Goal: Task Accomplishment & Management: Manage account settings

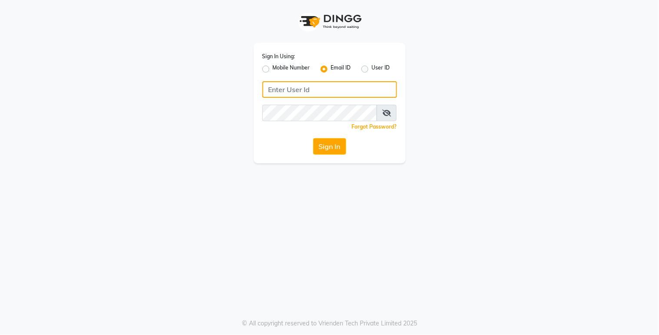
type input "[EMAIL_ADDRESS][DOMAIN_NAME]"
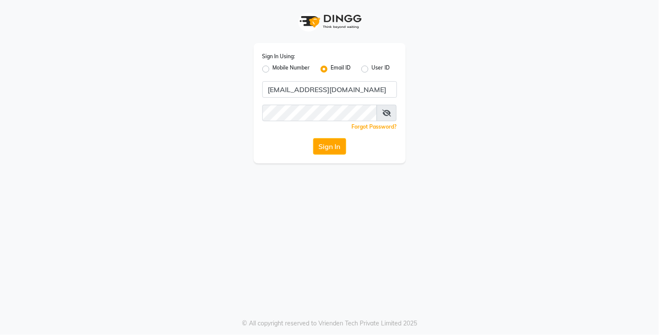
click at [327, 155] on div "Sign In Using: Mobile Number Email ID User ID reception@blinklash.com Remember …" at bounding box center [330, 103] width 152 height 120
click at [331, 149] on button "Sign In" at bounding box center [329, 146] width 33 height 17
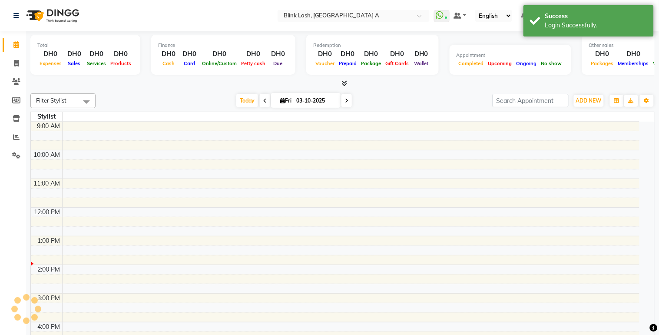
select select "en"
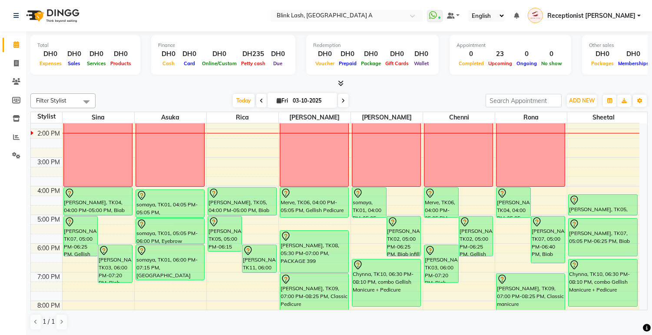
scroll to position [133, 0]
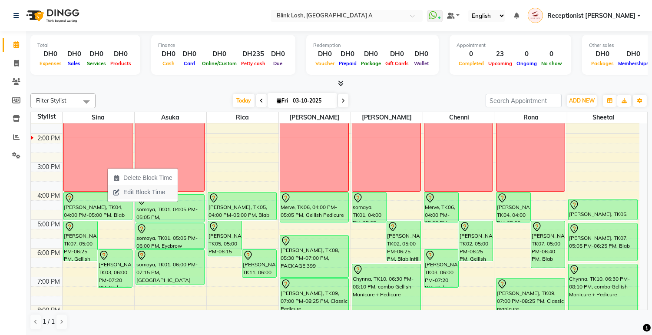
click at [125, 192] on span "Edit Block Time" at bounding box center [144, 192] width 42 height 9
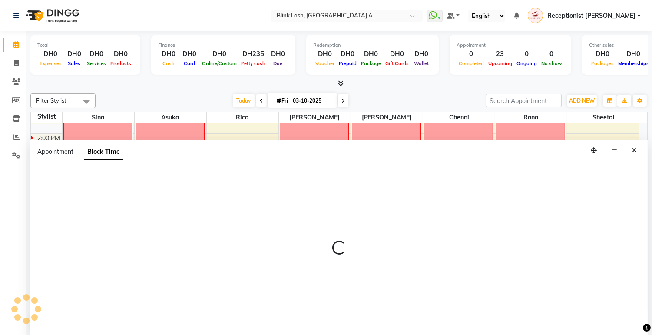
scroll to position [0, 0]
select select "42461"
select select "615"
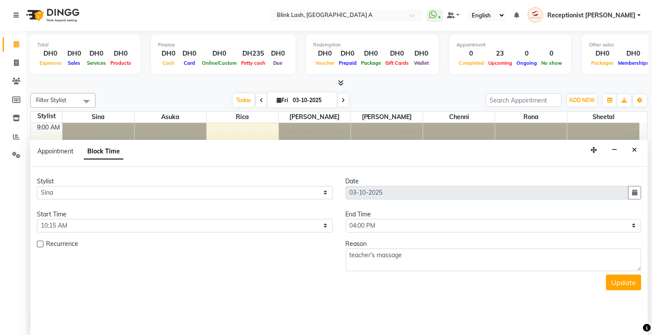
scroll to position [144, 0]
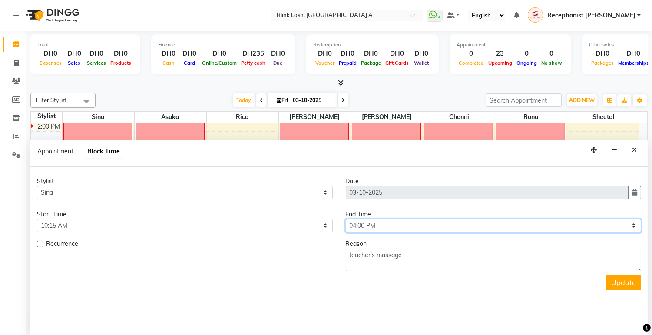
click at [379, 225] on select "Select 10:00 AM 10:05 AM 10:10 AM 10:15 AM 10:20 AM 10:25 AM 10:30 AM 10:35 AM …" at bounding box center [494, 225] width 296 height 13
select select "900"
click at [346, 219] on select "Select 10:00 AM 10:05 AM 10:10 AM 10:15 AM 10:20 AM 10:25 AM 10:30 AM 10:35 AM …" at bounding box center [494, 225] width 296 height 13
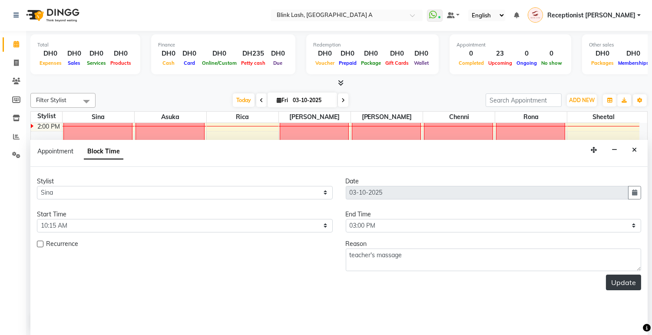
click at [623, 285] on button "Update" at bounding box center [623, 282] width 35 height 16
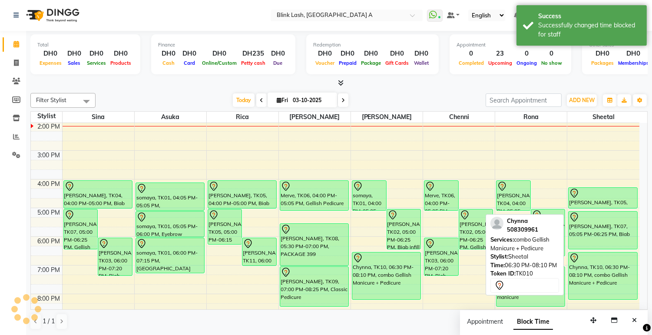
scroll to position [0, 0]
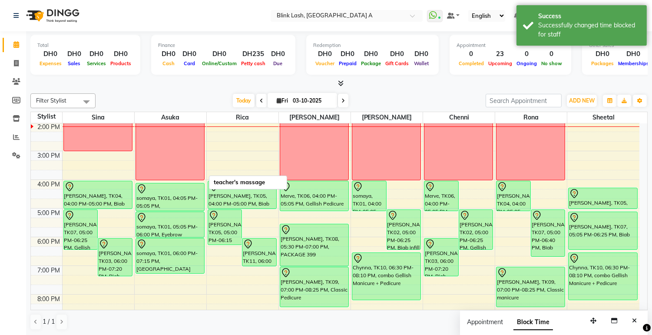
click at [169, 164] on div "teacher's massage" at bounding box center [170, 94] width 68 height 172
click at [168, 162] on div "teacher's massage" at bounding box center [170, 94] width 68 height 172
click at [185, 150] on div "teacher's massage" at bounding box center [170, 94] width 68 height 172
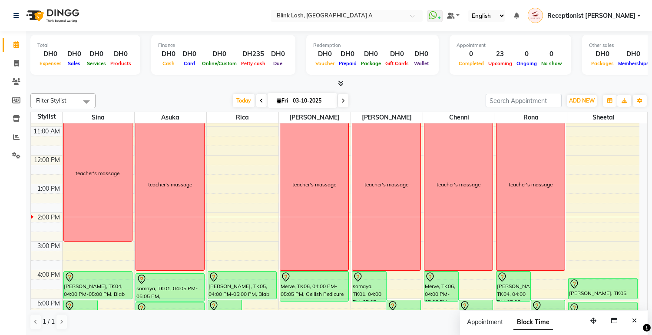
scroll to position [53, 0]
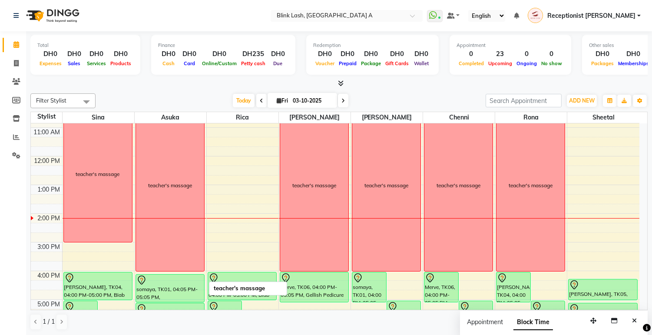
click at [177, 196] on div "teacher's massage" at bounding box center [170, 185] width 68 height 172
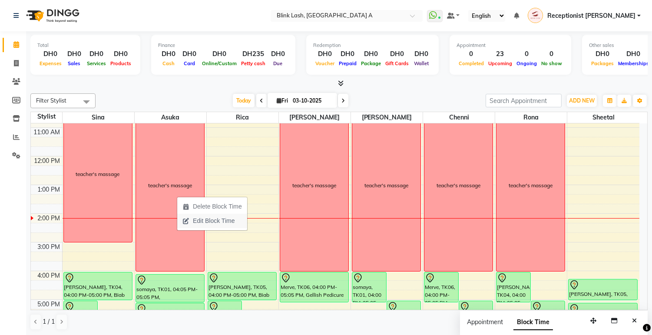
drag, startPoint x: 201, startPoint y: 219, endPoint x: 194, endPoint y: 222, distance: 7.8
drag, startPoint x: 194, startPoint y: 222, endPoint x: 185, endPoint y: 218, distance: 9.4
drag, startPoint x: 185, startPoint y: 218, endPoint x: 218, endPoint y: 225, distance: 33.6
click at [218, 225] on span "Edit Block Time" at bounding box center [214, 220] width 42 height 9
select select "42462"
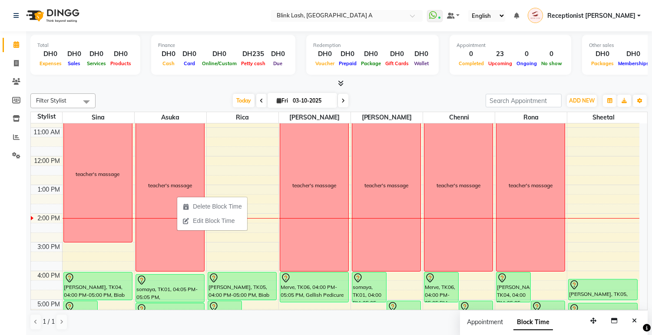
select select "600"
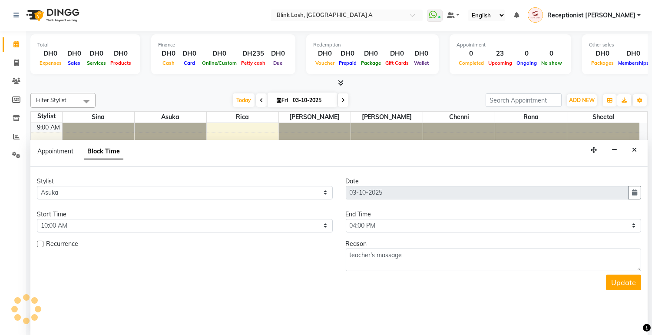
scroll to position [144, 0]
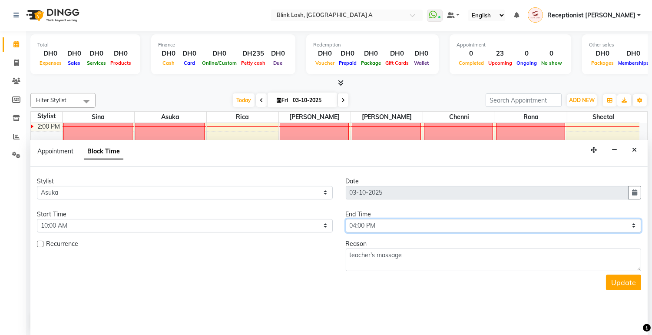
click at [423, 224] on select "Select 10:00 AM 10:05 AM 10:10 AM 10:15 AM 10:20 AM 10:25 AM 10:30 AM 10:35 AM …" at bounding box center [494, 225] width 296 height 13
select select "900"
click at [346, 219] on select "Select 10:00 AM 10:05 AM 10:10 AM 10:15 AM 10:20 AM 10:25 AM 10:30 AM 10:35 AM …" at bounding box center [494, 225] width 296 height 13
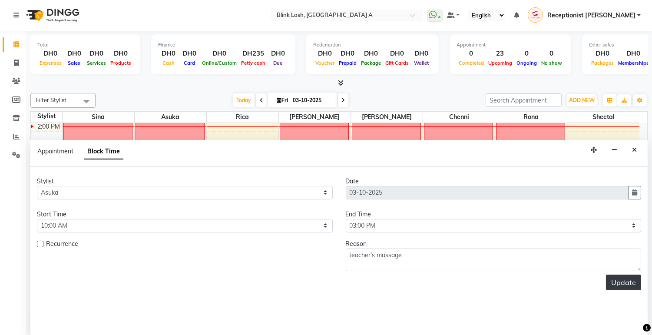
click at [620, 279] on button "Update" at bounding box center [623, 282] width 35 height 16
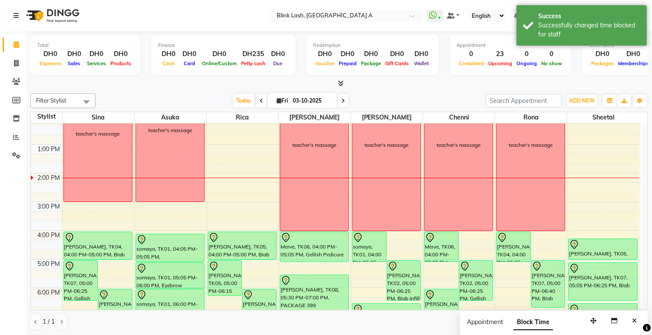
scroll to position [93, 0]
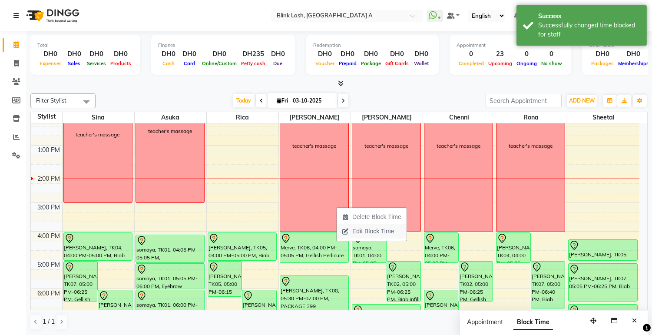
click at [356, 231] on span "Edit Block Time" at bounding box center [373, 231] width 42 height 9
select select "46934"
select select "600"
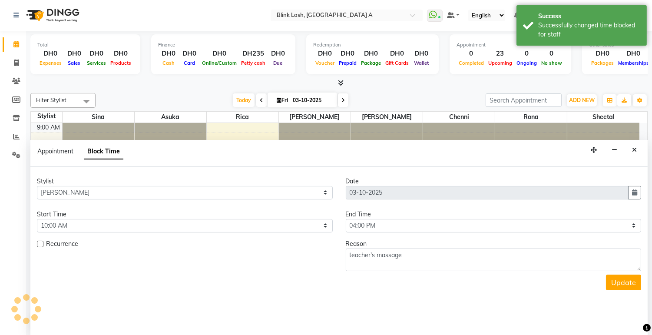
scroll to position [144, 0]
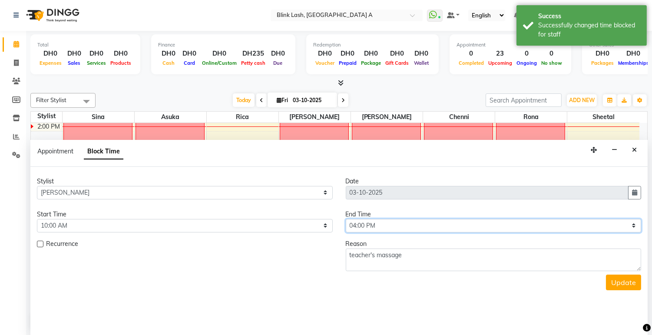
click at [396, 229] on select "Select 10:00 AM 10:05 AM 10:10 AM 10:15 AM 10:20 AM 10:25 AM 10:30 AM 10:35 AM …" at bounding box center [494, 225] width 296 height 13
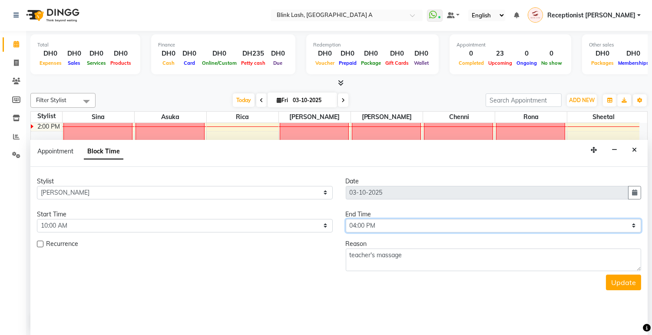
select select "900"
click at [346, 219] on select "Select 10:00 AM 10:05 AM 10:10 AM 10:15 AM 10:20 AM 10:25 AM 10:30 AM 10:35 AM …" at bounding box center [494, 225] width 296 height 13
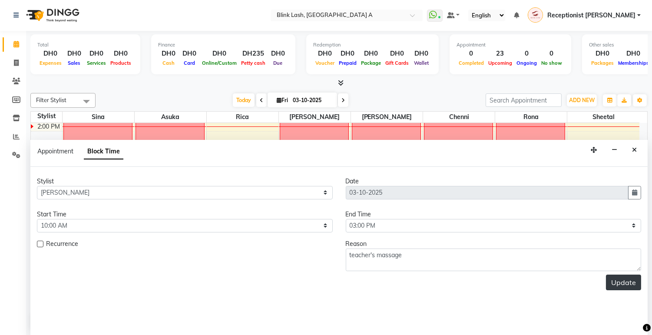
click at [624, 280] on button "Update" at bounding box center [623, 282] width 35 height 16
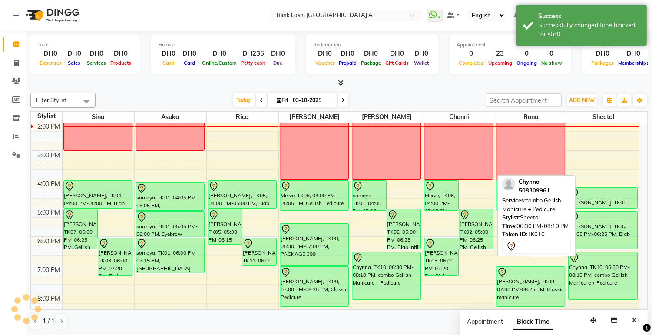
scroll to position [0, 0]
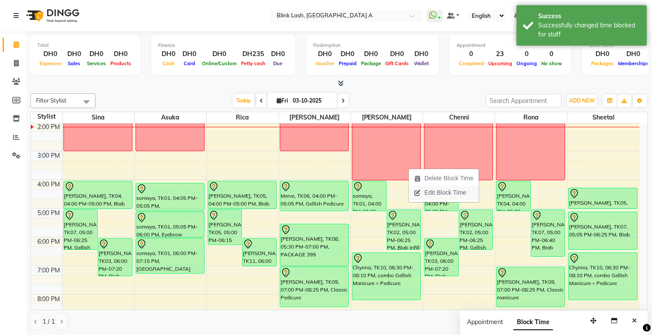
drag, startPoint x: 445, startPoint y: 175, endPoint x: 439, endPoint y: 188, distance: 14.6
click at [439, 188] on span "Edit Block Time" at bounding box center [445, 192] width 42 height 9
select select "51148"
select select "600"
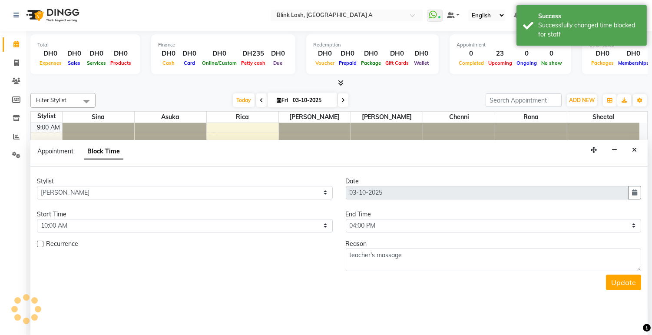
scroll to position [144, 0]
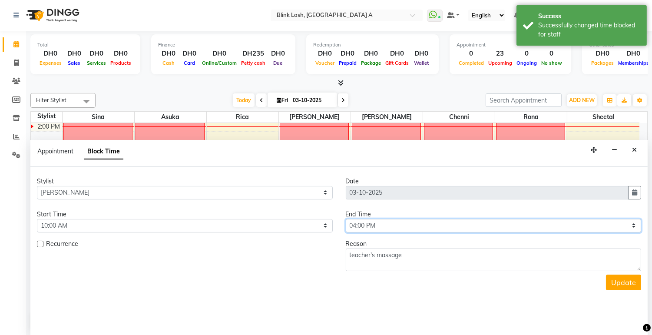
click at [459, 224] on select "Select 10:00 AM 10:05 AM 10:10 AM 10:15 AM 10:20 AM 10:25 AM 10:30 AM 10:35 AM …" at bounding box center [494, 225] width 296 height 13
select select "900"
click at [346, 219] on select "Select 10:00 AM 10:05 AM 10:10 AM 10:15 AM 10:20 AM 10:25 AM 10:30 AM 10:35 AM …" at bounding box center [494, 225] width 296 height 13
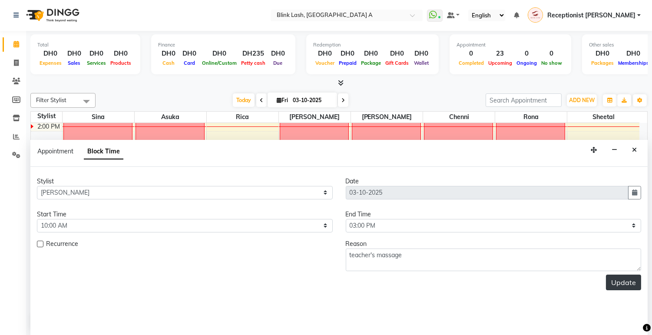
click at [620, 285] on button "Update" at bounding box center [623, 282] width 35 height 16
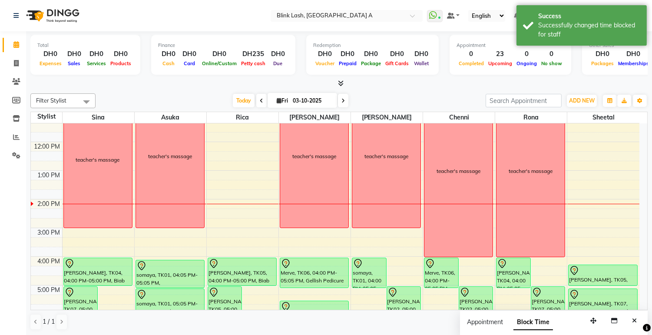
scroll to position [65, 0]
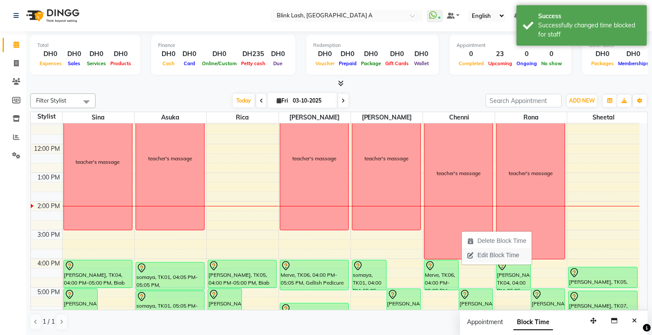
click at [483, 254] on span "Edit Block Time" at bounding box center [498, 255] width 42 height 9
select select "57849"
select select "600"
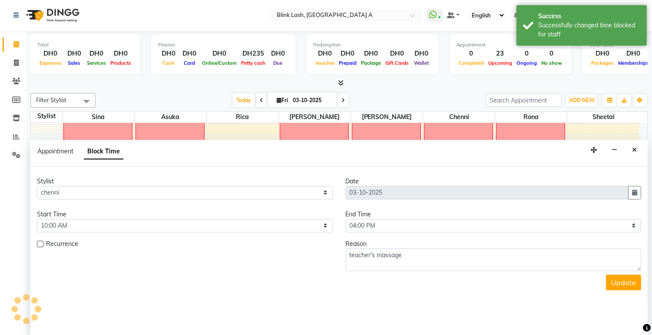
scroll to position [144, 0]
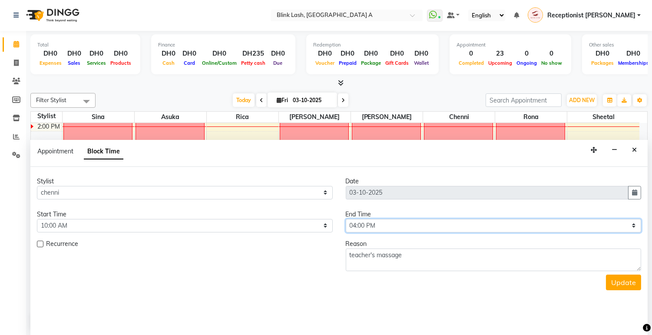
drag, startPoint x: 597, startPoint y: 222, endPoint x: 480, endPoint y: 228, distance: 117.5
click at [480, 228] on select "Select 10:00 AM 10:05 AM 10:10 AM 10:15 AM 10:20 AM 10:25 AM 10:30 AM 10:35 AM …" at bounding box center [494, 225] width 296 height 13
select select "900"
click at [346, 219] on select "Select 10:00 AM 10:05 AM 10:10 AM 10:15 AM 10:20 AM 10:25 AM 10:30 AM 10:35 AM …" at bounding box center [494, 225] width 296 height 13
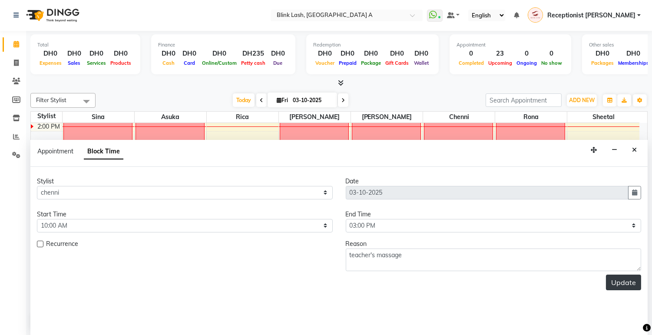
click at [629, 285] on button "Update" at bounding box center [623, 282] width 35 height 16
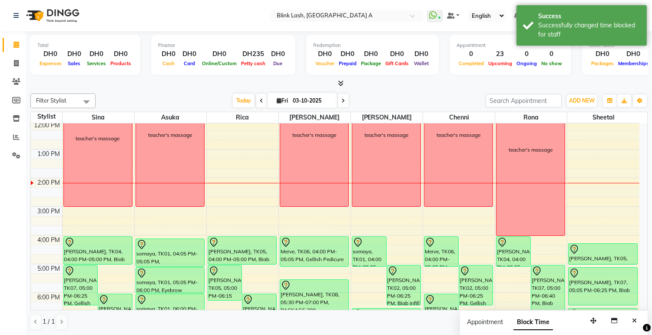
scroll to position [75, 0]
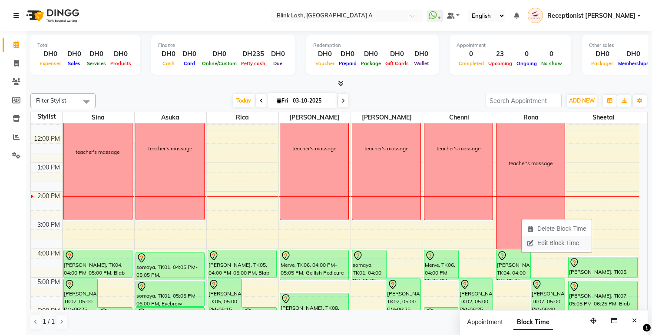
click at [555, 246] on span "Edit Block Time" at bounding box center [558, 242] width 42 height 9
select select "89364"
select select "600"
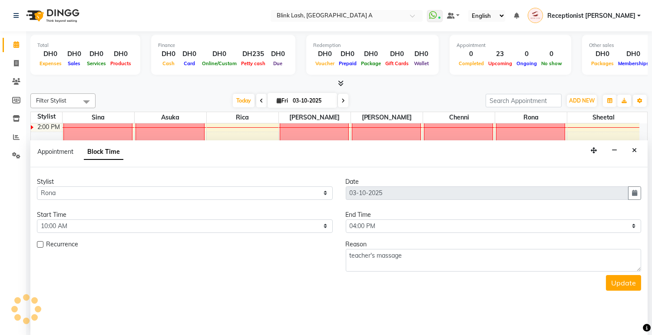
scroll to position [0, 0]
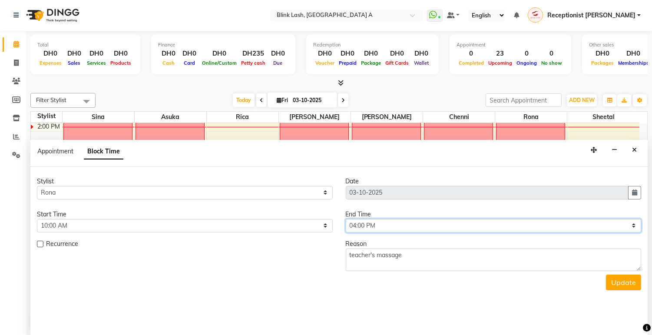
click at [554, 226] on select "Select 10:00 AM 10:05 AM 10:10 AM 10:15 AM 10:20 AM 10:25 AM 10:30 AM 10:35 AM …" at bounding box center [494, 225] width 296 height 13
select select "900"
click at [346, 219] on select "Select 10:00 AM 10:05 AM 10:10 AM 10:15 AM 10:20 AM 10:25 AM 10:30 AM 10:35 AM …" at bounding box center [494, 225] width 296 height 13
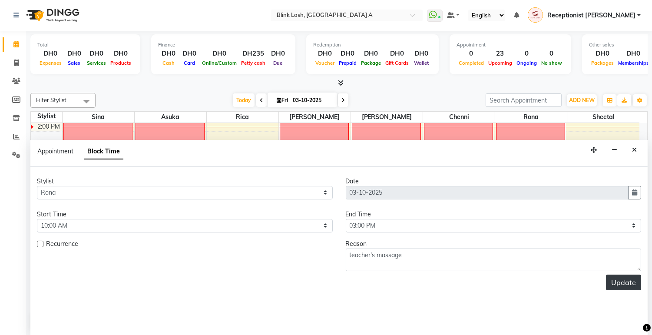
click at [633, 281] on button "Update" at bounding box center [623, 282] width 35 height 16
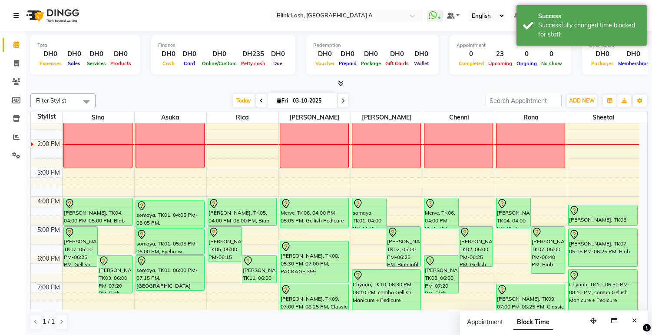
scroll to position [132, 0]
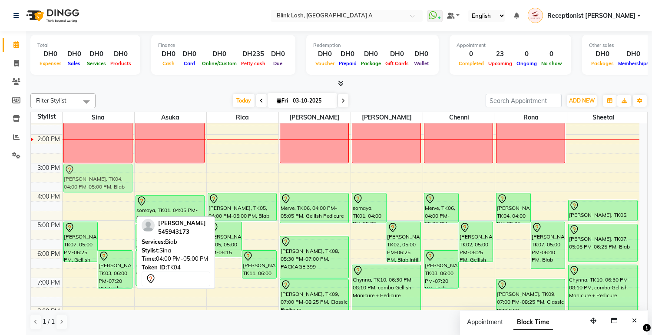
drag, startPoint x: 90, startPoint y: 211, endPoint x: 102, endPoint y: 180, distance: 33.0
click at [102, 180] on div "Chloe, TK07, 05:00 PM-06:25 PM, Gellish Pedicure sonya, TK03, 06:00 PM-07:20 PM…" at bounding box center [99, 206] width 72 height 430
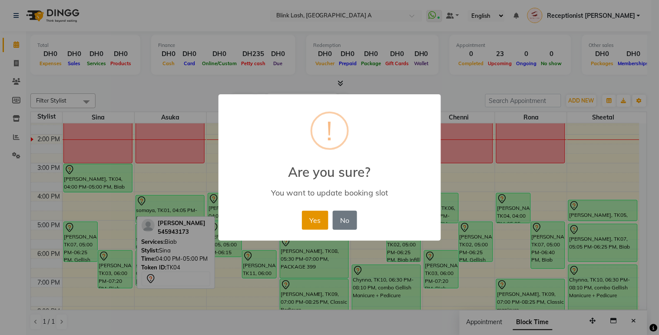
click at [316, 216] on button "Yes" at bounding box center [315, 220] width 26 height 19
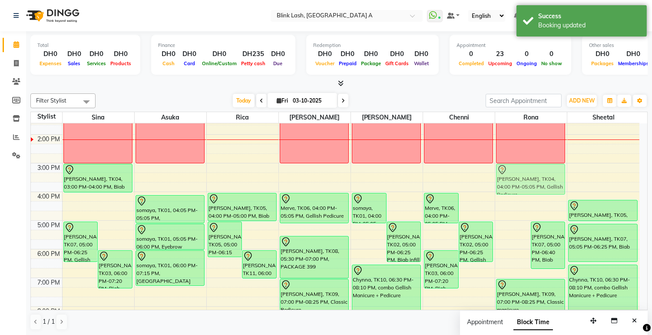
drag, startPoint x: 517, startPoint y: 205, endPoint x: 518, endPoint y: 177, distance: 28.3
click at [518, 177] on div "Ciara Munroe, TK04, 04:00 PM-05:05 PM, Gellish Pedicure Chloe, TK07, 05:00 PM-0…" at bounding box center [531, 206] width 72 height 430
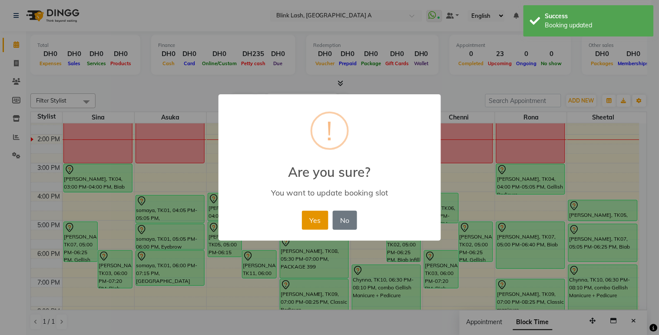
click at [319, 215] on button "Yes" at bounding box center [315, 220] width 26 height 19
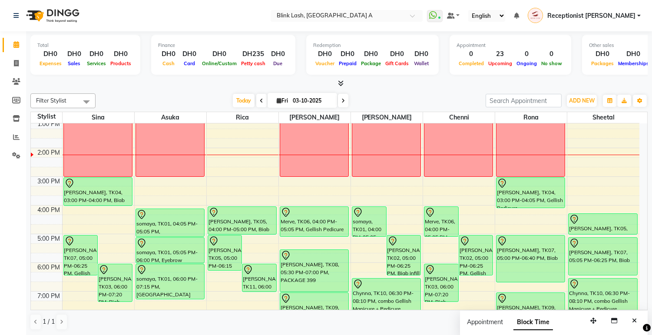
scroll to position [121, 0]
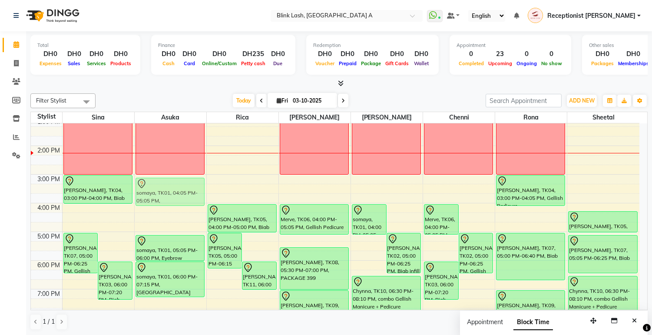
drag, startPoint x: 186, startPoint y: 213, endPoint x: 191, endPoint y: 180, distance: 33.0
click at [191, 180] on div "teacher's massage somaya, TK01, 04:05 PM-05:05 PM, Biab somaya, TK01, 05:05 PM-…" at bounding box center [171, 218] width 72 height 430
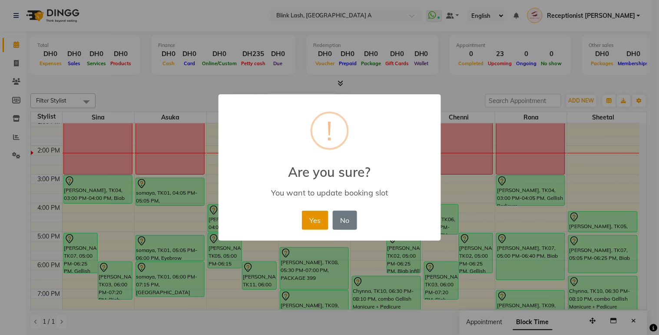
click at [319, 213] on button "Yes" at bounding box center [315, 220] width 26 height 19
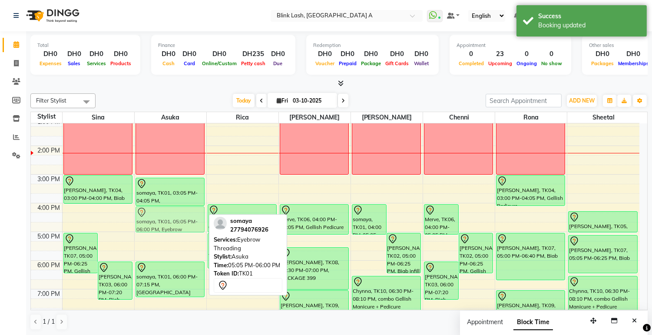
drag, startPoint x: 177, startPoint y: 251, endPoint x: 181, endPoint y: 222, distance: 29.8
click at [181, 222] on div "teacher's massage somaya, TK01, 03:05 PM-04:05 PM, Biab somaya, TK01, 05:05 PM-…" at bounding box center [171, 218] width 72 height 430
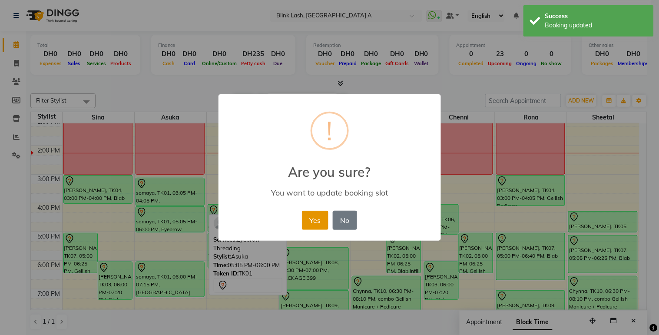
click at [324, 218] on button "Yes" at bounding box center [315, 220] width 26 height 19
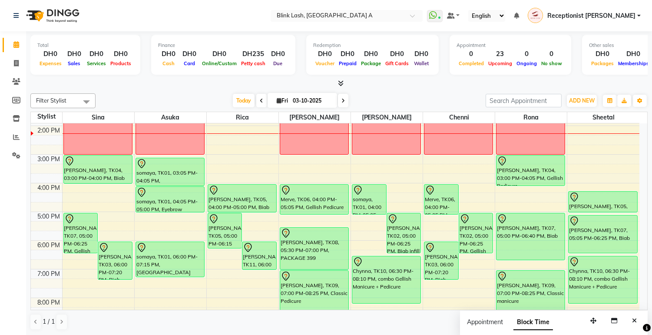
scroll to position [136, 0]
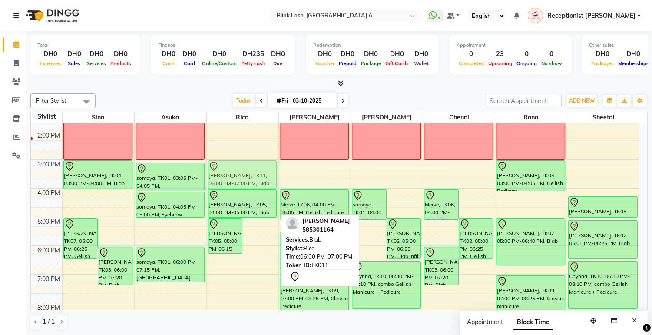
drag, startPoint x: 267, startPoint y: 258, endPoint x: 258, endPoint y: 169, distance: 89.5
click at [258, 169] on div "Amy O'Brien, TK05, 05:00 PM-06:15 PM, BIAB REMOVAL AOBHA DONOVAN, TK11, 06:00 P…" at bounding box center [243, 203] width 72 height 430
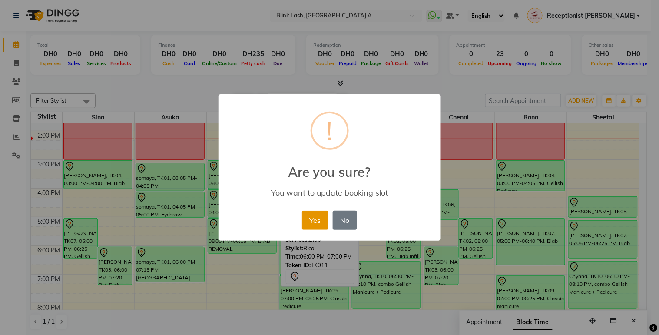
click at [313, 216] on button "Yes" at bounding box center [315, 220] width 26 height 19
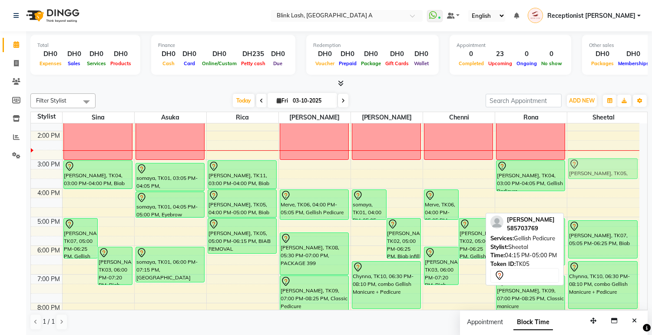
drag, startPoint x: 616, startPoint y: 205, endPoint x: 627, endPoint y: 168, distance: 38.5
click at [627, 168] on div "Amy O'Brien, TK05, 04:15 PM-05:00 PM, Gellish Pedicure Chloe, TK07, 05:05 PM-06…" at bounding box center [603, 203] width 72 height 430
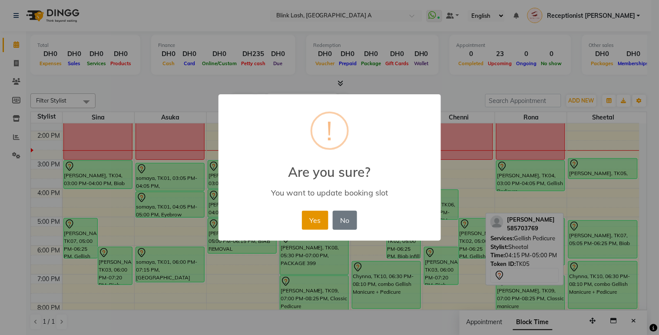
click at [308, 224] on button "Yes" at bounding box center [315, 220] width 26 height 19
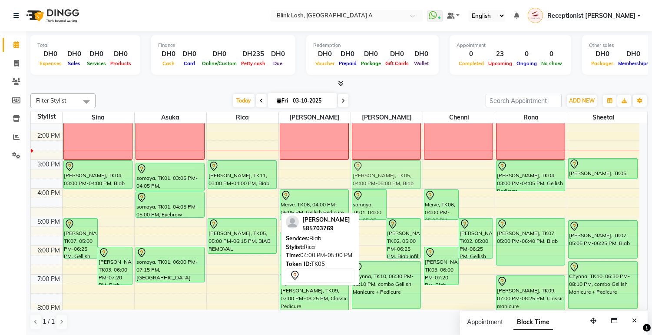
drag, startPoint x: 241, startPoint y: 201, endPoint x: 411, endPoint y: 175, distance: 172.5
click at [411, 175] on tr "Chloe, TK07, 05:00 PM-06:25 PM, Gellish Pedicure sonya, TK03, 06:00 PM-07:20 PM…" at bounding box center [335, 203] width 608 height 430
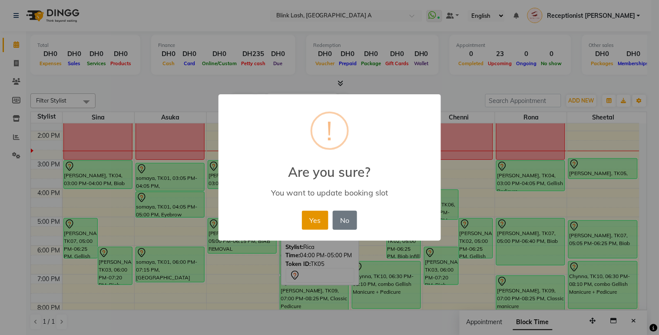
click at [321, 220] on button "Yes" at bounding box center [315, 220] width 26 height 19
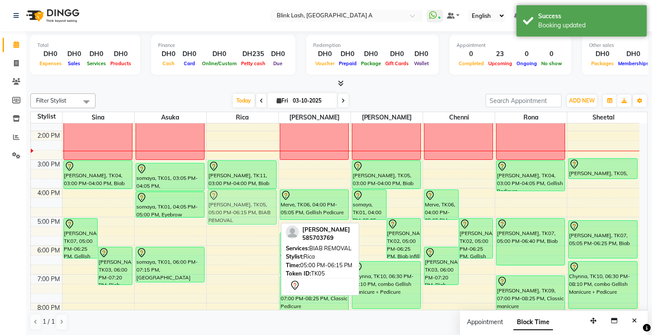
drag, startPoint x: 235, startPoint y: 238, endPoint x: 243, endPoint y: 208, distance: 31.5
click at [243, 208] on div "AOBHA DONOVAN, TK11, 03:00 PM-04:00 PM, Biab Amy O'Brien, TK05, 05:00 PM-06:15 …" at bounding box center [243, 203] width 72 height 430
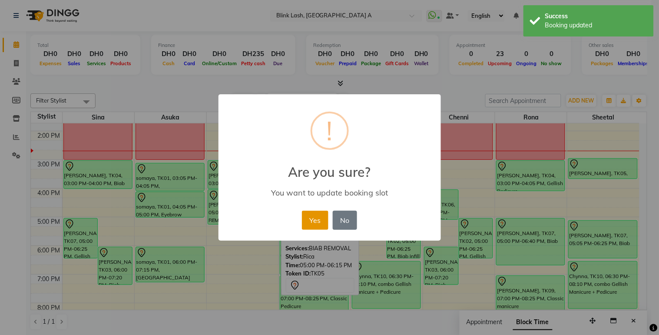
click at [306, 213] on button "Yes" at bounding box center [315, 220] width 26 height 19
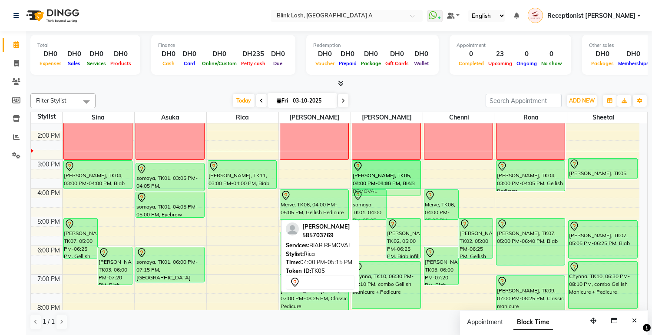
drag, startPoint x: 231, startPoint y: 202, endPoint x: 367, endPoint y: 177, distance: 138.1
click at [367, 177] on tr "Chloe, TK07, 05:00 PM-06:25 PM, Gellish Pedicure sonya, TK03, 06:00 PM-07:20 PM…" at bounding box center [335, 203] width 608 height 430
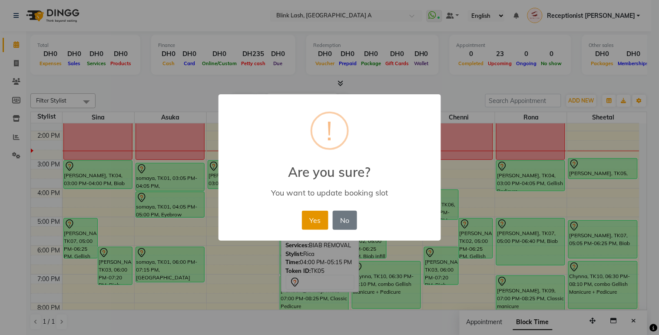
click at [320, 216] on button "Yes" at bounding box center [315, 220] width 26 height 19
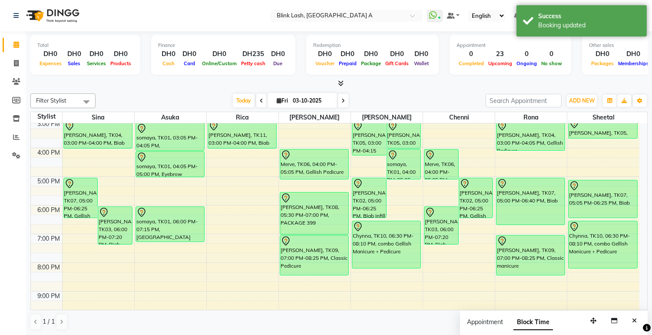
scroll to position [184, 0]
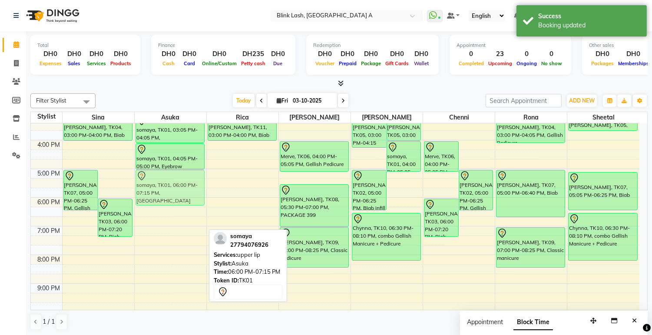
drag, startPoint x: 184, startPoint y: 218, endPoint x: 193, endPoint y: 192, distance: 27.9
click at [193, 192] on div "teacher's massage somaya, TK01, 03:05 PM-04:05 PM, Biab somaya, TK01, 04:05 PM-…" at bounding box center [171, 155] width 72 height 430
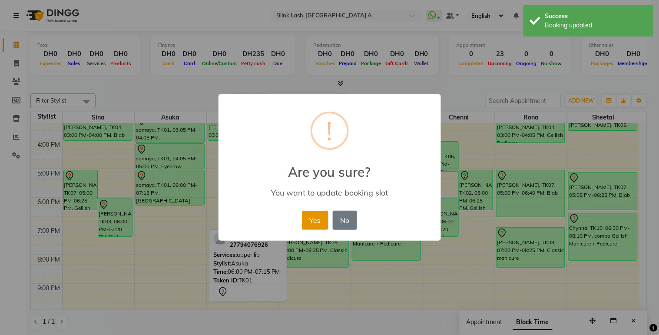
click at [317, 219] on button "Yes" at bounding box center [315, 220] width 26 height 19
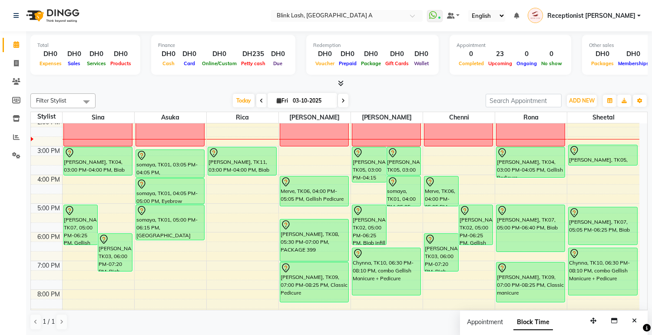
scroll to position [101, 0]
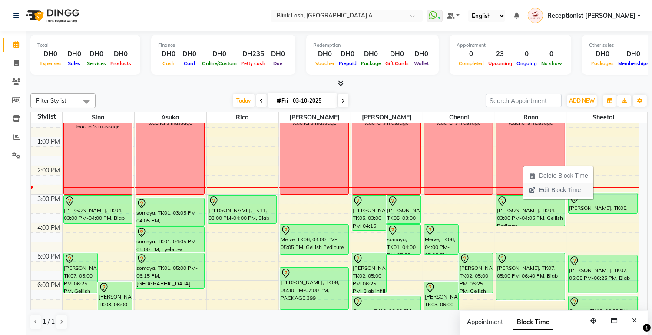
click at [536, 192] on span "Edit Block Time" at bounding box center [554, 190] width 63 height 14
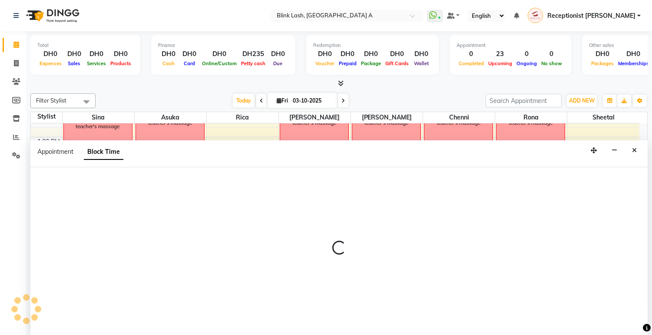
select select "89364"
select select "600"
select select "900"
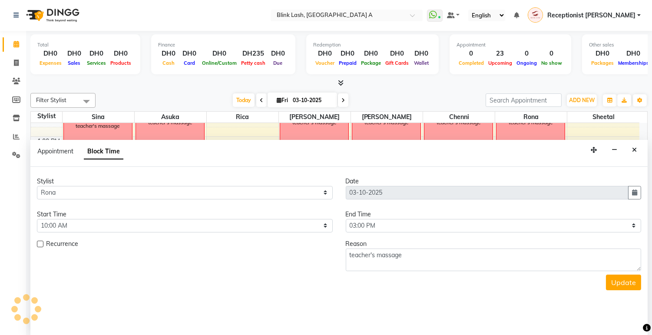
scroll to position [144, 0]
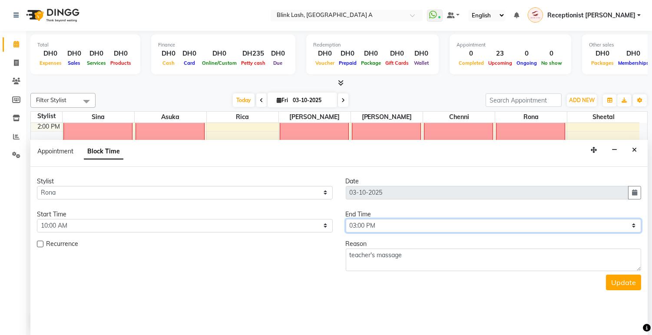
click at [596, 227] on select "Select 10:00 AM 10:05 AM 10:10 AM 10:15 AM 10:20 AM 10:25 AM 10:30 AM 10:35 AM …" at bounding box center [494, 225] width 296 height 13
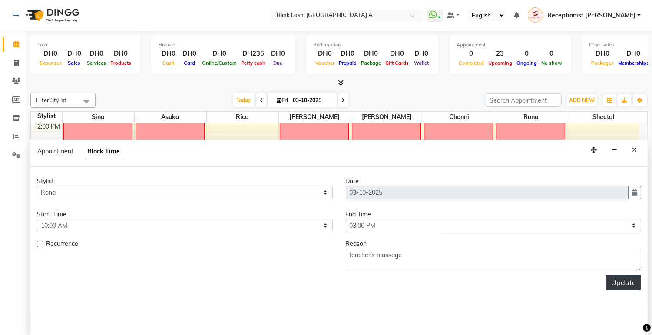
click at [609, 287] on button "Update" at bounding box center [623, 282] width 35 height 16
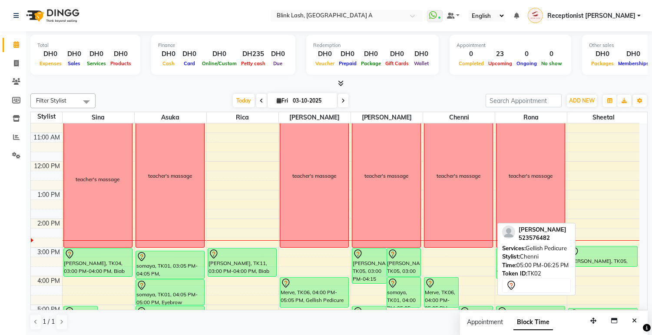
scroll to position [96, 0]
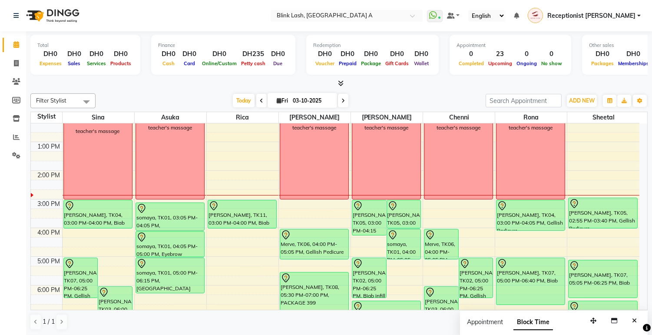
drag, startPoint x: 602, startPoint y: 216, endPoint x: 602, endPoint y: 228, distance: 12.2
click at [602, 228] on div "Amy O'Brien, TK05, 02:55 PM-03:40 PM, Gellish Pedicure Chloe, TK07, 05:05 PM-06…" at bounding box center [603, 242] width 72 height 430
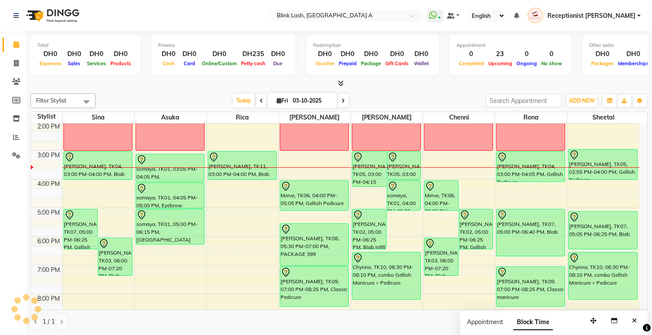
scroll to position [0, 0]
click at [341, 101] on icon at bounding box center [342, 100] width 3 height 5
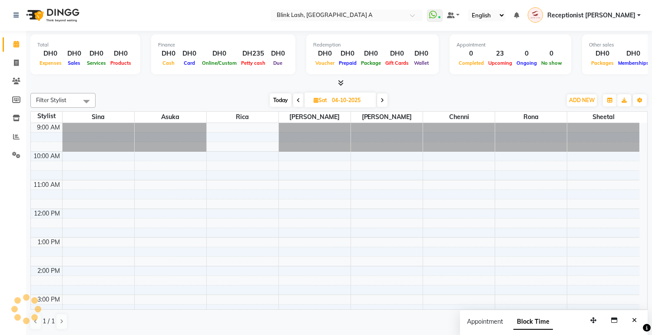
scroll to position [173, 0]
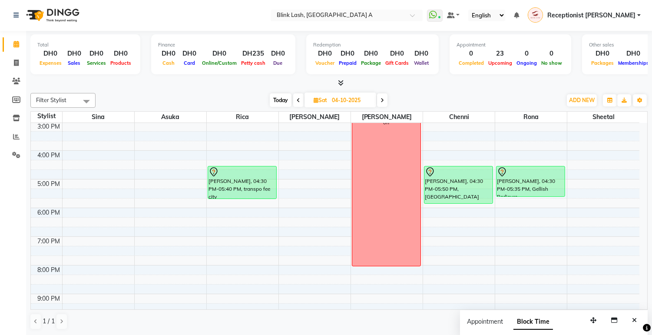
click at [382, 99] on icon at bounding box center [381, 100] width 3 height 5
type input "05-10-2025"
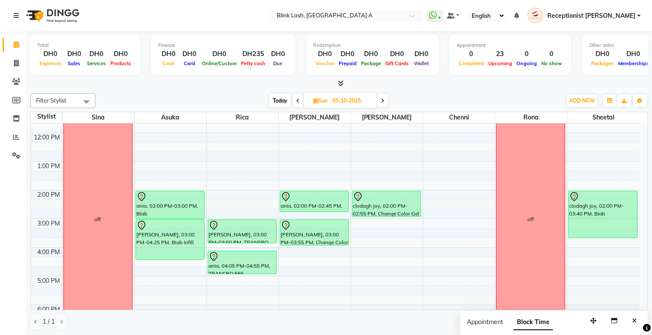
scroll to position [0, 0]
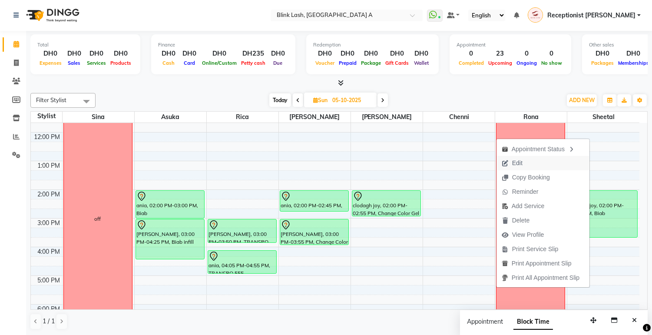
click at [517, 160] on span "Edit" at bounding box center [517, 163] width 10 height 9
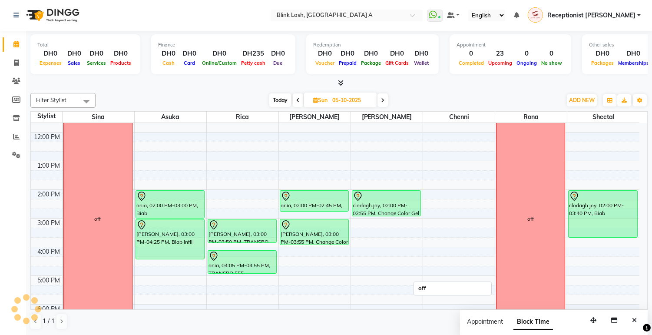
select select "tentative"
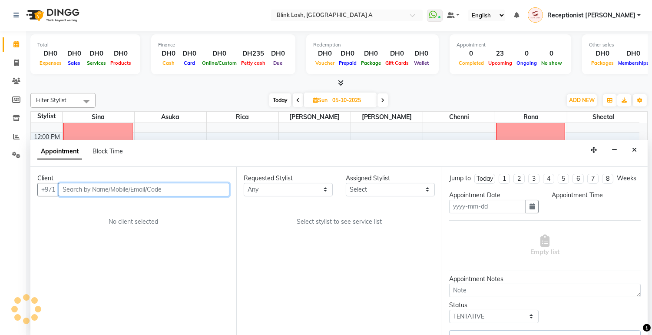
type input "05-10-2025"
select select "840"
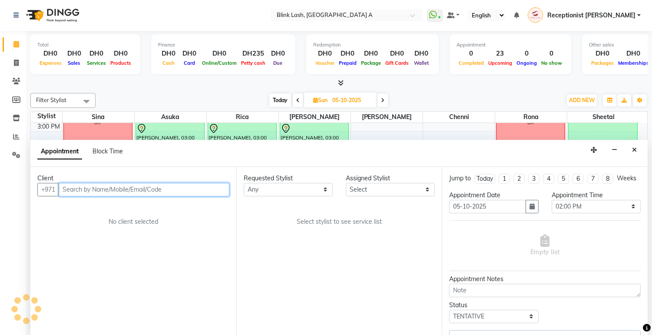
select select "51148"
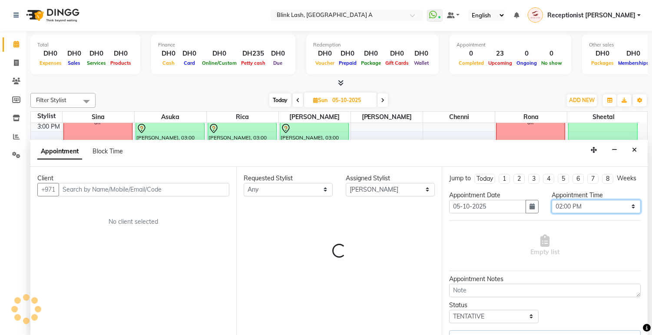
select select "2892"
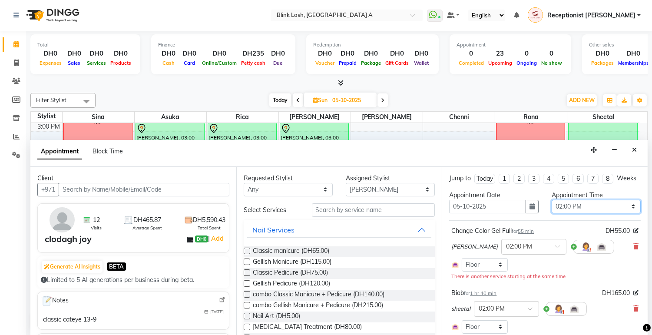
click at [583, 213] on select "Select 10:00 AM 10:05 AM 10:10 AM 10:15 AM 10:20 AM 10:25 AM 10:30 AM 10:35 AM …" at bounding box center [596, 206] width 89 height 13
select select "600"
click at [552, 207] on select "Select 10:00 AM 10:05 AM 10:10 AM 10:15 AM 10:20 AM 10:25 AM 10:30 AM 10:35 AM …" at bounding box center [596, 206] width 89 height 13
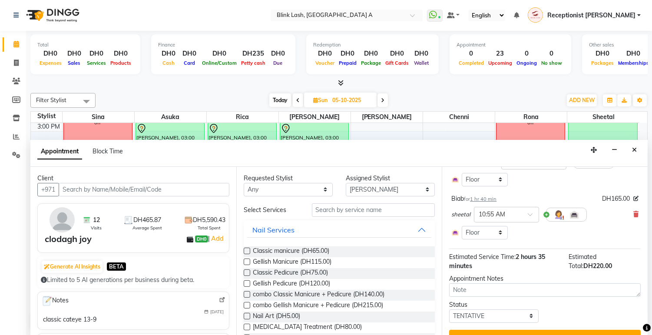
scroll to position [96, 0]
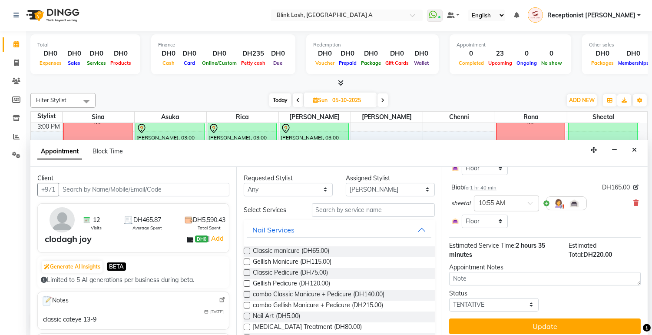
click at [526, 207] on div at bounding box center [506, 202] width 64 height 9
click at [499, 227] on div "10:00 AM" at bounding box center [506, 219] width 64 height 16
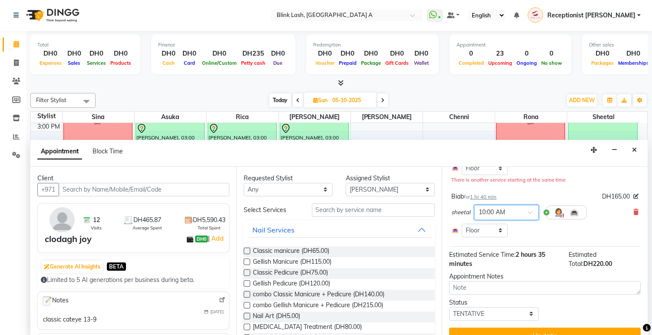
scroll to position [119, 0]
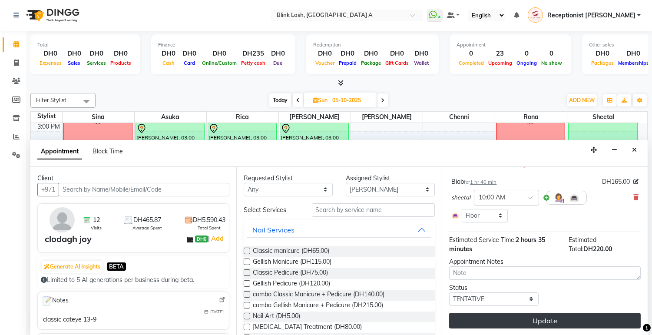
click at [598, 323] on button "Update" at bounding box center [545, 321] width 192 height 16
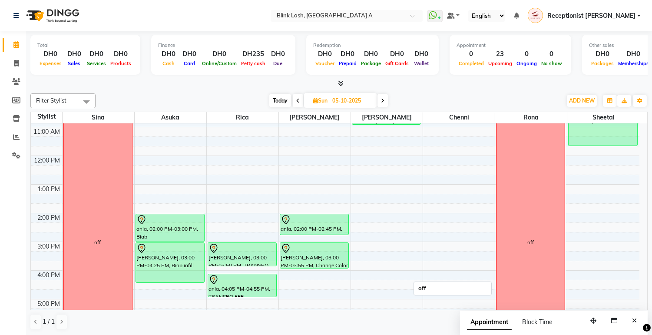
scroll to position [28, 0]
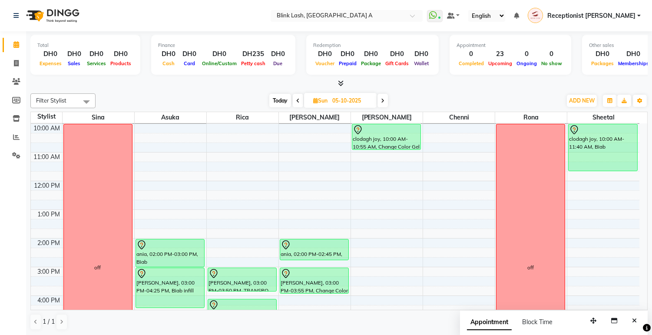
click at [276, 96] on span "Today" at bounding box center [280, 100] width 22 height 13
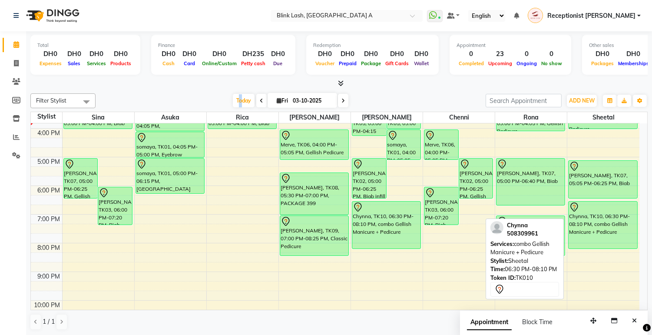
scroll to position [173, 0]
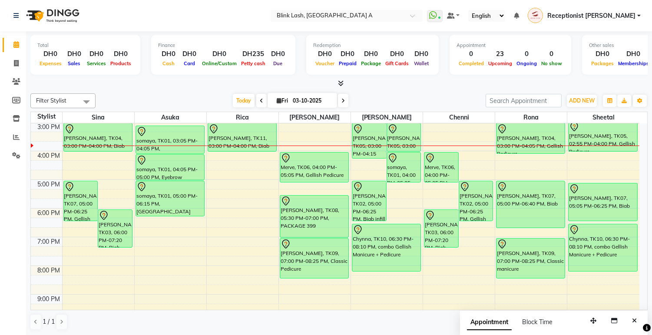
click at [343, 103] on span at bounding box center [343, 100] width 10 height 13
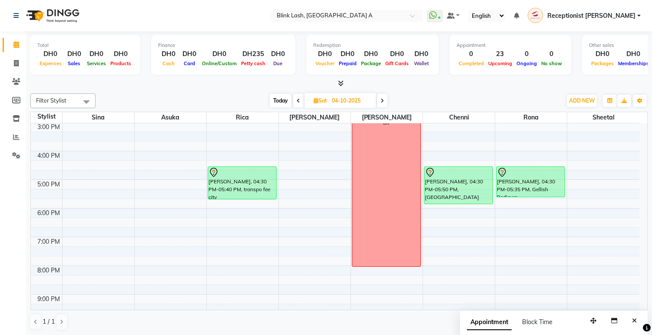
click at [380, 100] on icon at bounding box center [381, 100] width 3 height 5
type input "05-10-2025"
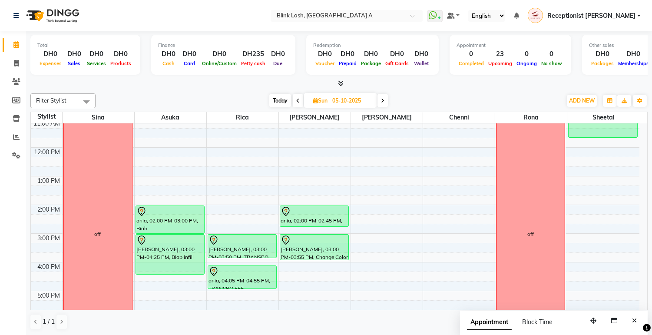
scroll to position [125, 0]
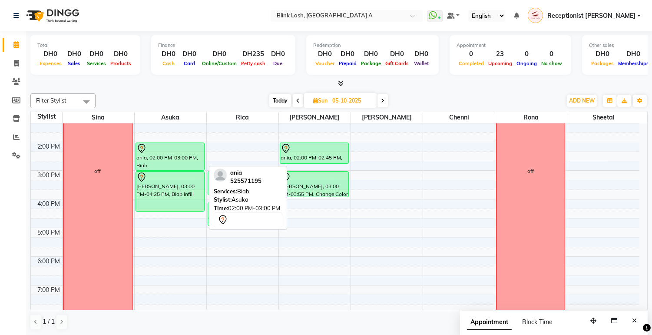
click at [167, 154] on div "ania, 02:00 PM-03:00 PM, Biab" at bounding box center [170, 156] width 68 height 27
select select "7"
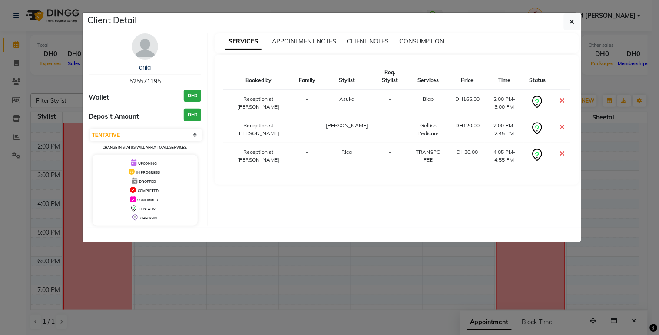
click at [150, 45] on img at bounding box center [145, 46] width 26 height 26
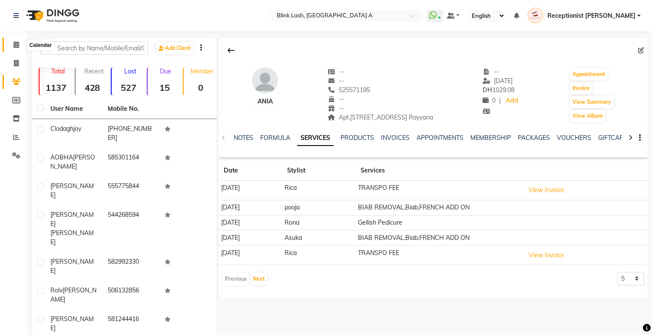
click at [18, 42] on icon at bounding box center [16, 44] width 6 height 7
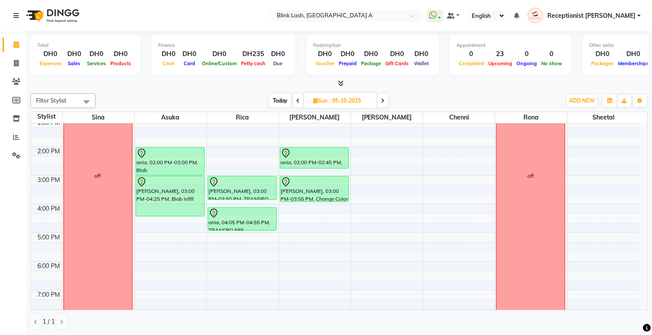
scroll to position [96, 0]
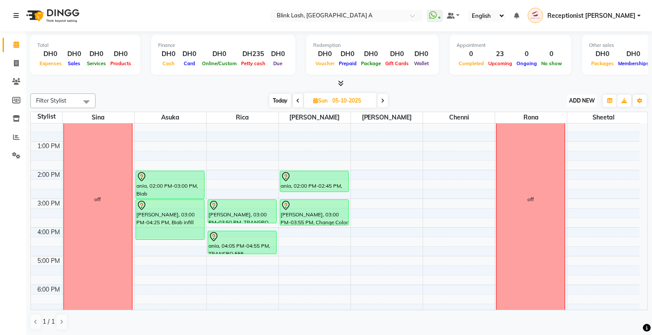
click at [580, 97] on span "ADD NEW" at bounding box center [582, 100] width 26 height 7
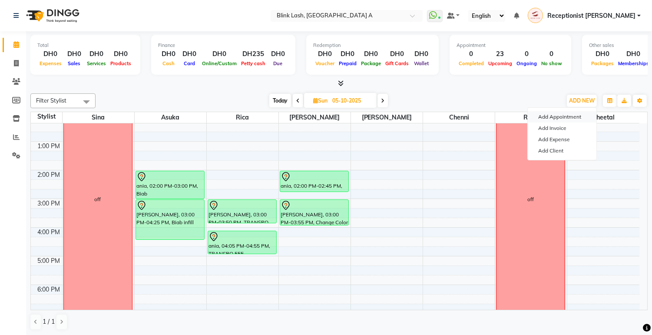
click at [559, 116] on button "Add Appointment" at bounding box center [562, 116] width 69 height 11
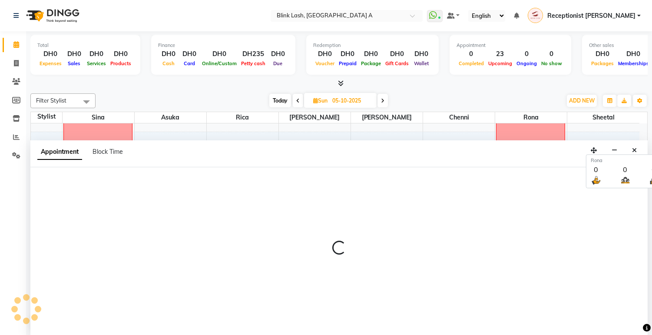
select select "600"
select select "tentative"
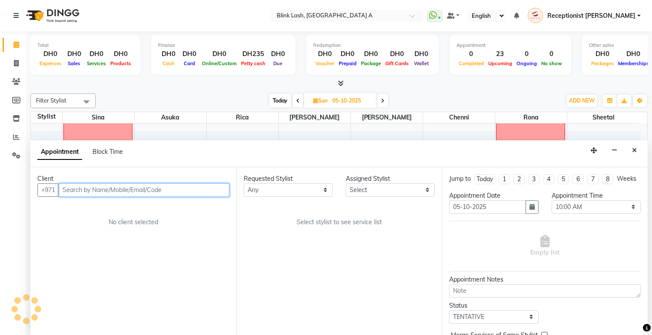
scroll to position [0, 0]
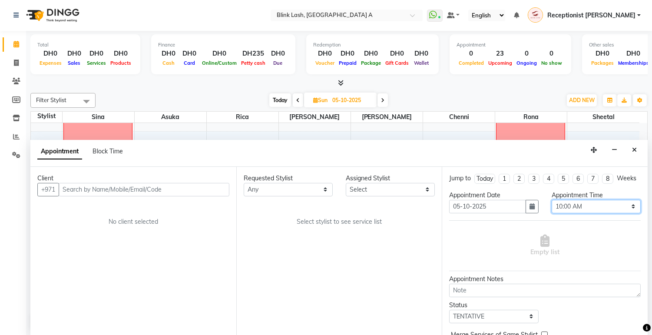
click at [611, 211] on select "Select 10:00 AM 10:05 AM 10:10 AM 10:15 AM 10:20 AM 10:25 AM 10:30 AM 10:35 AM …" at bounding box center [596, 206] width 89 height 13
select select "960"
click at [552, 207] on select "Select 10:00 AM 10:05 AM 10:10 AM 10:15 AM 10:20 AM 10:25 AM 10:30 AM 10:35 AM …" at bounding box center [596, 206] width 89 height 13
click at [424, 186] on select "Select [PERSON_NAME] [PERSON_NAME] Rica [PERSON_NAME]" at bounding box center [390, 189] width 89 height 13
select select "42464"
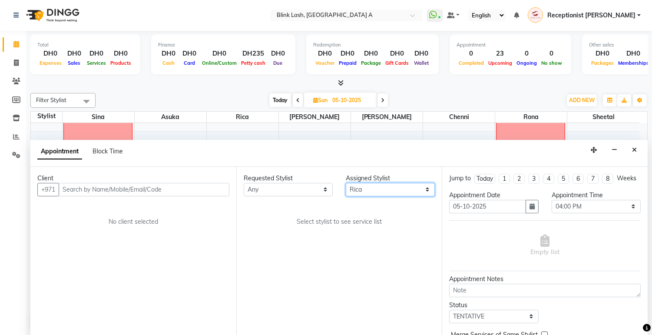
click at [346, 183] on select "Select [PERSON_NAME] [PERSON_NAME] Rica [PERSON_NAME]" at bounding box center [390, 189] width 89 height 13
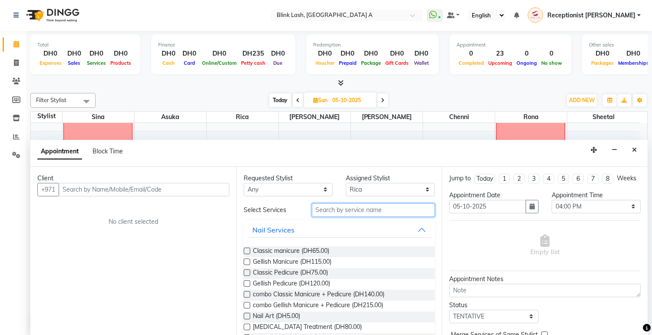
click at [364, 203] on input "text" at bounding box center [373, 209] width 123 height 13
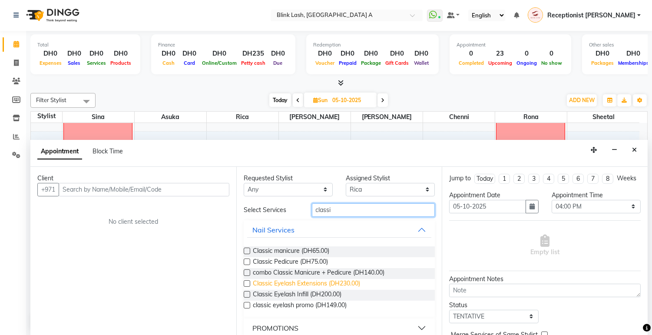
type input "classi"
click at [344, 280] on span "Classic Eyelash Extensions (DH230.00)" at bounding box center [306, 284] width 107 height 11
checkbox input "false"
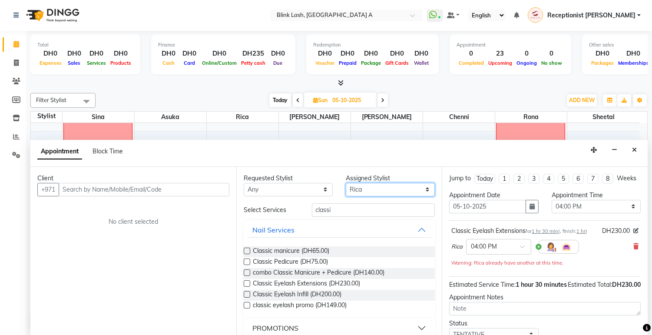
click at [377, 188] on select "Select [PERSON_NAME] [PERSON_NAME] Rica [PERSON_NAME]" at bounding box center [390, 189] width 89 height 13
select select "57849"
click at [346, 183] on select "Select [PERSON_NAME] [PERSON_NAME] Rica [PERSON_NAME]" at bounding box center [390, 189] width 89 height 13
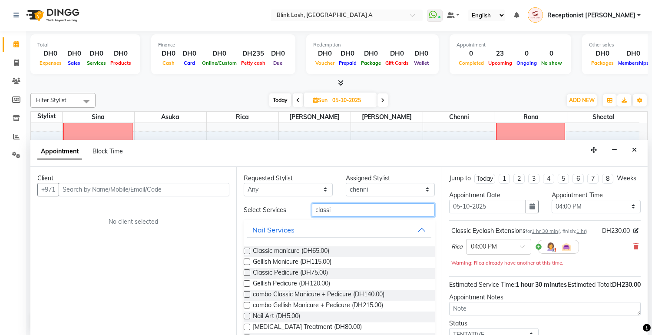
click at [370, 214] on input "classi" at bounding box center [373, 209] width 123 height 13
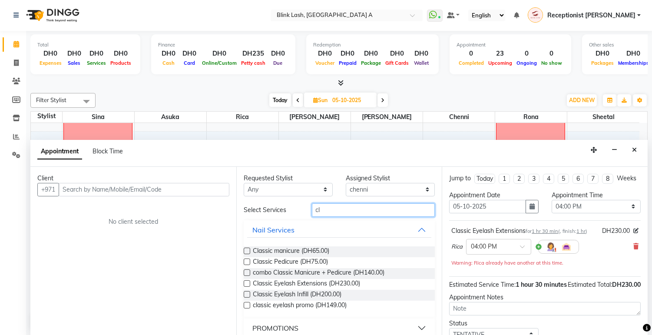
type input "c"
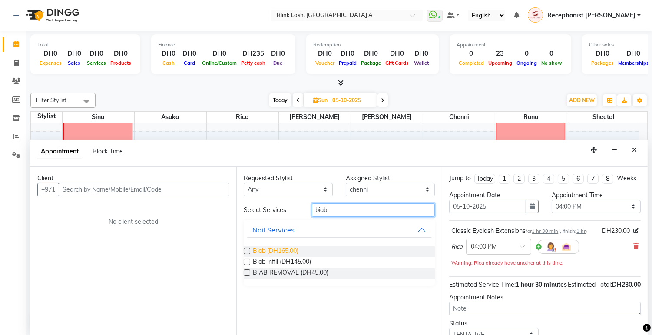
type input "biab"
click at [298, 251] on span "Biab (DH165.00)" at bounding box center [276, 251] width 46 height 11
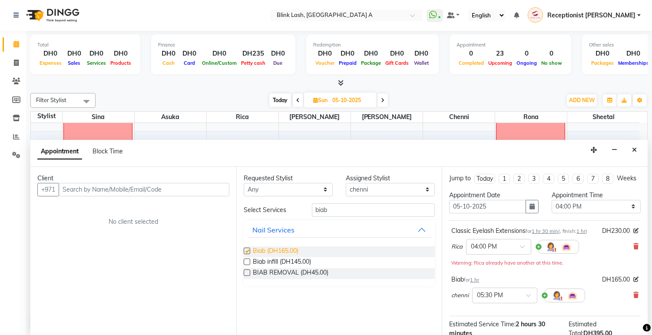
checkbox input "false"
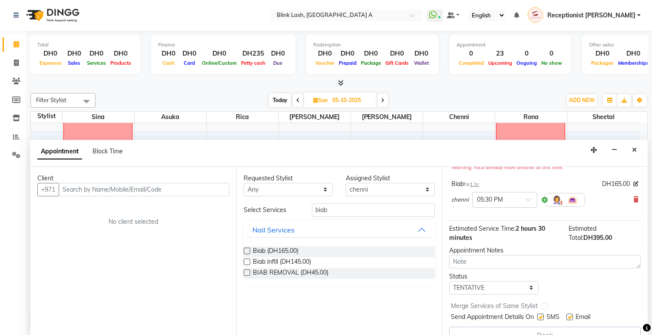
scroll to position [96, 0]
click at [524, 207] on div "× 05:30 PM" at bounding box center [504, 199] width 65 height 16
click at [499, 225] on div "04:00 PM" at bounding box center [505, 216] width 64 height 16
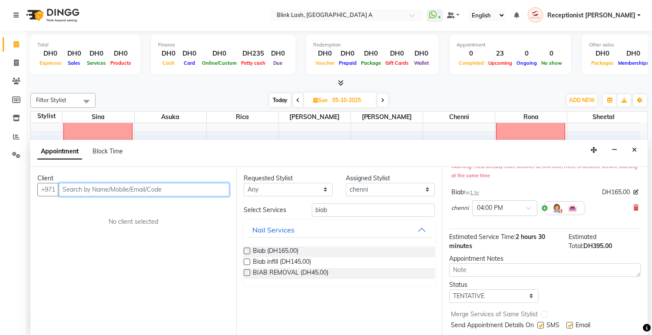
click at [178, 184] on input "text" at bounding box center [144, 189] width 171 height 13
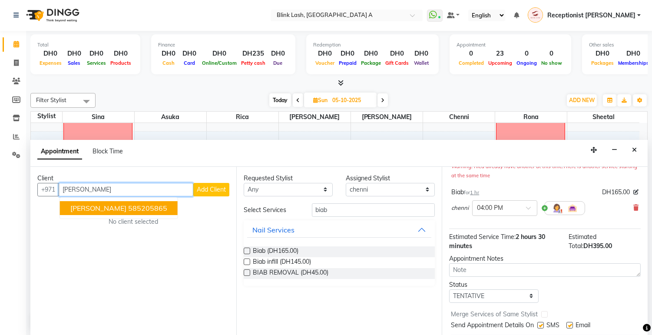
click at [165, 201] on button "shauna Horgan 585205865" at bounding box center [119, 208] width 118 height 14
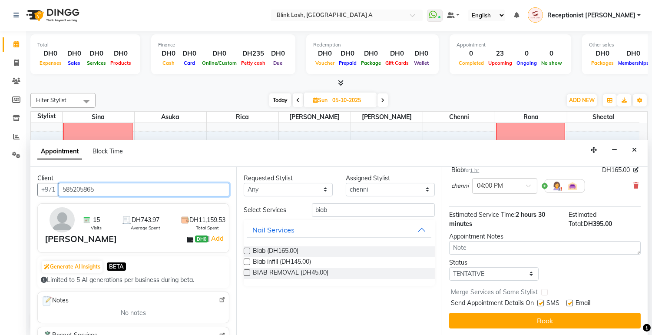
scroll to position [136, 0]
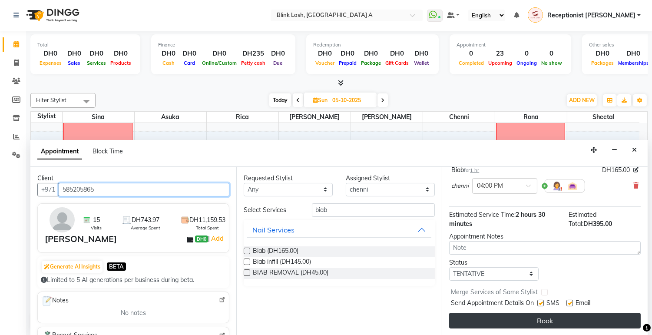
type input "585205865"
click at [591, 313] on button "Book" at bounding box center [545, 321] width 192 height 16
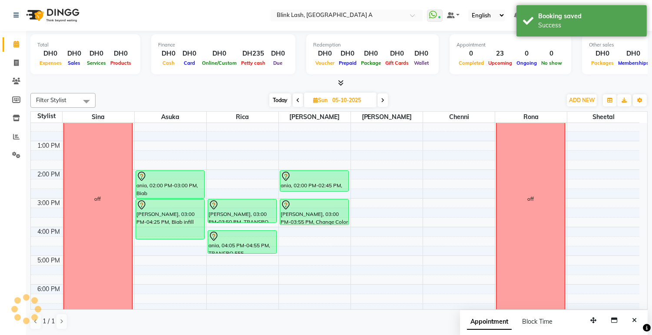
scroll to position [0, 0]
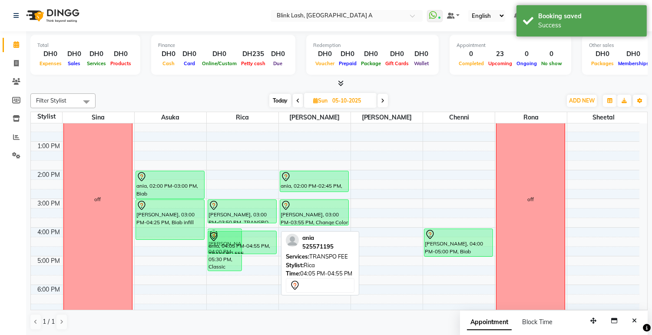
click at [263, 255] on div "9:00 AM 10:00 AM 11:00 AM 12:00 PM 1:00 PM 2:00 PM 3:00 PM 4:00 PM 5:00 PM 6:00…" at bounding box center [335, 242] width 608 height 430
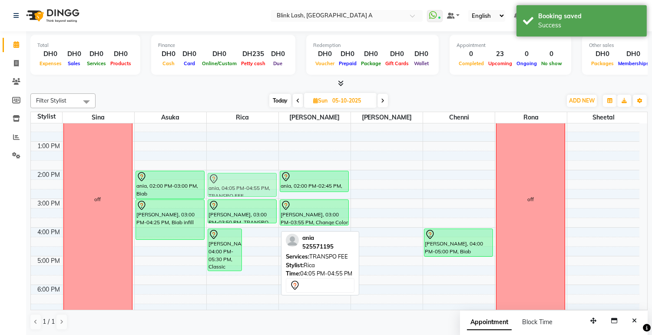
drag, startPoint x: 269, startPoint y: 244, endPoint x: 260, endPoint y: 188, distance: 56.8
click at [260, 188] on div "shauna Horgan, 04:00 PM-05:30 PM, Classic Eyelash Extensions ania, 04:05 PM-04:…" at bounding box center [243, 242] width 72 height 430
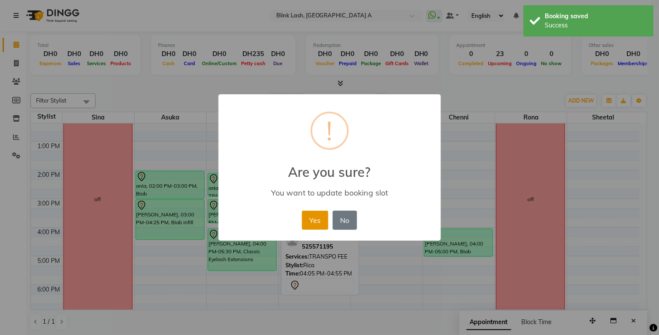
click at [309, 216] on button "Yes" at bounding box center [315, 220] width 26 height 19
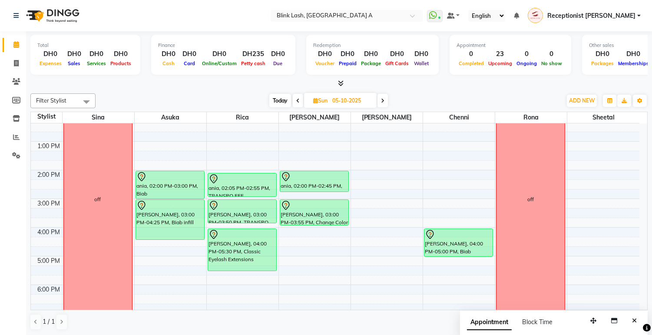
drag, startPoint x: 263, startPoint y: 100, endPoint x: 268, endPoint y: 100, distance: 5.6
click at [266, 100] on div "Today Sun 05-10-2025" at bounding box center [328, 100] width 457 height 13
click at [272, 100] on span "Today" at bounding box center [280, 100] width 22 height 13
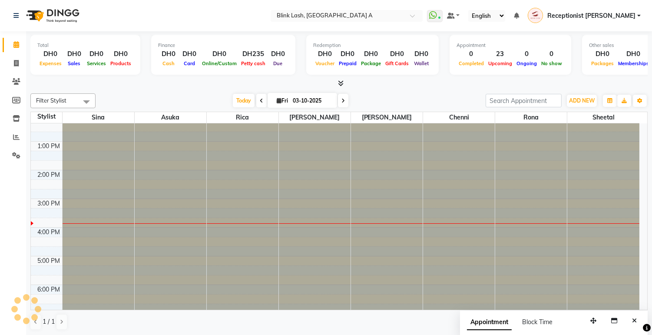
scroll to position [173, 0]
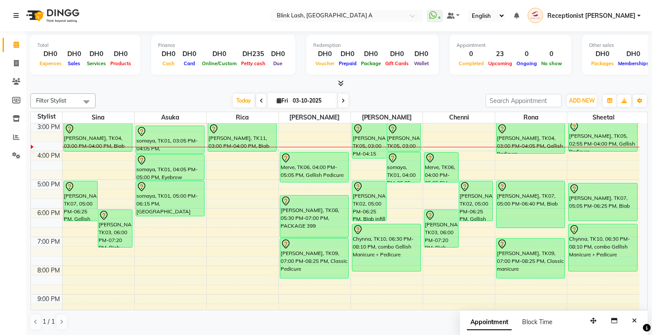
click at [343, 102] on span at bounding box center [343, 100] width 10 height 13
type input "04-10-2025"
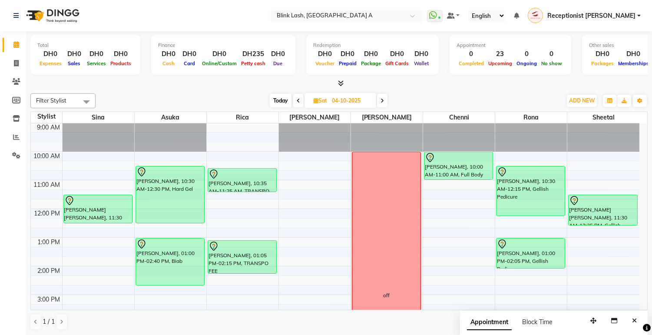
scroll to position [0, 0]
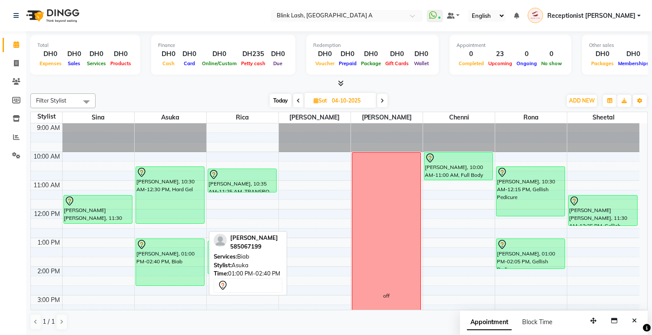
click at [157, 244] on div at bounding box center [169, 244] width 67 height 10
click at [164, 263] on div "bethany, 01:00 PM-02:40 PM, Biab" at bounding box center [170, 262] width 68 height 46
select select "7"
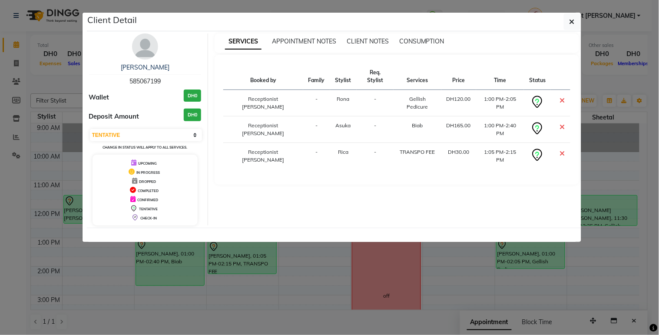
click at [143, 45] on img at bounding box center [145, 46] width 26 height 26
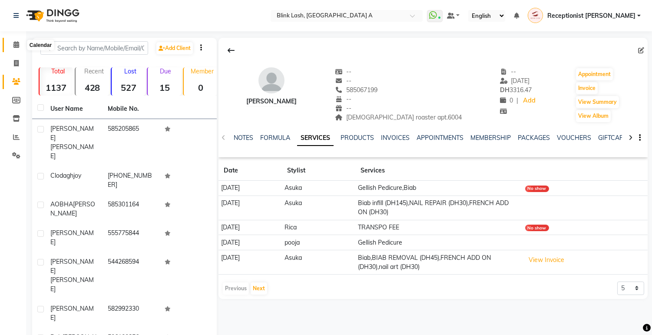
click at [15, 40] on span at bounding box center [16, 45] width 15 height 10
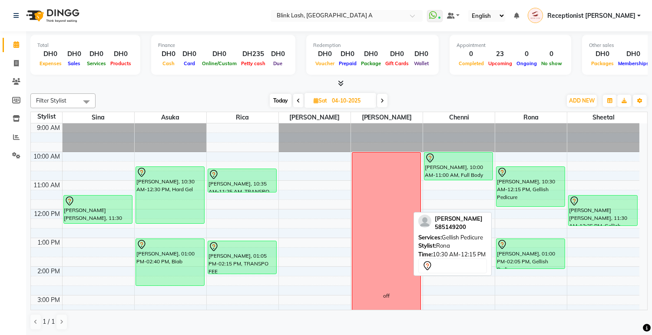
drag, startPoint x: 531, startPoint y: 216, endPoint x: 531, endPoint y: 204, distance: 12.2
click at [531, 204] on div "RACHEL LEBANESE, 10:30 AM-12:15 PM, Gellish Pedicure bethany, 01:00 PM-02:05 PM…" at bounding box center [531, 338] width 72 height 430
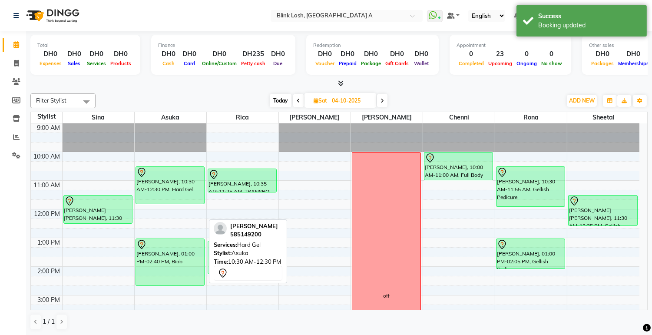
drag, startPoint x: 156, startPoint y: 221, endPoint x: 165, endPoint y: 202, distance: 20.6
click at [165, 202] on div "RACHEL LEBANESE, 10:30 AM-12:30 PM, Hard Gel bethany, 01:00 PM-02:40 PM, Biab R…" at bounding box center [171, 338] width 72 height 430
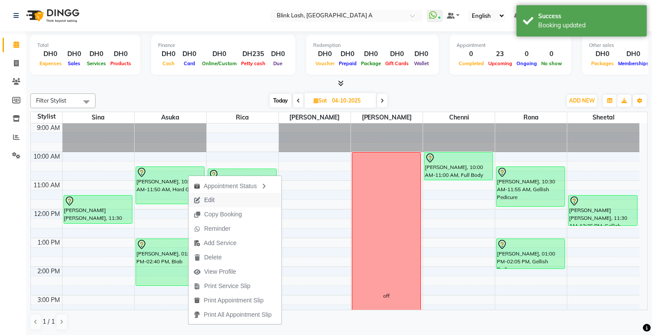
click at [218, 203] on span "Edit" at bounding box center [203, 200] width 31 height 14
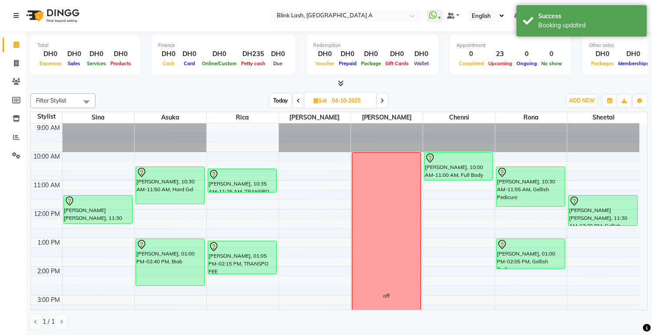
select select "tentative"
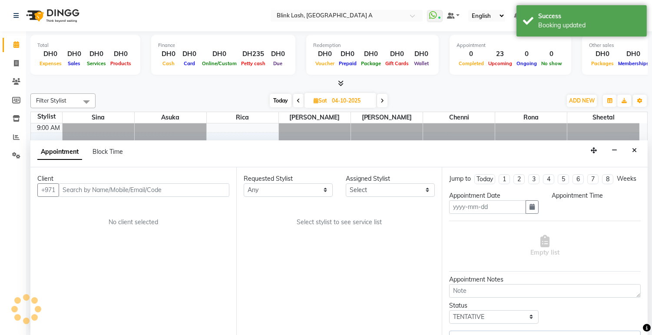
scroll to position [0, 0]
type input "04-10-2025"
select select "630"
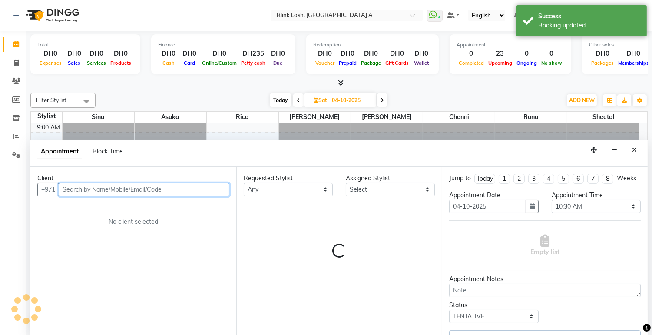
select select "42464"
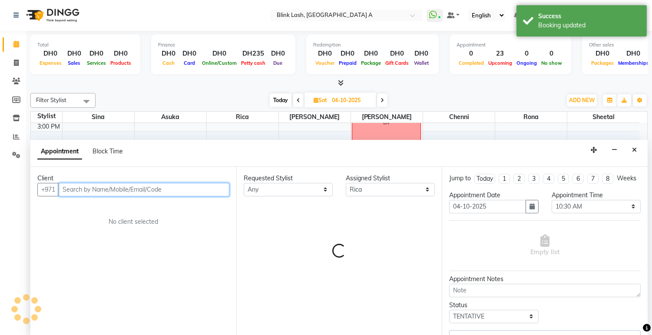
select select "2892"
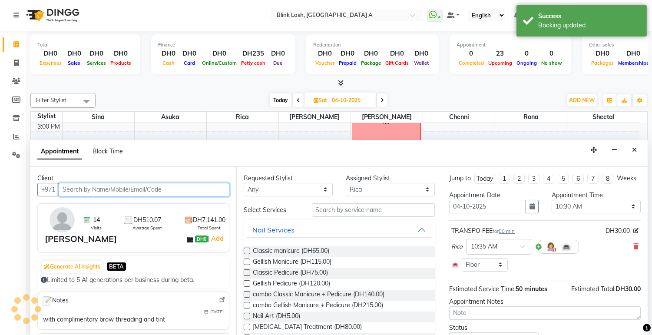
select select "2892"
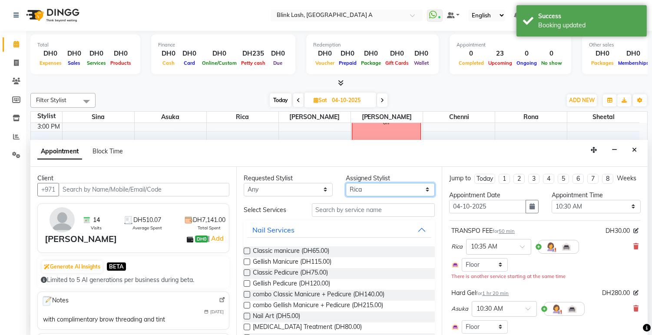
click at [399, 188] on select "Select [PERSON_NAME] [PERSON_NAME] Rica [PERSON_NAME]" at bounding box center [390, 189] width 89 height 13
select select "46934"
click at [346, 183] on select "Select [PERSON_NAME] [PERSON_NAME] Rica [PERSON_NAME]" at bounding box center [390, 189] width 89 height 13
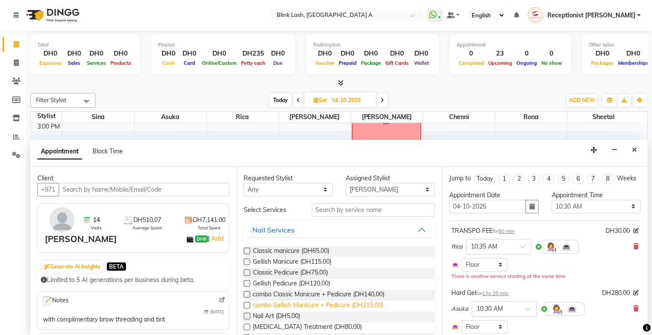
click at [358, 304] on span "combo Gellish Manicure + Pedicure (DH215.00)" at bounding box center [318, 306] width 130 height 11
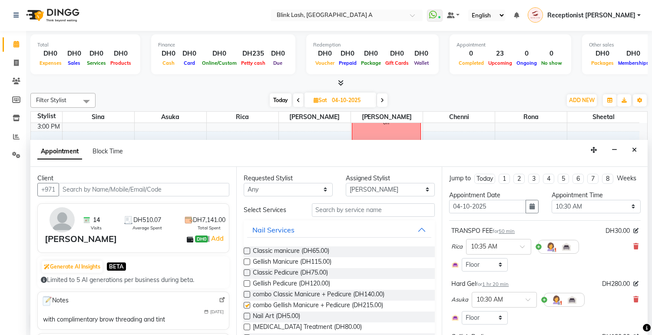
checkbox input "false"
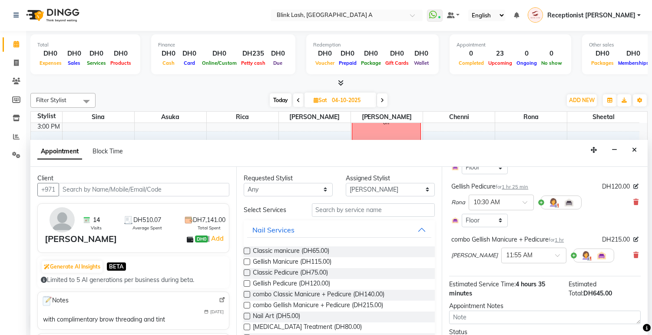
scroll to position [193, 0]
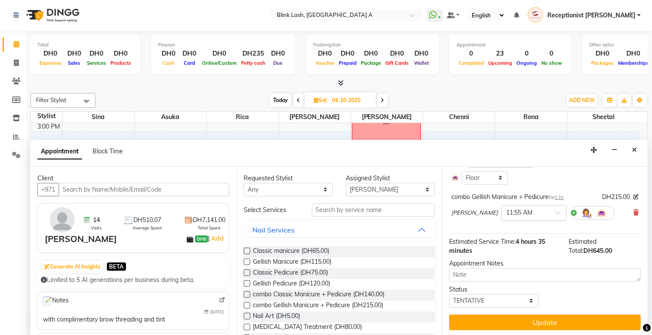
click at [523, 216] on div at bounding box center [534, 212] width 64 height 9
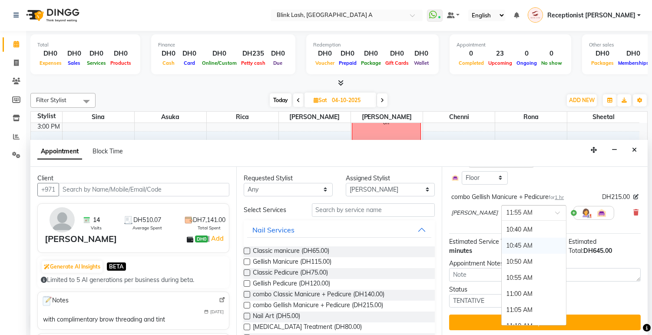
scroll to position [79, 0]
click at [507, 254] on div "10:30 AM" at bounding box center [534, 246] width 64 height 16
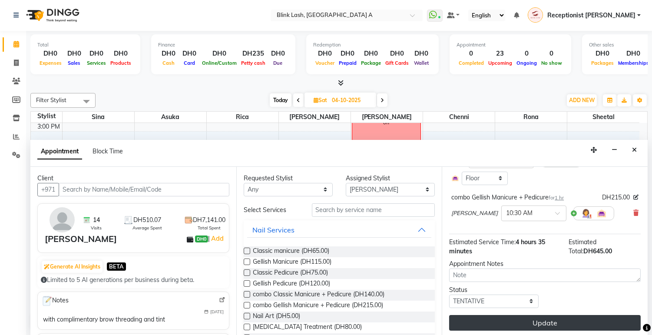
click at [544, 326] on button "Update" at bounding box center [545, 323] width 192 height 16
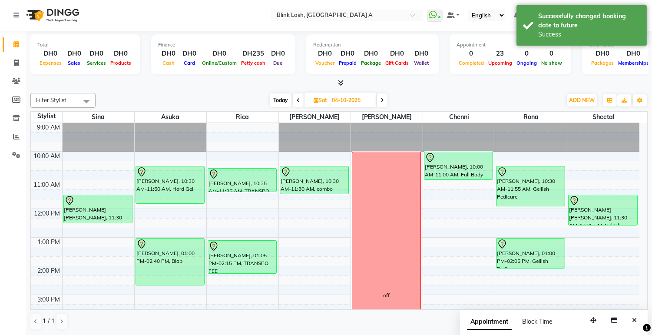
scroll to position [0, 0]
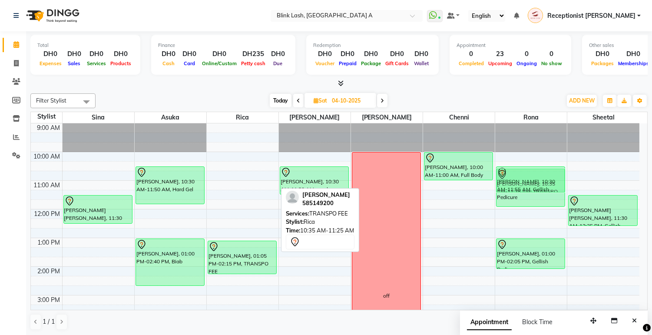
drag, startPoint x: 238, startPoint y: 179, endPoint x: 510, endPoint y: 181, distance: 272.3
click at [510, 181] on tr "Janke Helfrich, 11:30 AM-12:30 PM, Biab RACHEL LEBANESE, 10:30 AM-11:50 AM, Har…" at bounding box center [335, 338] width 608 height 430
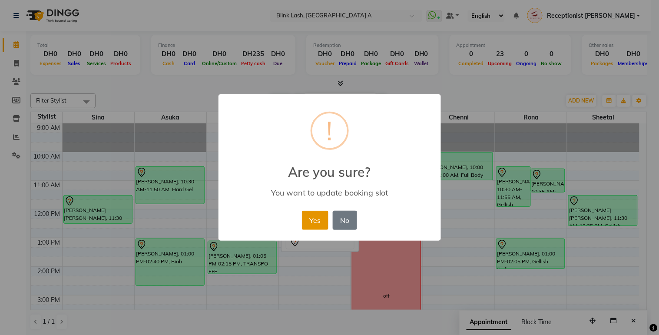
click at [312, 215] on button "Yes" at bounding box center [315, 220] width 26 height 19
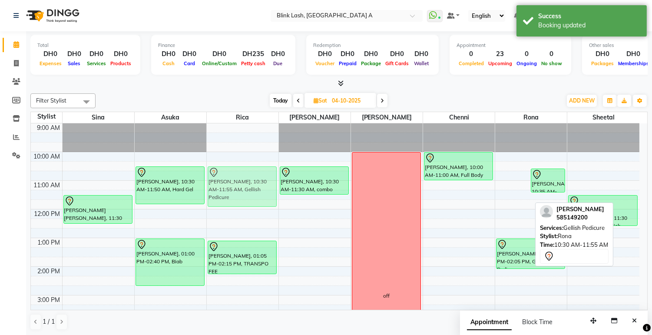
drag, startPoint x: 509, startPoint y: 189, endPoint x: 266, endPoint y: 190, distance: 243.7
click at [230, 190] on tr "Janke Helfrich, 11:30 AM-12:30 PM, Biab RACHEL LEBANESE, 10:30 AM-11:50 AM, Har…" at bounding box center [335, 338] width 608 height 430
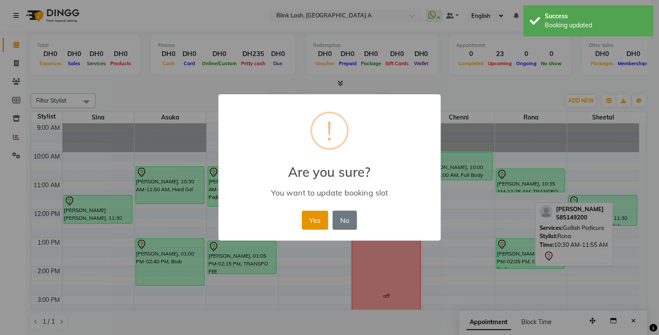
click at [315, 218] on button "Yes" at bounding box center [315, 220] width 26 height 19
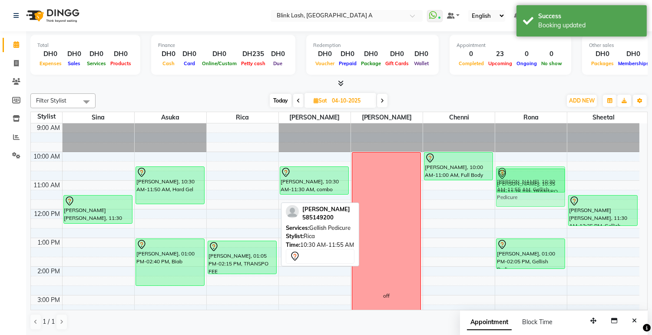
drag, startPoint x: 248, startPoint y: 175, endPoint x: 545, endPoint y: 179, distance: 297.1
click at [545, 179] on tr "Janke Helfrich, 11:30 AM-12:30 PM, Biab RACHEL LEBANESE, 10:30 AM-11:50 AM, Har…" at bounding box center [335, 338] width 608 height 430
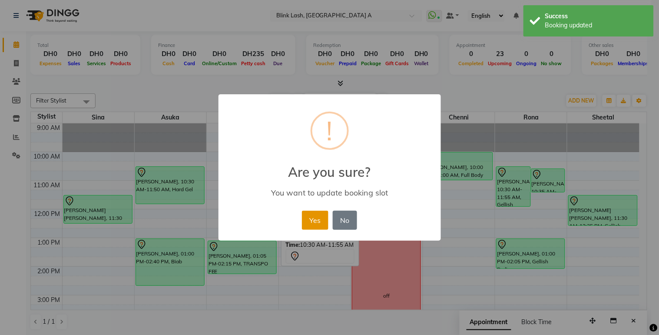
click at [315, 218] on button "Yes" at bounding box center [315, 220] width 26 height 19
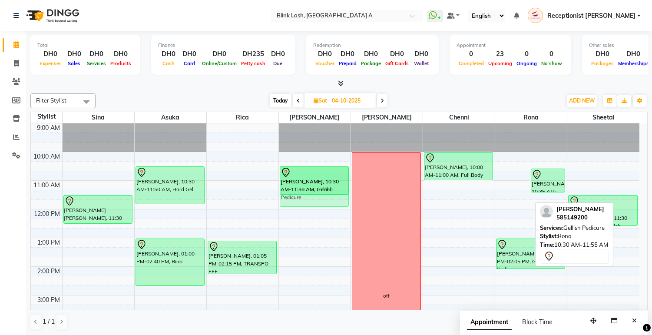
drag, startPoint x: 514, startPoint y: 188, endPoint x: 348, endPoint y: 187, distance: 165.5
click at [344, 185] on tr "Janke Helfrich, 11:30 AM-12:30 PM, Biab RACHEL LEBANESE, 10:30 AM-11:50 AM, Har…" at bounding box center [335, 338] width 608 height 430
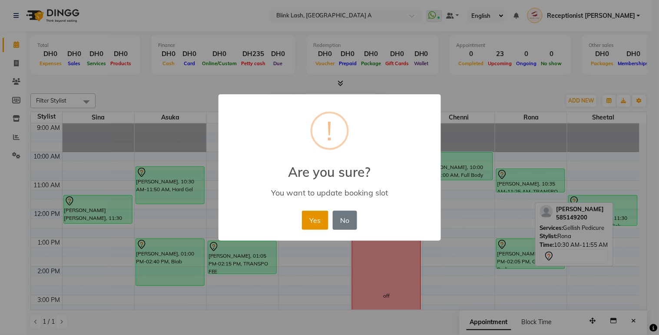
click at [314, 215] on button "Yes" at bounding box center [315, 220] width 26 height 19
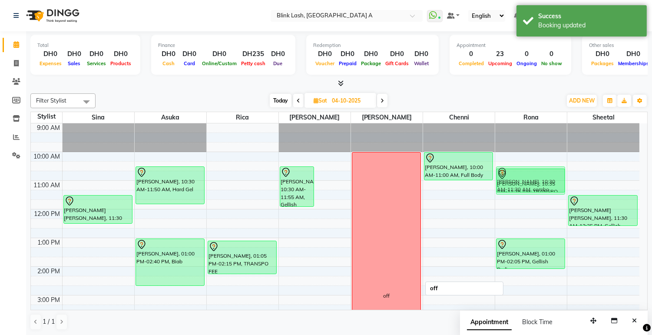
drag, startPoint x: 324, startPoint y: 183, endPoint x: 509, endPoint y: 183, distance: 184.2
click at [535, 181] on tr "Janke Helfrich, 11:30 AM-12:30 PM, Biab RACHEL LEBANESE, 10:30 AM-11:50 AM, Har…" at bounding box center [335, 338] width 608 height 430
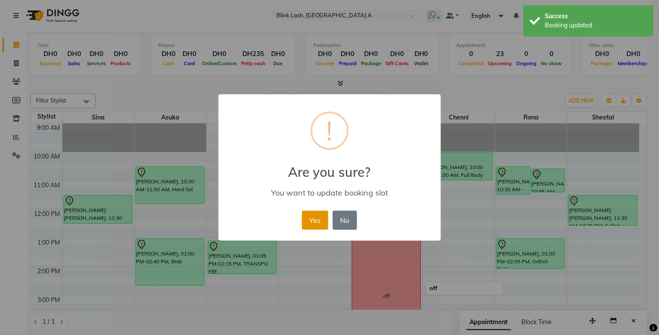
click at [318, 219] on button "Yes" at bounding box center [315, 220] width 26 height 19
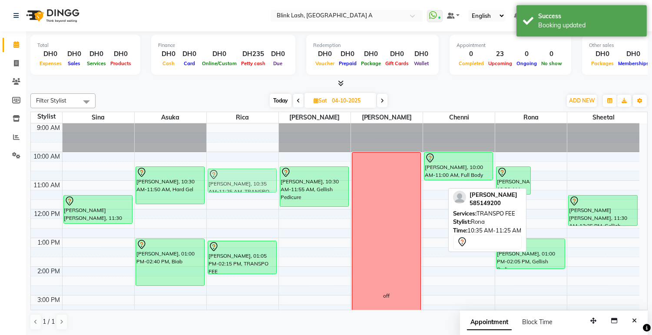
drag, startPoint x: 541, startPoint y: 188, endPoint x: 232, endPoint y: 185, distance: 308.8
click at [232, 185] on tr "Janke Helfrich, 11:30 AM-12:30 PM, Biab RACHEL LEBANESE, 10:30 AM-11:50 AM, Har…" at bounding box center [335, 338] width 608 height 430
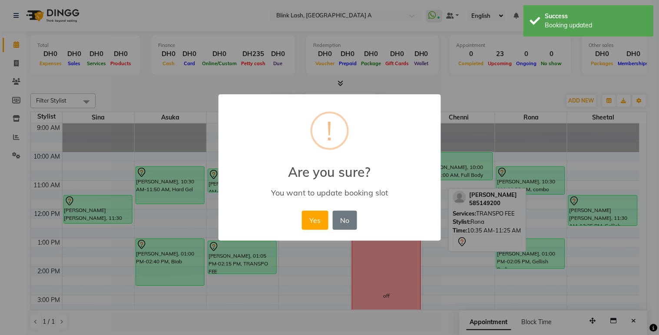
click at [328, 218] on div "Yes No No" at bounding box center [330, 219] width 60 height 23
click at [314, 222] on button "Yes" at bounding box center [315, 220] width 26 height 19
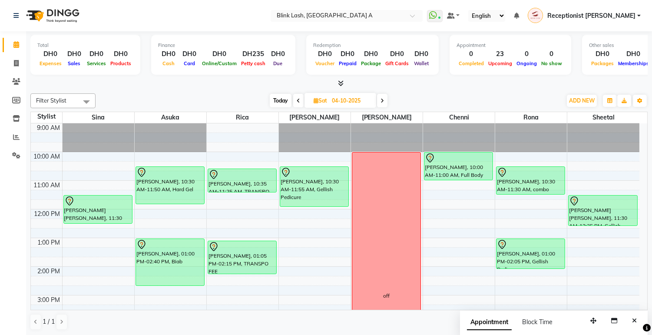
click at [275, 99] on span "Today" at bounding box center [281, 100] width 22 height 13
type input "03-10-2025"
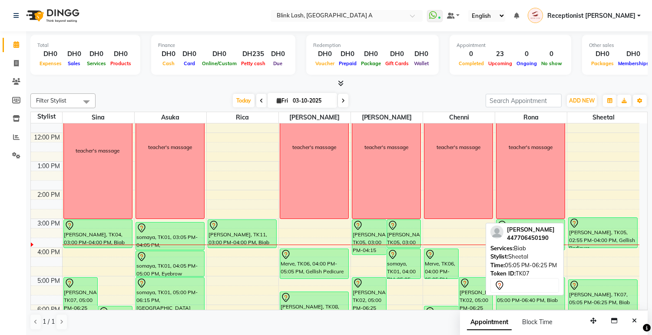
scroll to position [173, 0]
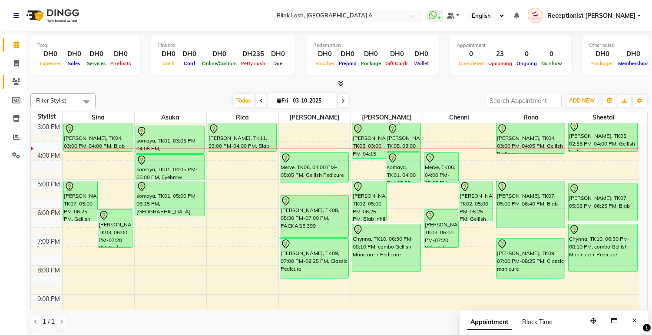
click at [16, 76] on link "Clients" at bounding box center [13, 82] width 21 height 14
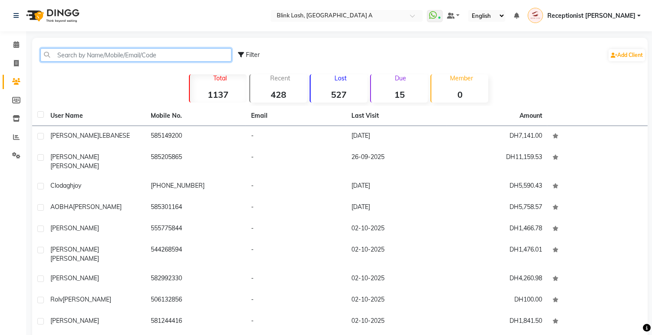
click at [112, 48] on input "text" at bounding box center [135, 54] width 191 height 13
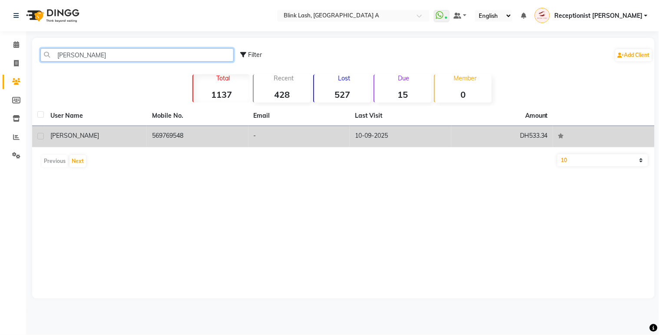
type input "kellie"
click at [80, 133] on span "[PERSON_NAME]" at bounding box center [74, 136] width 49 height 8
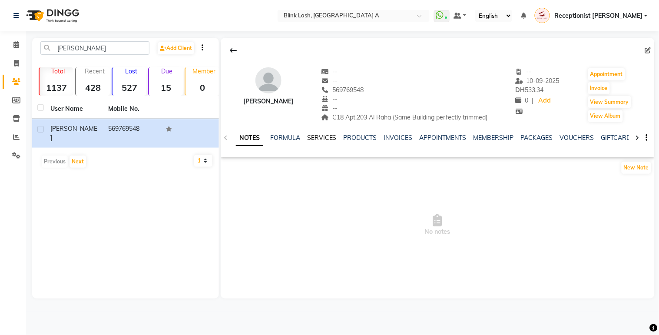
click at [312, 138] on link "SERVICES" at bounding box center [322, 138] width 30 height 8
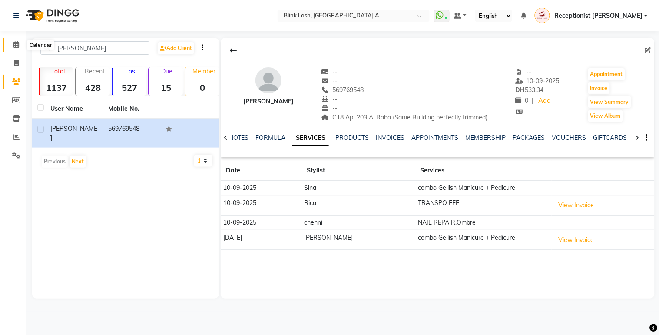
click at [14, 47] on icon at bounding box center [16, 44] width 6 height 7
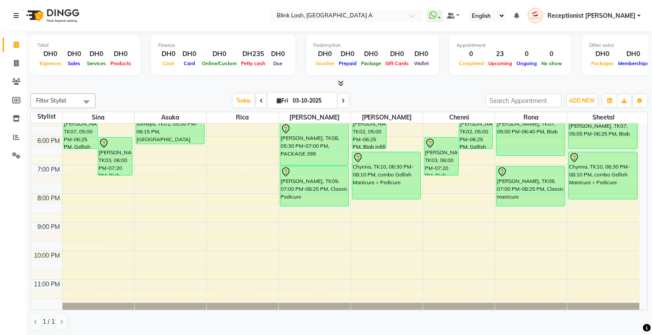
scroll to position [197, 0]
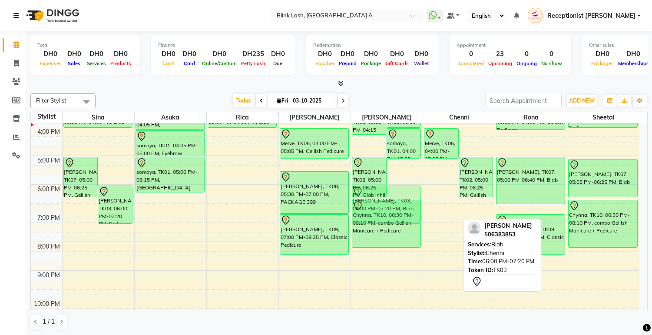
drag, startPoint x: 442, startPoint y: 214, endPoint x: 391, endPoint y: 215, distance: 50.8
click at [391, 215] on tr "Chloe, TK07, 05:00 PM-06:25 PM, Gellish Pedicure sonya, TK03, 06:00 PM-07:20 PM…" at bounding box center [335, 142] width 608 height 430
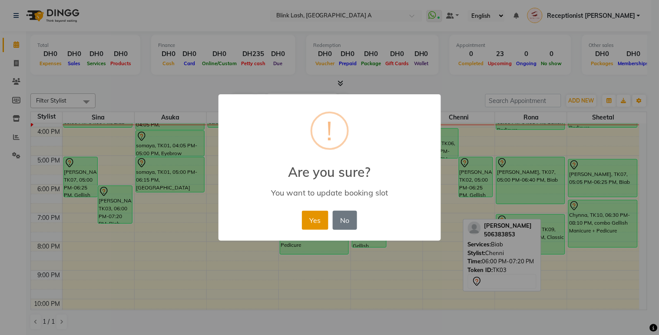
click at [306, 220] on button "Yes" at bounding box center [315, 220] width 26 height 19
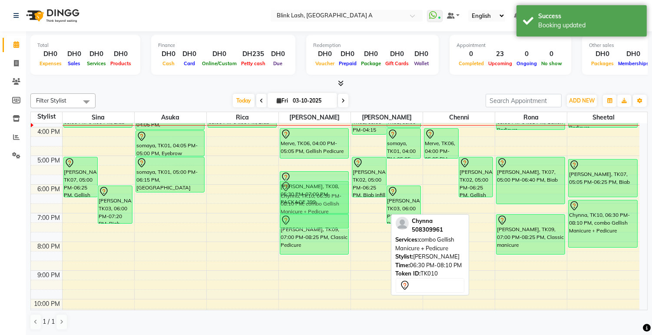
drag, startPoint x: 374, startPoint y: 226, endPoint x: 289, endPoint y: 205, distance: 87.7
click at [288, 205] on tr "Chloe, TK07, 05:00 PM-06:25 PM, Gellish Pedicure sonya, TK03, 06:00 PM-07:20 PM…" at bounding box center [335, 142] width 608 height 430
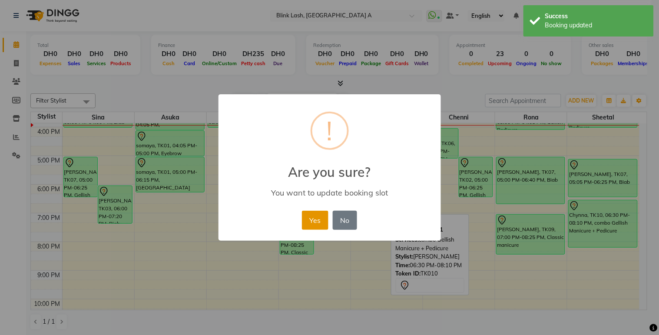
click at [314, 215] on button "Yes" at bounding box center [315, 220] width 26 height 19
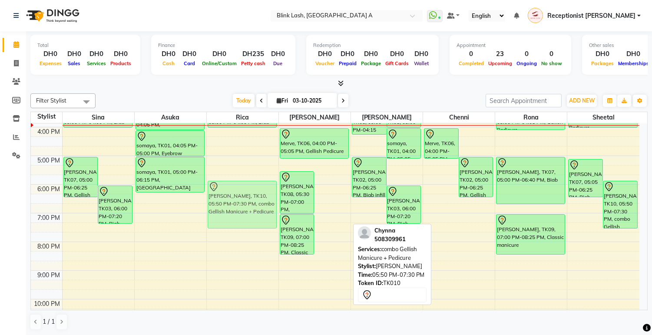
drag, startPoint x: 329, startPoint y: 216, endPoint x: 260, endPoint y: 219, distance: 69.6
click at [260, 219] on tr "Chloe, TK07, 05:00 PM-06:25 PM, Gellish Pedicure sonya, TK03, 06:00 PM-07:20 PM…" at bounding box center [335, 142] width 608 height 430
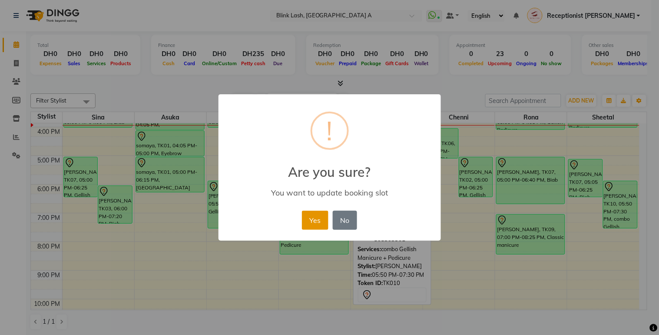
click at [315, 220] on button "Yes" at bounding box center [315, 220] width 26 height 19
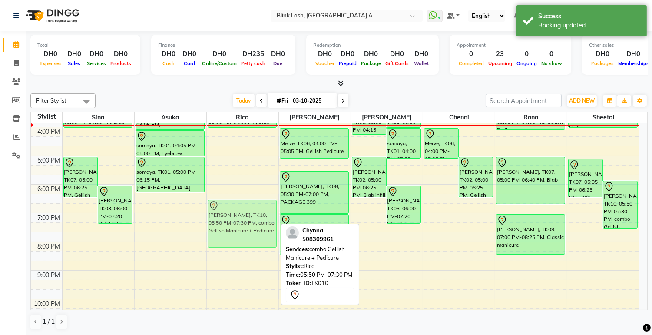
drag, startPoint x: 255, startPoint y: 197, endPoint x: 254, endPoint y: 215, distance: 18.3
click at [254, 215] on div "AOBHA DONOVAN, TK11, 03:00 PM-04:00 PM, Biab Chynna, TK10, 05:50 PM-07:30 PM, c…" at bounding box center [243, 142] width 72 height 430
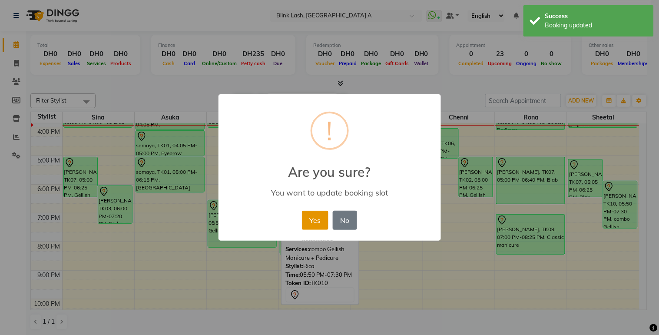
click at [316, 220] on button "Yes" at bounding box center [315, 220] width 26 height 19
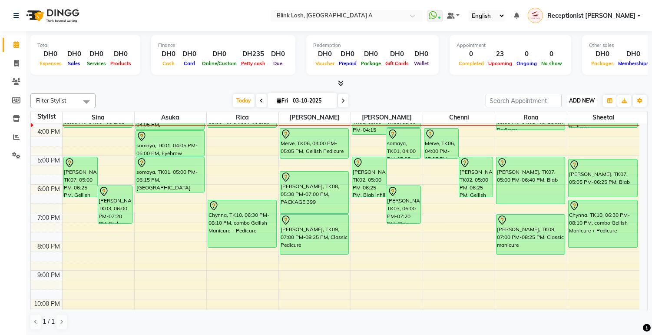
click at [576, 97] on span "ADD NEW" at bounding box center [582, 100] width 26 height 7
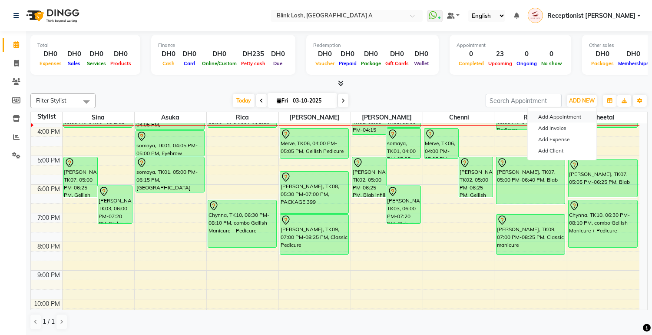
click at [561, 114] on button "Add Appointment" at bounding box center [562, 116] width 69 height 11
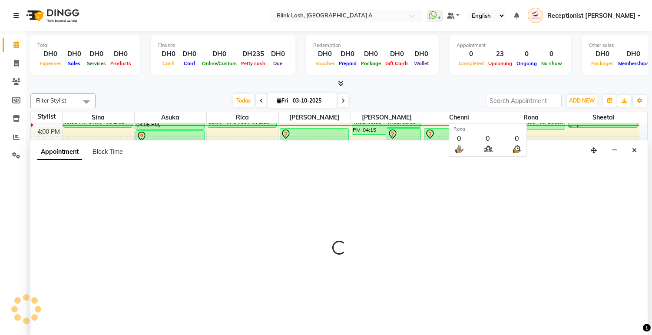
scroll to position [0, 0]
select select "tentative"
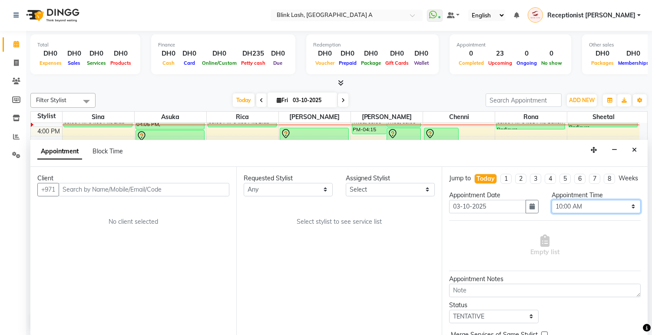
drag, startPoint x: 610, startPoint y: 213, endPoint x: 610, endPoint y: 206, distance: 6.9
click at [610, 213] on select "Select 10:00 AM 10:05 AM 10:10 AM 10:15 AM 10:20 AM 10:25 AM 10:30 AM 10:35 AM …" at bounding box center [596, 206] width 89 height 13
select select "1140"
click at [552, 207] on select "Select 10:00 AM 10:05 AM 10:10 AM 10:15 AM 10:20 AM 10:25 AM 10:30 AM 10:35 AM …" at bounding box center [596, 206] width 89 height 13
click at [399, 191] on select "Select [PERSON_NAME] [PERSON_NAME] Rica [PERSON_NAME]" at bounding box center [390, 189] width 89 height 13
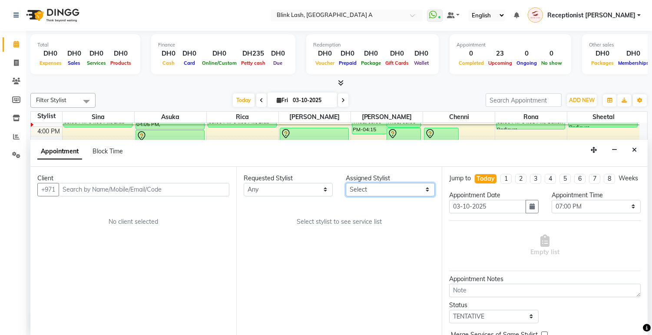
select select "57849"
click at [346, 183] on select "Select [PERSON_NAME] [PERSON_NAME] Rica [PERSON_NAME]" at bounding box center [390, 189] width 89 height 13
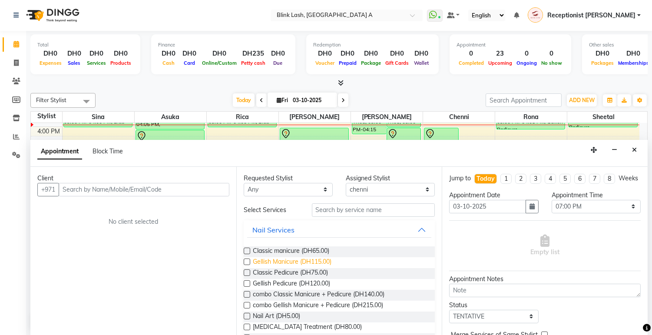
click at [297, 259] on span "Gellish Manicure (DH115.00)" at bounding box center [292, 262] width 79 height 11
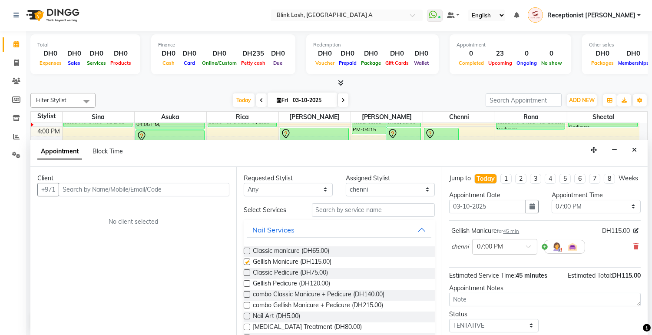
checkbox input "false"
click at [363, 206] on input "text" at bounding box center [373, 209] width 123 height 13
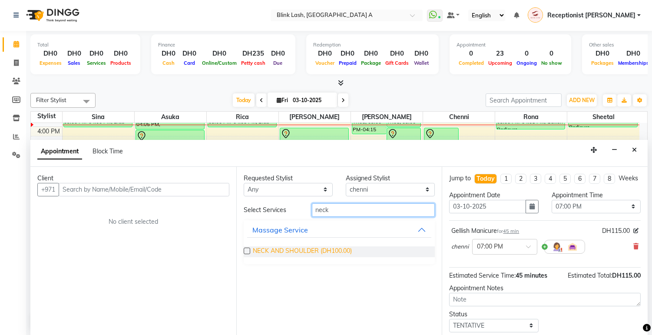
type input "neck"
drag, startPoint x: 327, startPoint y: 250, endPoint x: 344, endPoint y: 228, distance: 27.3
click at [328, 246] on span "NECK AND SHOULDER (DH100.00)" at bounding box center [302, 251] width 99 height 11
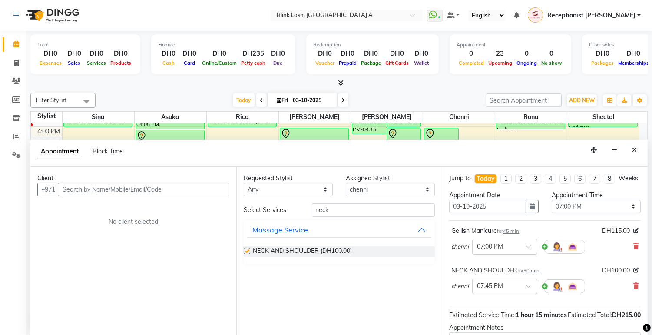
checkbox input "false"
click at [377, 185] on select "Select [PERSON_NAME] [PERSON_NAME] Rica [PERSON_NAME]" at bounding box center [390, 189] width 89 height 13
select select "42464"
click at [346, 183] on select "Select [PERSON_NAME] [PERSON_NAME] Rica [PERSON_NAME]" at bounding box center [390, 189] width 89 height 13
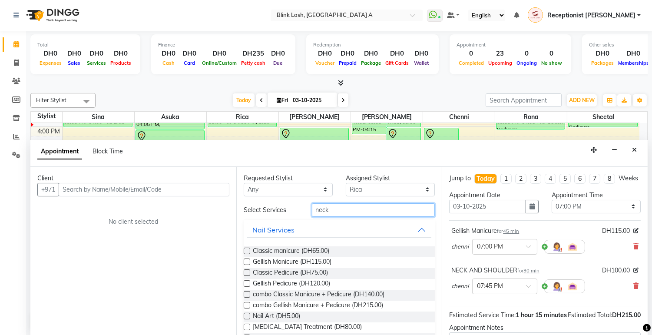
click at [354, 215] on input "neck" at bounding box center [373, 209] width 123 height 13
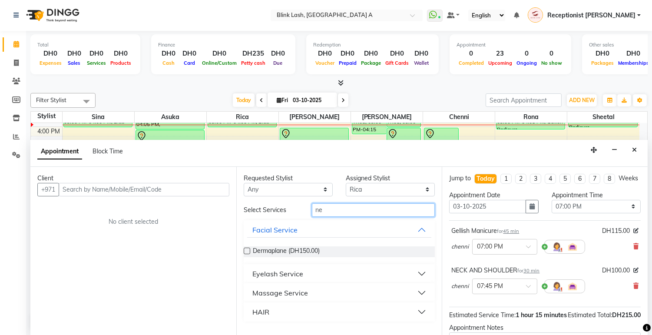
type input "n"
type input "tra"
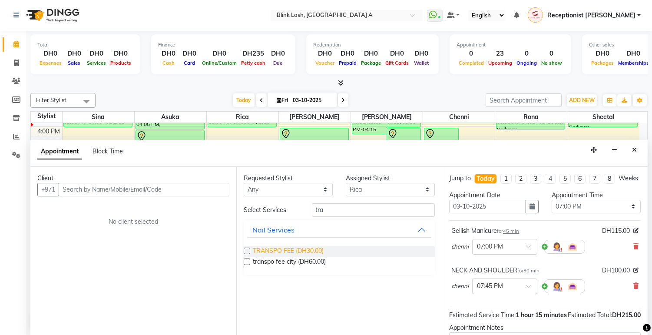
click at [300, 249] on span "TRANSPO FEE (DH30.00)" at bounding box center [288, 251] width 71 height 11
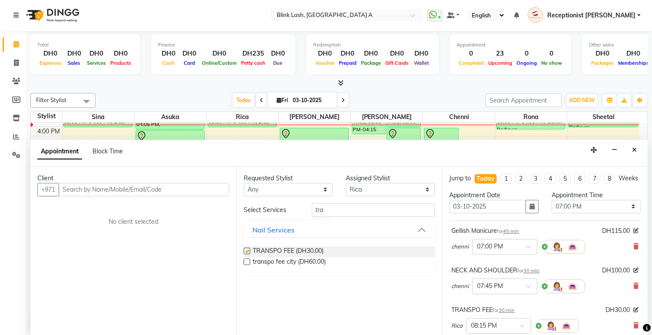
checkbox input "false"
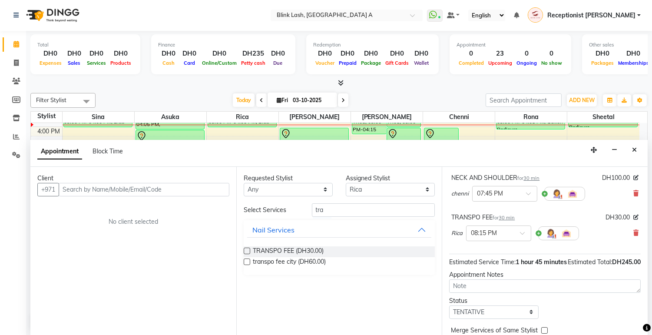
scroll to position [96, 0]
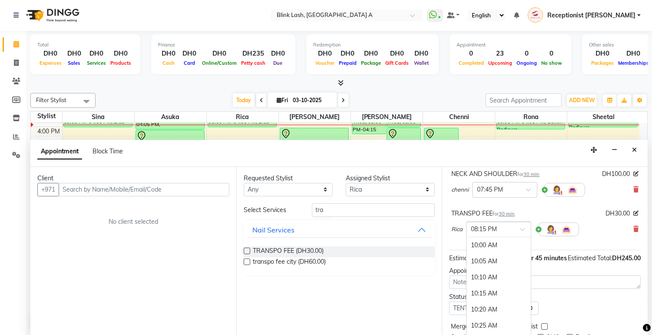
click at [513, 233] on div at bounding box center [498, 228] width 64 height 9
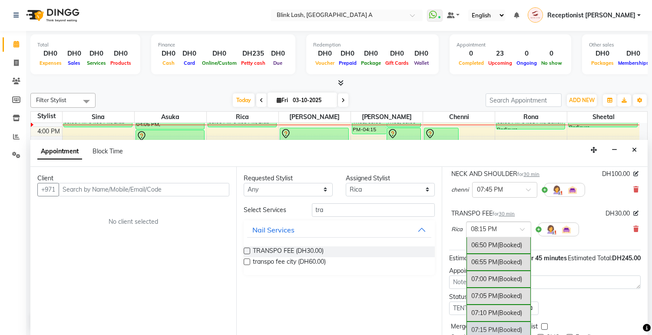
scroll to position [1716, 0]
click at [494, 290] on div "07:00 PM (Booked)" at bounding box center [498, 281] width 64 height 17
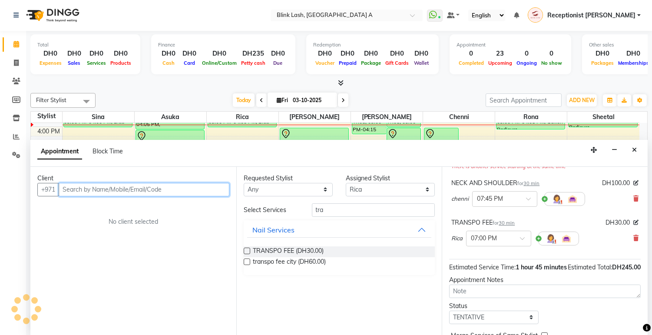
click at [201, 188] on input "text" at bounding box center [144, 189] width 171 height 13
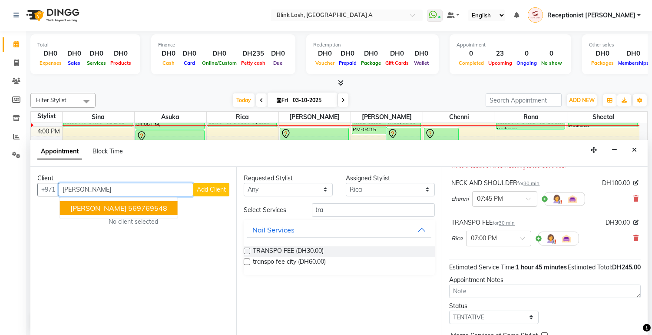
click at [139, 204] on ngb-highlight "569769548" at bounding box center [147, 208] width 39 height 9
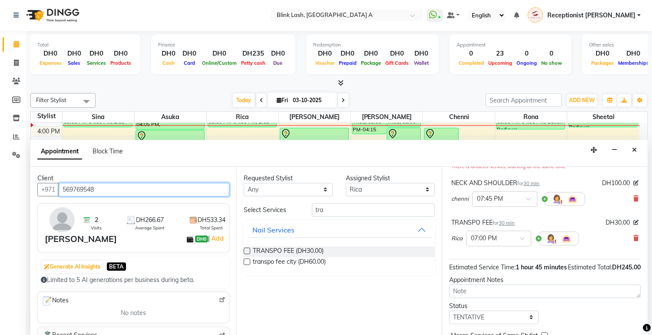
scroll to position [157, 0]
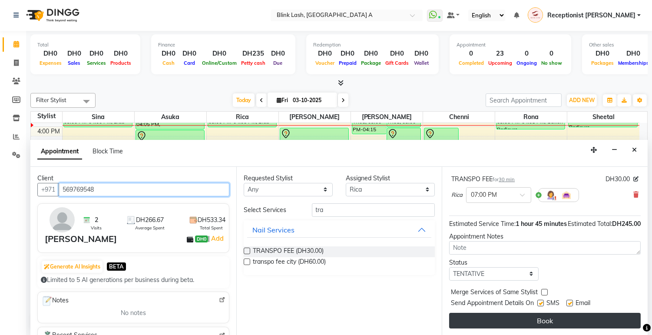
type input "569769548"
click at [602, 323] on button "Book" at bounding box center [545, 321] width 192 height 16
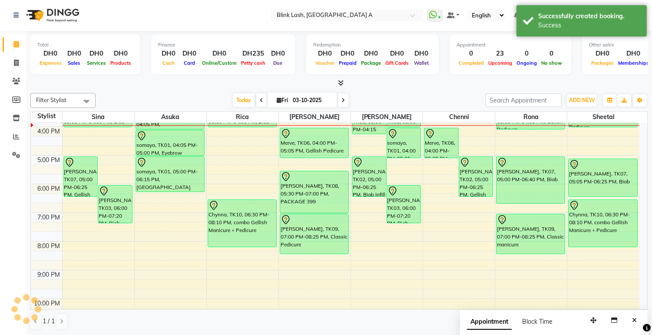
scroll to position [0, 0]
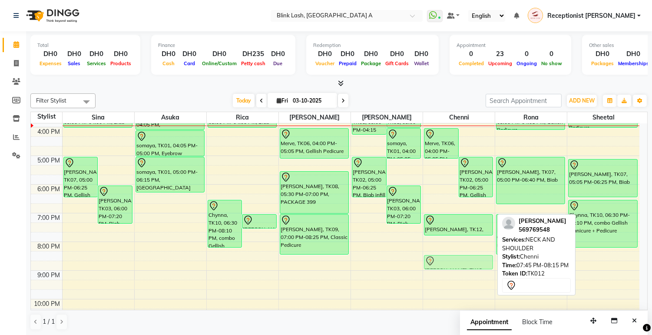
drag, startPoint x: 469, startPoint y: 238, endPoint x: 470, endPoint y: 253, distance: 15.2
click at [470, 253] on div "9:00 AM 10:00 AM 11:00 AM 12:00 PM 1:00 PM 2:00 PM 3:00 PM 4:00 PM 5:00 PM 6:00…" at bounding box center [335, 142] width 608 height 430
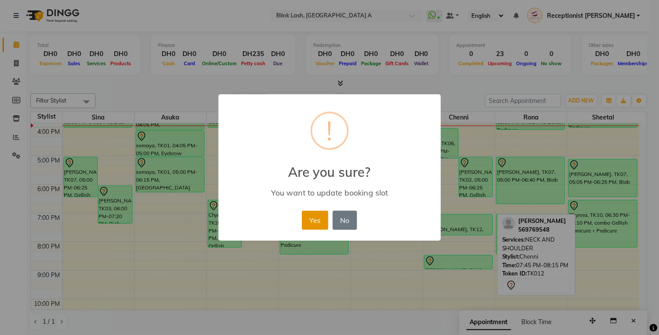
click at [310, 217] on button "Yes" at bounding box center [315, 220] width 26 height 19
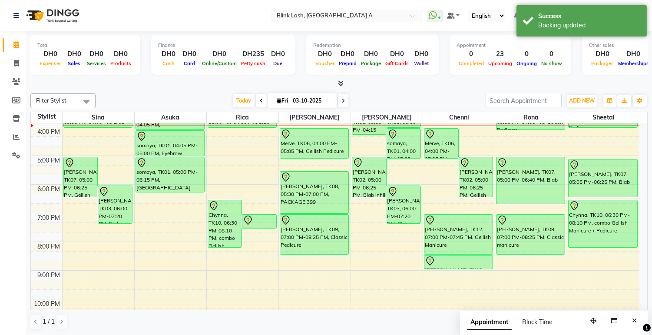
drag, startPoint x: 447, startPoint y: 236, endPoint x: 448, endPoint y: 253, distance: 17.4
click at [448, 253] on div "Merve, TK06, 04:00 PM-05:05 PM, Biab infill Claire Costello, TK02, 05:00 PM-06:…" at bounding box center [459, 142] width 72 height 430
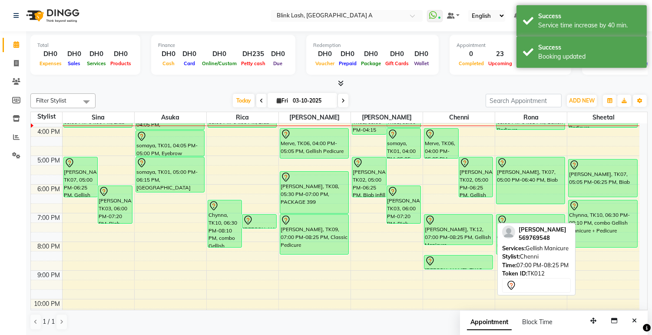
drag, startPoint x: 462, startPoint y: 253, endPoint x: 462, endPoint y: 245, distance: 8.3
click at [462, 245] on div "Merve, TK06, 04:00 PM-05:05 PM, Biab infill Claire Costello, TK02, 05:00 PM-06:…" at bounding box center [459, 142] width 72 height 430
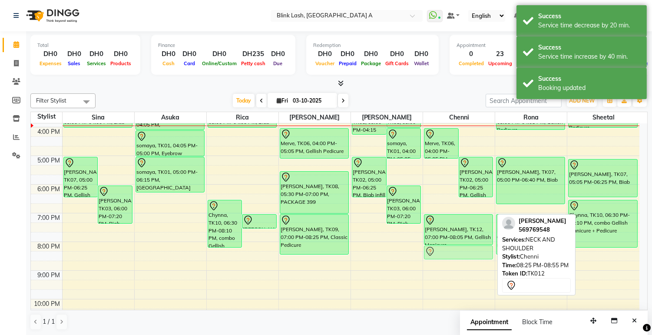
drag, startPoint x: 462, startPoint y: 257, endPoint x: 462, endPoint y: 251, distance: 6.5
click at [462, 250] on div "Merve, TK06, 04:00 PM-05:05 PM, Biab infill Claire Costello, TK02, 05:00 PM-06:…" at bounding box center [459, 142] width 72 height 430
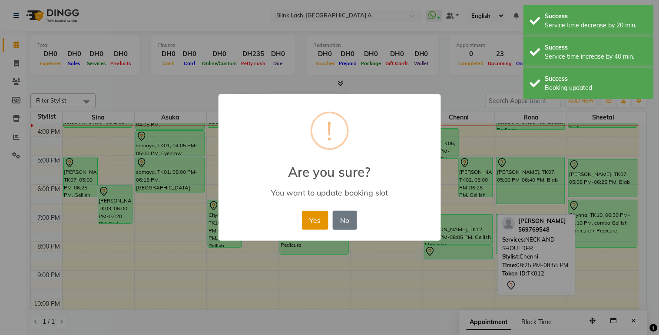
click at [317, 220] on button "Yes" at bounding box center [315, 220] width 26 height 19
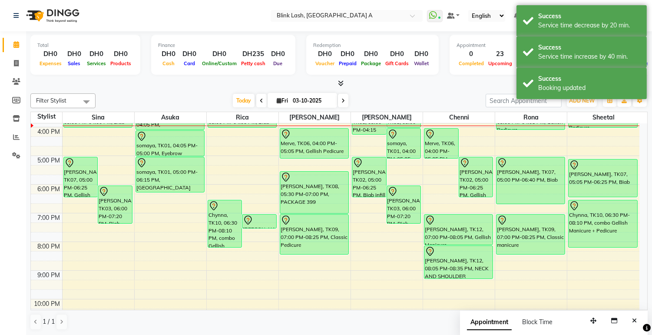
drag, startPoint x: 460, startPoint y: 258, endPoint x: 460, endPoint y: 272, distance: 14.3
click at [460, 272] on div "Merve, TK06, 04:00 PM-05:05 PM, Biab infill Claire Costello, TK02, 05:00 PM-06:…" at bounding box center [459, 142] width 72 height 430
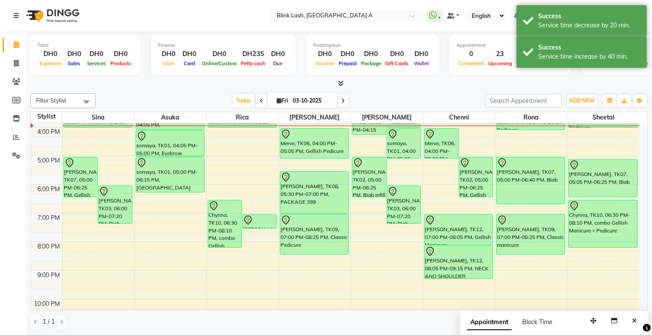
scroll to position [149, 0]
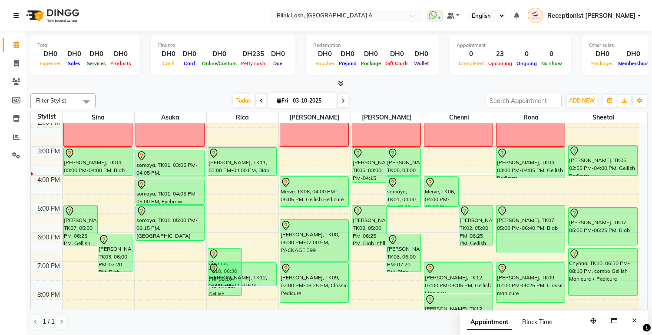
drag, startPoint x: 265, startPoint y: 276, endPoint x: 265, endPoint y: 288, distance: 12.6
click at [265, 288] on div "9:00 AM 10:00 AM 11:00 AM 12:00 PM 1:00 PM 2:00 PM 3:00 PM 4:00 PM 5:00 PM 6:00…" at bounding box center [335, 190] width 608 height 430
click at [341, 98] on icon at bounding box center [342, 100] width 3 height 5
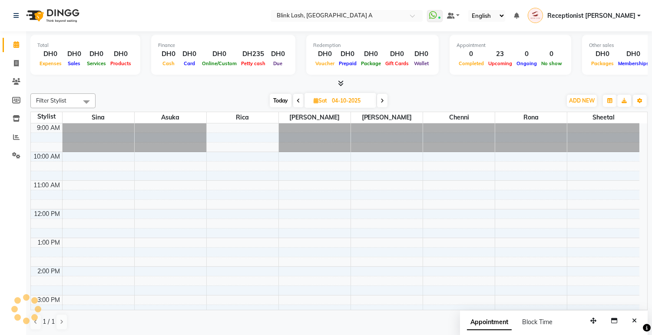
scroll to position [173, 0]
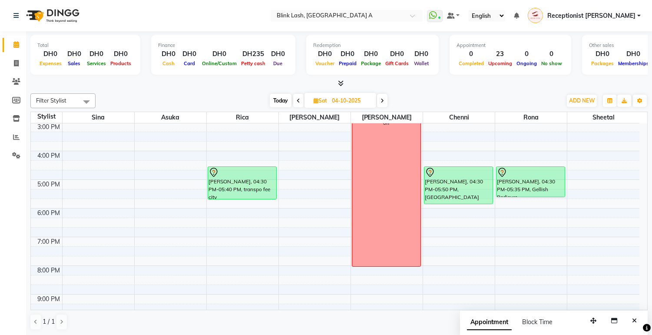
click at [383, 103] on span at bounding box center [382, 100] width 10 height 13
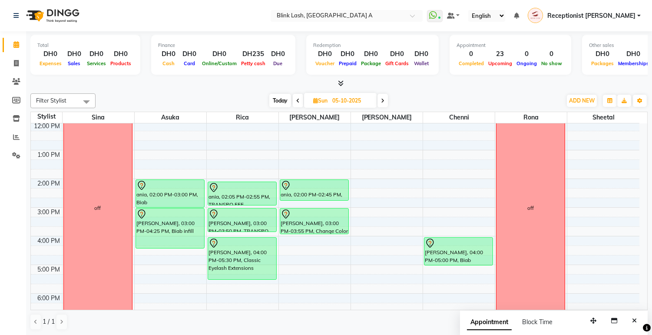
scroll to position [145, 0]
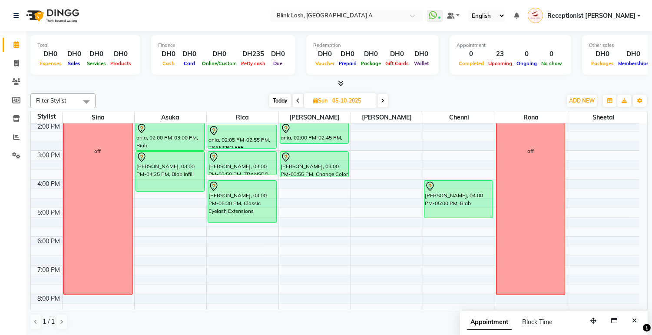
drag, startPoint x: 444, startPoint y: 206, endPoint x: 441, endPoint y: 213, distance: 7.2
click at [441, 213] on div "shauna Horgan, 04:00 PM-05:00 PM, Biab shauna Horgan, 04:00 PM-05:00 PM, Biab" at bounding box center [459, 194] width 72 height 430
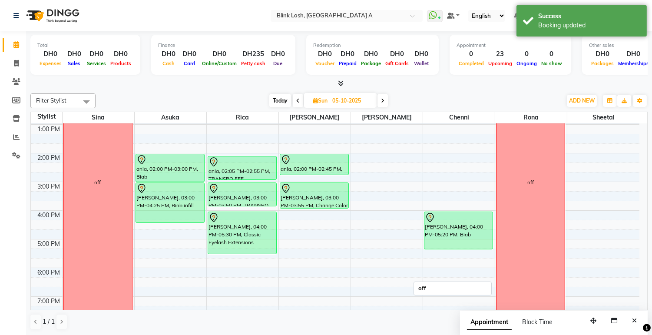
scroll to position [96, 0]
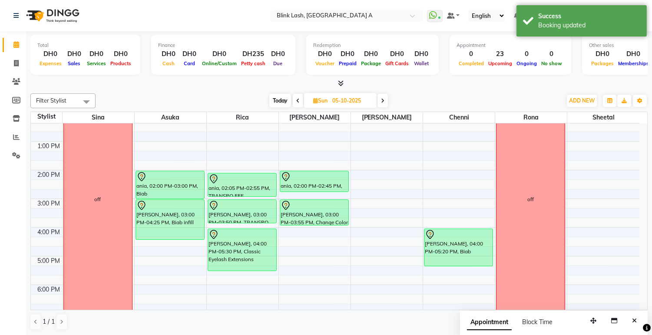
click at [272, 100] on span "Today" at bounding box center [280, 100] width 22 height 13
type input "03-10-2025"
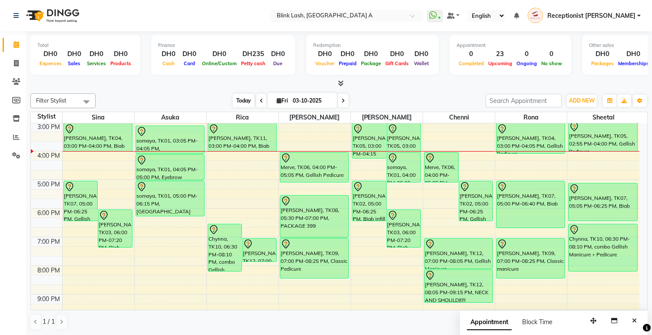
click at [235, 102] on span "Today" at bounding box center [244, 100] width 22 height 13
click at [586, 101] on span "ADD NEW" at bounding box center [582, 100] width 26 height 7
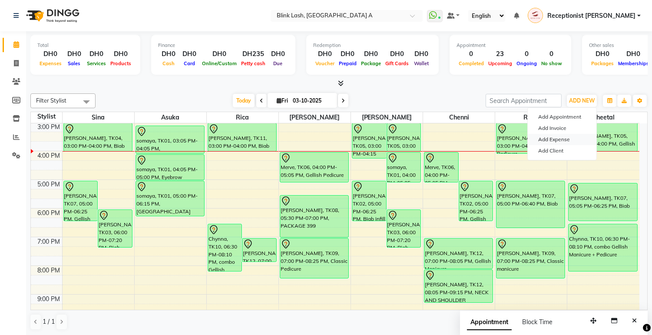
click at [568, 141] on link "Add Expense" at bounding box center [562, 139] width 69 height 11
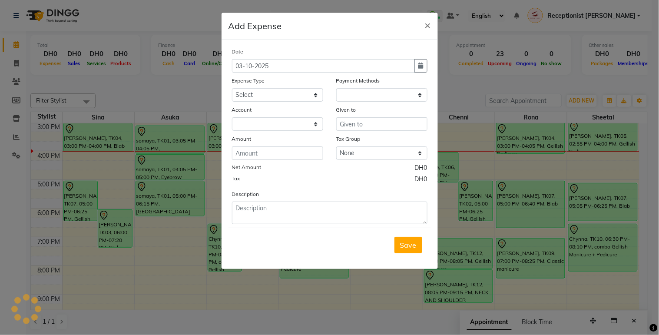
select select "1"
select select "4947"
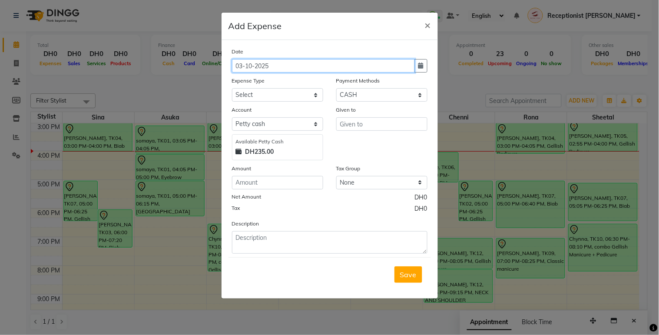
click at [389, 66] on input "03-10-2025" at bounding box center [323, 65] width 183 height 13
click at [418, 64] on icon "button" at bounding box center [420, 66] width 5 height 6
select select "10"
select select "2025"
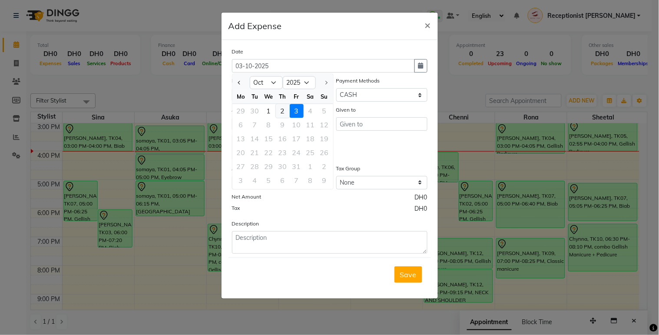
click at [282, 111] on div "2" at bounding box center [283, 111] width 14 height 14
type input "02-10-2025"
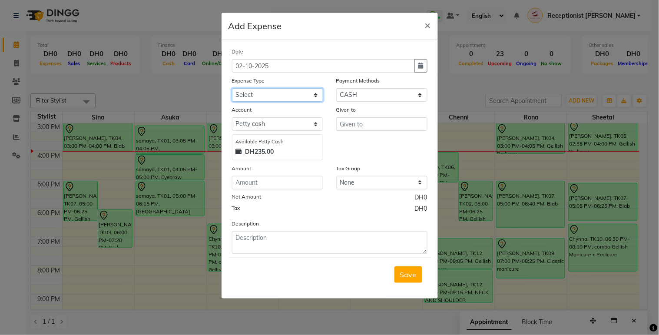
click at [283, 90] on select "Select ACCOMODATIONS RENT Advance Salary Bank charges carlift Car maintenance C…" at bounding box center [277, 94] width 91 height 13
select select "15294"
click at [232, 88] on select "Select ACCOMODATIONS RENT Advance Salary Bank charges carlift Car maintenance C…" at bounding box center [277, 94] width 91 height 13
click at [386, 93] on select "Select Gift Card Master Card ONLINE Visa Card CASH Package Cheque Prepaid Vouch…" at bounding box center [381, 94] width 91 height 13
select select "19"
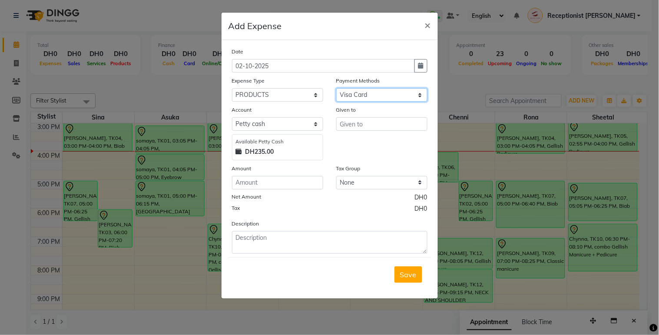
click at [336, 88] on select "Select Gift Card Master Card ONLINE Visa Card CASH Package Cheque Prepaid Vouch…" at bounding box center [381, 94] width 91 height 13
select select "4948"
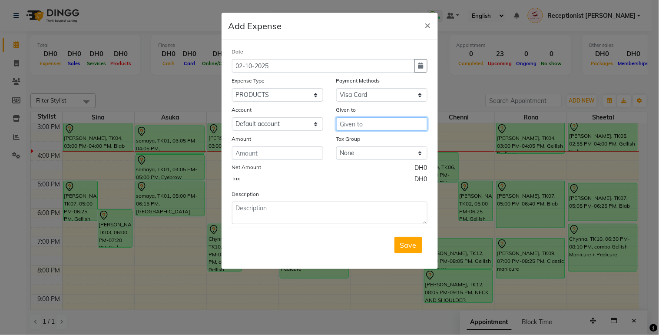
click at [383, 126] on input "text" at bounding box center [381, 123] width 91 height 13
type input "Al Safeer Hpermarket"
click at [257, 155] on input "number" at bounding box center [277, 152] width 91 height 13
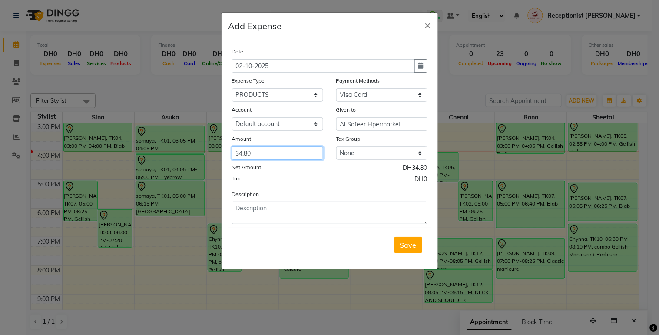
type input "34.80"
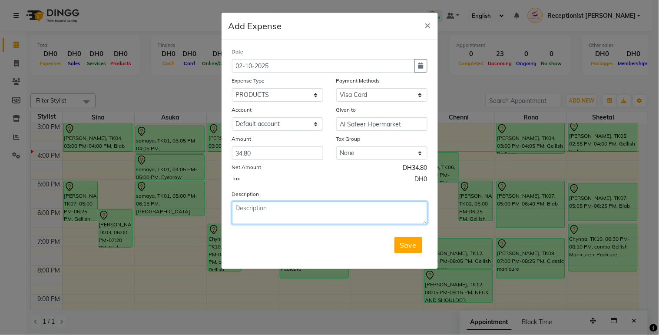
click at [258, 206] on textarea at bounding box center [329, 213] width 195 height 23
type textarea "Massage oil"
click at [413, 245] on span "Save" at bounding box center [408, 245] width 17 height 9
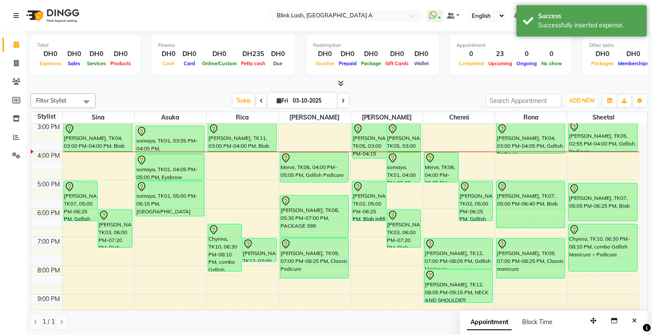
drag, startPoint x: 573, startPoint y: 100, endPoint x: 571, endPoint y: 122, distance: 21.9
click at [574, 100] on span "ADD NEW" at bounding box center [582, 100] width 26 height 7
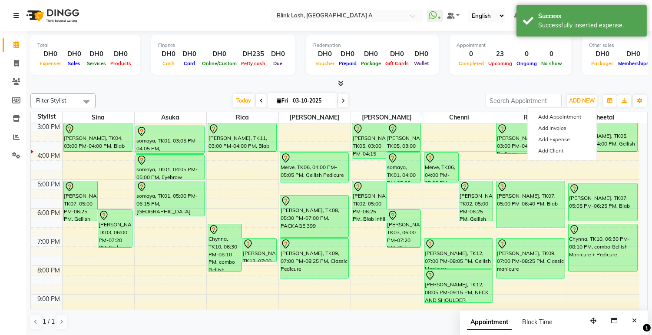
click at [342, 99] on icon at bounding box center [342, 100] width 3 height 5
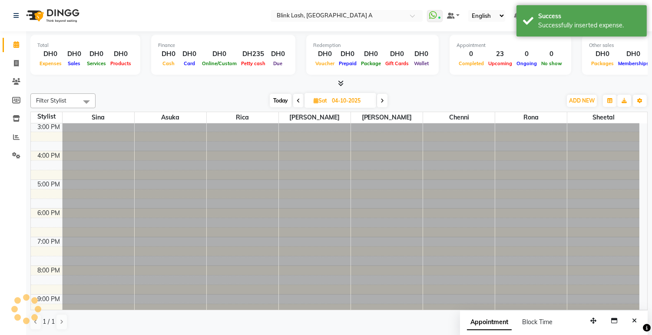
scroll to position [0, 0]
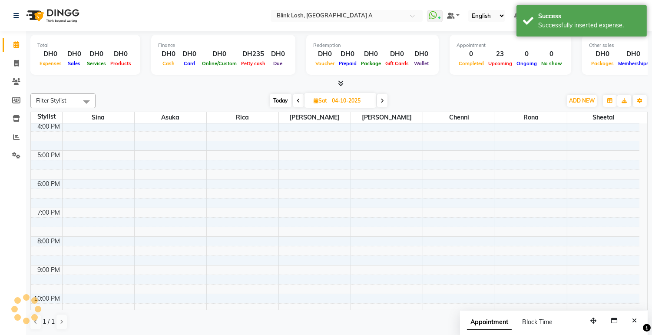
click at [382, 95] on span at bounding box center [382, 100] width 10 height 13
type input "05-10-2025"
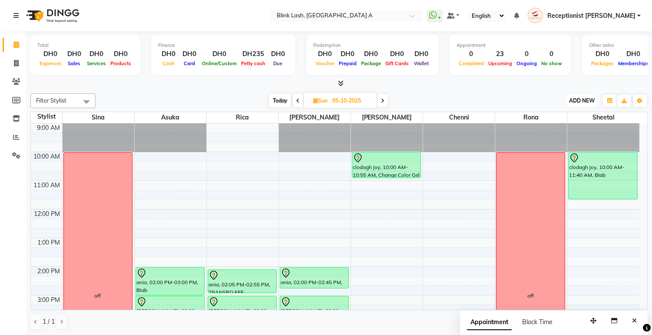
click at [585, 104] on button "ADD NEW Toggle Dropdown" at bounding box center [582, 101] width 30 height 12
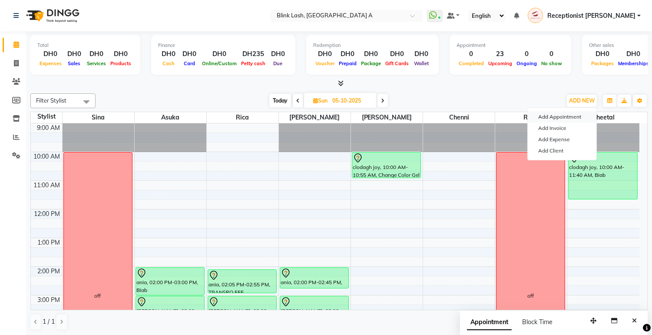
click at [571, 116] on button "Add Appointment" at bounding box center [562, 116] width 69 height 11
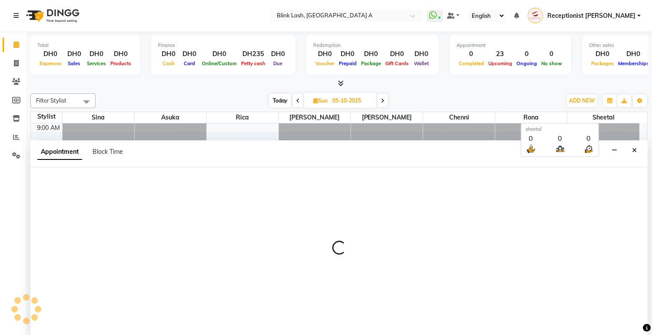
scroll to position [0, 0]
select select "600"
select select "tentative"
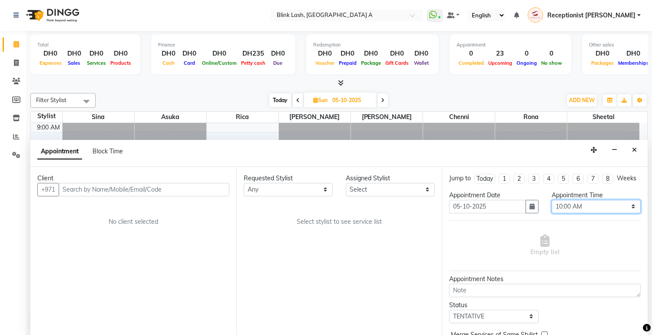
drag, startPoint x: 594, startPoint y: 215, endPoint x: 599, endPoint y: 206, distance: 10.1
click at [594, 213] on select "Select 10:00 AM 10:05 AM 10:10 AM 10:15 AM 10:20 AM 10:25 AM 10:30 AM 10:35 AM …" at bounding box center [596, 206] width 89 height 13
select select "660"
click at [552, 207] on select "Select 10:00 AM 10:05 AM 10:10 AM 10:15 AM 10:20 AM 10:25 AM 10:30 AM 10:35 AM …" at bounding box center [596, 206] width 89 height 13
click at [422, 189] on select "Select [PERSON_NAME] [PERSON_NAME] Rica [PERSON_NAME]" at bounding box center [390, 189] width 89 height 13
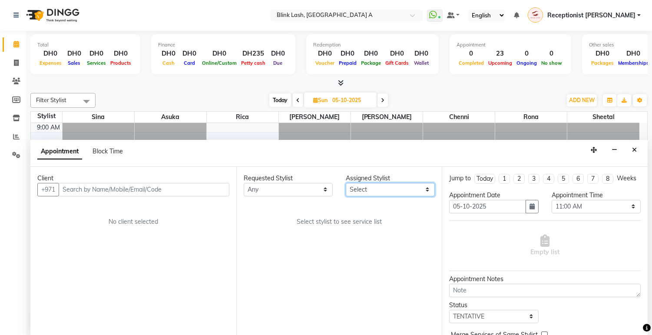
select select "42462"
click at [346, 183] on select "Select [PERSON_NAME] [PERSON_NAME] Rica [PERSON_NAME]" at bounding box center [390, 189] width 89 height 13
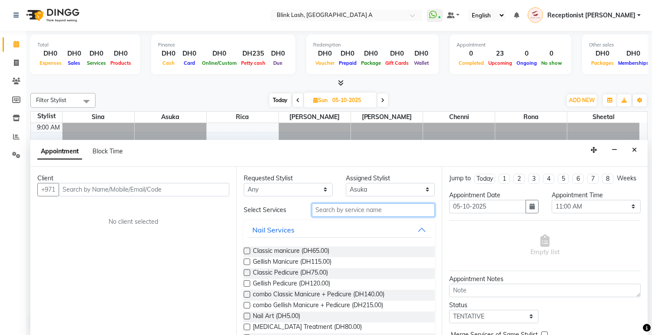
click at [380, 211] on input "text" at bounding box center [373, 209] width 123 height 13
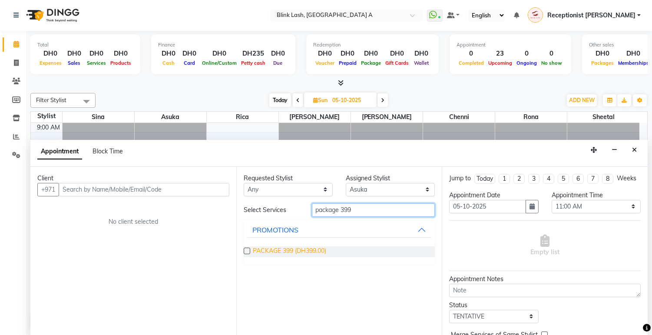
type input "package 399"
click at [316, 252] on span "PACKAGE 399 (DH399.00)" at bounding box center [289, 251] width 73 height 11
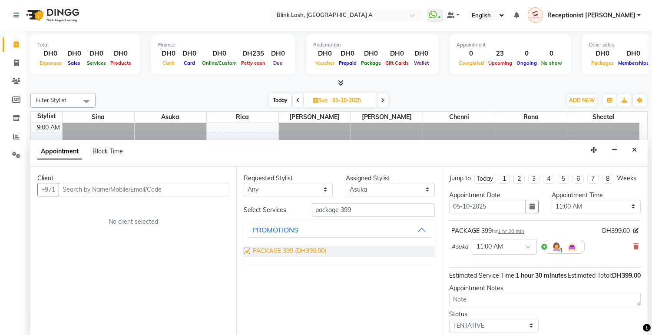
checkbox input "false"
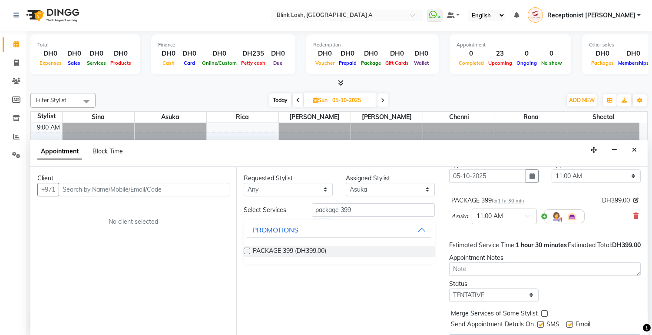
scroll to position [70, 0]
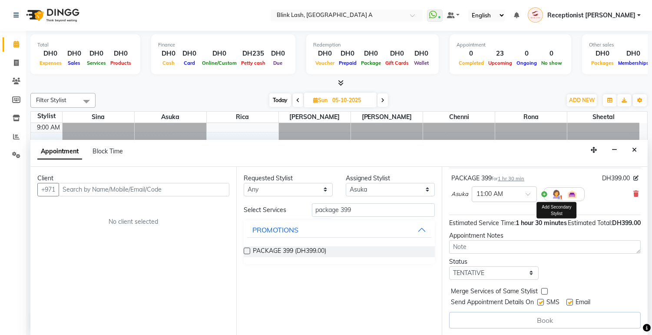
click at [552, 189] on img at bounding box center [556, 194] width 10 height 10
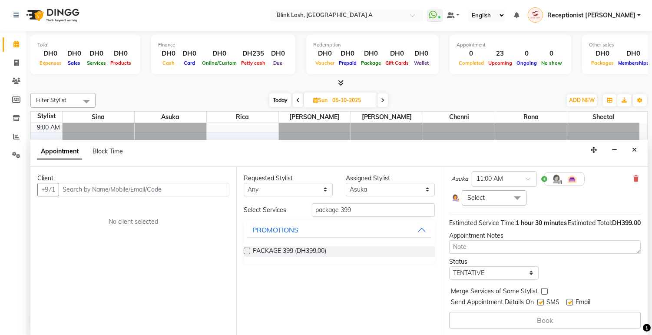
click at [514, 204] on span at bounding box center [517, 198] width 17 height 17
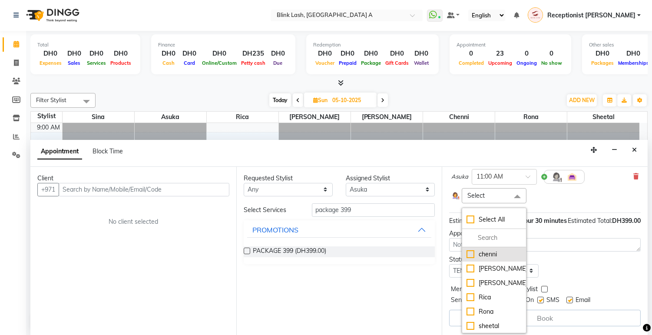
click at [487, 259] on div "chenni" at bounding box center [493, 254] width 55 height 9
checkbox input "true"
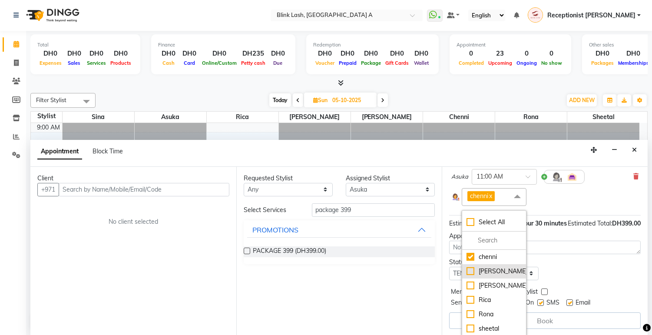
click at [481, 274] on li "[PERSON_NAME]" at bounding box center [493, 271] width 63 height 14
checkbox input "true"
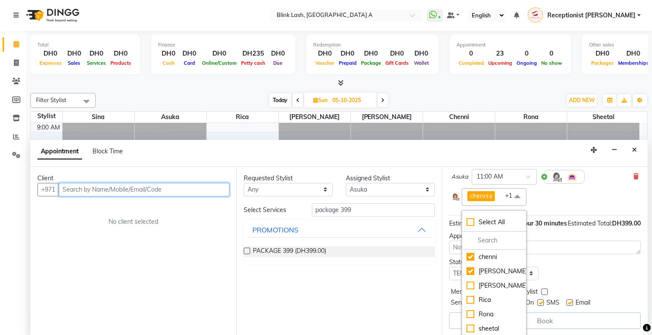
click at [169, 188] on input "text" at bounding box center [144, 189] width 171 height 13
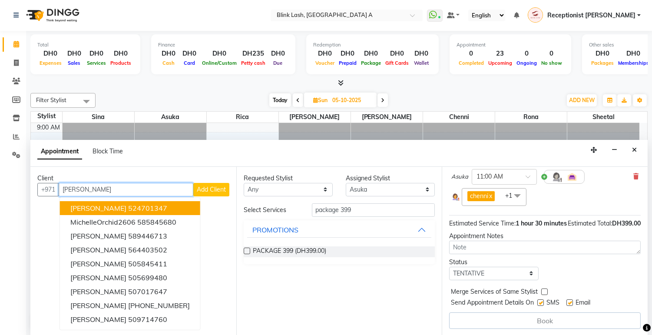
click at [147, 212] on button "Michelle 524701347" at bounding box center [130, 208] width 140 height 14
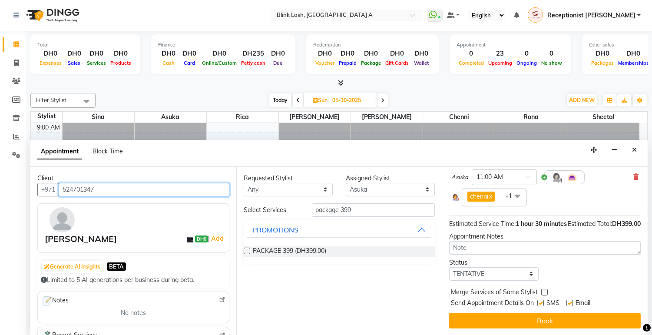
click at [183, 187] on input "524701347" at bounding box center [144, 189] width 171 height 13
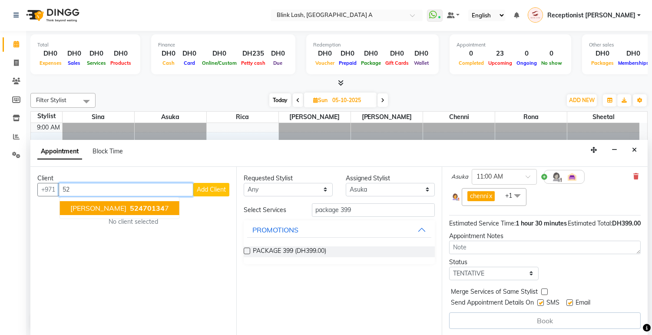
type input "5"
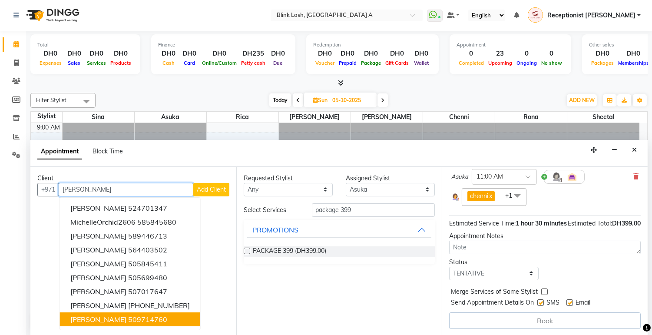
click at [159, 322] on button "Michelle Schwarz 509714760" at bounding box center [130, 319] width 140 height 14
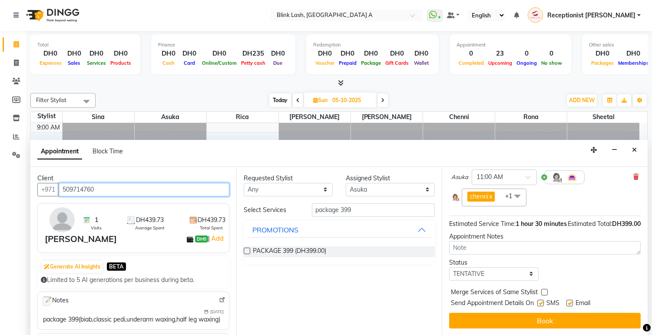
scroll to position [87, 0]
type input "509714760"
click at [618, 311] on div "Jump to Today 1 2 3 4 5 6 7 8 Weeks Appointment Date 05-10-2025 Appointment Tim…" at bounding box center [545, 251] width 206 height 169
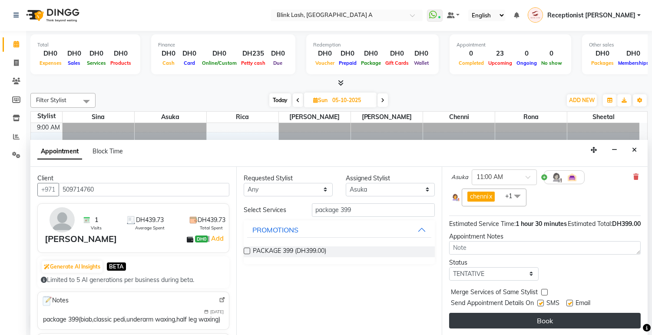
click at [618, 313] on button "Book" at bounding box center [545, 321] width 192 height 16
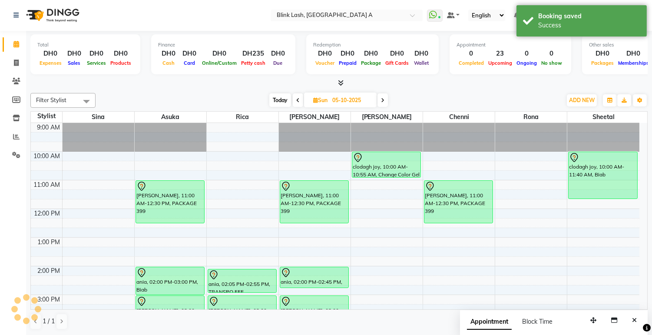
scroll to position [0, 0]
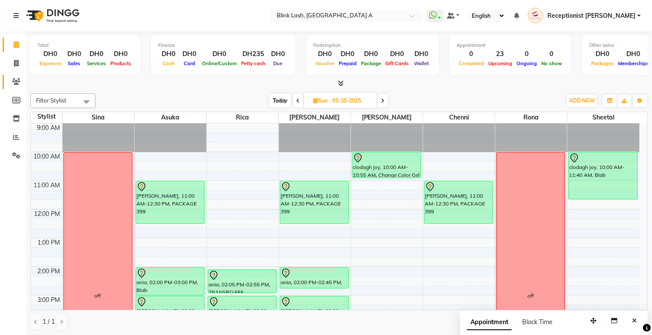
drag, startPoint x: 19, startPoint y: 76, endPoint x: 0, endPoint y: 98, distance: 29.6
click at [19, 76] on link "Clients" at bounding box center [13, 82] width 21 height 14
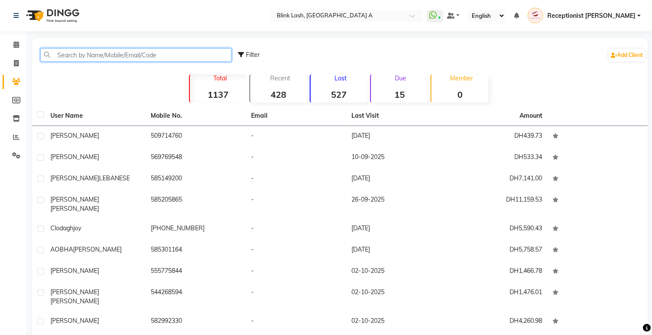
click at [149, 50] on input "text" at bounding box center [135, 54] width 191 height 13
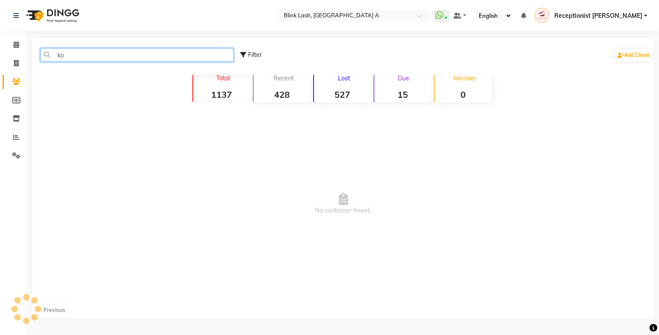
type input "k"
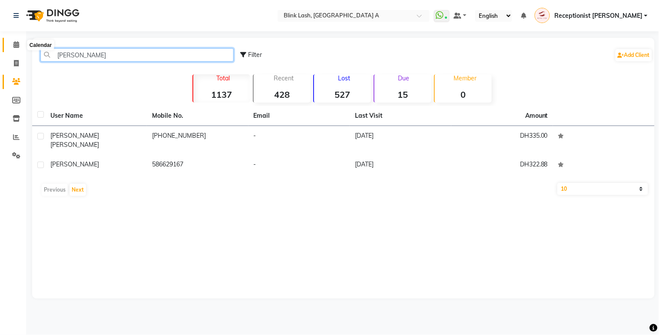
type input "corina"
click at [21, 46] on span at bounding box center [16, 45] width 15 height 10
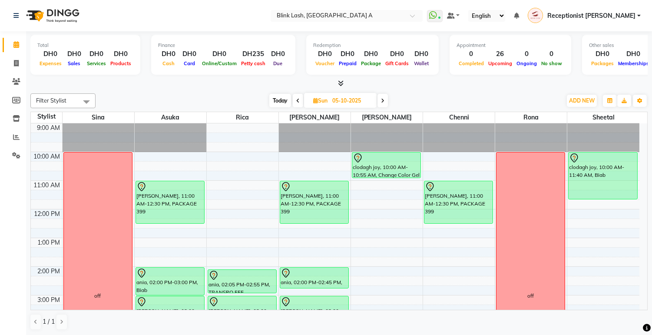
click at [285, 103] on span "Today" at bounding box center [280, 100] width 22 height 13
type input "03-10-2025"
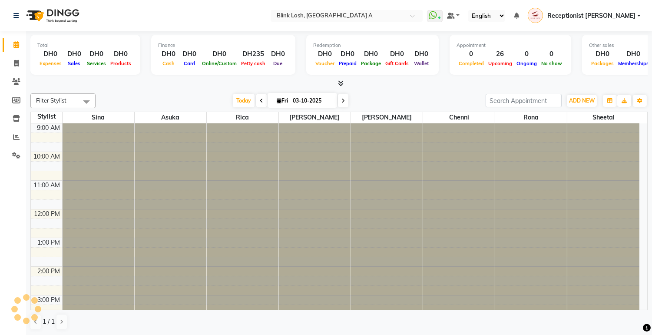
scroll to position [202, 0]
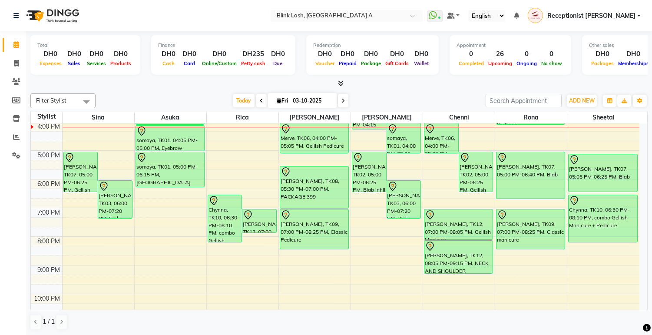
click at [580, 107] on div "Filter Stylist Select All Asuka chenni INGRID jumana Rica Rona sheetal Sina Tod…" at bounding box center [338, 100] width 617 height 15
click at [582, 98] on span "ADD NEW" at bounding box center [582, 100] width 26 height 7
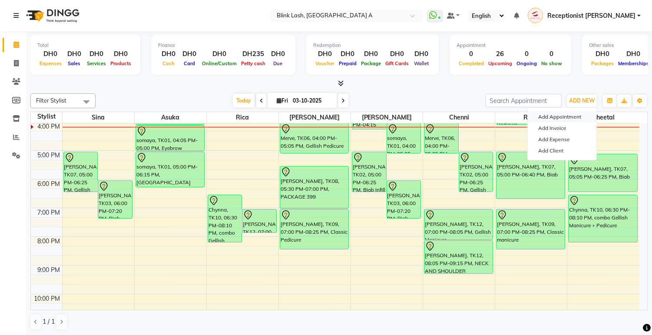
click at [566, 113] on button "Add Appointment" at bounding box center [562, 116] width 69 height 11
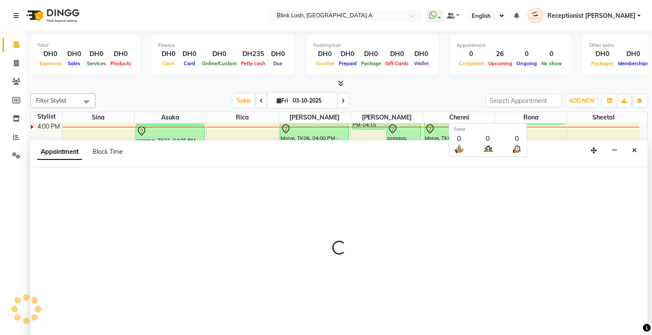
scroll to position [0, 0]
select select "600"
select select "tentative"
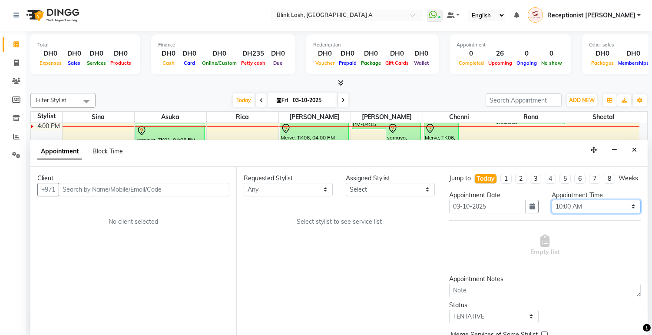
click at [615, 213] on select "Select 10:00 AM 10:05 AM 10:10 AM 10:15 AM 10:20 AM 10:25 AM 10:30 AM 10:35 AM …" at bounding box center [596, 206] width 89 height 13
select select "885"
click at [552, 207] on select "Select 10:00 AM 10:05 AM 10:10 AM 10:15 AM 10:20 AM 10:25 AM 10:30 AM 10:35 AM …" at bounding box center [596, 206] width 89 height 13
click at [396, 191] on select "Select [PERSON_NAME] [PERSON_NAME] Rica [PERSON_NAME]" at bounding box center [390, 189] width 89 height 13
select select "57849"
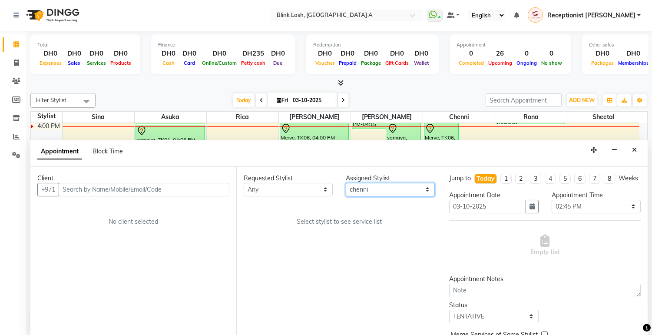
click at [346, 183] on select "Select [PERSON_NAME] [PERSON_NAME] Rica [PERSON_NAME]" at bounding box center [390, 189] width 89 height 13
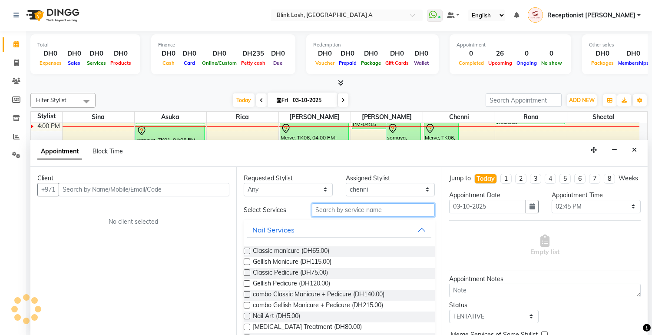
click at [387, 212] on input "text" at bounding box center [373, 209] width 123 height 13
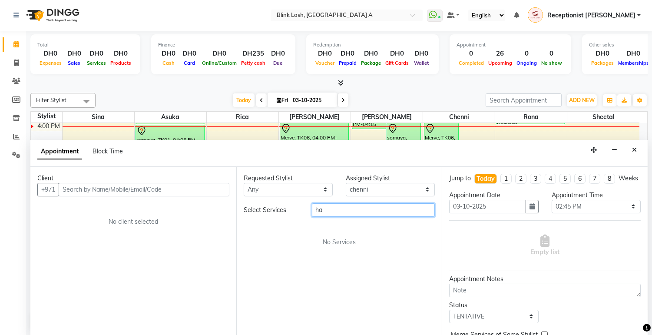
type input "h"
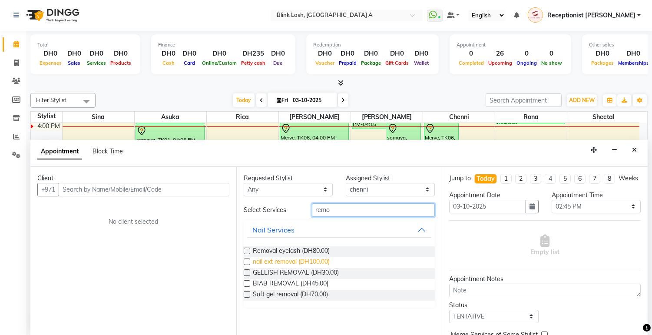
type input "remo"
click at [323, 261] on span "nail ext removal (DH100.00)" at bounding box center [291, 262] width 77 height 11
checkbox input "false"
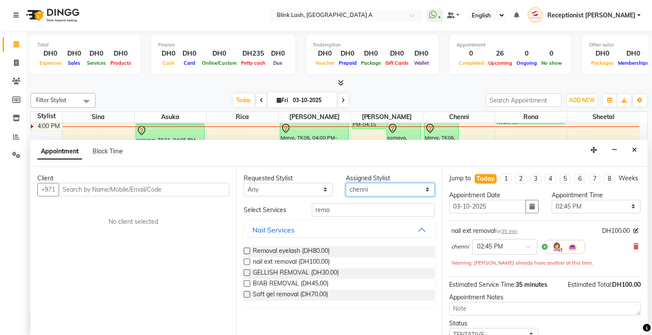
click at [389, 187] on select "Select [PERSON_NAME] [PERSON_NAME] Rica [PERSON_NAME]" at bounding box center [390, 189] width 89 height 13
select select "46934"
click at [346, 183] on select "Select [PERSON_NAME] [PERSON_NAME] Rica [PERSON_NAME]" at bounding box center [390, 189] width 89 height 13
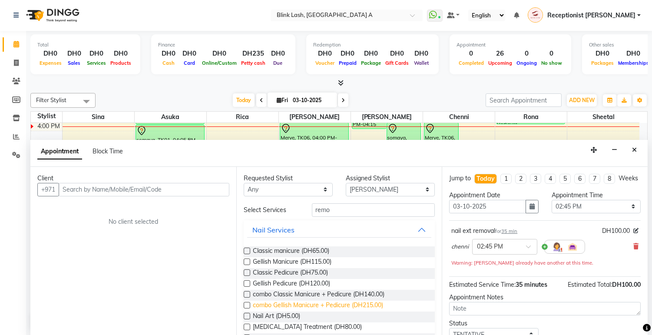
click at [354, 301] on span "combo Gellish Manicure + Pedicure (DH215.00)" at bounding box center [318, 306] width 130 height 11
checkbox input "false"
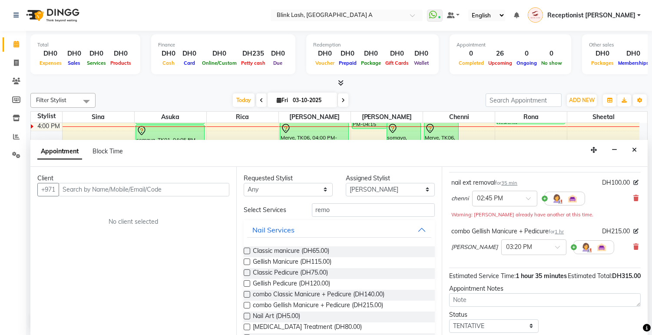
scroll to position [96, 0]
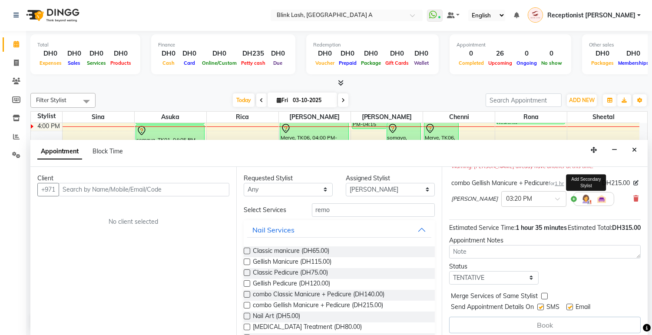
click at [581, 204] on img at bounding box center [586, 199] width 10 height 10
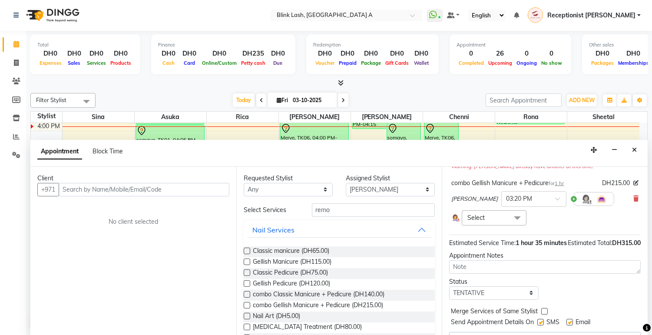
click at [511, 227] on span at bounding box center [517, 218] width 17 height 17
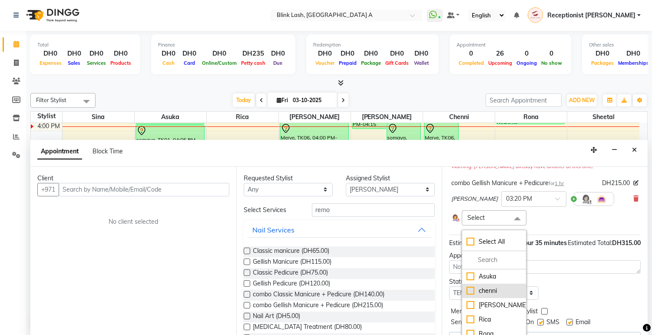
click at [498, 295] on div "chenni" at bounding box center [493, 290] width 55 height 9
checkbox input "true"
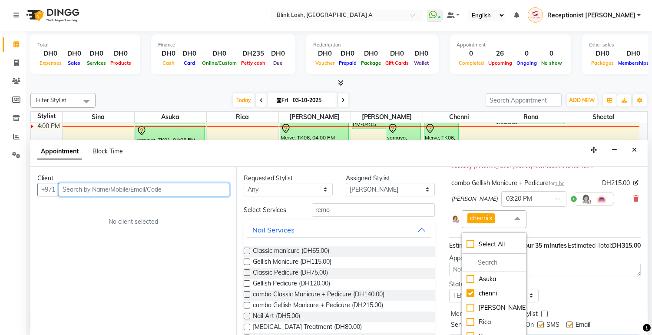
click at [218, 187] on input "text" at bounding box center [144, 189] width 171 height 13
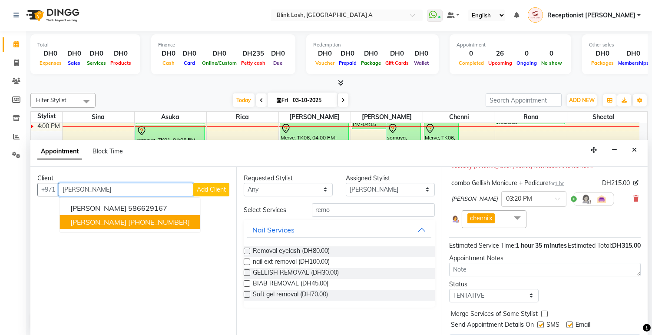
click at [145, 223] on ngb-highlight "+49 1717907949" at bounding box center [159, 222] width 62 height 9
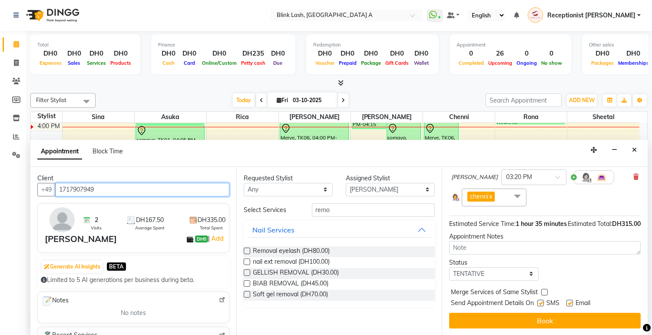
scroll to position [136, 0]
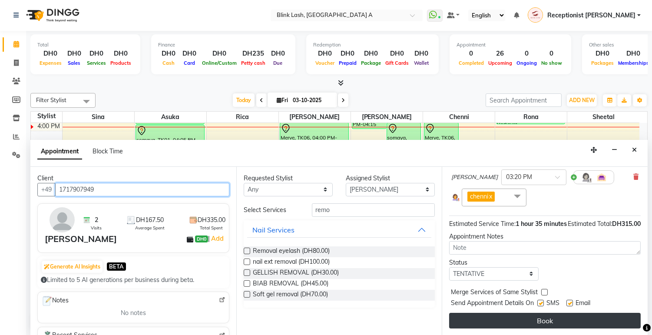
type input "1717907949"
click at [604, 314] on button "Book" at bounding box center [545, 321] width 192 height 16
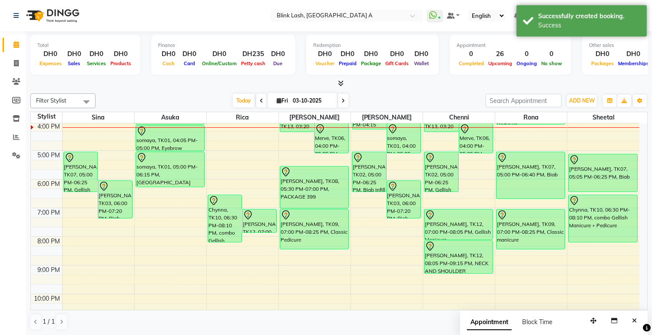
scroll to position [106, 0]
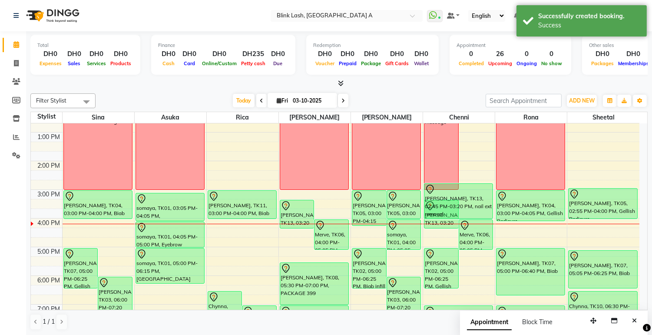
drag, startPoint x: 483, startPoint y: 196, endPoint x: 479, endPoint y: 211, distance: 15.2
click at [479, 211] on div "teacher's massage Corina Koester, TK13, 02:45 PM-03:20 PM, nail ext removal Cor…" at bounding box center [459, 233] width 72 height 430
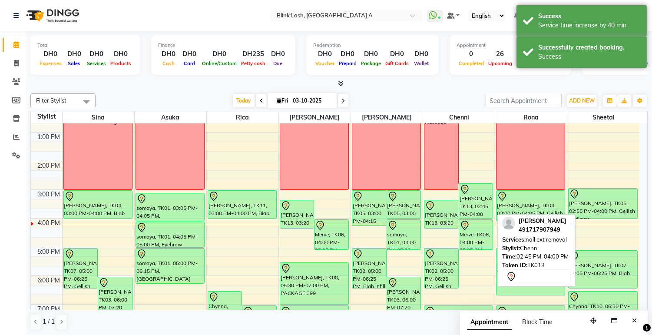
click at [476, 201] on div "[PERSON_NAME], TK13, 02:45 PM-04:00 PM, nail ext removal" at bounding box center [476, 201] width 34 height 35
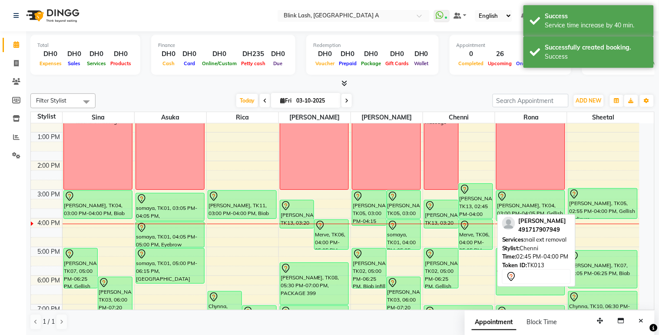
select select "7"
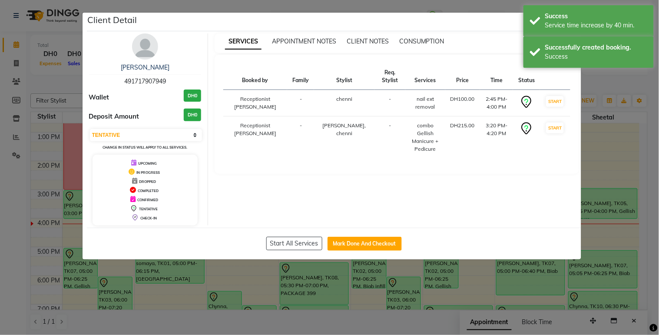
click at [388, 241] on button "Mark Done And Checkout" at bounding box center [364, 244] width 74 height 14
select select "service"
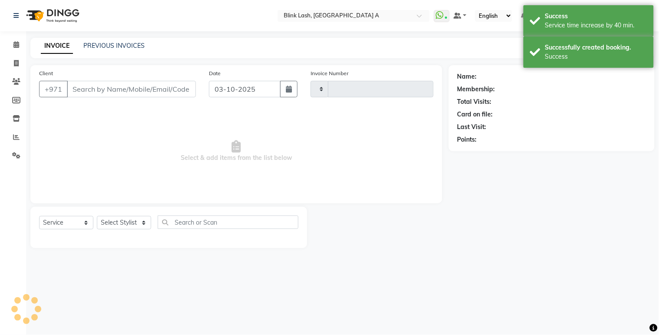
type input "1873"
select select "5970"
type input "491717907949"
select select "46934"
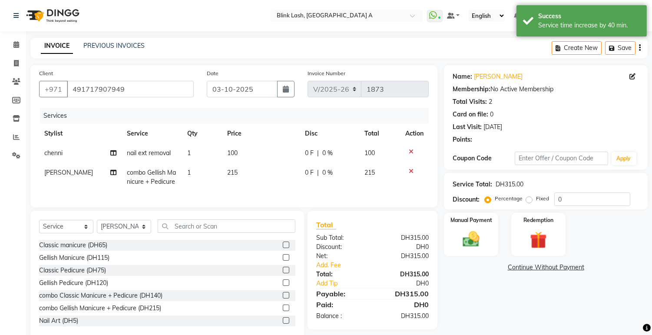
scroll to position [24, 0]
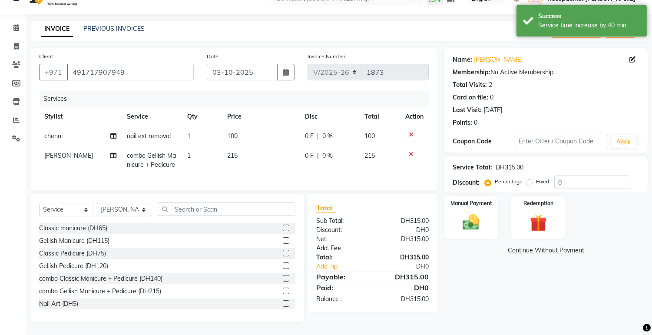
click at [337, 248] on link "Add. Fee" at bounding box center [373, 248] width 126 height 9
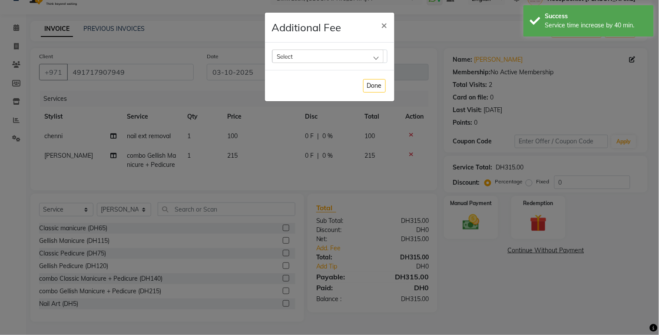
click at [344, 57] on div "Select" at bounding box center [327, 56] width 111 height 13
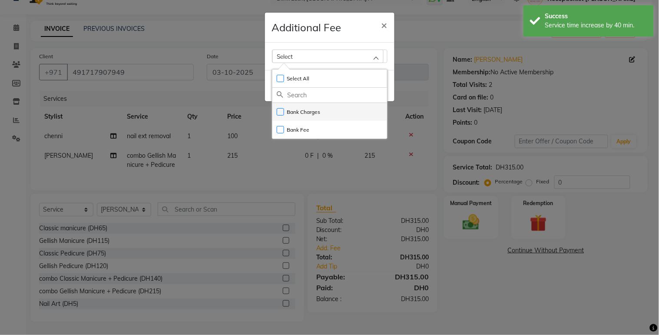
click at [317, 110] on label "Bank Charges" at bounding box center [299, 112] width 44 height 8
checkbox input "true"
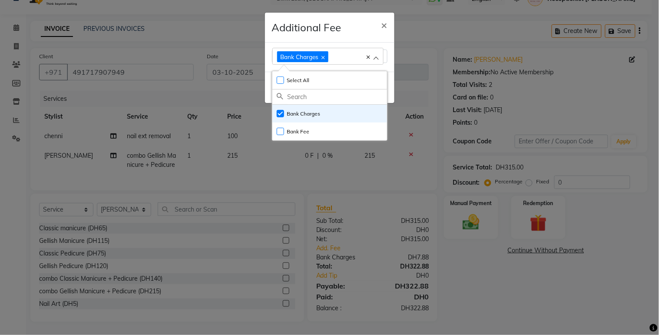
click at [467, 218] on ngb-modal-window "Additional Fee × Bank Charges Select All UnSelect All Bank Charges Bank Fee Done" at bounding box center [329, 167] width 659 height 335
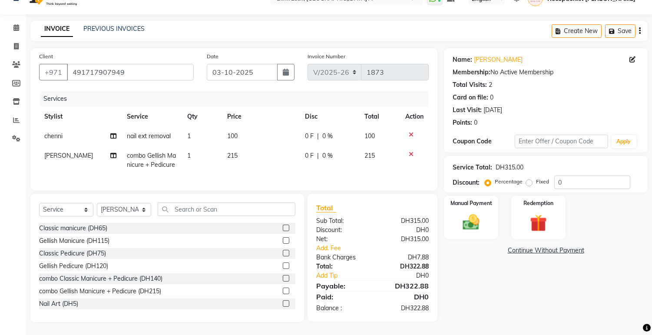
click at [467, 218] on img at bounding box center [470, 222] width 27 height 20
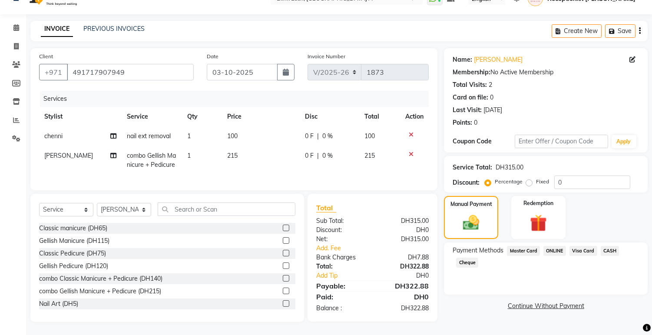
click at [590, 246] on span "Visa Card" at bounding box center [583, 251] width 28 height 10
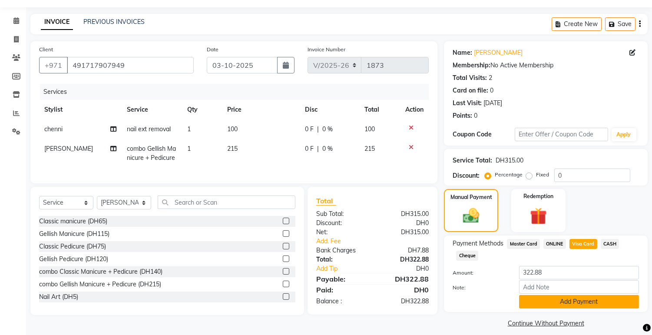
click at [602, 301] on button "Add Payment" at bounding box center [579, 301] width 120 height 13
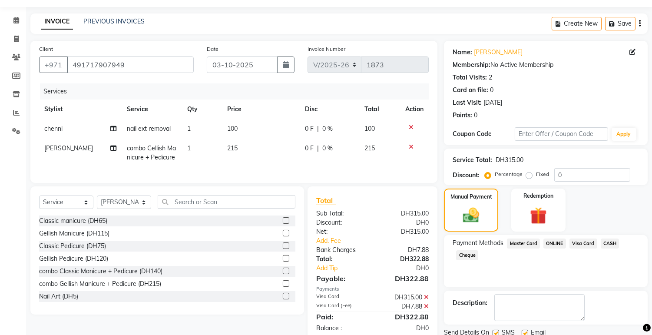
scroll to position [56, 0]
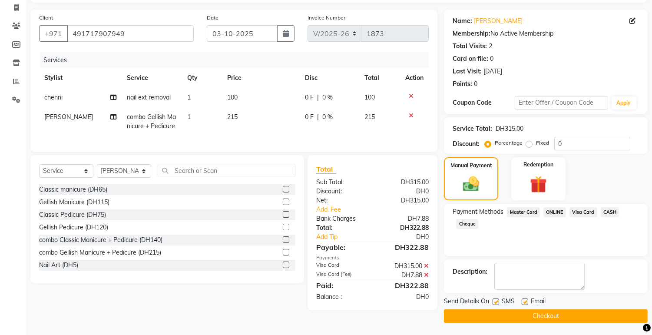
click at [632, 311] on button "Checkout" at bounding box center [546, 315] width 204 height 13
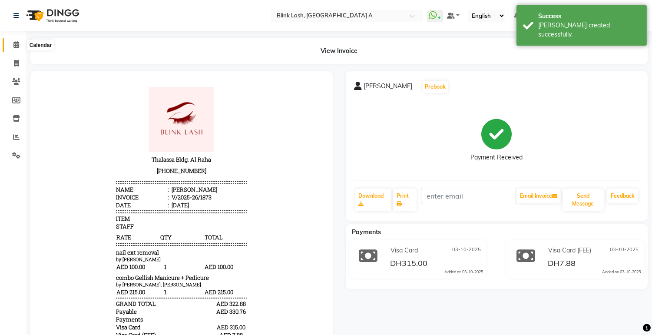
click at [15, 44] on icon at bounding box center [16, 44] width 6 height 7
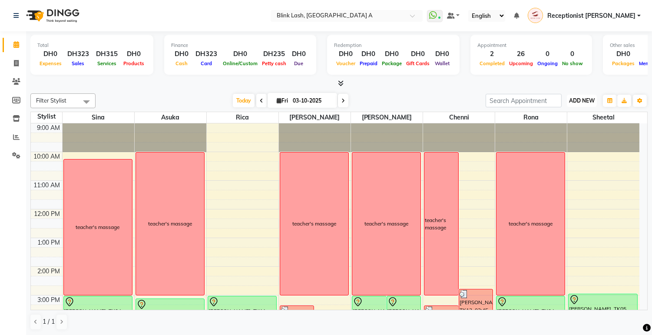
click at [588, 101] on span "ADD NEW" at bounding box center [582, 100] width 26 height 7
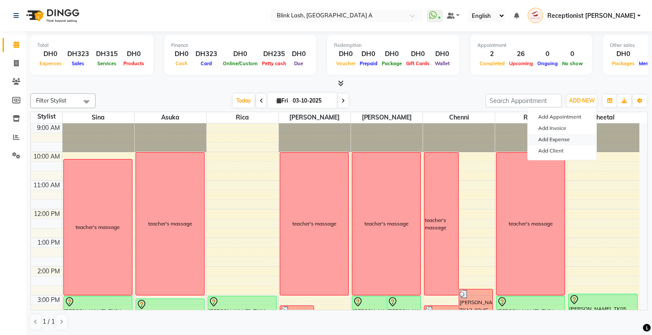
click at [563, 140] on link "Add Expense" at bounding box center [562, 139] width 69 height 11
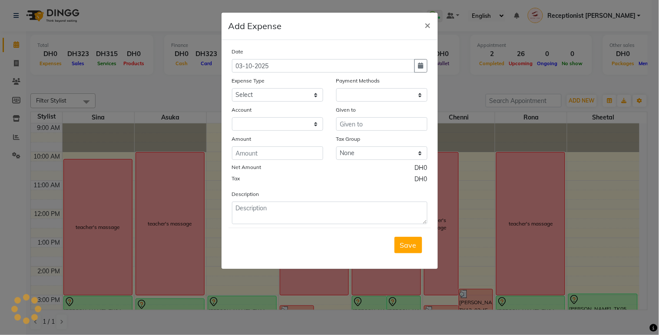
select select "1"
select select "4947"
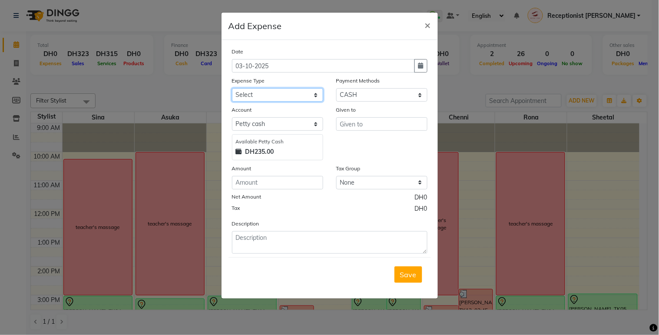
click at [316, 100] on select "Select ACCOMODATIONS RENT Advance Salary Bank charges carlift Car maintenance C…" at bounding box center [277, 94] width 91 height 13
select select "15294"
click at [232, 88] on select "Select ACCOMODATIONS RENT Advance Salary Bank charges carlift Car maintenance C…" at bounding box center [277, 94] width 91 height 13
click at [365, 130] on input "text" at bounding box center [381, 123] width 91 height 13
type input "Al Safeer Hypermarket"
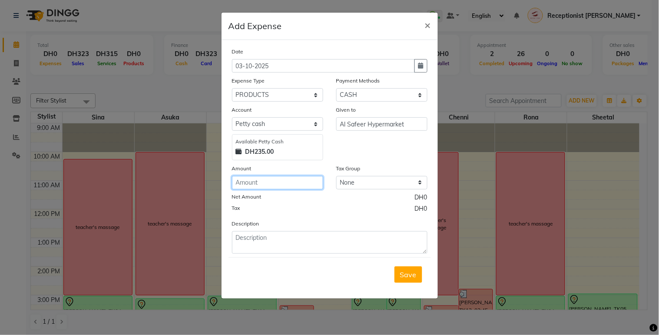
click at [280, 180] on input "number" at bounding box center [277, 182] width 91 height 13
type input "7.48"
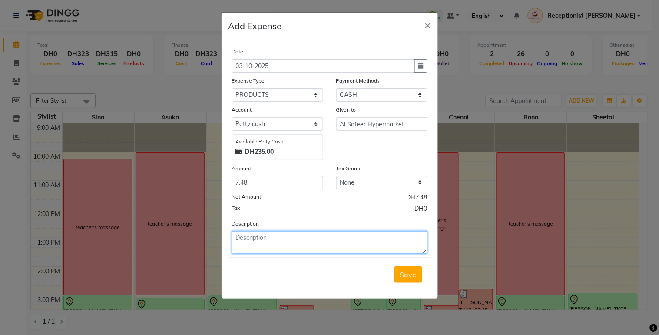
click at [298, 249] on textarea at bounding box center [329, 242] width 195 height 23
type textarea "oil bottles"
click at [417, 264] on div "Save" at bounding box center [329, 274] width 202 height 34
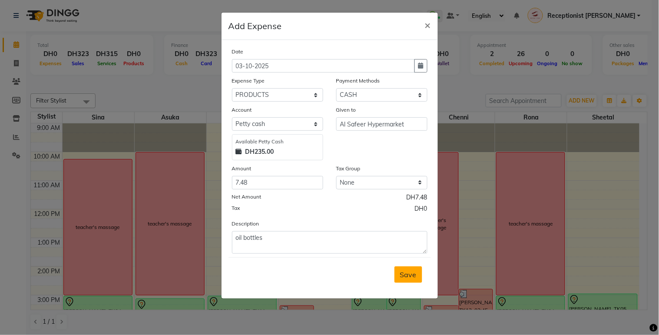
click at [416, 270] on span "Save" at bounding box center [408, 274] width 17 height 9
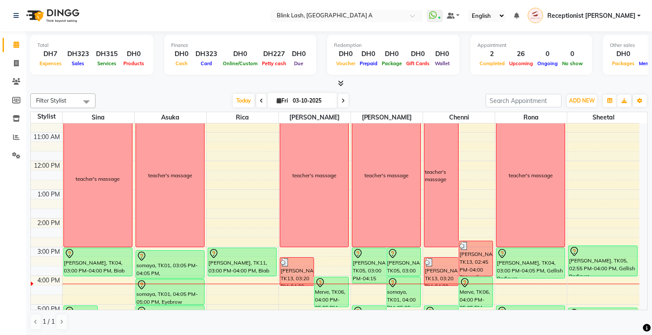
scroll to position [96, 0]
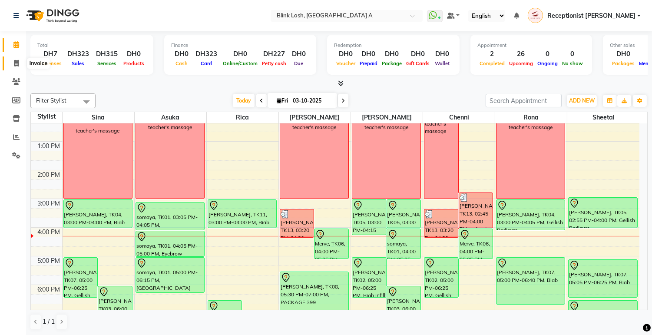
click at [11, 61] on span at bounding box center [16, 64] width 15 height 10
select select "service"
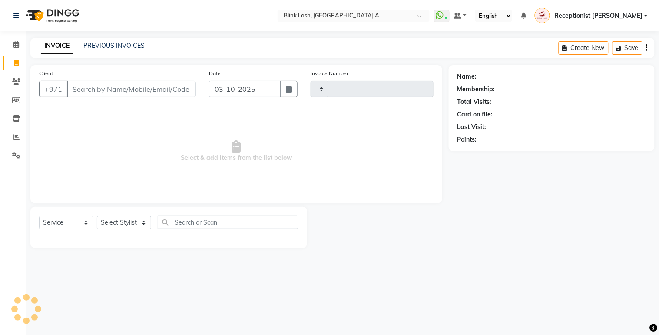
type input "1874"
select select "5970"
click at [289, 88] on icon "button" at bounding box center [289, 89] width 6 height 7
select select "10"
select select "2025"
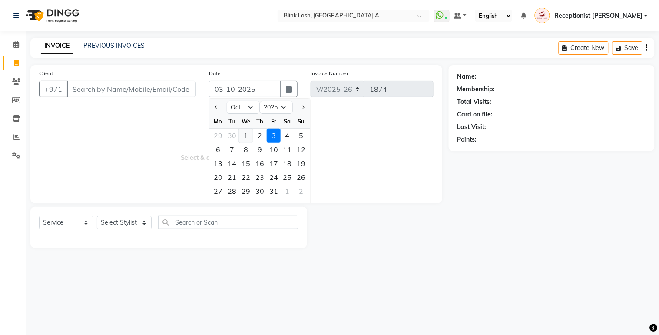
click at [246, 138] on div "1" at bounding box center [246, 136] width 14 height 14
type input "01-10-2025"
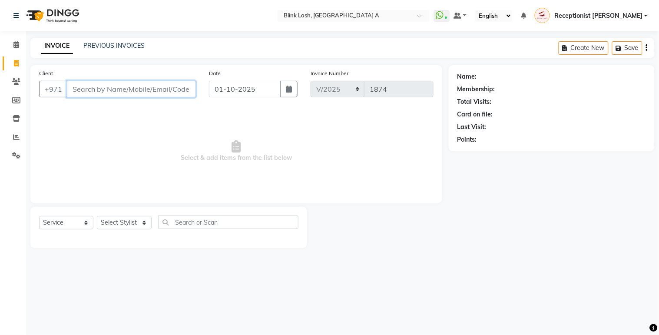
click at [183, 92] on input "Client" at bounding box center [131, 89] width 129 height 17
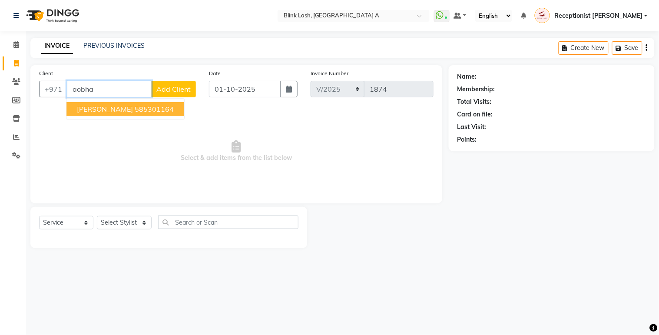
click at [169, 114] on button "AOBHA [PERSON_NAME] 585301164" at bounding box center [125, 109] width 118 height 14
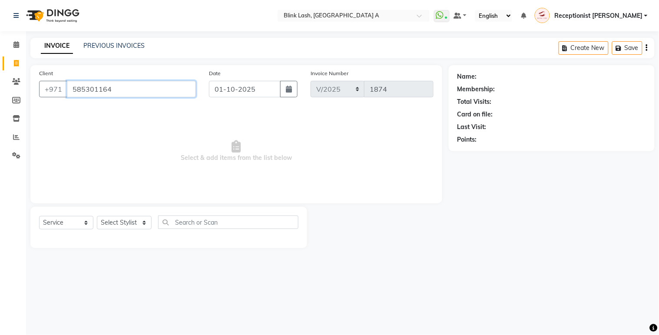
type input "585301164"
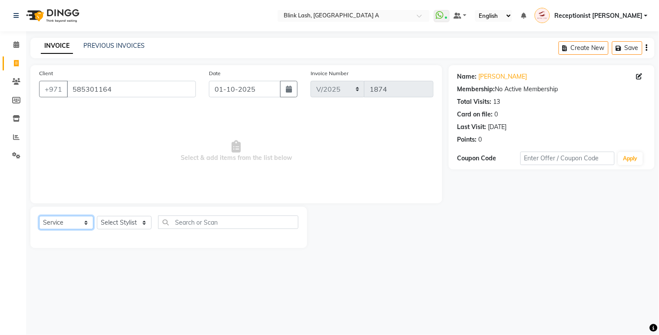
click at [75, 218] on select "Select Service Product Membership Package Voucher Prepaid Gift Card" at bounding box center [66, 222] width 54 height 13
select select "G"
click at [39, 216] on select "Select Service Product Membership Package Voucher Prepaid Gift Card" at bounding box center [66, 222] width 54 height 13
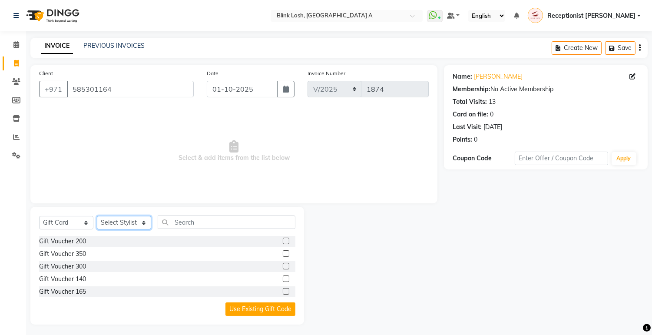
click at [128, 227] on select "Select Stylist Accounts [PERSON_NAME] [PERSON_NAME] Receptionist [PERSON_NAME] …" at bounding box center [124, 222] width 54 height 13
select select "42465"
click at [97, 216] on select "Select Stylist Accounts [PERSON_NAME] [PERSON_NAME] Receptionist [PERSON_NAME] …" at bounding box center [124, 222] width 54 height 13
click at [284, 291] on label at bounding box center [286, 291] width 7 height 7
click at [284, 291] on input "checkbox" at bounding box center [286, 292] width 6 height 6
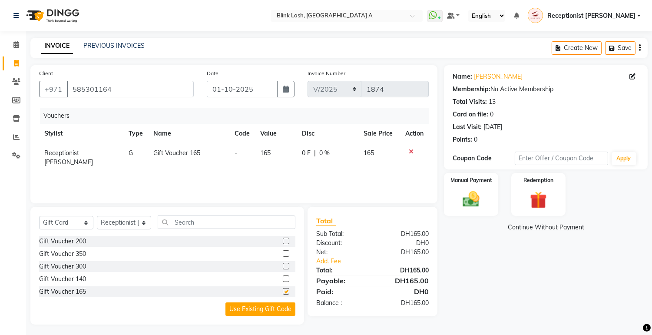
checkbox input "false"
click at [333, 260] on link "Add. Fee" at bounding box center [373, 261] width 126 height 9
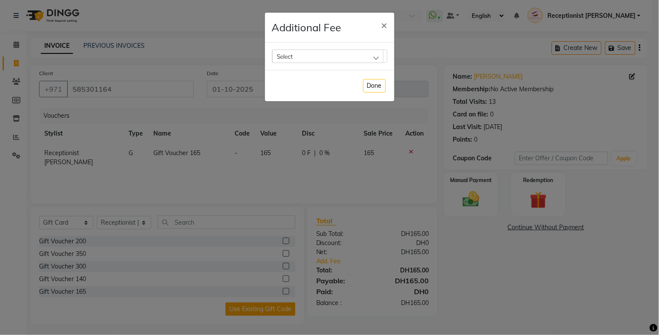
click at [360, 55] on div "Select" at bounding box center [327, 56] width 111 height 13
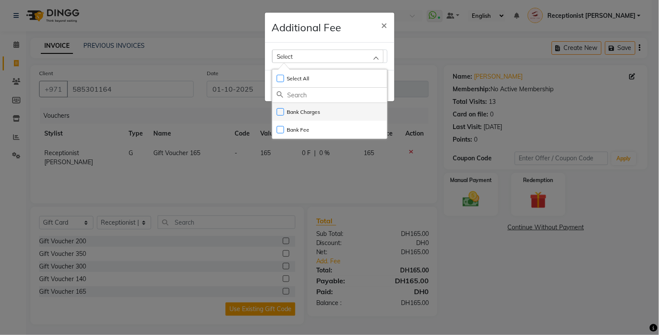
click at [306, 116] on li "Bank Charges" at bounding box center [329, 112] width 115 height 18
checkbox input "true"
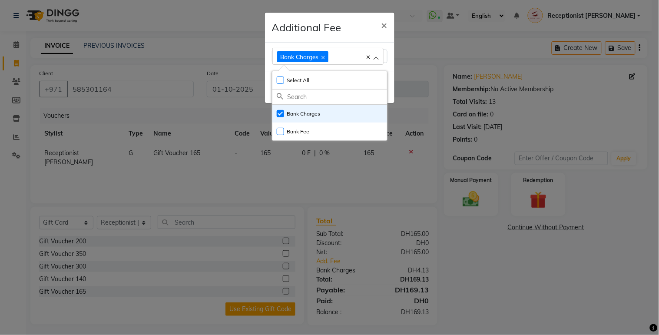
click at [469, 202] on ngb-modal-window "Additional Fee × Bank Charges Select All UnSelect All Bank Charges Bank Fee Done" at bounding box center [329, 167] width 659 height 335
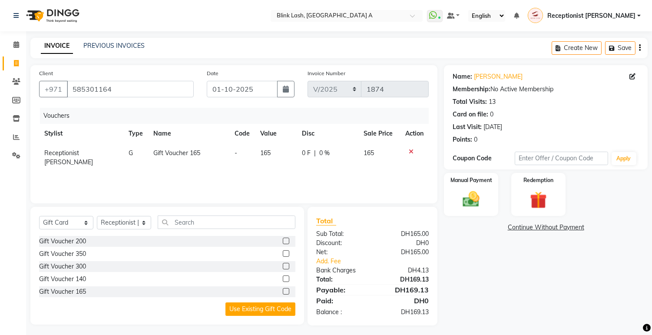
click at [469, 202] on img at bounding box center [470, 199] width 27 height 20
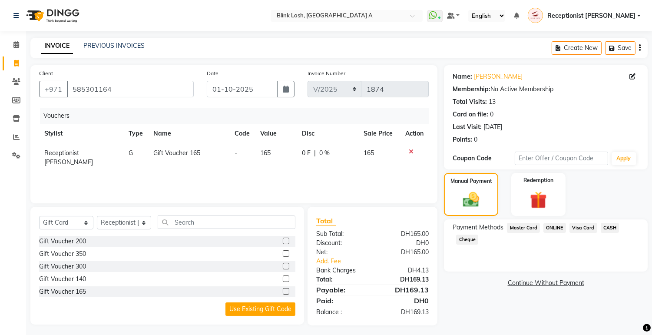
click at [549, 226] on span "ONLINE" at bounding box center [554, 228] width 23 height 10
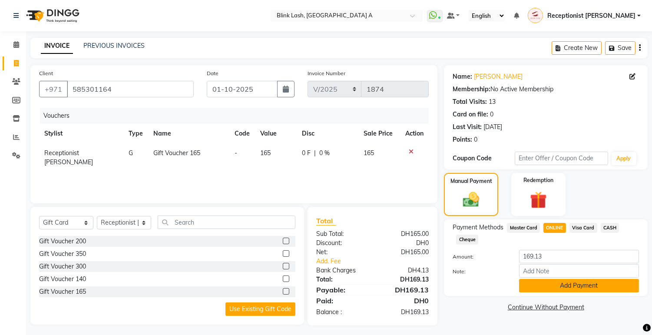
click at [604, 286] on button "Add Payment" at bounding box center [579, 285] width 120 height 13
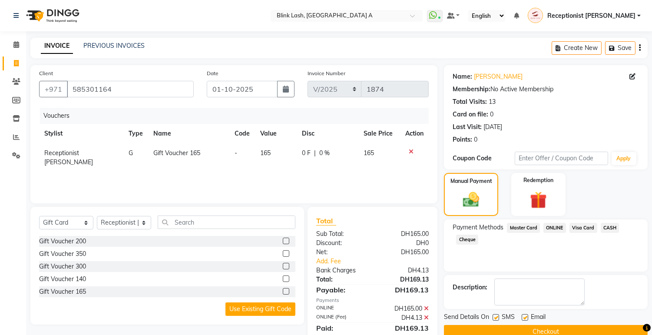
scroll to position [31, 0]
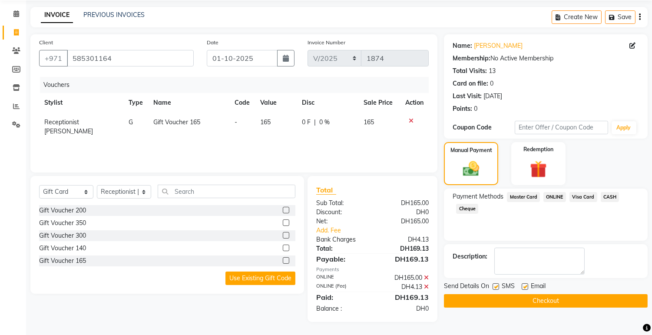
click at [588, 300] on button "Checkout" at bounding box center [546, 300] width 204 height 13
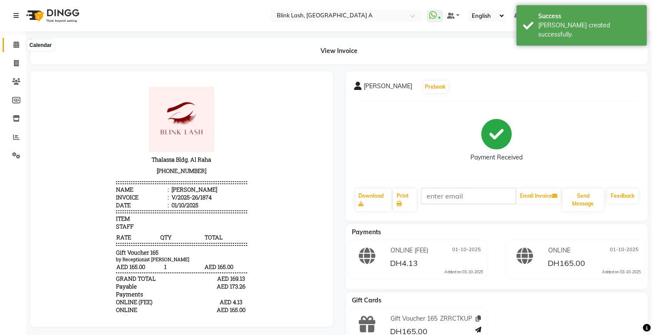
click at [16, 46] on icon at bounding box center [16, 44] width 6 height 7
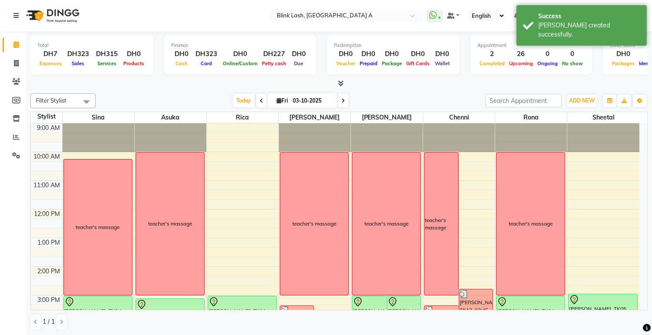
click at [278, 98] on span "Fri" at bounding box center [282, 100] width 16 height 7
select select "10"
select select "2025"
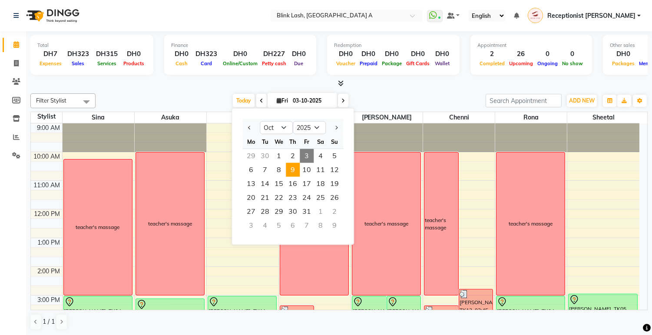
click at [298, 174] on span "9" at bounding box center [293, 170] width 14 height 14
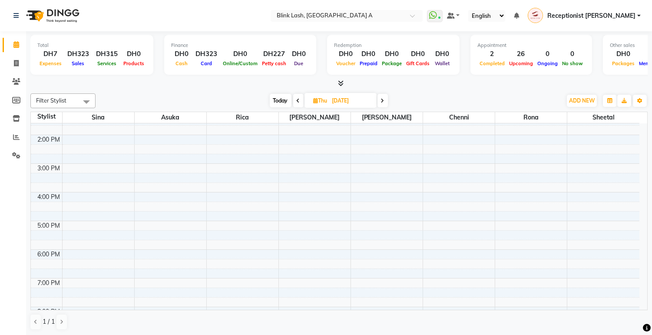
scroll to position [52, 0]
click at [283, 98] on span "Today" at bounding box center [281, 100] width 22 height 13
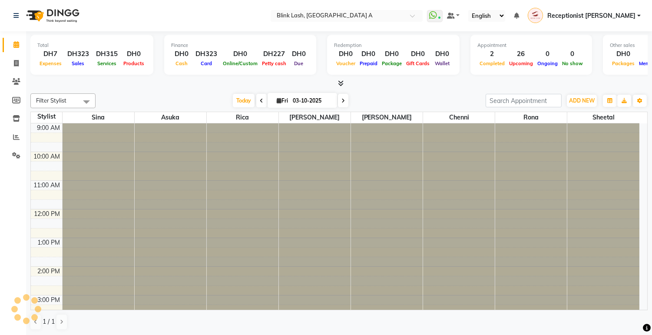
scroll to position [202, 0]
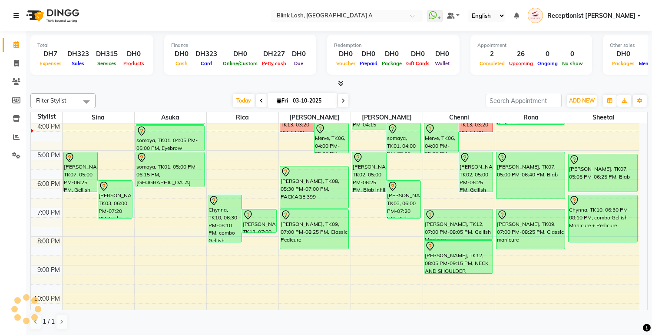
click at [339, 97] on span at bounding box center [343, 100] width 10 height 13
type input "04-10-2025"
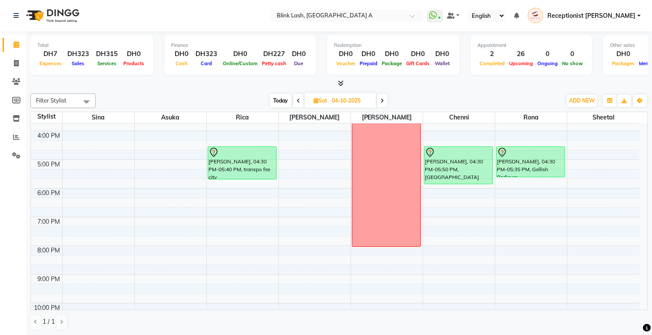
scroll to position [145, 0]
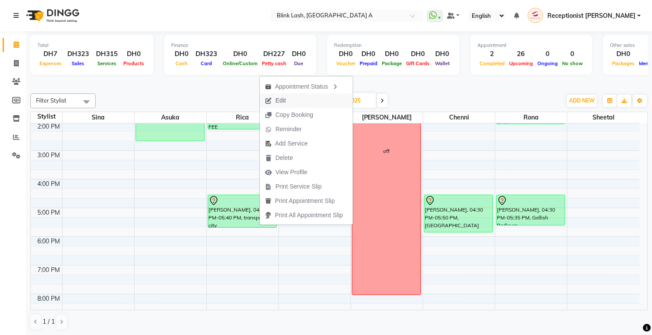
click at [282, 101] on span "Edit" at bounding box center [280, 100] width 10 height 9
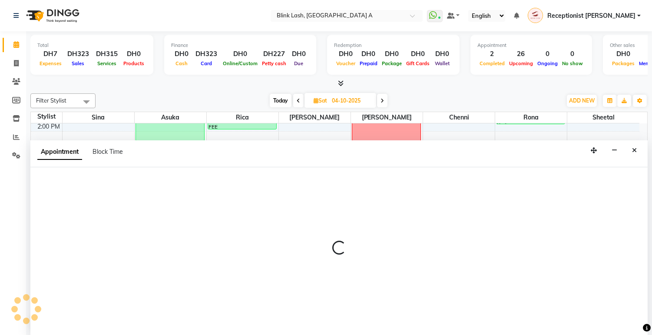
scroll to position [0, 0]
select select "tentative"
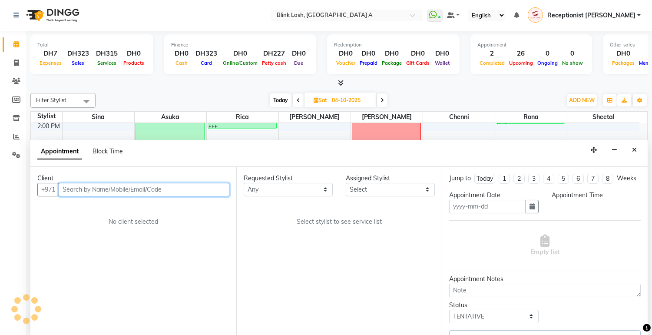
type input "04-10-2025"
select select "42464"
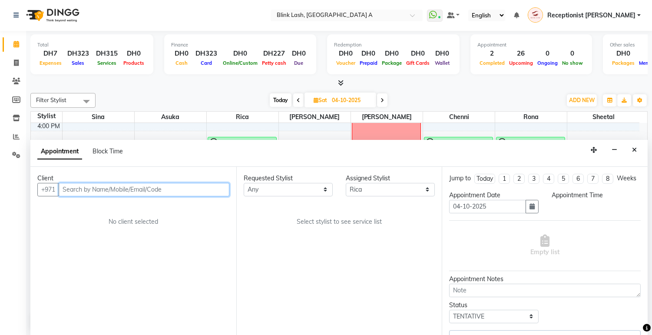
select select "990"
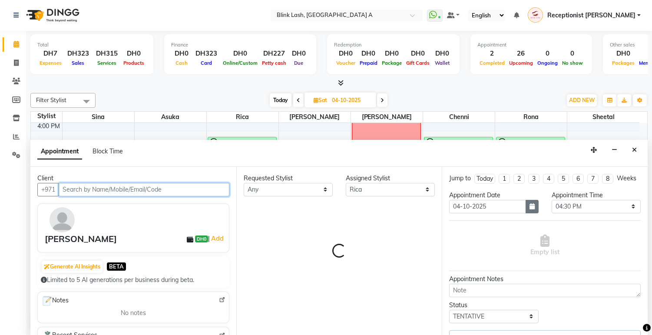
select select "2892"
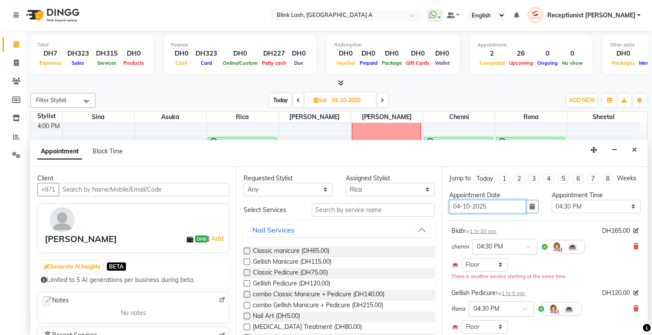
click at [520, 209] on input "04-10-2025" at bounding box center [487, 206] width 76 height 13
select select "2892"
click at [531, 209] on icon "button" at bounding box center [531, 206] width 5 height 6
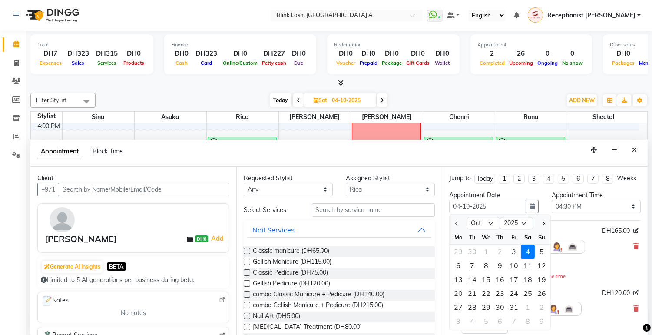
click at [498, 271] on div "9" at bounding box center [500, 265] width 14 height 14
type input "09-10-2025"
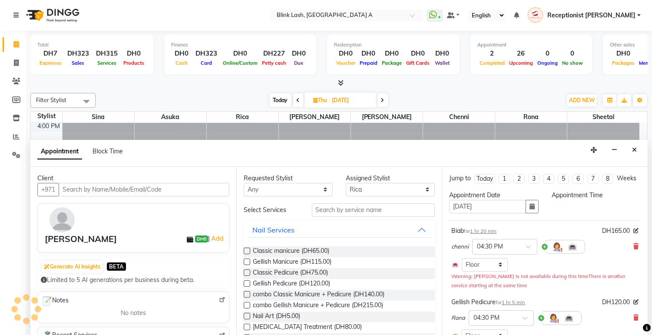
scroll to position [0, 0]
select select "990"
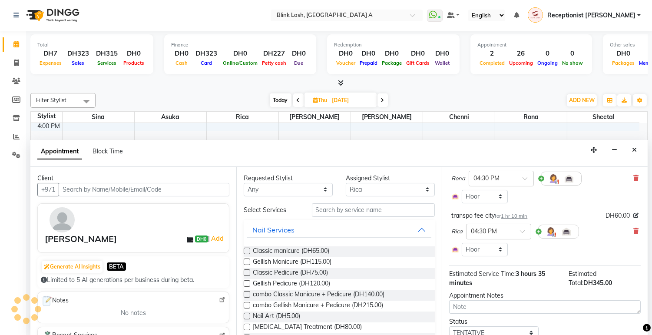
scroll to position [172, 0]
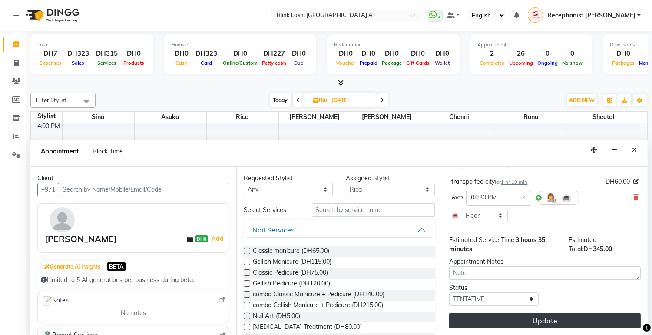
click at [546, 317] on button "Update" at bounding box center [545, 321] width 192 height 16
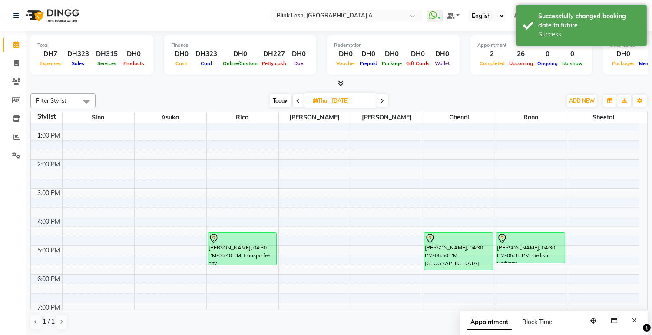
scroll to position [106, 0]
click at [290, 334] on div "Total DH7 Expenses DH323 Sales DH315 Services DH0 Products Finance DH0 Cash DH3…" at bounding box center [339, 183] width 626 height 304
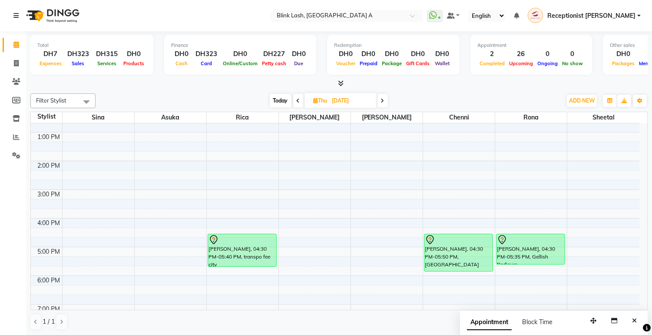
click at [278, 99] on span "Today" at bounding box center [281, 100] width 22 height 13
type input "03-10-2025"
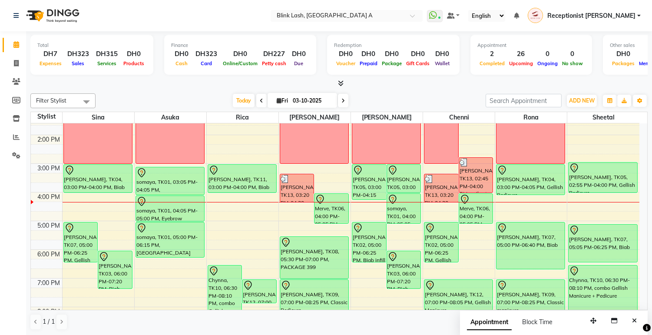
scroll to position [154, 0]
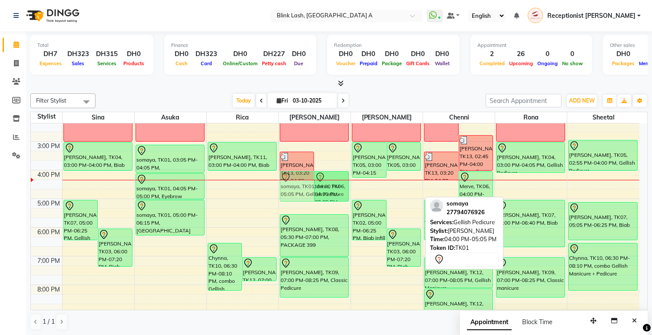
drag, startPoint x: 400, startPoint y: 188, endPoint x: 317, endPoint y: 188, distance: 82.5
click at [317, 188] on tr "Chloe, TK07, 05:00 PM-06:25 PM, Gellish Pedicure sonya, TK03, 06:00 PM-07:20 PM…" at bounding box center [335, 185] width 608 height 430
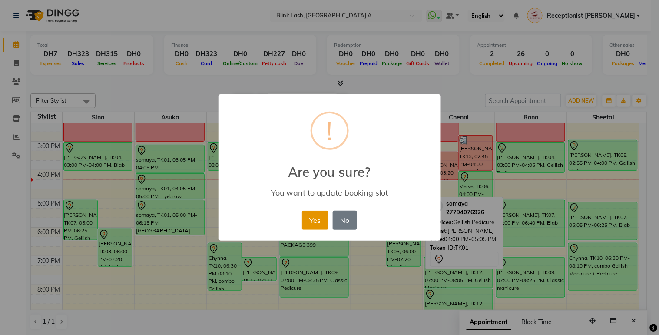
click at [316, 224] on button "Yes" at bounding box center [315, 220] width 26 height 19
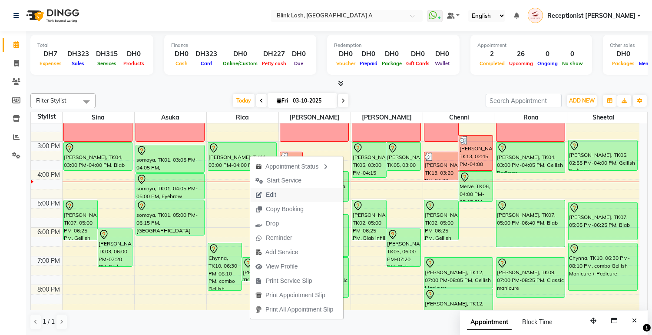
click at [266, 193] on span "Edit" at bounding box center [271, 194] width 10 height 9
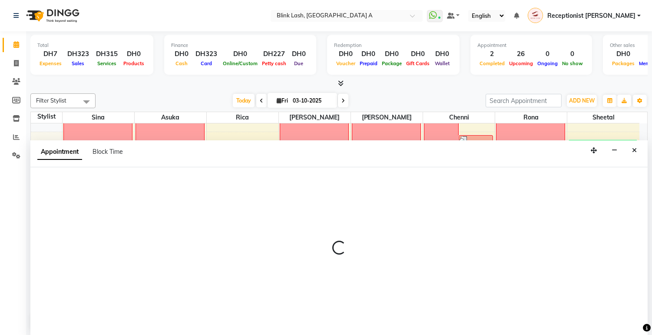
scroll to position [0, 0]
select select "tentative"
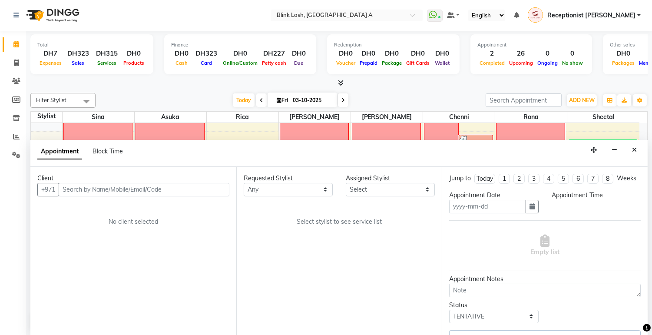
type input "03-10-2025"
select select "900"
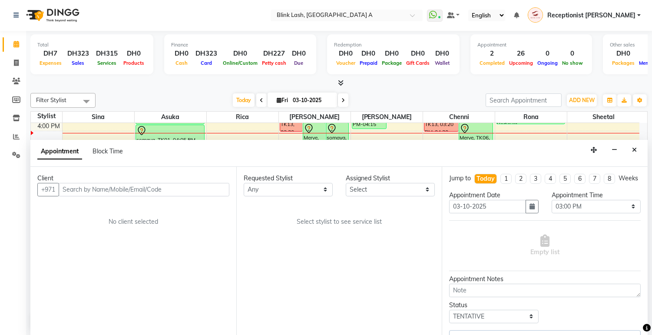
select select "42464"
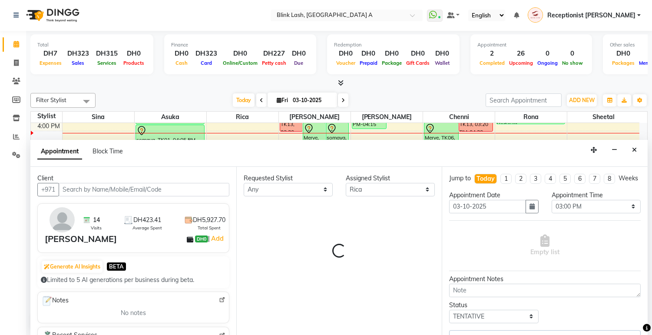
select select "2892"
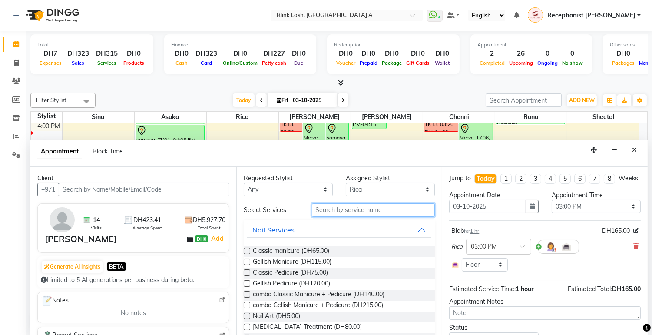
click at [391, 209] on input "text" at bounding box center [373, 209] width 123 height 13
click at [309, 282] on span "Gellish Pedicure (DH120.00)" at bounding box center [291, 284] width 77 height 11
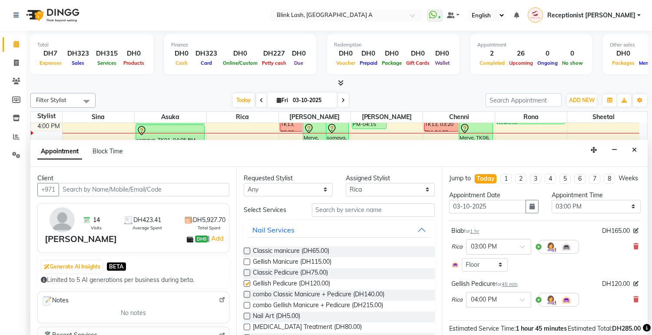
checkbox input "false"
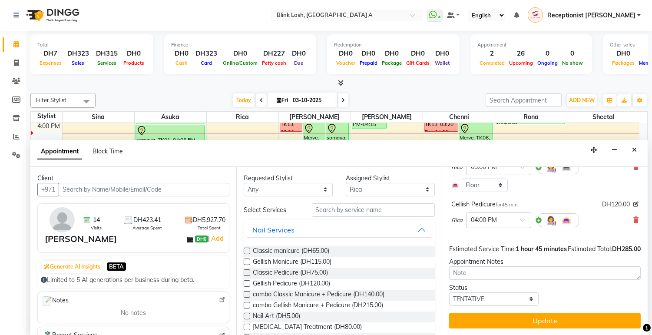
scroll to position [97, 0]
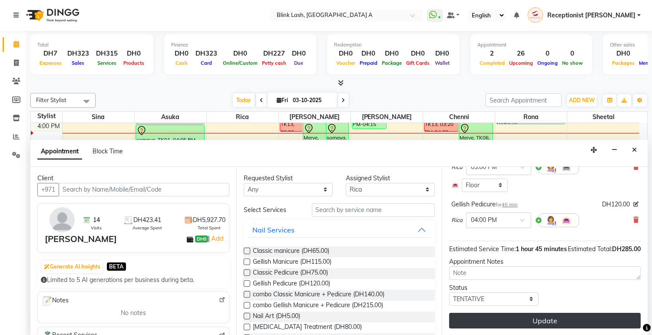
click at [559, 318] on button "Update" at bounding box center [545, 321] width 192 height 16
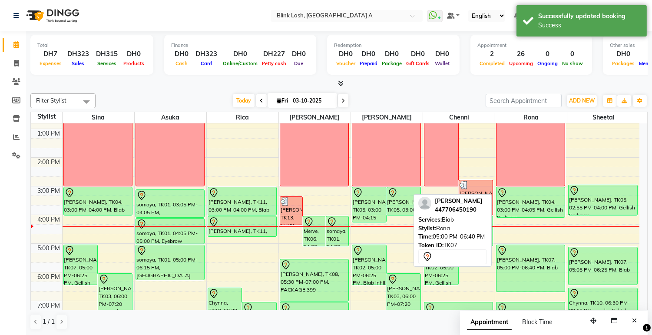
scroll to position [106, 0]
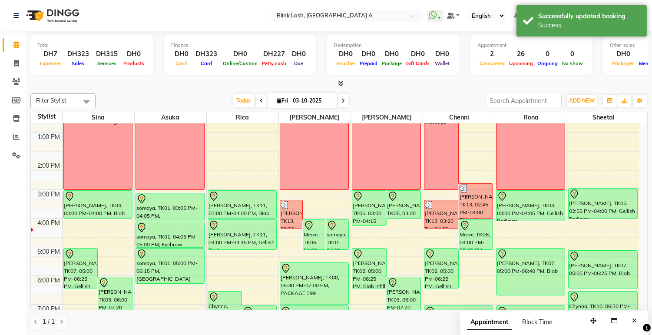
drag, startPoint x: 246, startPoint y: 241, endPoint x: 246, endPoint y: 253, distance: 12.2
click at [246, 253] on div "9:00 AM 10:00 AM 11:00 AM 12:00 PM 1:00 PM 2:00 PM 3:00 PM 4:00 PM 5:00 PM 6:00…" at bounding box center [335, 233] width 608 height 430
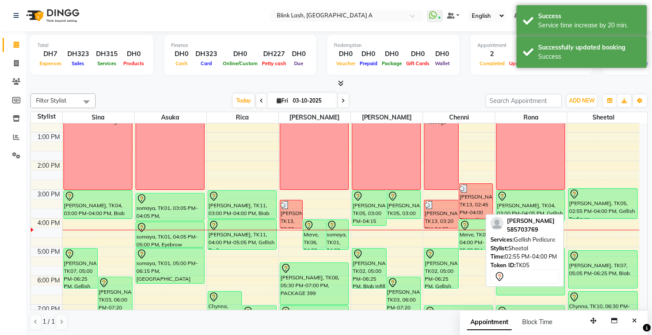
scroll to position [154, 0]
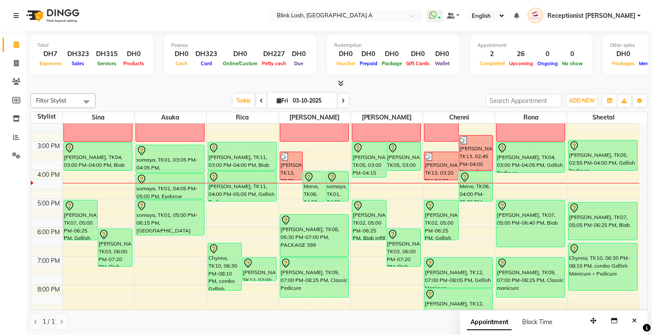
click at [345, 99] on span at bounding box center [343, 100] width 10 height 13
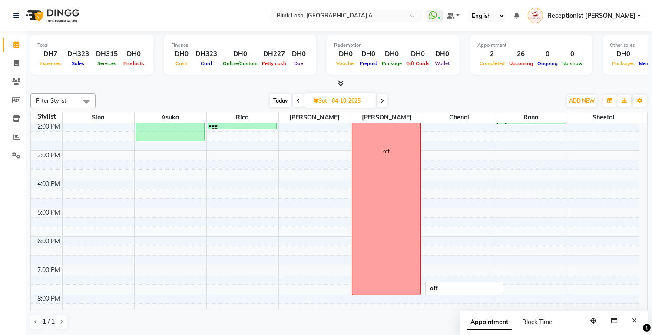
scroll to position [0, 0]
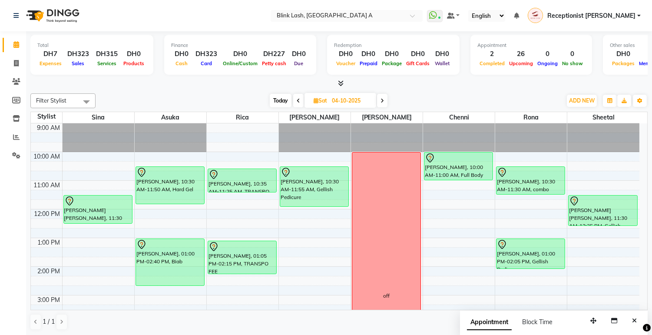
click at [280, 98] on span "Today" at bounding box center [281, 100] width 22 height 13
type input "03-10-2025"
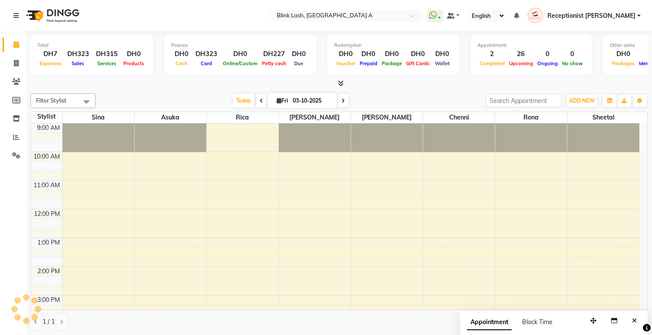
scroll to position [202, 0]
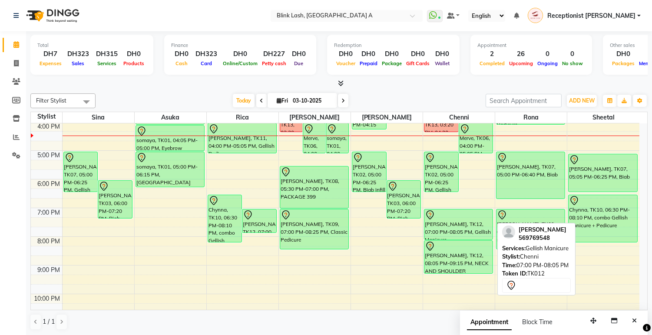
click at [479, 223] on div "Kellie Jordan, TK12, 07:00 PM-08:05 PM, Gellish Manicure" at bounding box center [458, 224] width 68 height 30
click at [459, 229] on div "Kellie Jordan, TK12, 07:00 PM-08:05 PM, Gellish Manicure" at bounding box center [458, 224] width 68 height 30
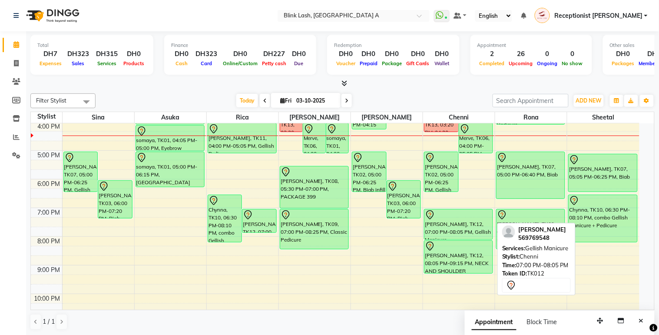
select select "7"
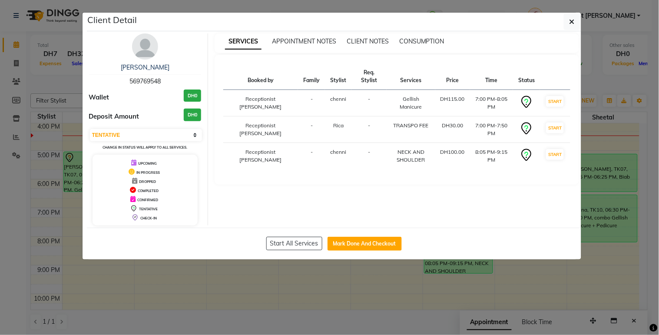
click at [142, 51] on img at bounding box center [145, 46] width 26 height 26
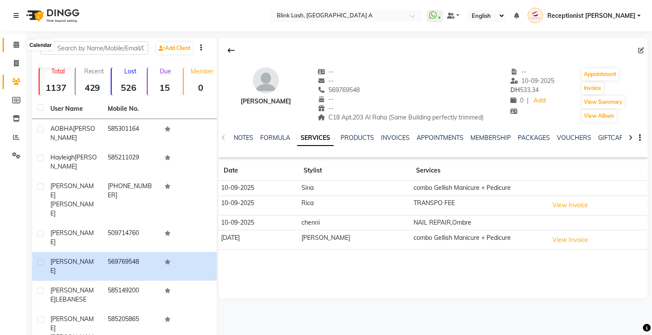
click at [14, 40] on span at bounding box center [16, 45] width 15 height 10
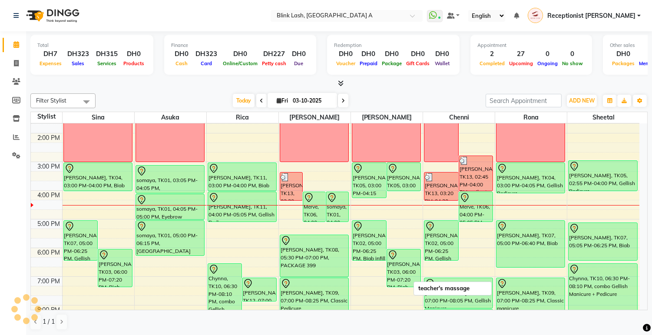
scroll to position [145, 0]
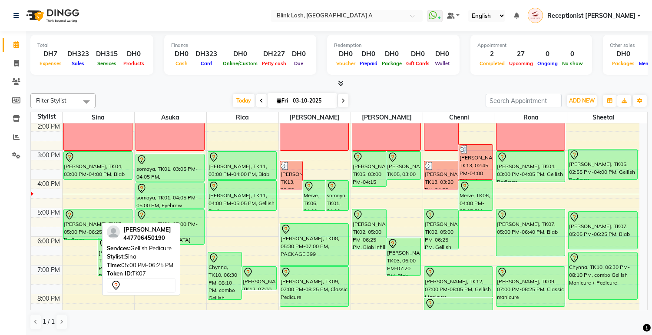
drag, startPoint x: 84, startPoint y: 247, endPoint x: 89, endPoint y: 235, distance: 12.9
click at [89, 235] on div "Chloe, TK07, 05:00 PM-06:25 PM, Gellish Pedicure sonya, TK03, 06:00 PM-07:20 PM…" at bounding box center [99, 194] width 72 height 430
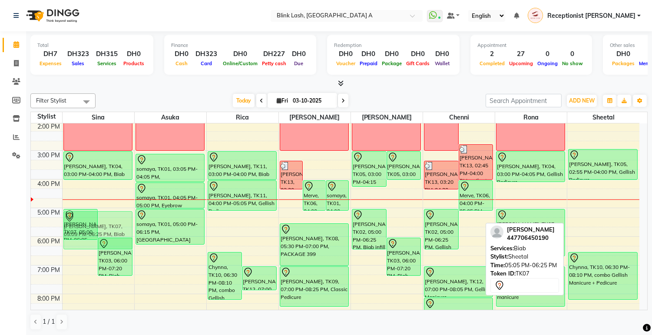
drag, startPoint x: 611, startPoint y: 231, endPoint x: 122, endPoint y: 227, distance: 488.6
click at [122, 227] on tr "Chloe, TK07, 05:00 PM-06:05 PM, Gellish Pedicure sonya, TK03, 06:00 PM-07:20 PM…" at bounding box center [335, 194] width 608 height 430
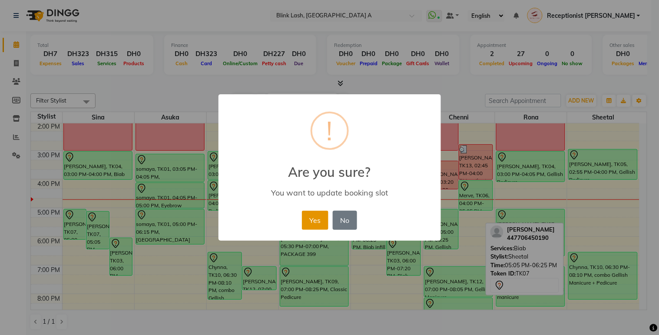
click at [317, 219] on button "Yes" at bounding box center [315, 220] width 26 height 19
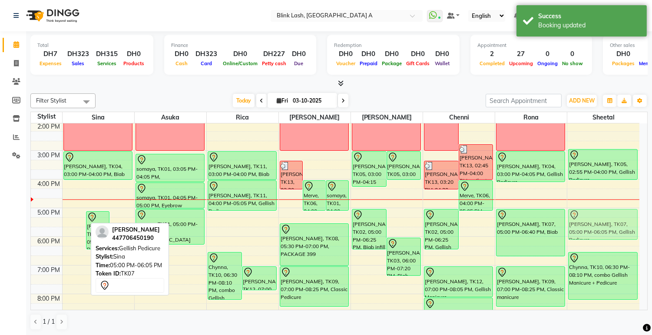
drag, startPoint x: 76, startPoint y: 228, endPoint x: 602, endPoint y: 231, distance: 526.0
click at [602, 231] on tr "Chloe, TK07, 05:00 PM-06:05 PM, Gellish Pedicure Chloe, TK07, 05:05 PM-06:25 PM…" at bounding box center [335, 194] width 608 height 430
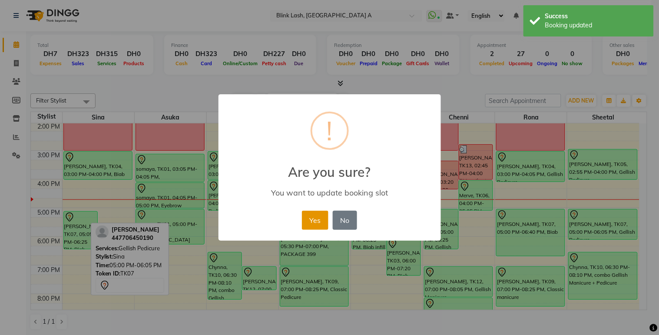
click at [322, 223] on button "Yes" at bounding box center [315, 220] width 26 height 19
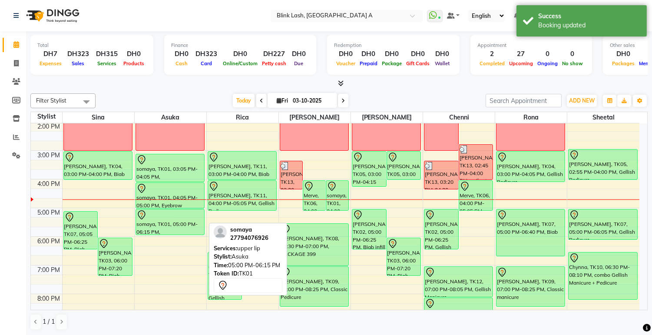
drag, startPoint x: 168, startPoint y: 242, endPoint x: 170, endPoint y: 235, distance: 7.2
click at [170, 235] on div "teacher's massage somaya, TK01, 03:05 PM-04:05 PM, Biab somaya, TK01, 04:05 PM-…" at bounding box center [171, 194] width 72 height 430
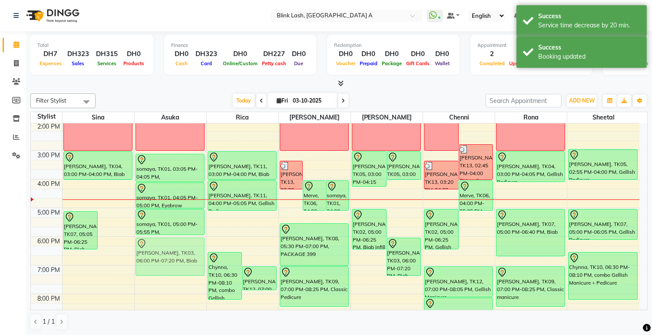
drag, startPoint x: 119, startPoint y: 251, endPoint x: 175, endPoint y: 255, distance: 56.6
click at [176, 255] on tr "Chloe, TK07, 05:05 PM-06:25 PM, Biab sonya, TK03, 06:00 PM-07:20 PM, Biab teach…" at bounding box center [335, 194] width 608 height 430
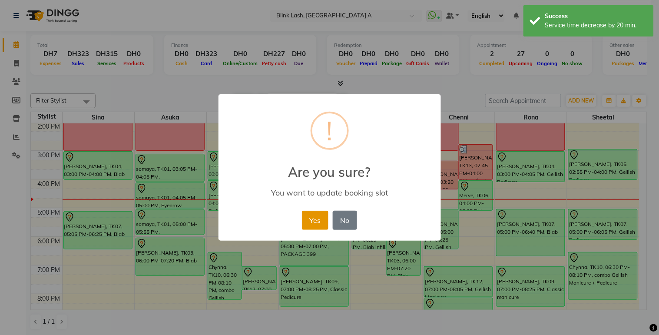
click at [304, 211] on button "Yes" at bounding box center [315, 220] width 26 height 19
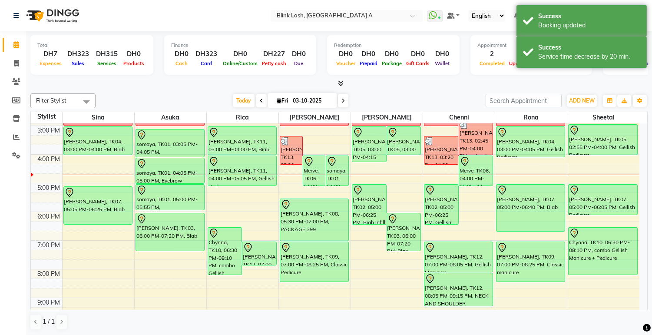
scroll to position [193, 0]
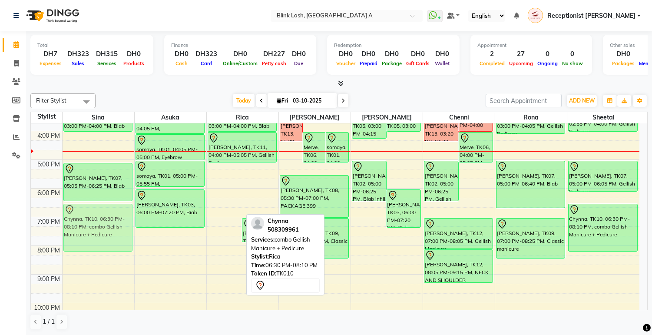
drag, startPoint x: 231, startPoint y: 232, endPoint x: 132, endPoint y: 230, distance: 98.2
click at [132, 229] on tr "teacher's massage Ciara Munroe, TK04, 03:00 PM-04:00 PM, Biab Chloe, TK07, 05:0…" at bounding box center [335, 146] width 608 height 430
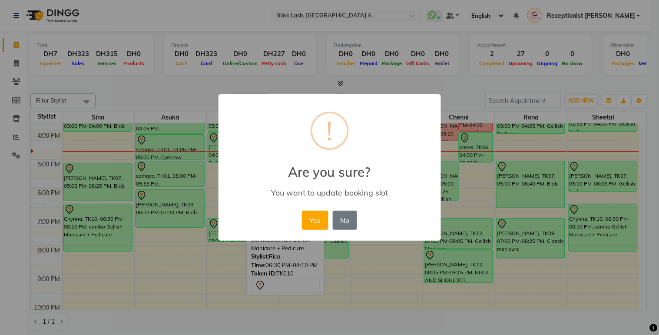
click at [311, 209] on div "Yes No No" at bounding box center [330, 219] width 60 height 23
click at [315, 226] on button "Yes" at bounding box center [315, 220] width 26 height 19
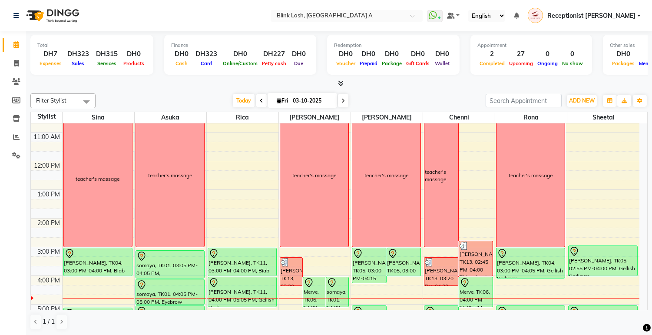
scroll to position [96, 0]
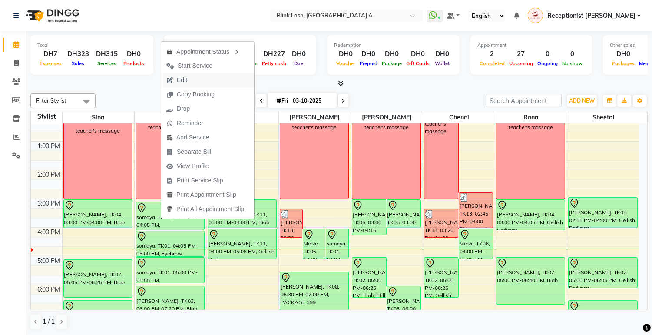
click at [189, 83] on span "Edit" at bounding box center [176, 80] width 31 height 14
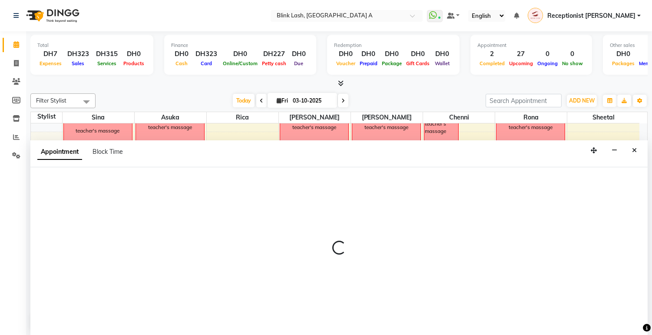
scroll to position [0, 0]
select select "tentative"
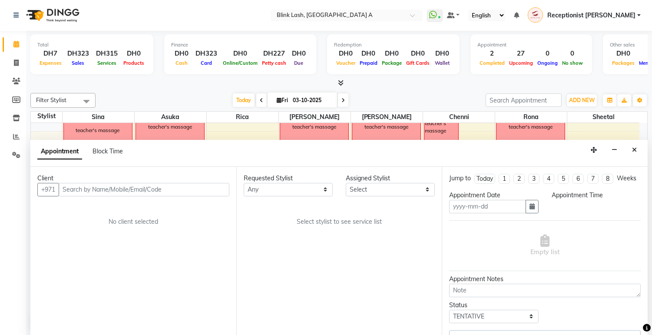
type input "03-10-2025"
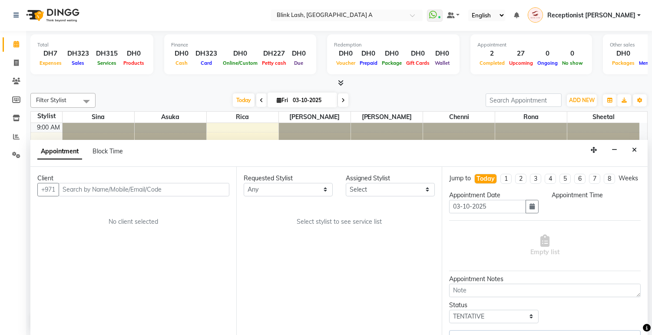
select select "905"
select select "42462"
select select "2892"
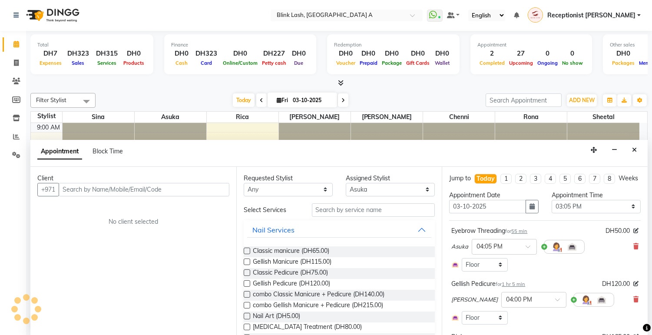
scroll to position [202, 0]
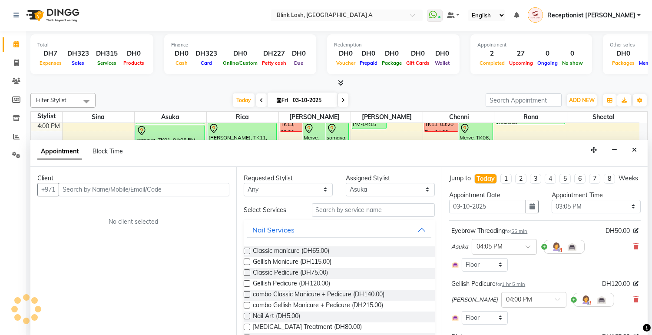
select select "2892"
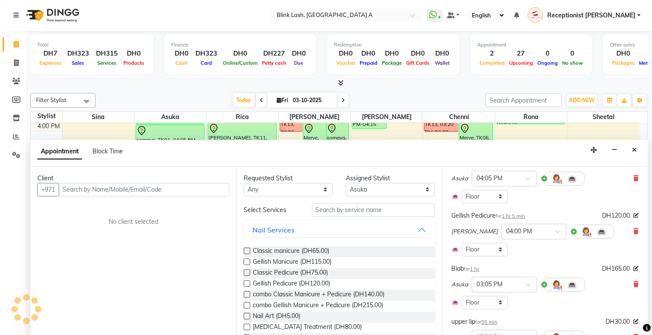
scroll to position [96, 0]
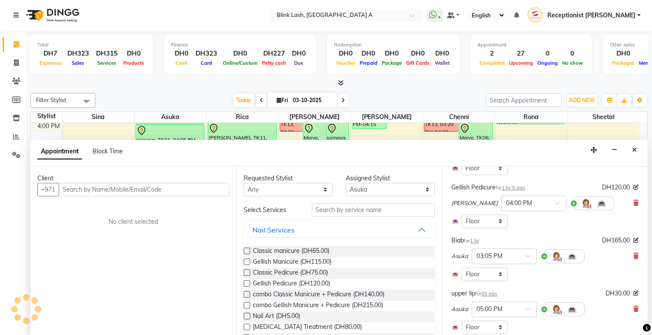
click at [633, 259] on icon at bounding box center [635, 256] width 5 height 6
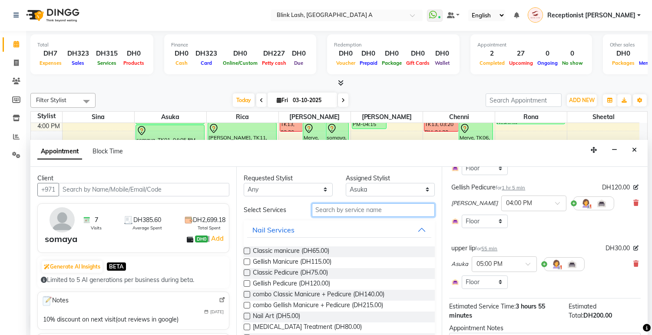
click at [415, 211] on input "text" at bounding box center [373, 209] width 123 height 13
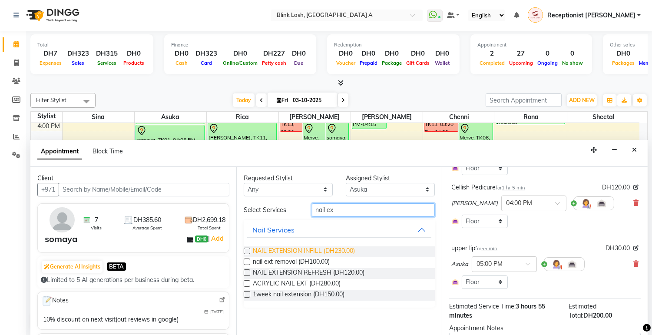
type input "nail ex"
click at [351, 246] on span "NAIL EXTENSION INFILL (DH230.00)" at bounding box center [304, 251] width 102 height 11
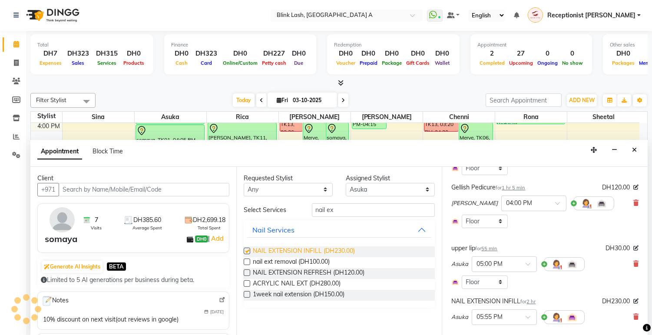
checkbox input "false"
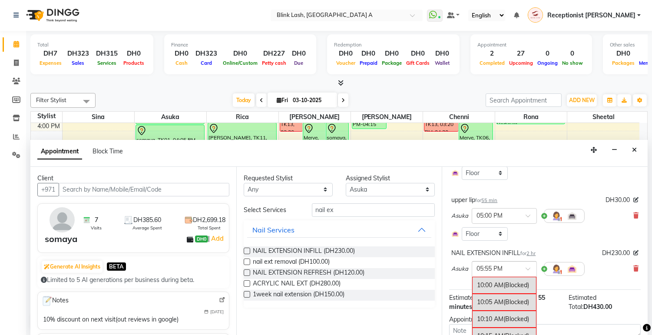
click at [524, 271] on div at bounding box center [504, 268] width 64 height 9
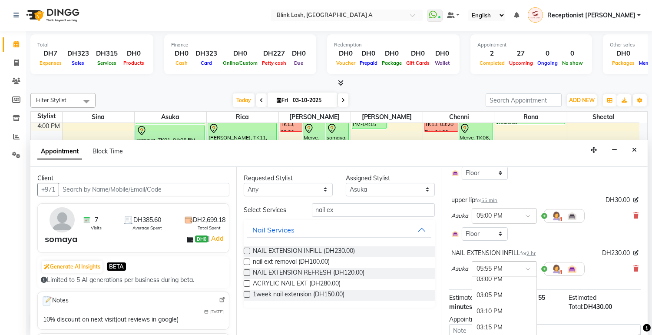
scroll to position [1004, 0]
click at [487, 305] on div "03:00 PM" at bounding box center [504, 297] width 64 height 16
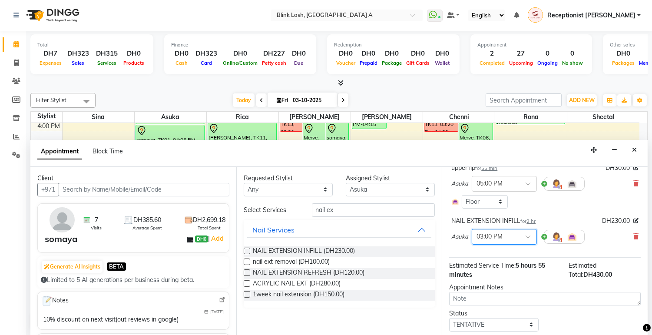
scroll to position [210, 0]
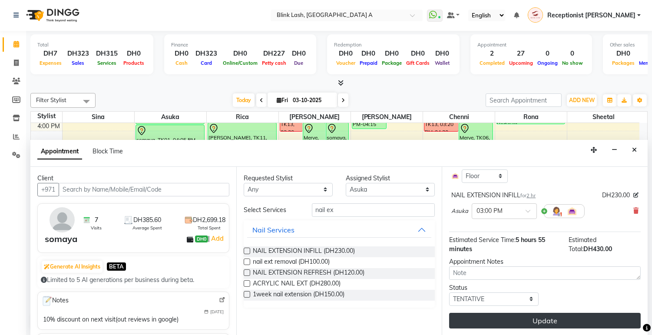
click at [565, 318] on button "Update" at bounding box center [545, 321] width 192 height 16
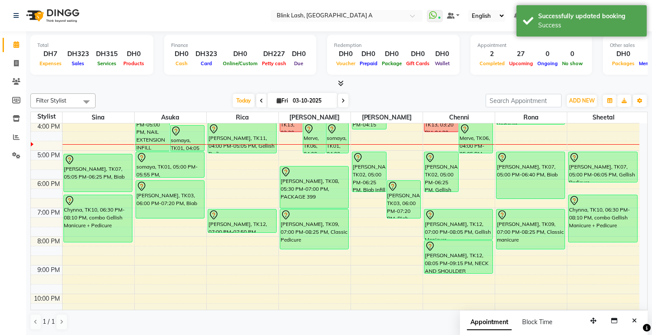
scroll to position [154, 0]
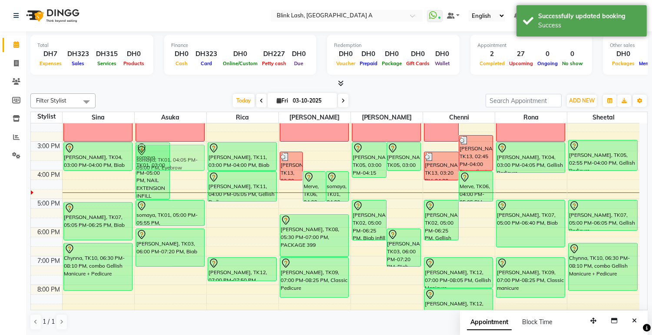
drag, startPoint x: 195, startPoint y: 180, endPoint x: 194, endPoint y: 153, distance: 27.4
click at [194, 153] on div "somaya, TK01, 03:00 PM-05:00 PM, NAIL EXTENSION INFILL somaya, TK01, 04:05 PM-0…" at bounding box center [171, 185] width 72 height 430
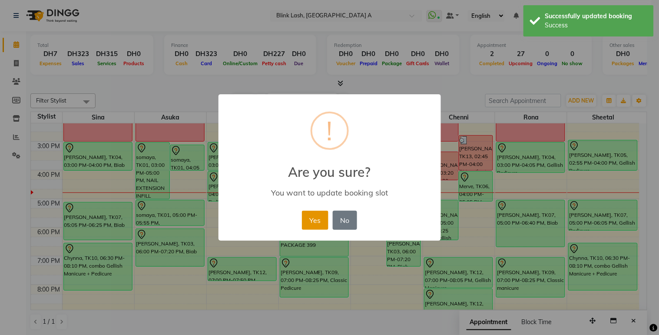
click at [311, 226] on button "Yes" at bounding box center [315, 220] width 26 height 19
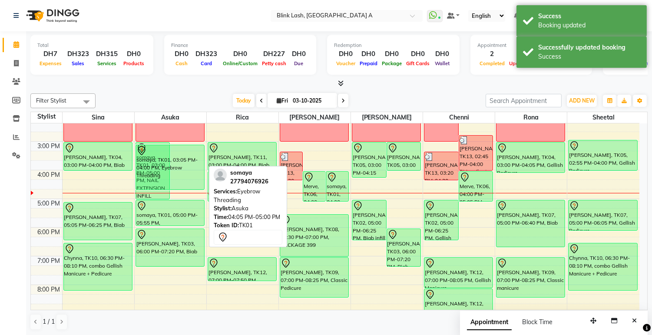
drag, startPoint x: 185, startPoint y: 168, endPoint x: 185, endPoint y: 188, distance: 19.5
click at [185, 188] on div "somaya, TK01, 03:00 PM-05:00 PM, NAIL EXTENSION INFILL somaya, TK01, 03:05 PM-0…" at bounding box center [171, 185] width 72 height 430
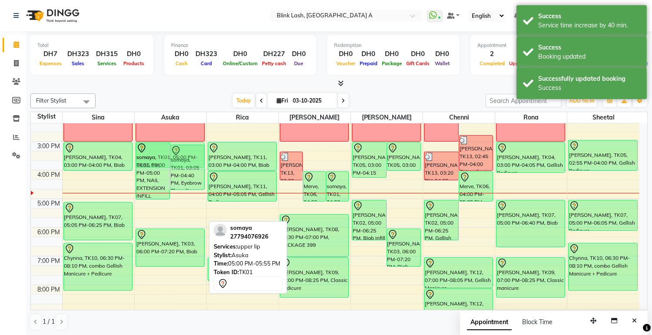
drag, startPoint x: 185, startPoint y: 220, endPoint x: 192, endPoint y: 168, distance: 52.3
click at [193, 165] on div "somaya, TK01, 03:00 PM-05:00 PM, NAIL EXTENSION INFILL somaya, TK01, 03:05 PM-0…" at bounding box center [171, 185] width 72 height 430
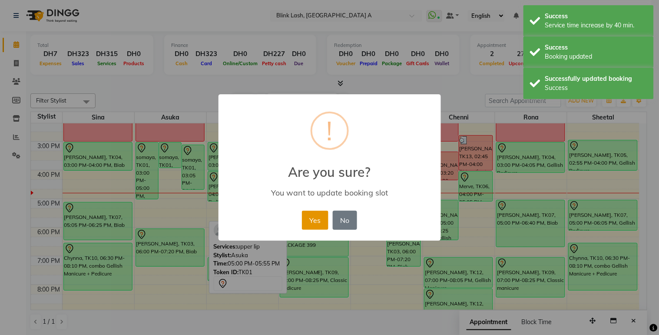
click at [313, 222] on button "Yes" at bounding box center [315, 220] width 26 height 19
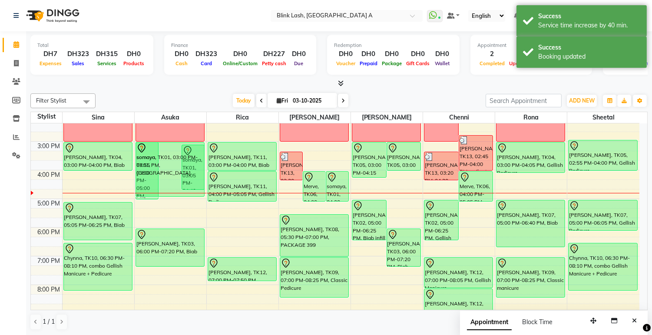
drag, startPoint x: 172, startPoint y: 167, endPoint x: 167, endPoint y: 193, distance: 26.1
click at [167, 193] on div "somaya, TK01, 03:00 PM-05:00 PM, NAIL EXTENSION INFILL somaya, TK01, 03:00 PM-0…" at bounding box center [171, 185] width 72 height 430
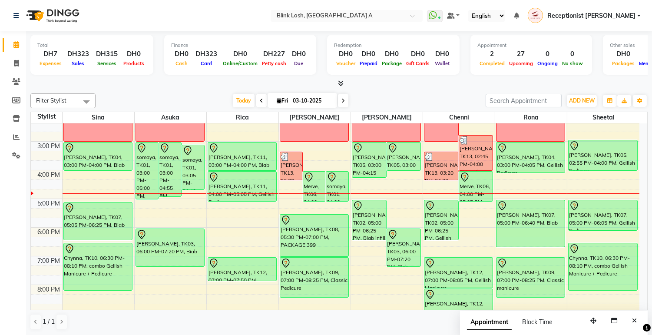
drag, startPoint x: 604, startPoint y: 229, endPoint x: 602, endPoint y: 235, distance: 6.0
click at [602, 235] on div "9:00 AM 10:00 AM 11:00 AM 12:00 PM 1:00 PM 2:00 PM 3:00 PM 4:00 PM 5:00 PM 6:00…" at bounding box center [335, 185] width 608 height 430
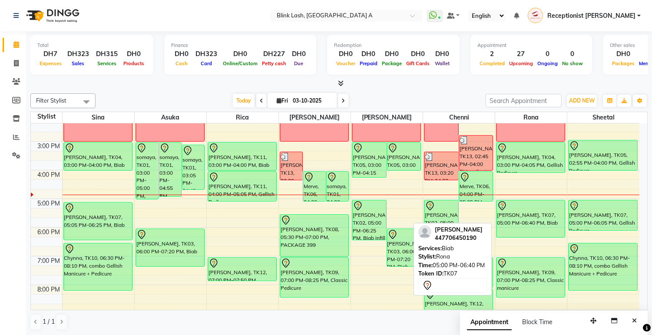
drag, startPoint x: 536, startPoint y: 244, endPoint x: 539, endPoint y: 236, distance: 8.8
click at [539, 236] on div "teacher's massage Ciara Munroe, TK04, 03:00 PM-04:05 PM, Gellish Pedicure Chloe…" at bounding box center [531, 185] width 72 height 430
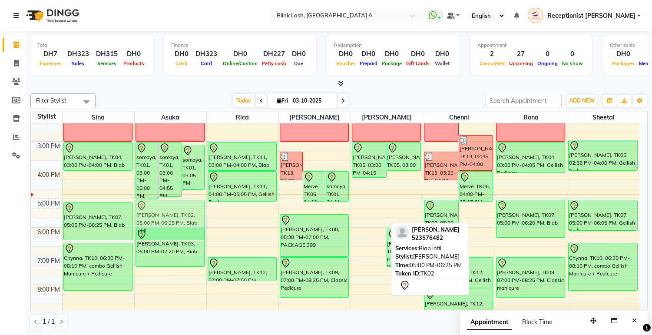
drag, startPoint x: 368, startPoint y: 223, endPoint x: 167, endPoint y: 219, distance: 200.7
click at [167, 219] on tr "teacher's massage Ciara Munroe, TK04, 03:00 PM-04:00 PM, Biab Chloe, TK07, 05:0…" at bounding box center [335, 185] width 608 height 430
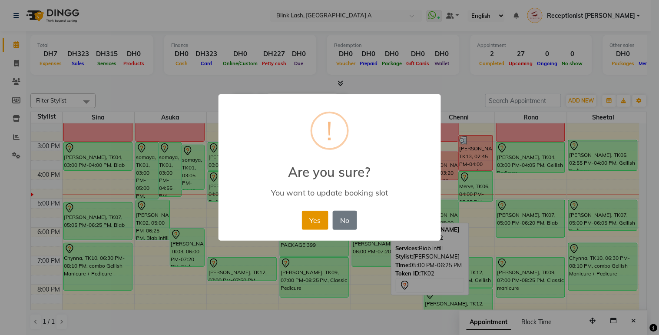
click at [323, 215] on button "Yes" at bounding box center [315, 220] width 26 height 19
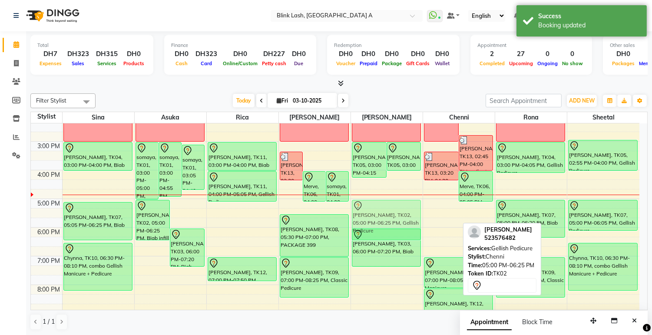
drag, startPoint x: 440, startPoint y: 211, endPoint x: 393, endPoint y: 213, distance: 47.8
click at [393, 213] on tr "teacher's massage Ciara Munroe, TK04, 03:00 PM-04:00 PM, Biab Chloe, TK07, 05:0…" at bounding box center [335, 185] width 608 height 430
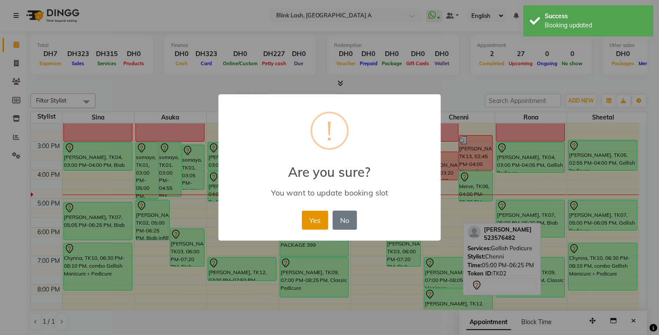
click at [314, 220] on button "Yes" at bounding box center [315, 220] width 26 height 19
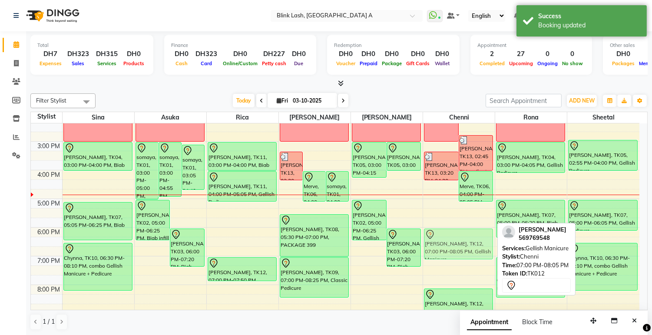
drag, startPoint x: 459, startPoint y: 269, endPoint x: 463, endPoint y: 240, distance: 29.8
click at [463, 240] on div "teacher's massage Corina Koester, TK13, 02:45 PM-04:00 PM, nail ext removal Cor…" at bounding box center [459, 185] width 72 height 430
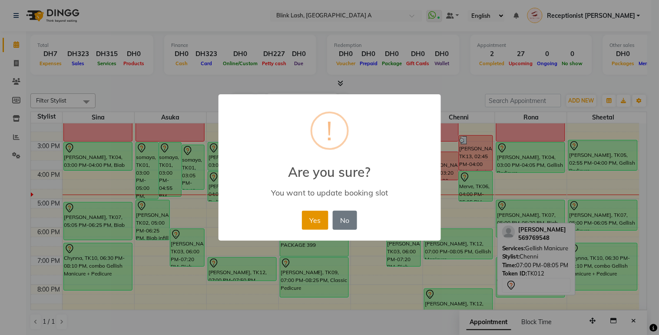
click at [318, 217] on button "Yes" at bounding box center [315, 220] width 26 height 19
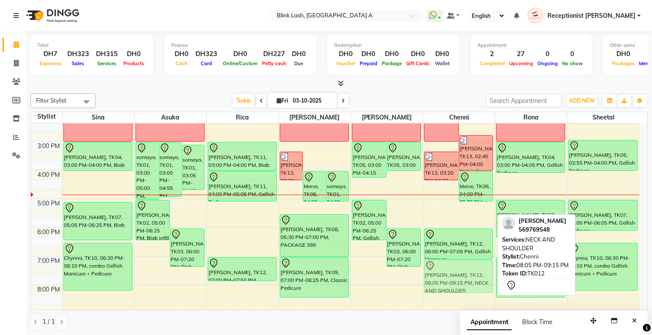
drag, startPoint x: 452, startPoint y: 294, endPoint x: 453, endPoint y: 268, distance: 26.1
click at [453, 268] on div "teacher's massage Corina Koester, TK13, 02:45 PM-04:00 PM, nail ext removal Cor…" at bounding box center [459, 185] width 72 height 430
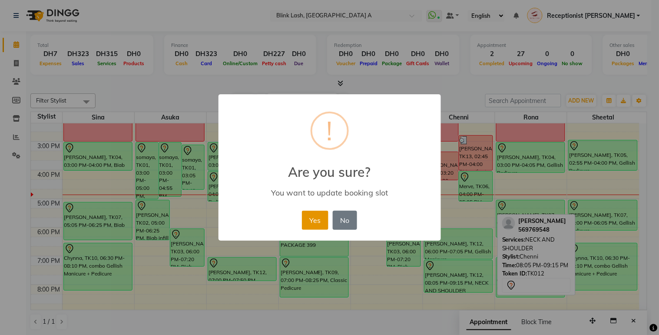
click at [313, 224] on button "Yes" at bounding box center [315, 220] width 26 height 19
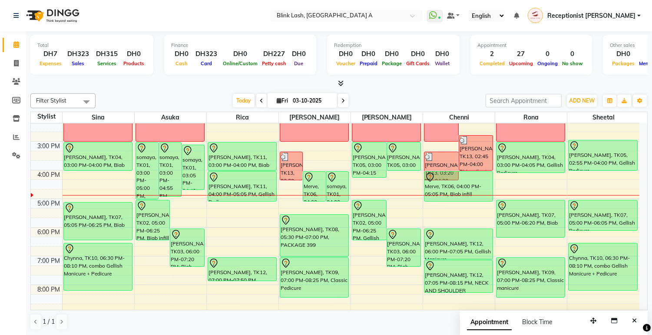
drag, startPoint x: 466, startPoint y: 201, endPoint x: 467, endPoint y: 206, distance: 5.7
click at [467, 206] on div "9:00 AM 10:00 AM 11:00 AM 12:00 PM 1:00 PM 2:00 PM 3:00 PM 4:00 PM 5:00 PM 6:00…" at bounding box center [335, 185] width 608 height 430
drag, startPoint x: 478, startPoint y: 200, endPoint x: 479, endPoint y: 217, distance: 17.4
click at [479, 217] on div "9:00 AM 10:00 AM 11:00 AM 12:00 PM 1:00 PM 2:00 PM 3:00 PM 4:00 PM 5:00 PM 6:00…" at bounding box center [335, 185] width 608 height 430
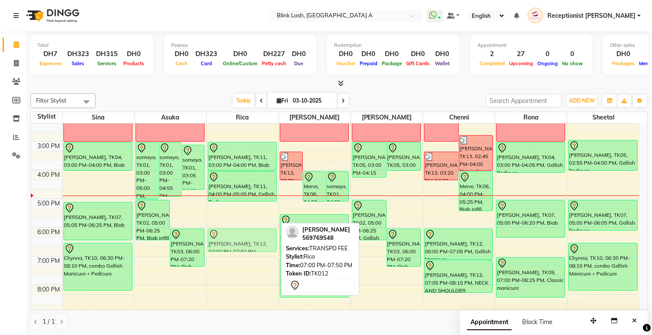
drag, startPoint x: 248, startPoint y: 262, endPoint x: 250, endPoint y: 235, distance: 27.4
click at [250, 235] on div "AOBHA DONOVAN, TK11, 03:00 PM-04:00 PM, Biab AOBHA DONOVAN, TK11, 04:00 PM-05:0…" at bounding box center [243, 185] width 72 height 430
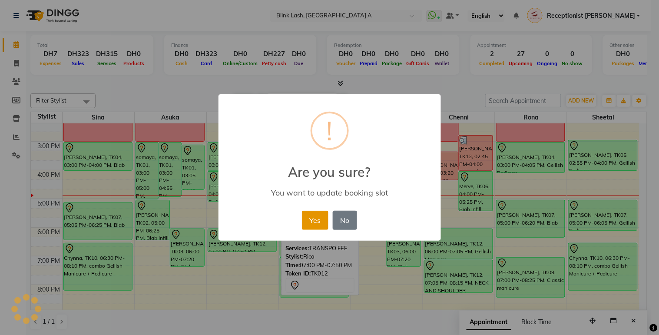
click at [311, 218] on button "Yes" at bounding box center [315, 220] width 26 height 19
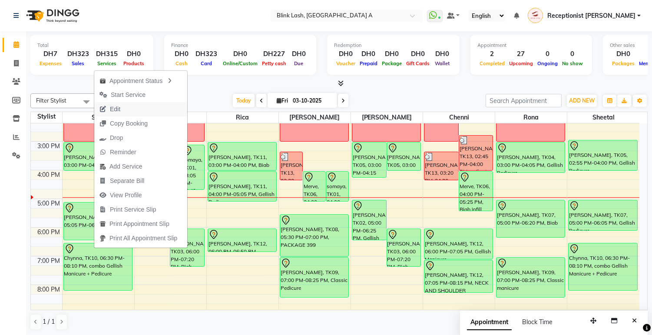
click at [120, 105] on span "Edit" at bounding box center [115, 109] width 10 height 9
select select "tentative"
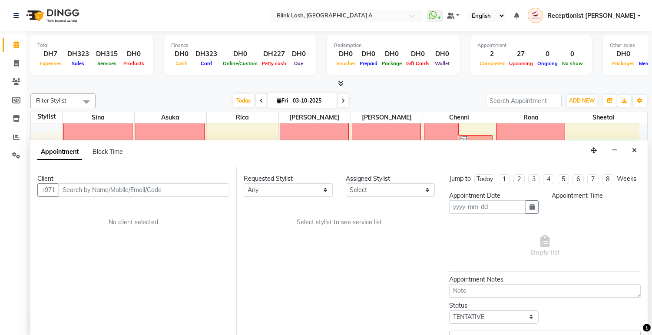
scroll to position [0, 0]
type input "03-10-2025"
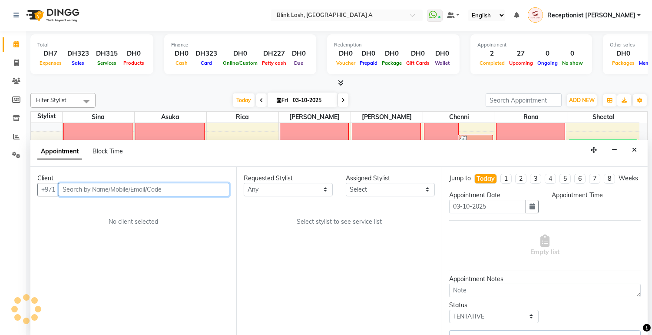
select select "89364"
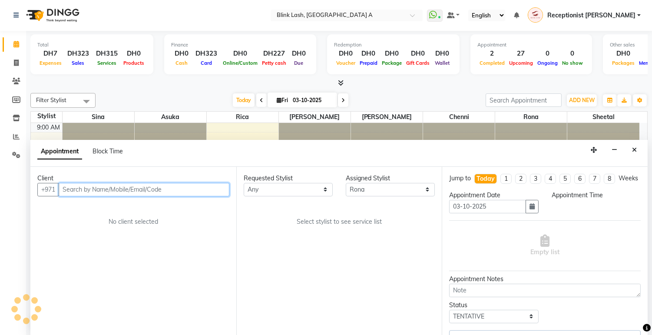
select select "900"
select select "2892"
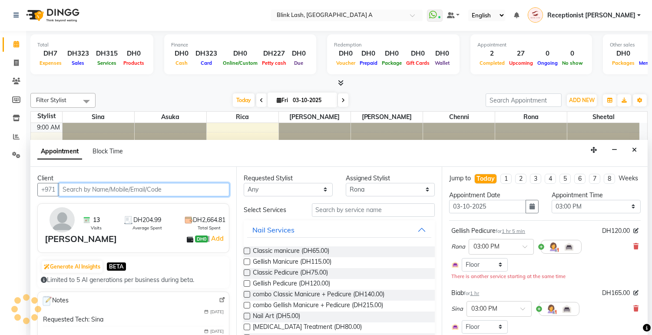
scroll to position [202, 0]
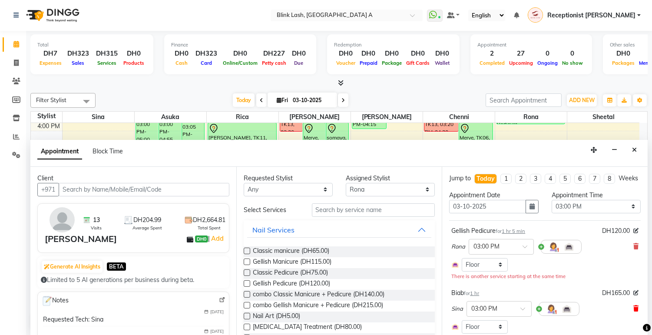
click at [633, 311] on icon at bounding box center [635, 308] width 5 height 6
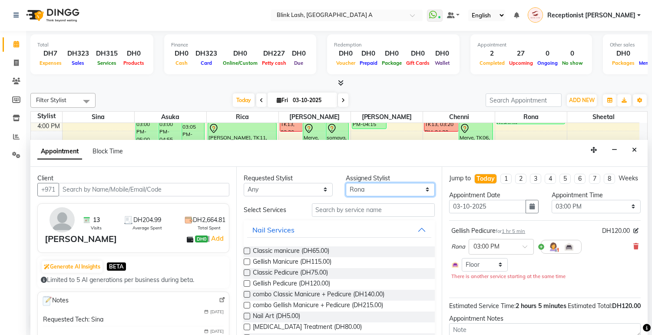
click at [409, 191] on select "Select Asuka chenni INGRID jumana Rica Rona sheetal Sina" at bounding box center [390, 189] width 89 height 13
select select "42461"
click at [346, 183] on select "Select Asuka chenni INGRID jumana Rica Rona sheetal Sina" at bounding box center [390, 189] width 89 height 13
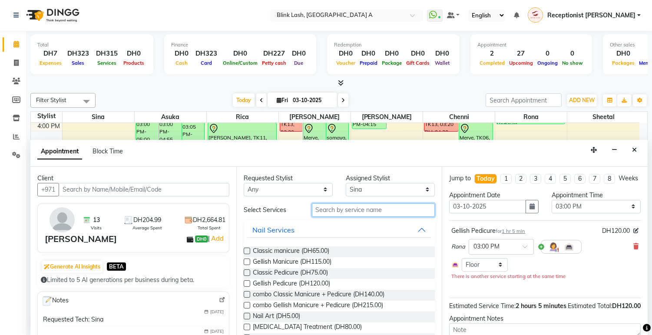
click at [376, 211] on input "text" at bounding box center [373, 209] width 123 height 13
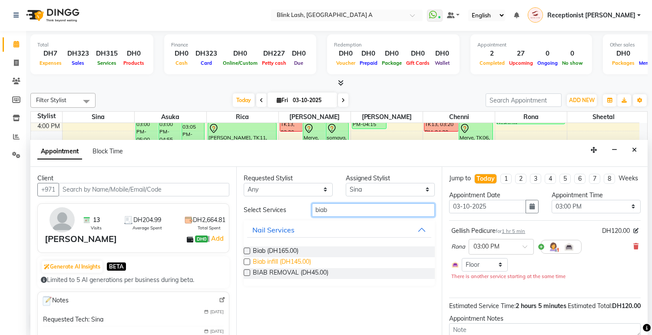
type input "biab"
click at [305, 263] on span "Biab infill (DH145.00)" at bounding box center [282, 262] width 58 height 11
checkbox input "false"
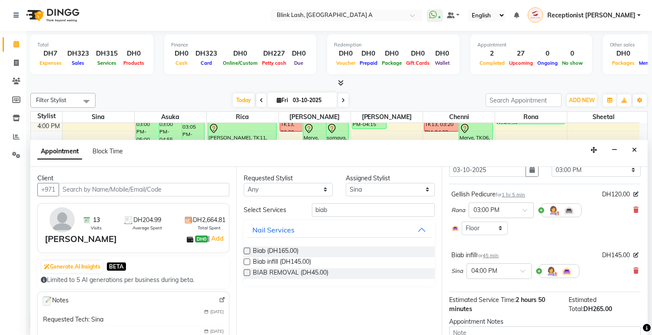
scroll to position [105, 0]
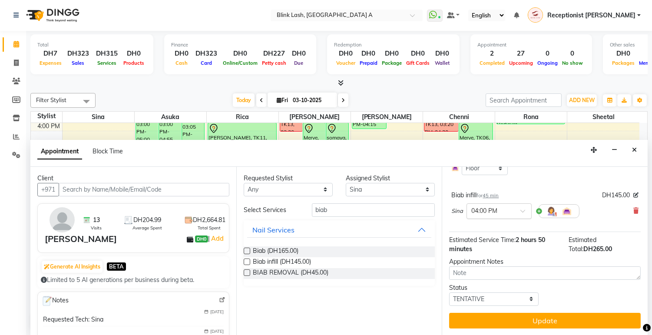
click at [525, 212] on span at bounding box center [525, 213] width 11 height 9
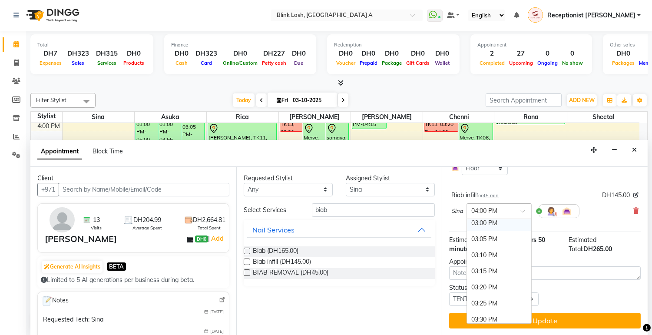
click at [491, 231] on div "03:00 PM" at bounding box center [499, 223] width 64 height 16
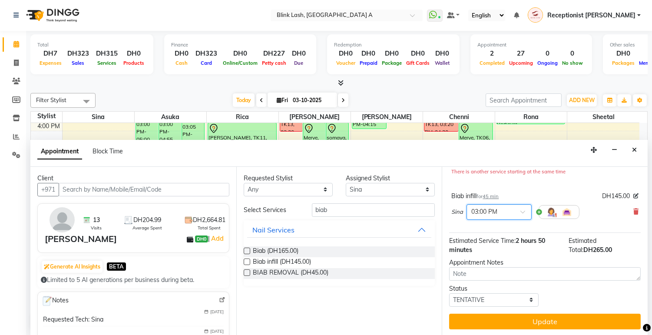
click at [539, 329] on button "Update" at bounding box center [545, 322] width 192 height 16
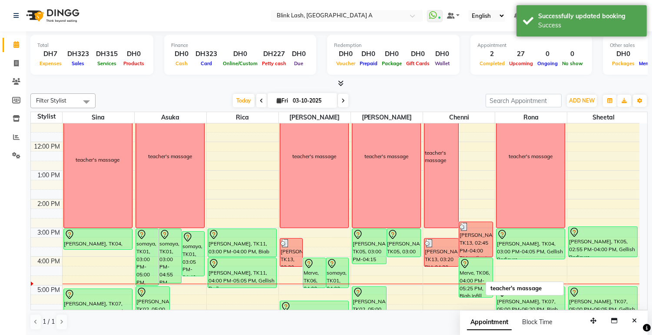
scroll to position [57, 0]
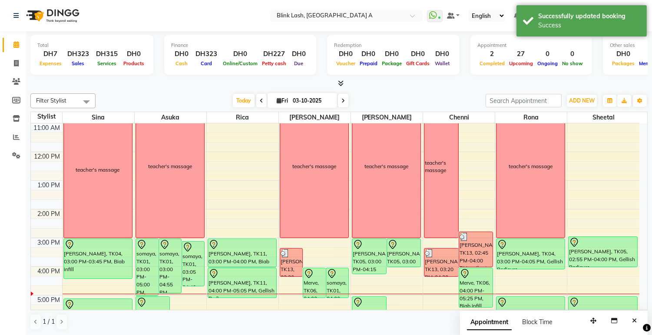
drag, startPoint x: 107, startPoint y: 261, endPoint x: 124, endPoint y: 262, distance: 16.6
click at [109, 277] on div "teacher's massage Ciara Munroe, TK04, 03:00 PM-03:45 PM, Biab infill Chloe, TK0…" at bounding box center [99, 281] width 72 height 430
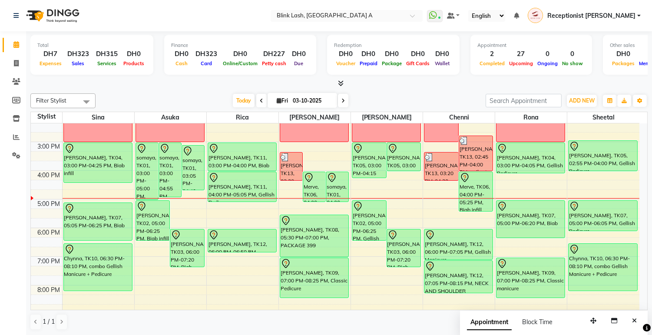
scroll to position [154, 0]
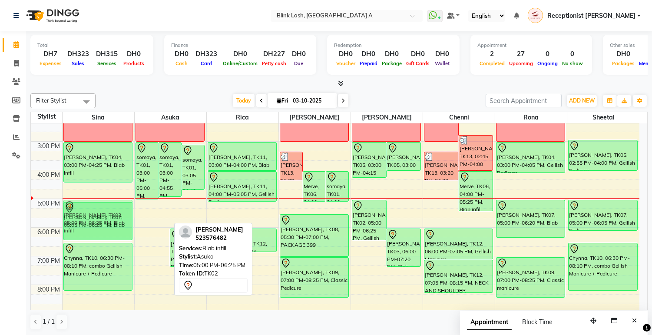
drag, startPoint x: 150, startPoint y: 220, endPoint x: 129, endPoint y: 220, distance: 20.8
click at [119, 218] on tr "teacher's massage Ciara Munroe, TK04, 03:00 PM-04:25 PM, Biab infill Chloe, TK0…" at bounding box center [335, 185] width 608 height 430
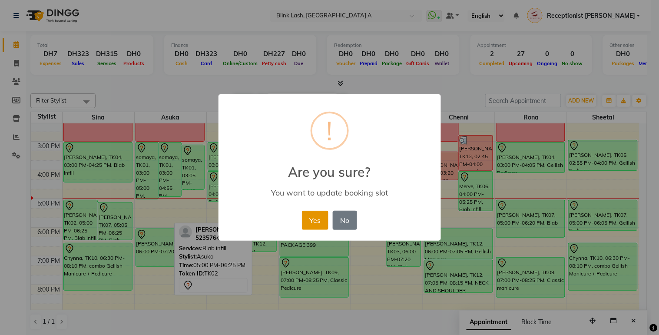
click at [323, 227] on button "Yes" at bounding box center [315, 220] width 26 height 19
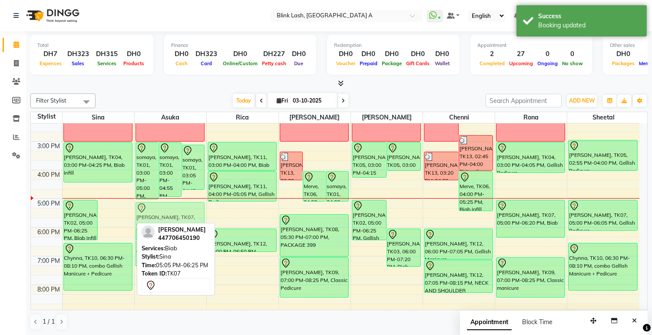
drag, startPoint x: 116, startPoint y: 215, endPoint x: 136, endPoint y: 216, distance: 20.0
click at [161, 214] on tr "Claire Costello, TK02, 05:00 PM-06:25 PM, Biab infill Chloe, TK07, 05:05 PM-06:…" at bounding box center [335, 185] width 608 height 430
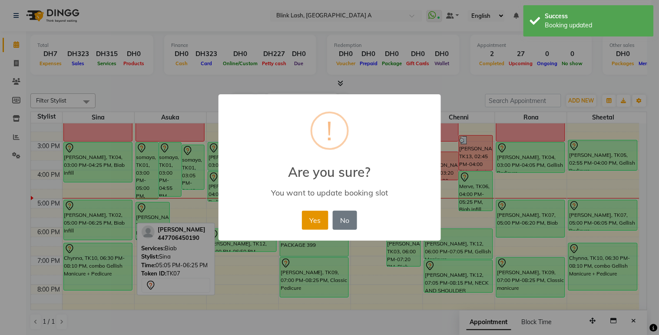
click at [322, 220] on button "Yes" at bounding box center [315, 220] width 26 height 19
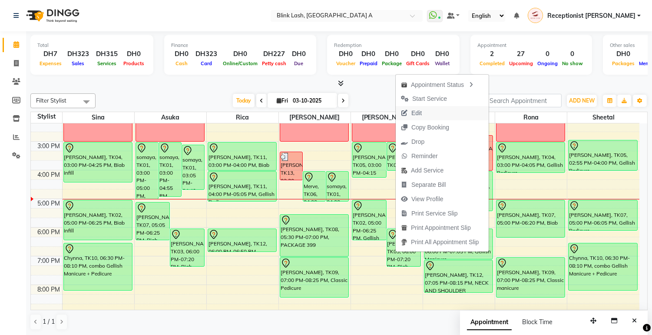
click at [417, 112] on span "Edit" at bounding box center [416, 113] width 10 height 9
select select "tentative"
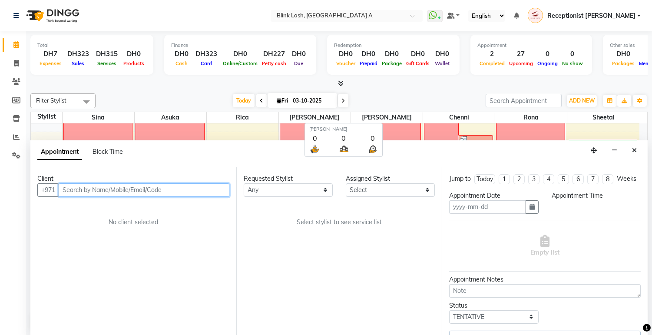
scroll to position [0, 0]
type input "03-10-2025"
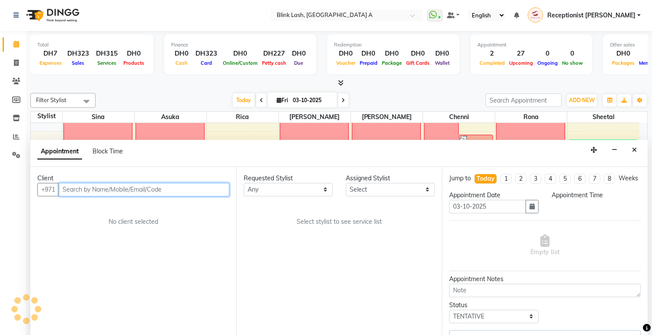
select select "51148"
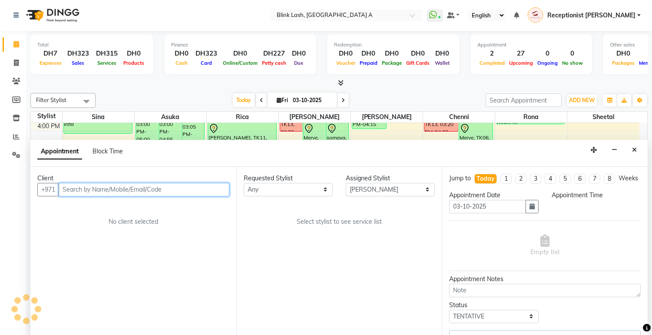
select select "895"
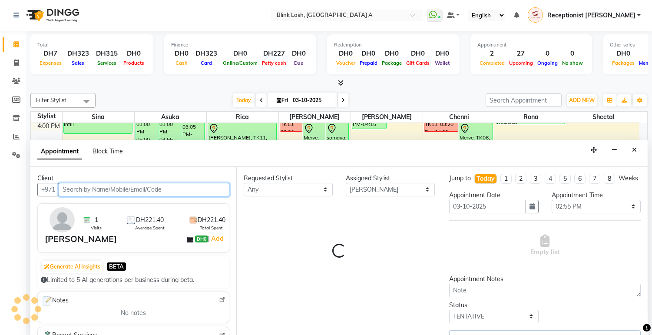
select select "2892"
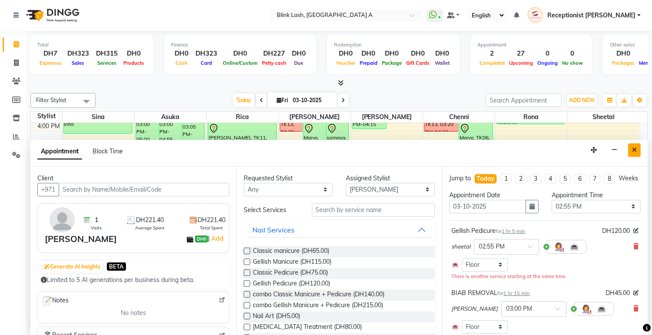
click at [635, 154] on button "Close" at bounding box center [634, 149] width 13 height 13
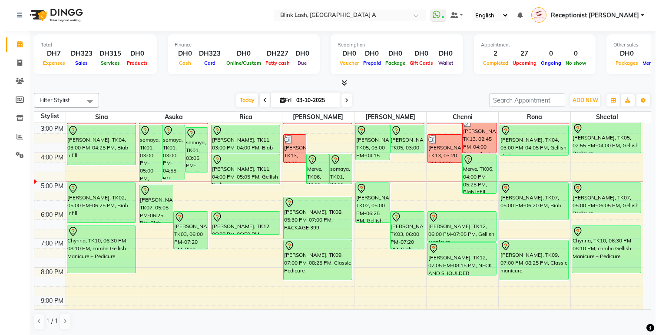
scroll to position [154, 0]
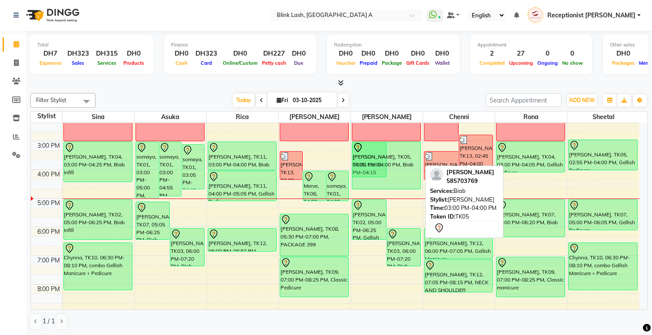
click at [406, 183] on div "Amy O'Brien, TK05, 03:00 PM-04:15 PM, BIAB REMOVAL Amy O'Brien, TK05, 03:00 PM-…" at bounding box center [387, 184] width 72 height 430
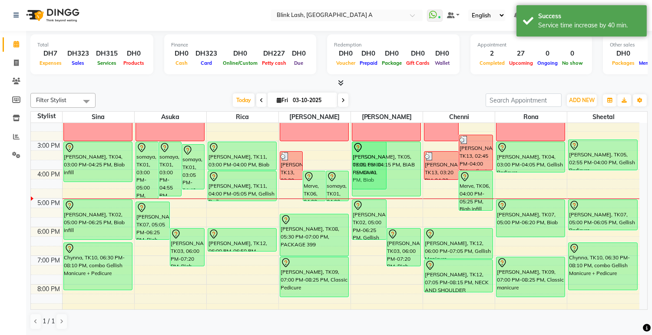
drag, startPoint x: 405, startPoint y: 175, endPoint x: 401, endPoint y: 190, distance: 15.6
click at [401, 190] on div "Amy O'Brien, TK05, 03:00 PM-04:40 PM, Biab Amy O'Brien, TK05, 03:00 PM-04:15 PM…" at bounding box center [387, 184] width 72 height 430
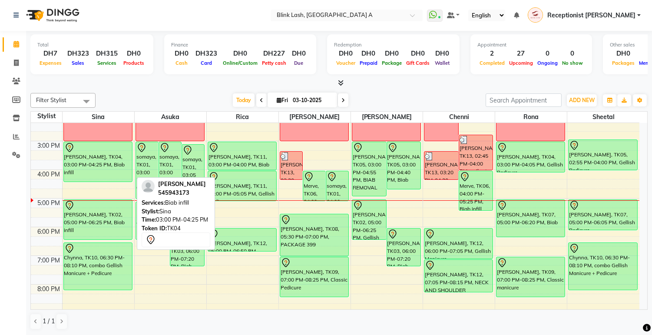
click at [92, 159] on div "[PERSON_NAME], TK04, 03:00 PM-04:25 PM, Biab infill" at bounding box center [98, 162] width 68 height 40
select select "7"
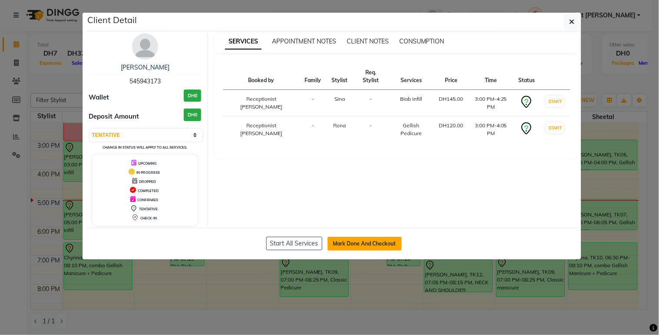
click at [390, 241] on button "Mark Done And Checkout" at bounding box center [364, 244] width 74 height 14
select select "service"
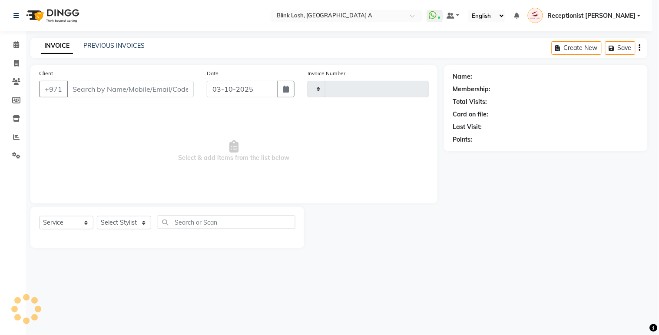
type input "1875"
select select "5970"
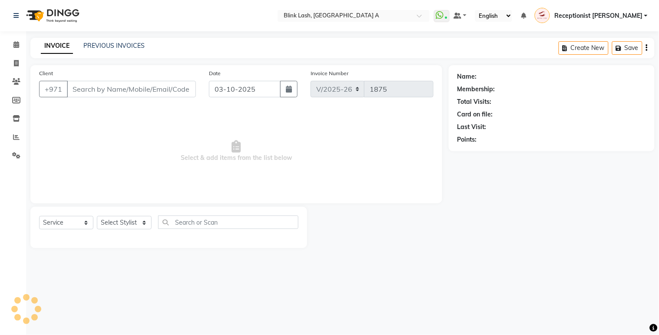
type input "545943173"
select select "42461"
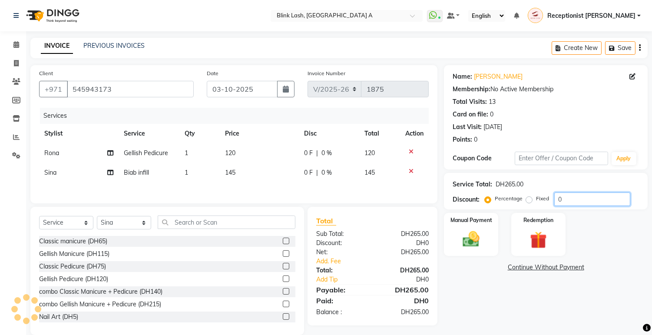
click at [593, 200] on input "0" at bounding box center [592, 198] width 76 height 13
type input "10"
click at [604, 229] on div "Manual Payment Redemption" at bounding box center [545, 234] width 217 height 43
click at [335, 265] on link "Add. Fee" at bounding box center [373, 261] width 126 height 9
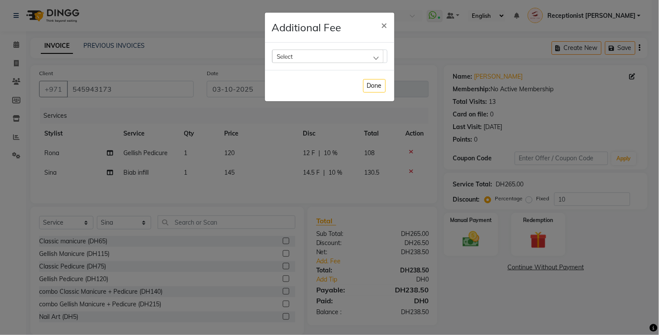
click at [352, 56] on div "Select" at bounding box center [327, 56] width 111 height 13
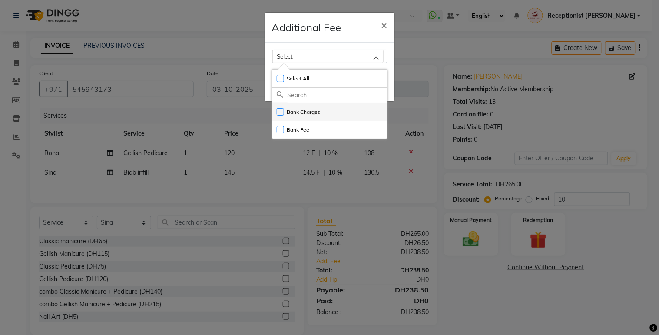
click at [314, 114] on label "Bank Charges" at bounding box center [299, 112] width 44 height 8
checkbox input "true"
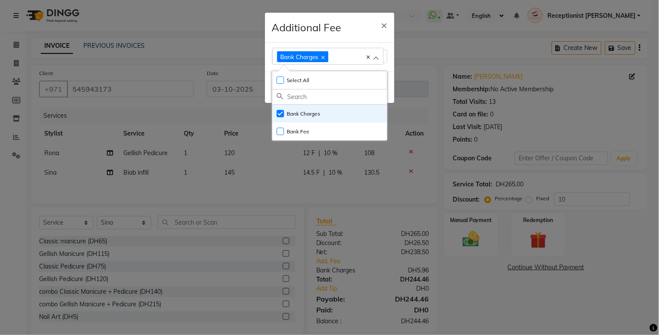
click at [475, 243] on ngb-modal-window "Additional Fee × Bank Charges Select All UnSelect All Bank Charges Bank Fee Done" at bounding box center [329, 167] width 659 height 335
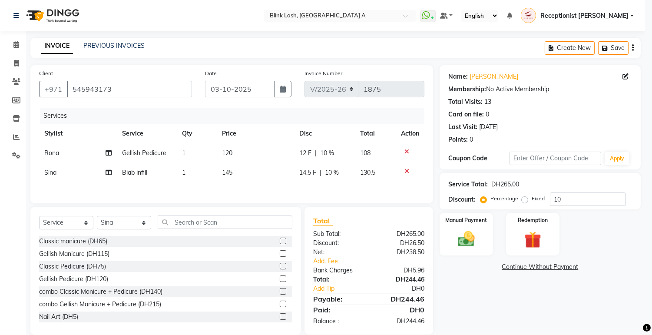
click at [475, 243] on img at bounding box center [466, 238] width 27 height 19
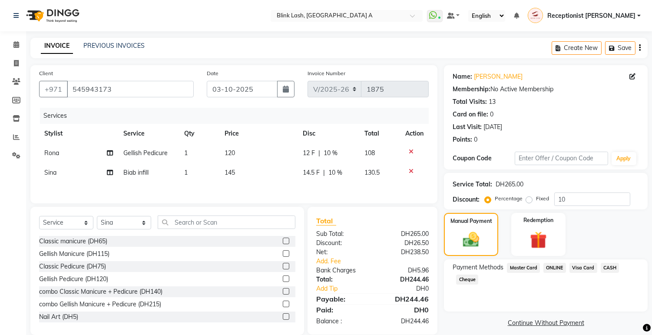
click at [575, 264] on span "Visa Card" at bounding box center [583, 268] width 28 height 10
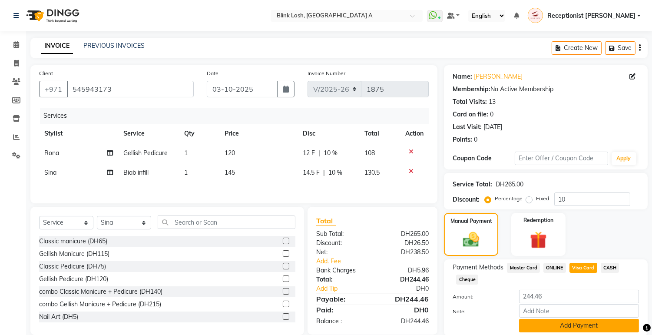
click at [590, 323] on button "Add Payment" at bounding box center [579, 325] width 120 height 13
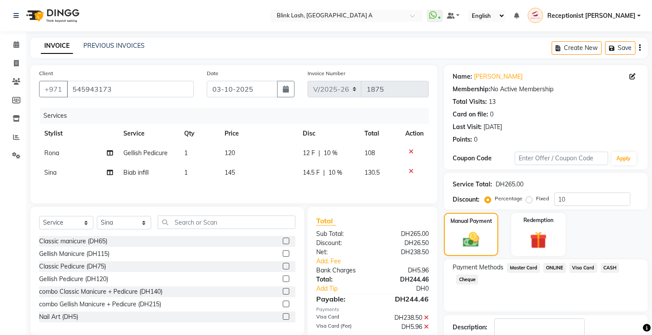
scroll to position [56, 0]
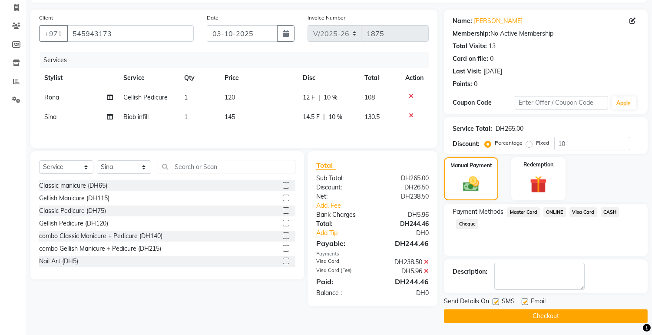
click at [608, 313] on button "Checkout" at bounding box center [546, 315] width 204 height 13
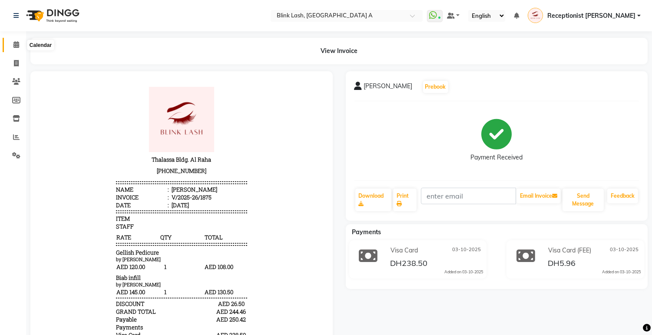
click at [13, 42] on icon at bounding box center [16, 44] width 6 height 7
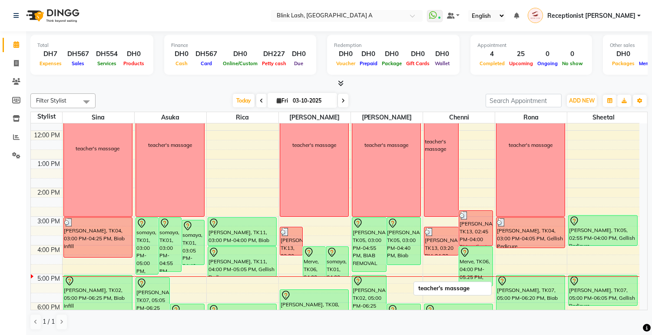
scroll to position [145, 0]
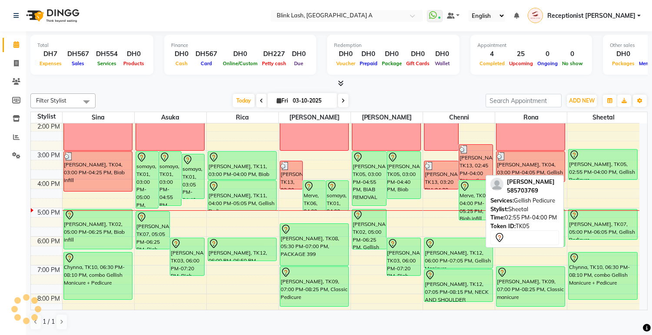
click at [596, 159] on div at bounding box center [602, 155] width 67 height 10
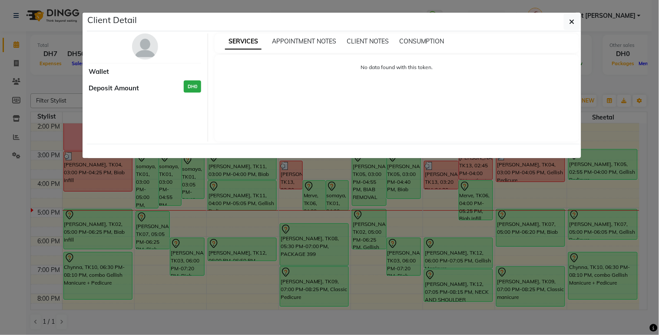
select select "7"
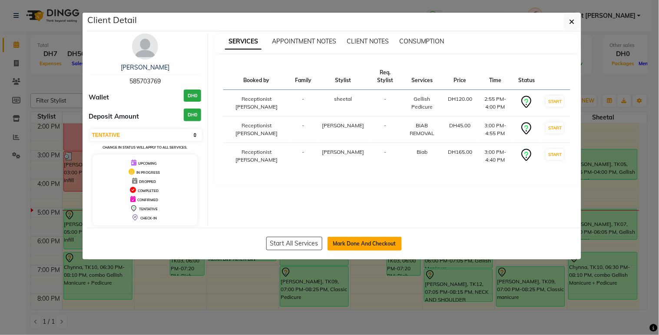
click at [366, 240] on button "Mark Done And Checkout" at bounding box center [364, 244] width 74 height 14
select select "service"
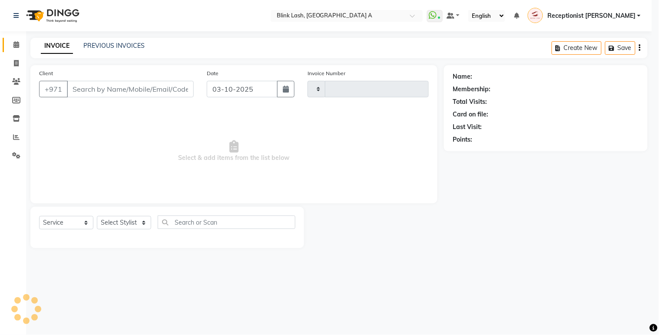
type input "1876"
select select "5970"
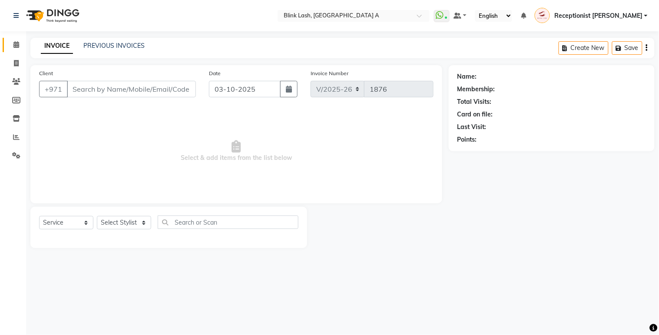
type input "585703769"
select select "51148"
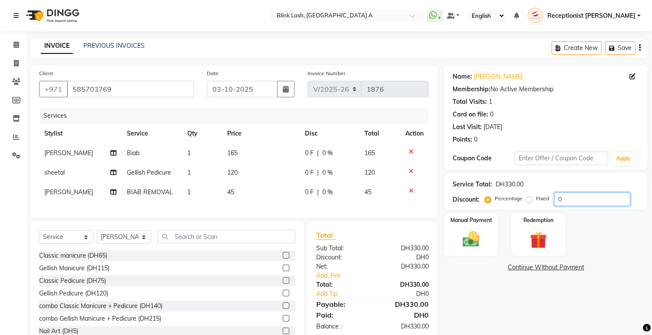
click at [585, 197] on input "0" at bounding box center [592, 198] width 76 height 13
type input "10"
click at [592, 224] on div "Manual Payment Redemption" at bounding box center [545, 234] width 217 height 43
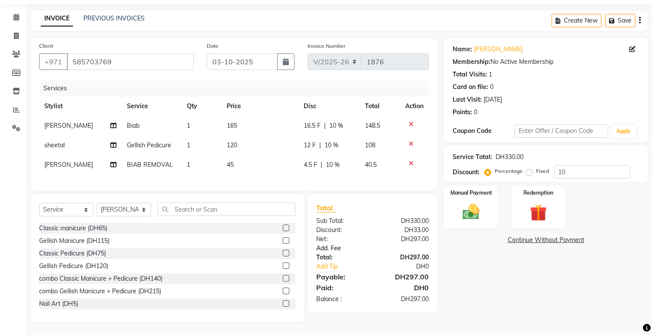
click at [335, 246] on link "Add. Fee" at bounding box center [373, 248] width 126 height 9
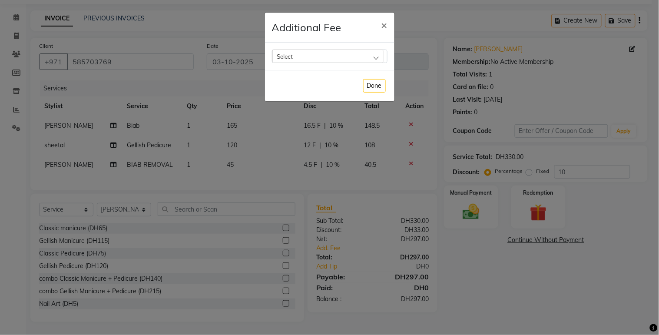
click at [365, 55] on div "Select" at bounding box center [327, 56] width 111 height 13
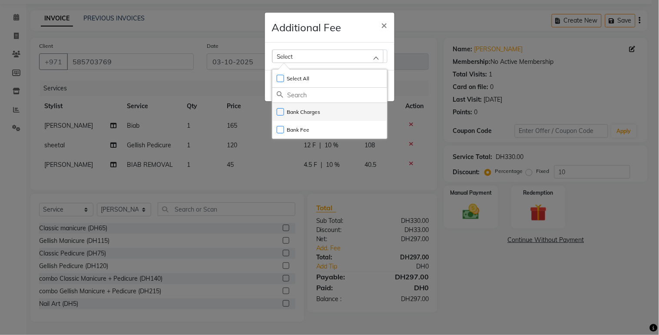
click at [331, 111] on li "Bank Charges" at bounding box center [329, 112] width 115 height 18
checkbox input "true"
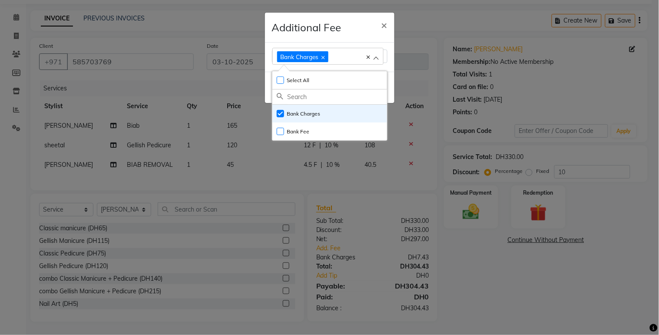
click at [461, 192] on ngb-modal-window "Additional Fee × Bank Charges Select All UnSelect All Bank Charges Bank Fee Done" at bounding box center [329, 167] width 659 height 335
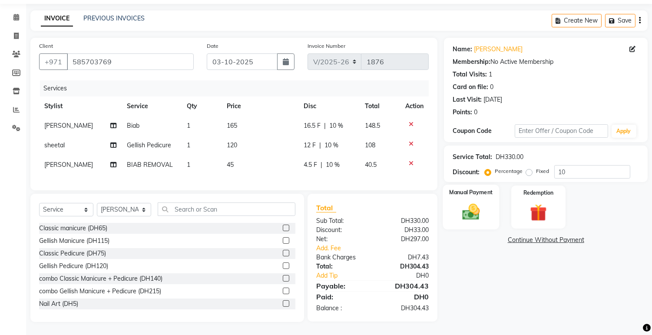
click at [475, 202] on img at bounding box center [471, 212] width 29 height 20
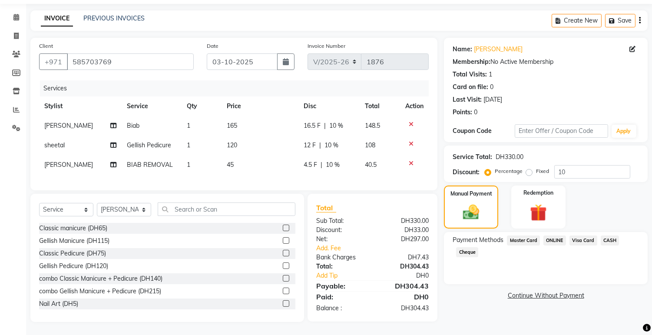
click at [587, 235] on span "Visa Card" at bounding box center [583, 240] width 28 height 10
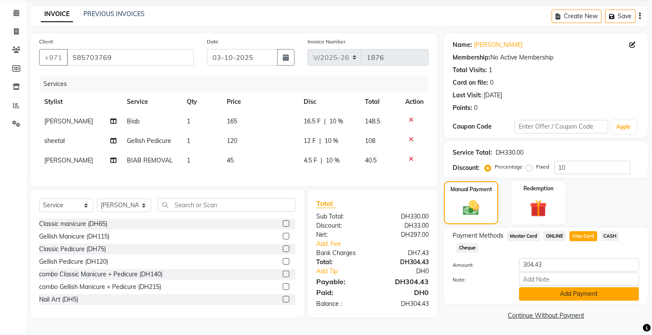
click at [580, 287] on button "Add Payment" at bounding box center [579, 293] width 120 height 13
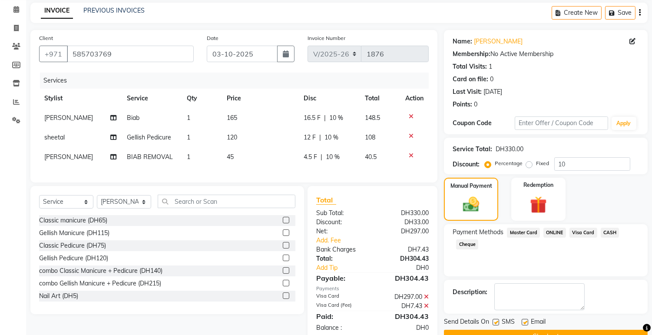
scroll to position [61, 0]
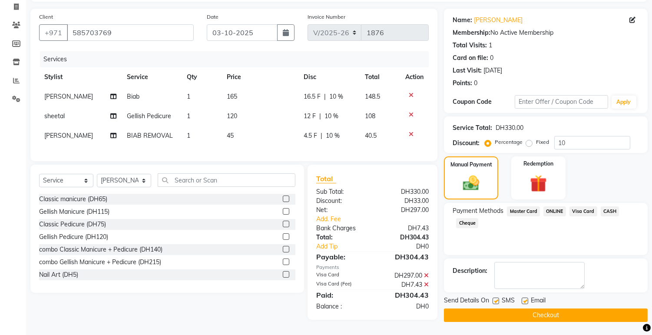
click at [572, 308] on button "Checkout" at bounding box center [546, 314] width 204 height 13
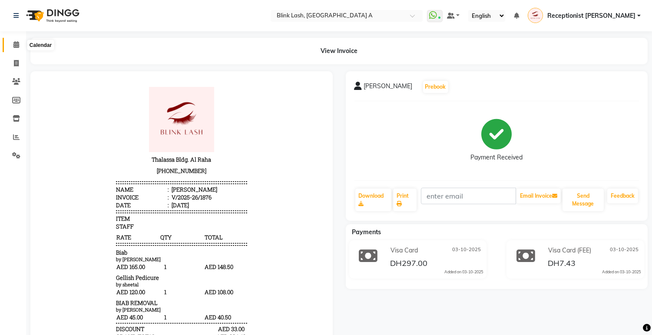
click at [15, 47] on icon at bounding box center [16, 44] width 6 height 7
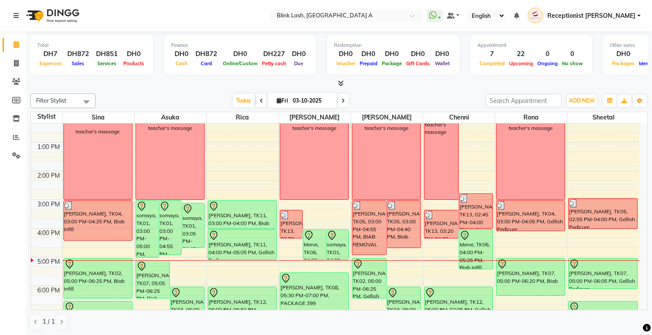
scroll to position [96, 0]
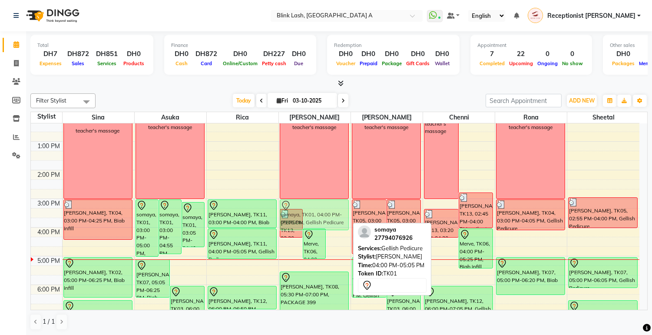
drag, startPoint x: 335, startPoint y: 242, endPoint x: 334, endPoint y: 218, distance: 24.4
click at [334, 218] on div "Corina Koester, TK13, 03:20 PM-04:20 PM, combo Gellish Manicure + Pedicure Merv…" at bounding box center [315, 242] width 72 height 430
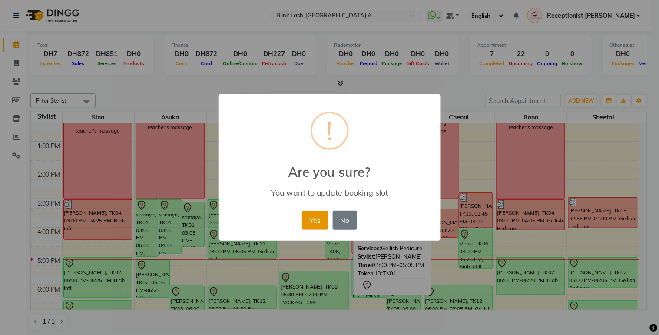
click at [315, 216] on button "Yes" at bounding box center [315, 220] width 26 height 19
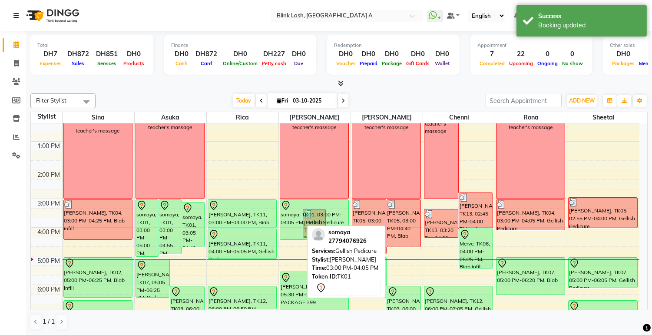
click at [291, 234] on div "somaya, TK01, 03:00 PM-04:05 PM, Gellish Pedicure Corina Koester, TK13, 03:20 P…" at bounding box center [315, 242] width 72 height 430
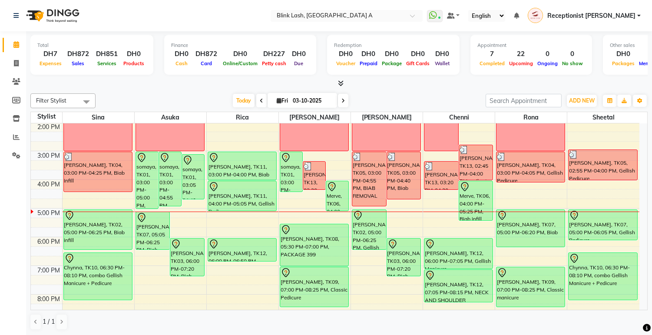
scroll to position [145, 0]
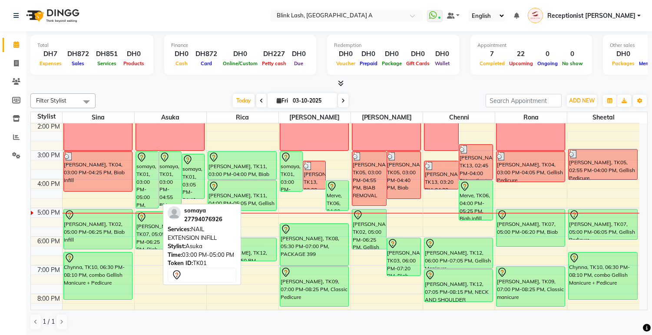
click at [153, 178] on div "somaya, TK01, 03:00 PM-05:00 PM, NAIL EXTENSION INFILL" at bounding box center [147, 180] width 22 height 56
click at [154, 178] on div "somaya, TK01, 03:00 PM-05:00 PM, NAIL EXTENSION INFILL" at bounding box center [147, 180] width 22 height 56
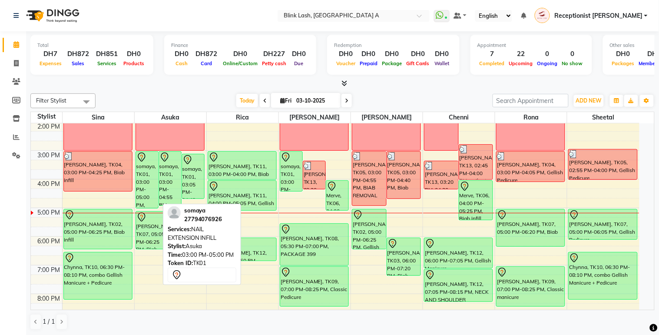
select select "7"
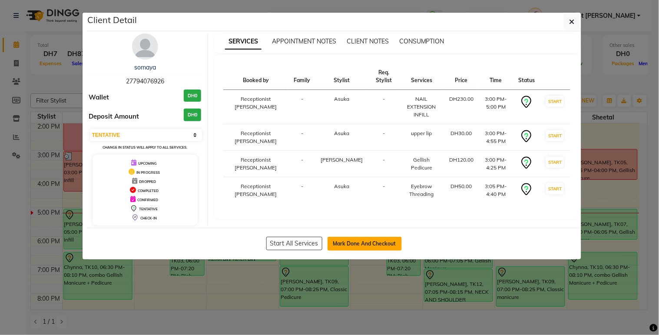
click at [387, 239] on button "Mark Done And Checkout" at bounding box center [364, 244] width 74 height 14
select select "5970"
select select "service"
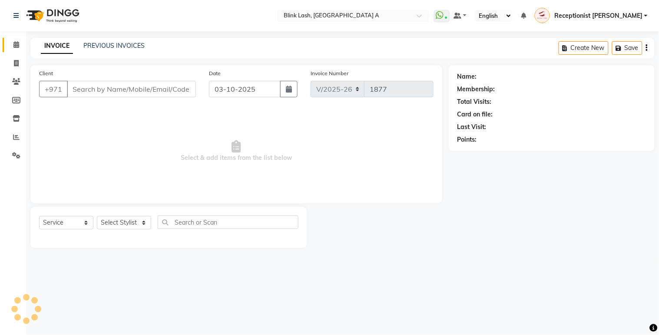
type input "27794076926"
select select "42462"
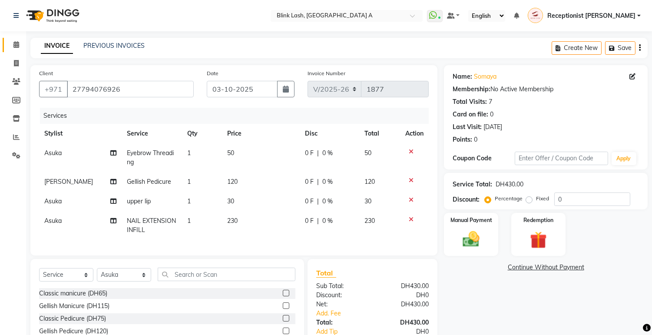
scroll to position [72, 0]
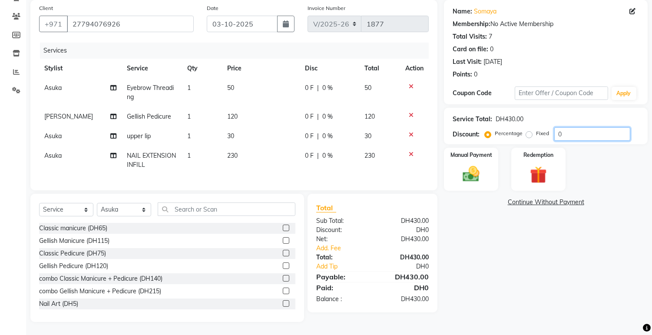
click at [583, 129] on input "0" at bounding box center [592, 133] width 76 height 13
type input "10"
click at [593, 163] on div "Manual Payment Redemption" at bounding box center [545, 169] width 217 height 43
click at [328, 248] on link "Add. Fee" at bounding box center [373, 248] width 126 height 9
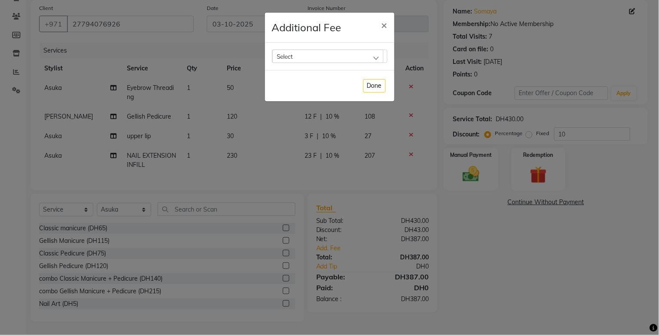
click at [360, 56] on div "Select" at bounding box center [327, 56] width 111 height 13
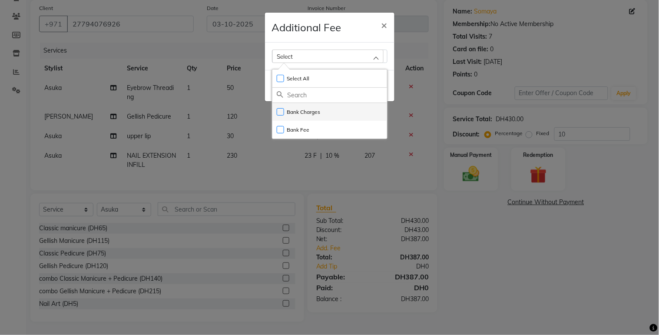
click at [322, 107] on li "Bank Charges" at bounding box center [329, 112] width 115 height 18
checkbox input "true"
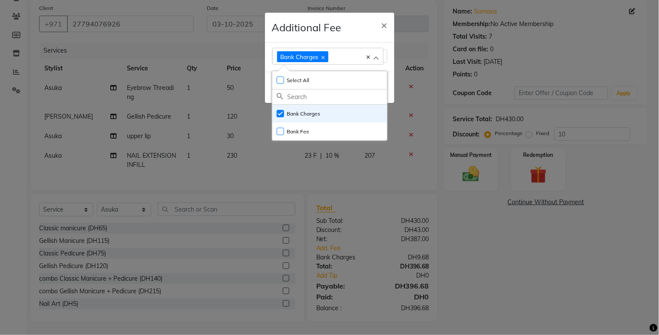
click at [542, 255] on ngb-modal-window "Additional Fee × Bank Charges Select All UnSelect All Bank Charges Bank Fee Done" at bounding box center [329, 167] width 659 height 335
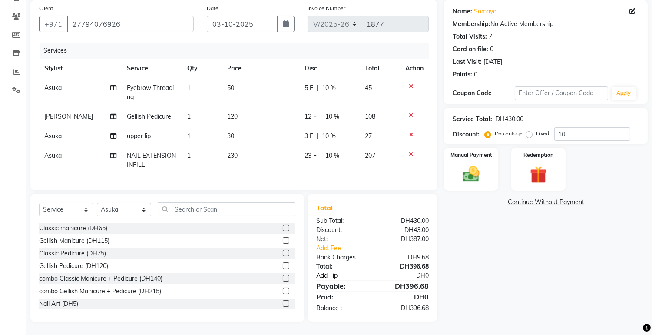
click at [331, 274] on link "Add Tip" at bounding box center [346, 275] width 73 height 9
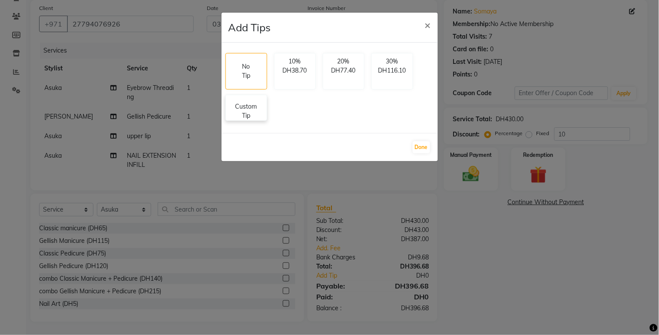
click at [252, 109] on p "Custom Tip" at bounding box center [246, 111] width 30 height 18
select select "42462"
select select "46934"
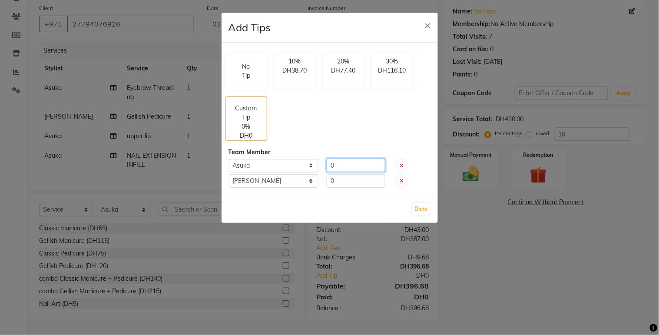
click at [357, 164] on input "0" at bounding box center [356, 165] width 59 height 13
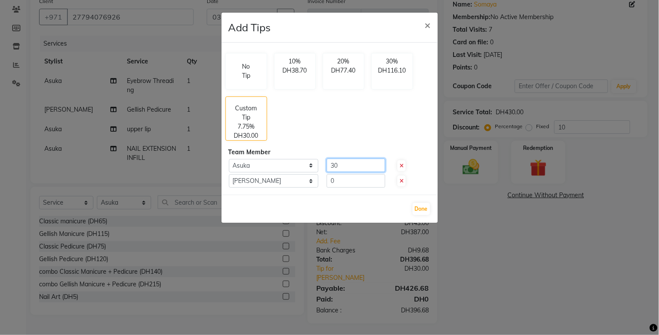
type input "30"
click at [357, 185] on input "0" at bounding box center [356, 180] width 59 height 13
type input "20"
click at [423, 213] on button "Done" at bounding box center [421, 209] width 17 height 12
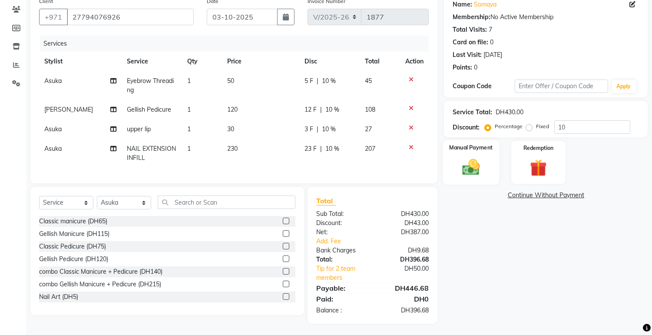
click at [470, 162] on img at bounding box center [471, 167] width 29 height 20
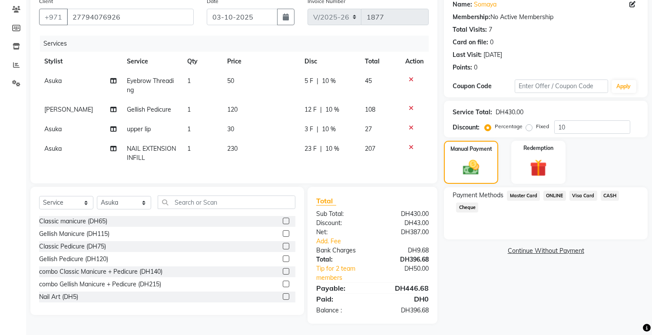
click at [576, 193] on span "Visa Card" at bounding box center [583, 196] width 28 height 10
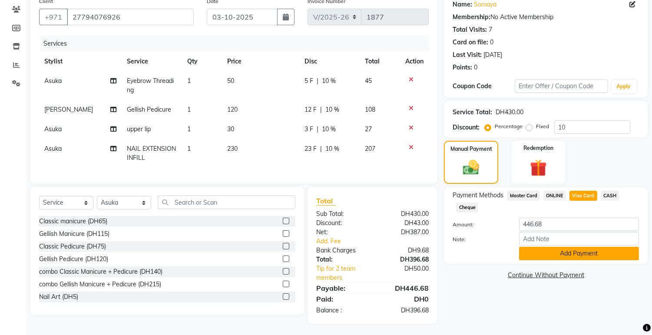
click at [568, 251] on button "Add Payment" at bounding box center [579, 253] width 120 height 13
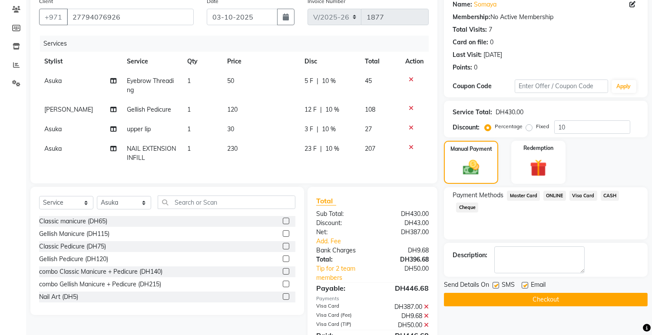
scroll to position [117, 0]
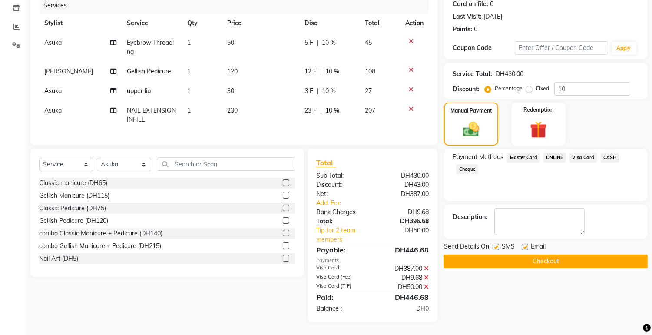
click at [561, 255] on button "Checkout" at bounding box center [546, 261] width 204 height 13
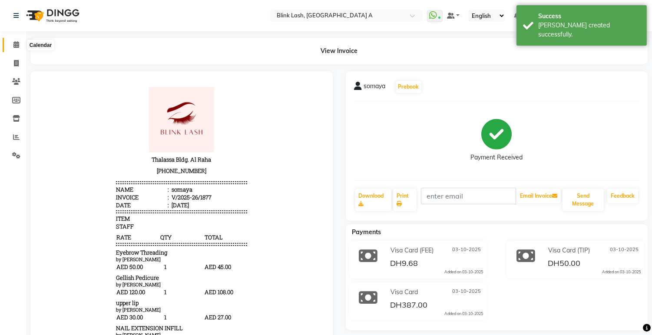
click at [13, 46] on icon at bounding box center [16, 44] width 6 height 7
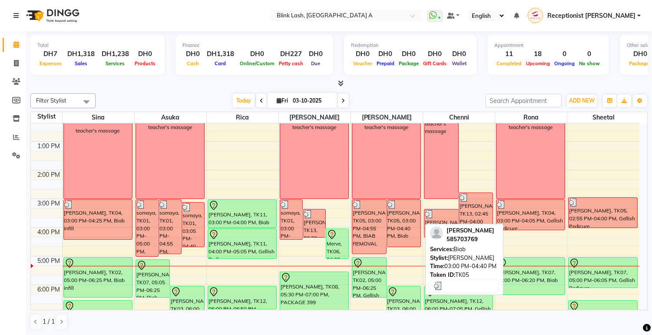
scroll to position [145, 0]
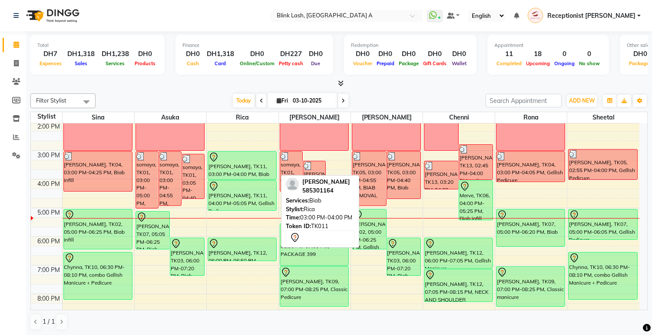
click at [243, 172] on div "[PERSON_NAME], TK11, 03:00 PM-04:00 PM, Biab" at bounding box center [242, 166] width 68 height 28
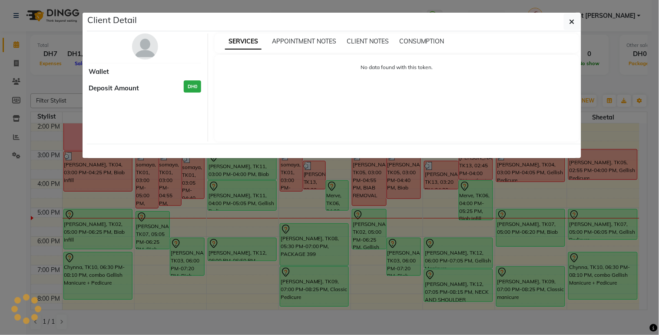
select select "7"
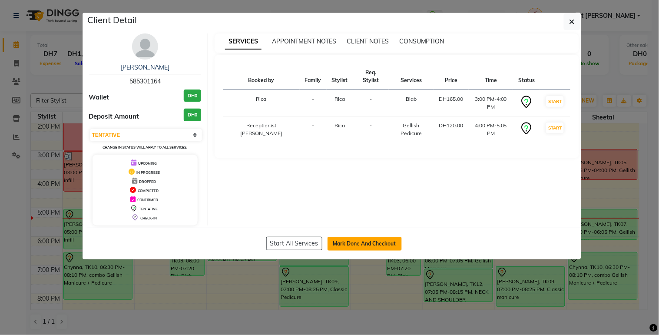
click at [379, 242] on button "Mark Done And Checkout" at bounding box center [364, 244] width 74 height 14
select select "service"
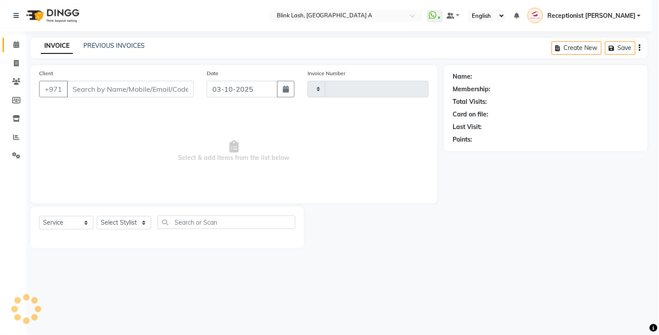
type input "1878"
select select "5970"
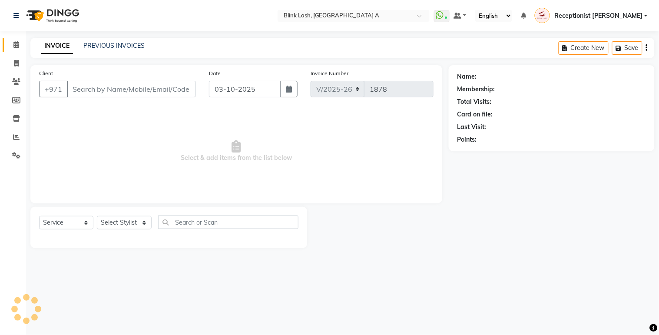
type input "585301164"
select select "42464"
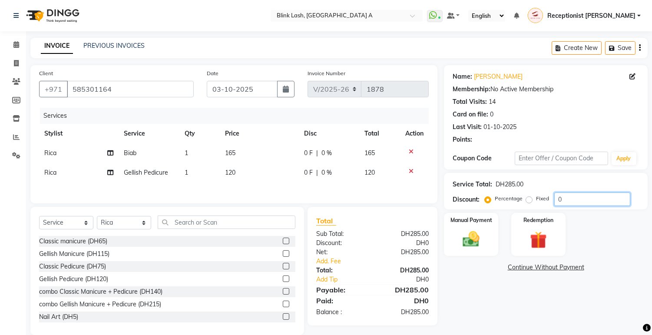
click at [583, 200] on input "0" at bounding box center [592, 198] width 76 height 13
type input "10"
click at [602, 239] on div "Manual Payment Redemption" at bounding box center [545, 234] width 217 height 43
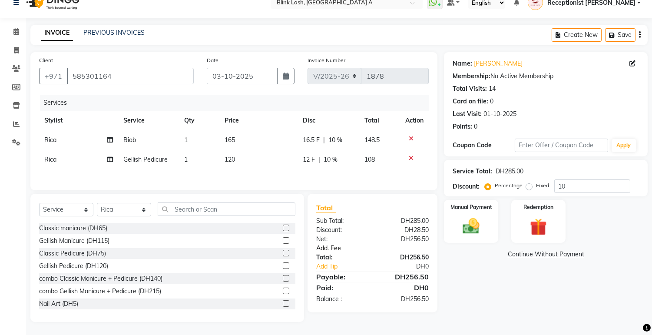
click at [331, 249] on link "Add. Fee" at bounding box center [373, 248] width 126 height 9
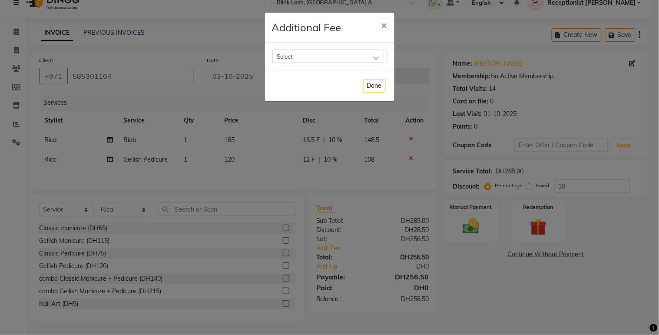
click at [354, 55] on div "Select" at bounding box center [327, 56] width 111 height 13
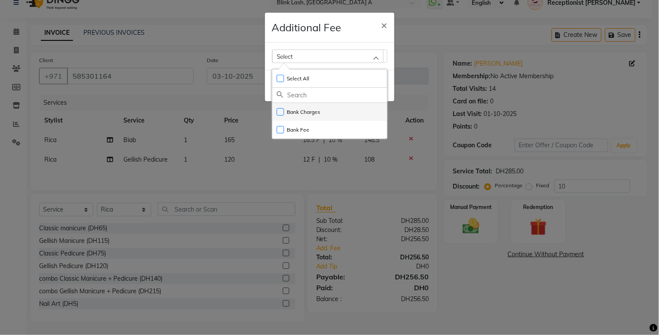
click at [315, 110] on label "Bank Charges" at bounding box center [299, 112] width 44 height 8
checkbox input "true"
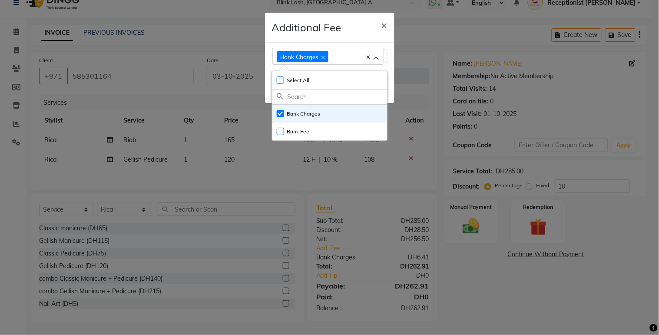
click at [472, 223] on ngb-modal-window "Additional Fee × Bank Charges Select All UnSelect All Bank Charges Bank Fee Done" at bounding box center [329, 167] width 659 height 335
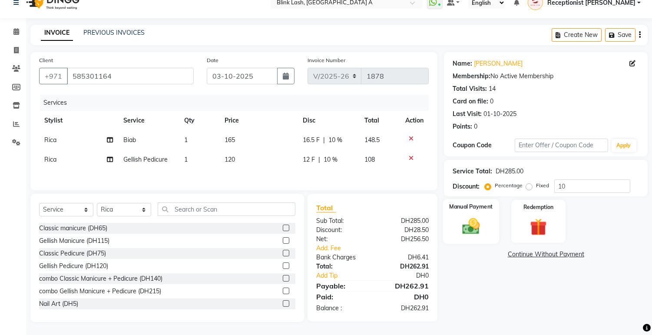
click at [476, 229] on img at bounding box center [471, 226] width 29 height 20
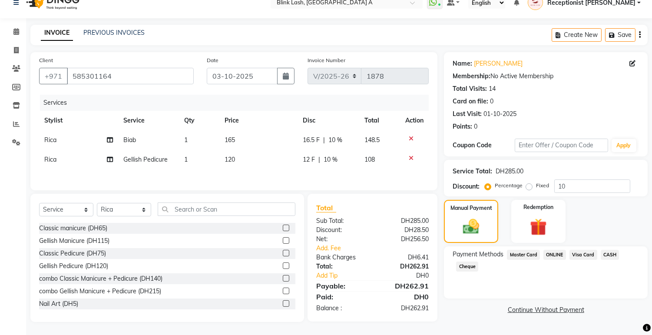
click at [589, 250] on span "Visa Card" at bounding box center [583, 255] width 28 height 10
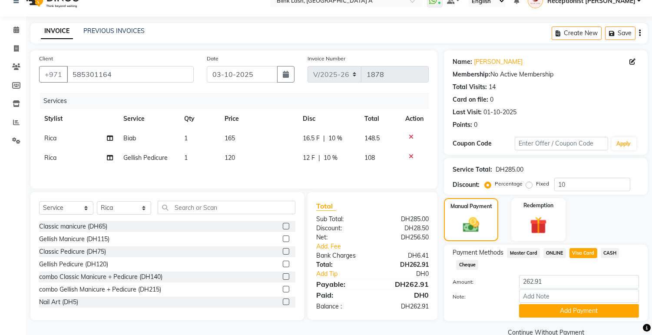
scroll to position [32, 0]
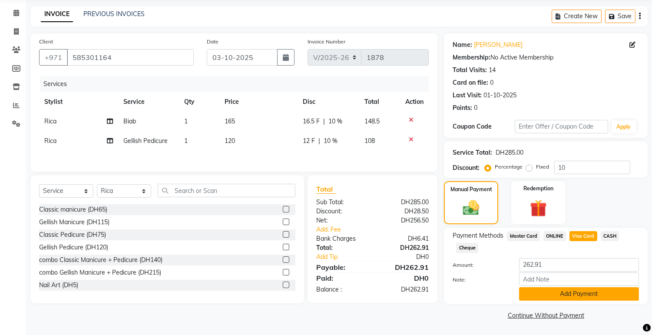
click at [594, 291] on button "Add Payment" at bounding box center [579, 293] width 120 height 13
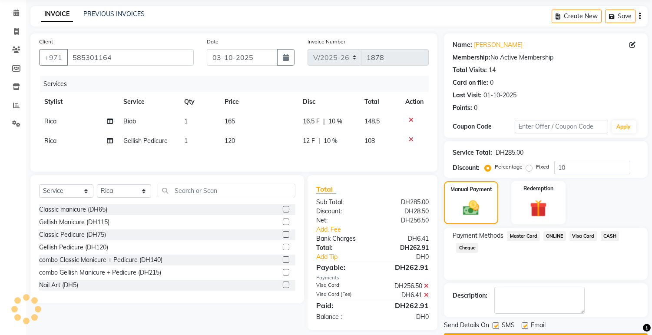
scroll to position [56, 0]
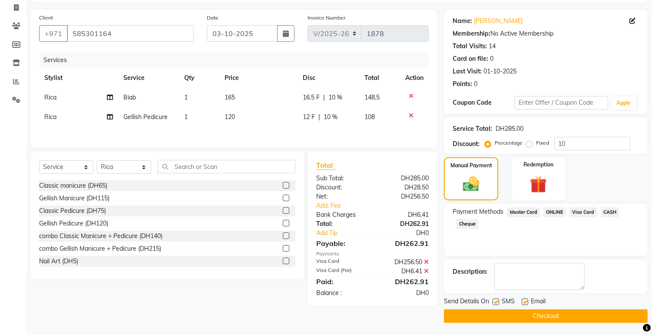
click at [589, 313] on button "Checkout" at bounding box center [546, 315] width 204 height 13
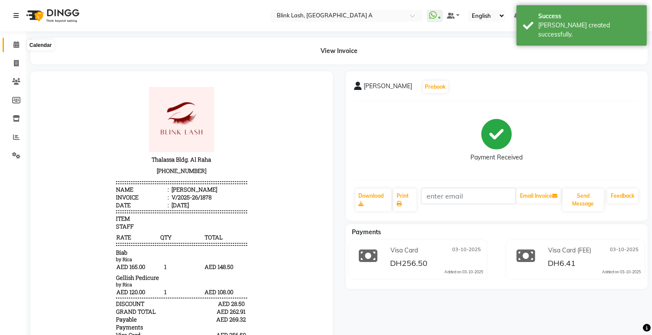
click at [16, 46] on icon at bounding box center [16, 44] width 6 height 7
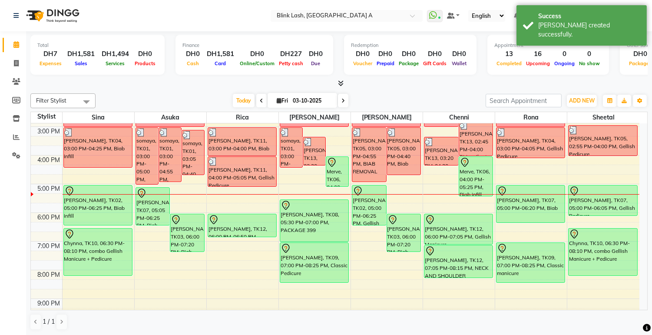
scroll to position [145, 0]
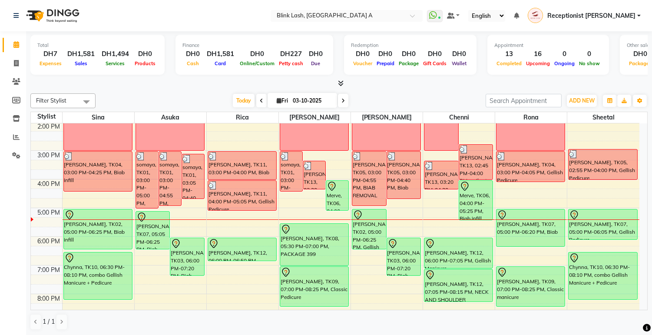
click at [578, 87] on div at bounding box center [338, 83] width 617 height 9
click at [578, 95] on button "ADD NEW Toggle Dropdown" at bounding box center [582, 101] width 30 height 12
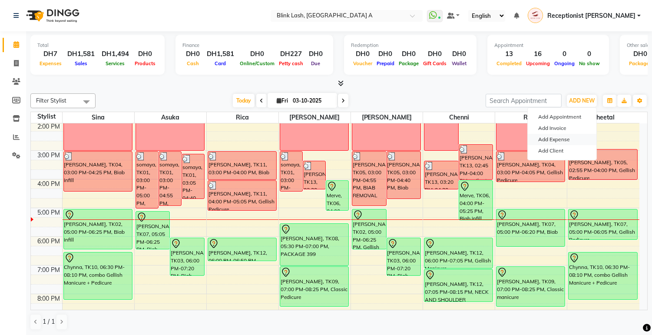
click at [560, 139] on link "Add Expense" at bounding box center [562, 139] width 69 height 11
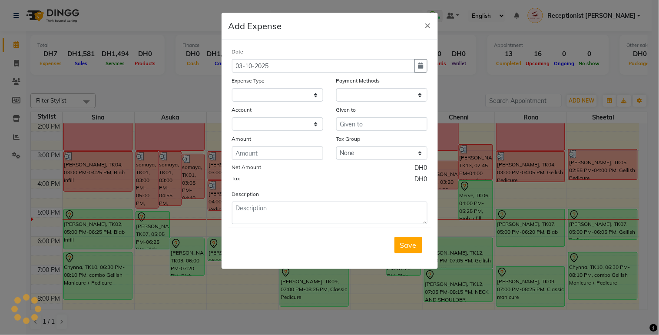
select select
select select "1"
select select "4947"
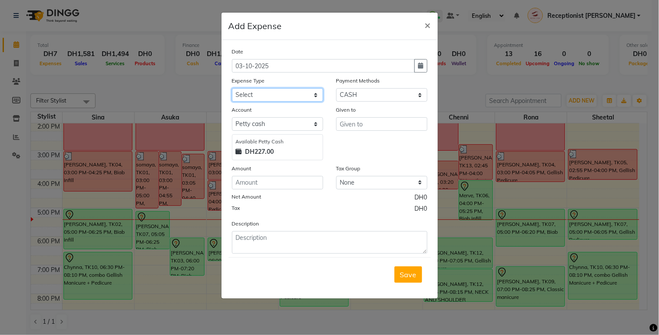
click at [295, 94] on select "Select ACCOMODATIONS RENT Advance Salary Bank charges carlift Car maintenance C…" at bounding box center [277, 94] width 91 height 13
select select "13427"
click at [232, 88] on select "Select ACCOMODATIONS RENT Advance Salary Bank charges carlift Car maintenance C…" at bounding box center [277, 94] width 91 height 13
click at [385, 122] on input "text" at bounding box center [381, 123] width 91 height 13
type input "N"
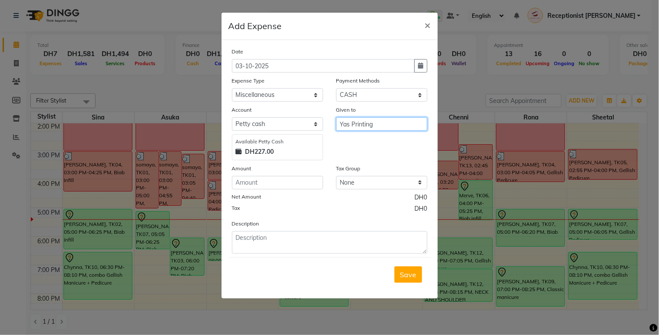
type input "Yas Printing"
click at [294, 186] on input "number" at bounding box center [277, 182] width 91 height 13
type input "100"
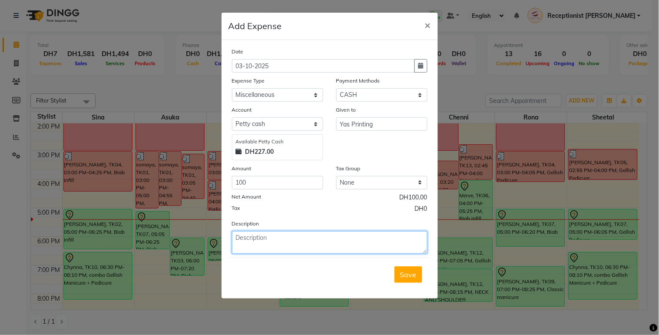
click at [278, 237] on textarea at bounding box center [329, 242] width 195 height 23
type textarea "printing of documents"
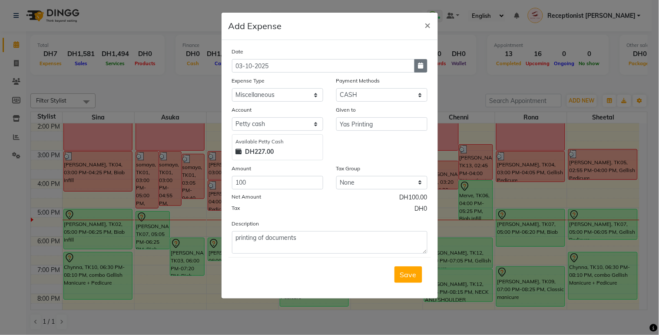
click at [420, 63] on icon "button" at bounding box center [420, 66] width 5 height 6
select select "10"
select select "2025"
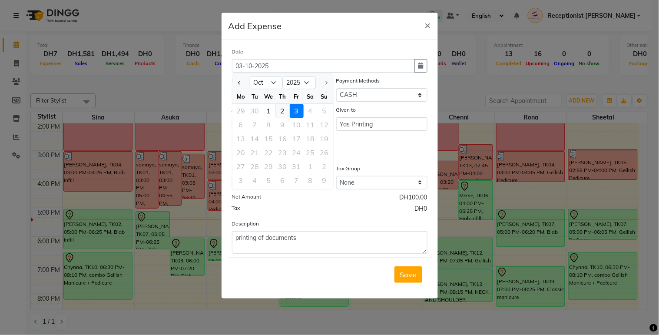
click at [285, 107] on div "2" at bounding box center [283, 111] width 14 height 14
type input "02-10-2025"
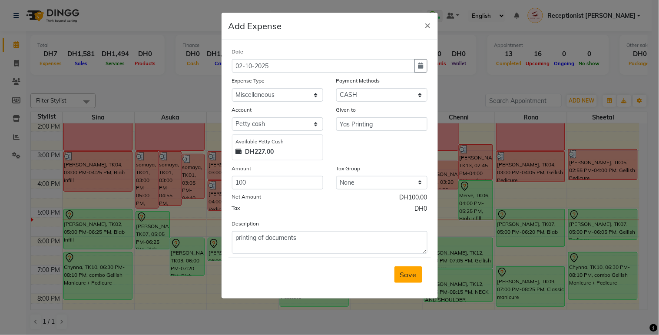
click at [409, 272] on span "Save" at bounding box center [408, 274] width 17 height 9
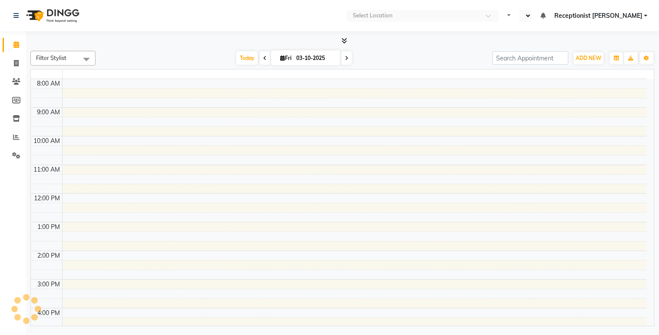
select select "en"
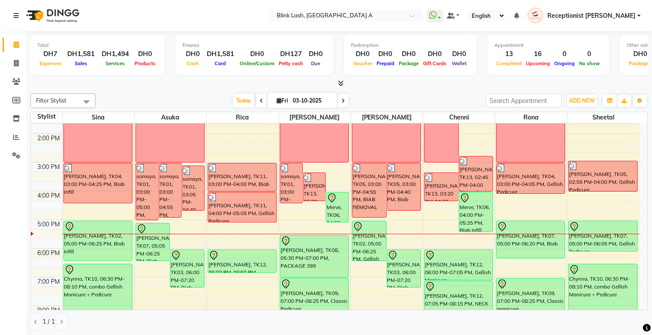
scroll to position [145, 0]
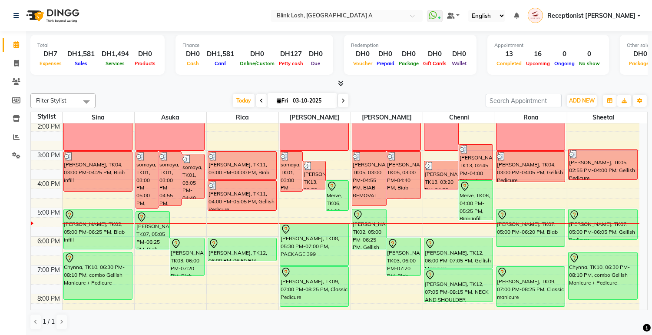
click at [341, 101] on icon at bounding box center [342, 100] width 3 height 5
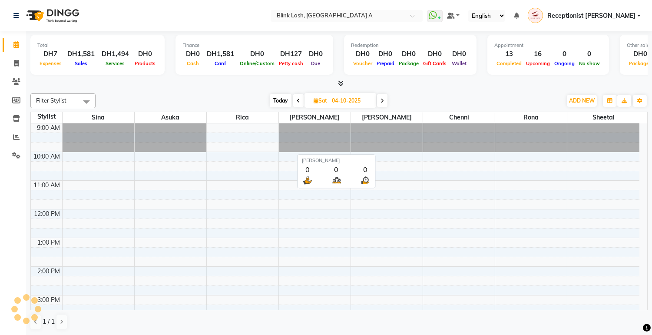
scroll to position [231, 0]
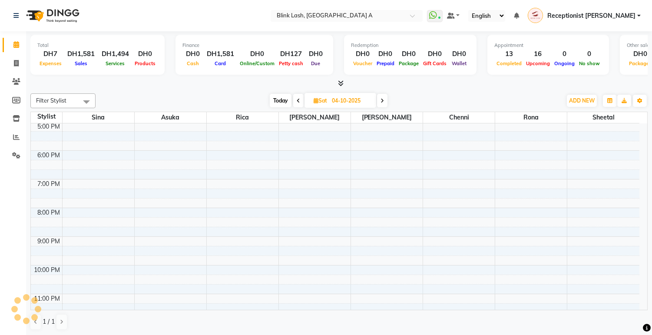
click at [381, 98] on icon at bounding box center [381, 100] width 3 height 5
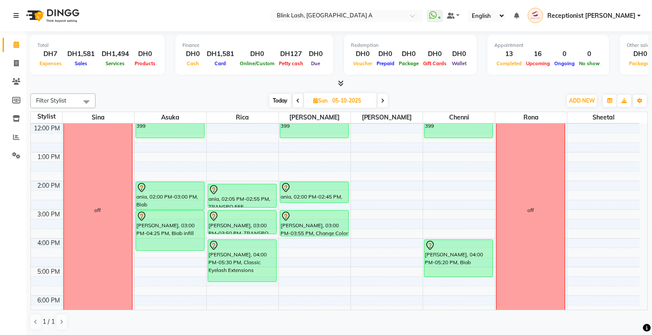
click at [275, 97] on span "Today" at bounding box center [280, 100] width 22 height 13
type input "03-10-2025"
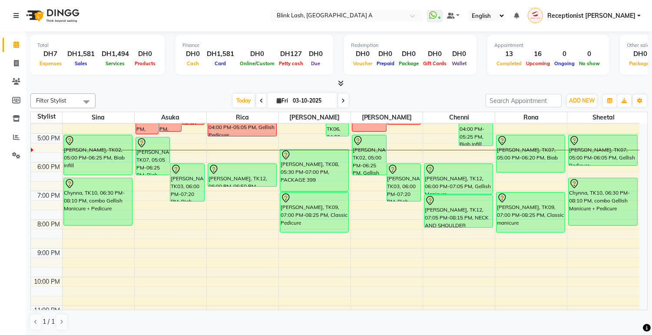
scroll to position [197, 0]
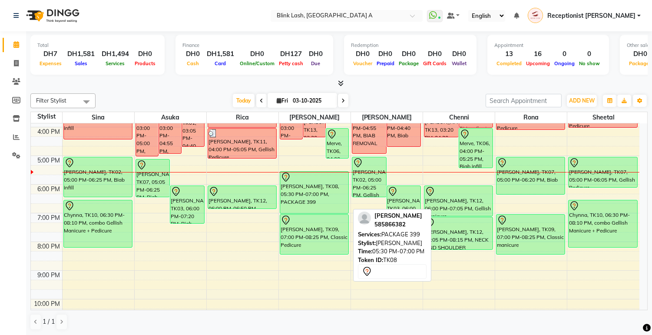
click at [298, 196] on div "[PERSON_NAME], TK08, 05:30 PM-07:00 PM, PACKAGE 399" at bounding box center [314, 193] width 68 height 42
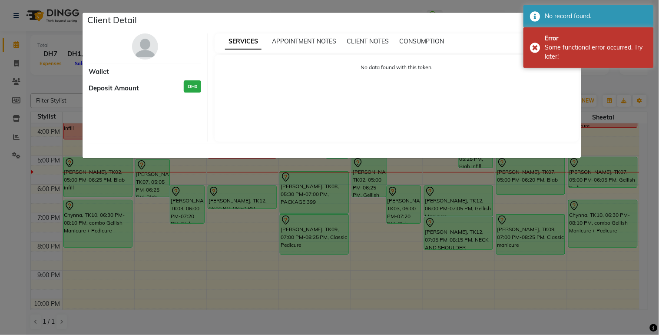
click at [143, 40] on img at bounding box center [145, 46] width 26 height 26
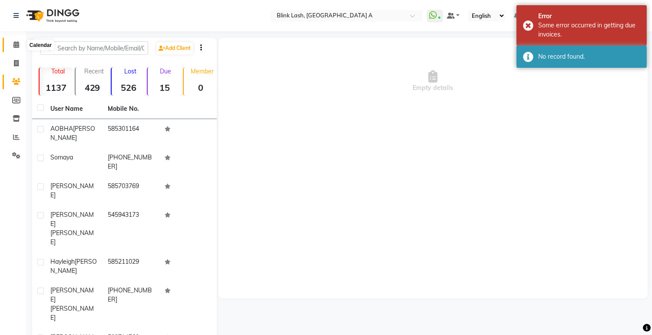
click at [16, 43] on icon at bounding box center [16, 44] width 6 height 7
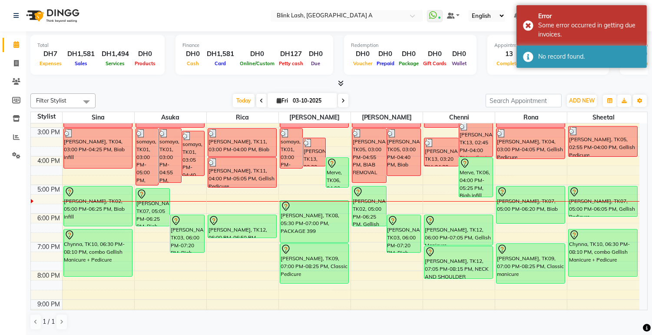
scroll to position [241, 0]
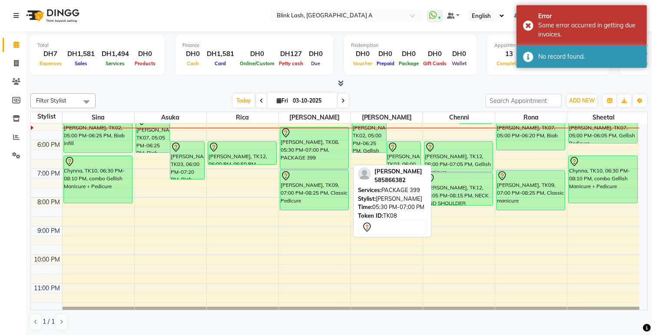
click at [322, 145] on div "[PERSON_NAME], TK08, 05:30 PM-07:00 PM, PACKAGE 399" at bounding box center [314, 148] width 68 height 42
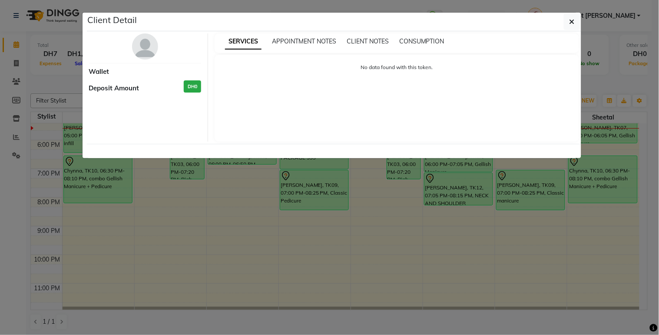
click at [155, 41] on img at bounding box center [145, 46] width 26 height 26
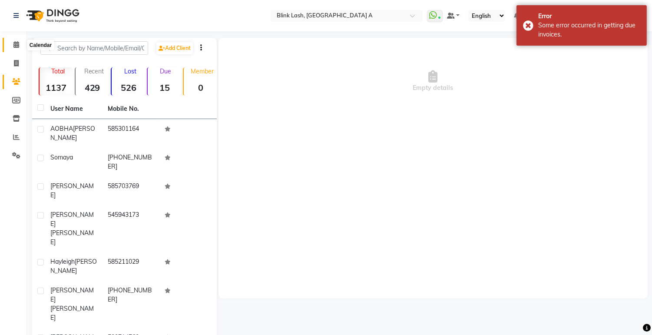
click at [11, 44] on span at bounding box center [16, 45] width 15 height 10
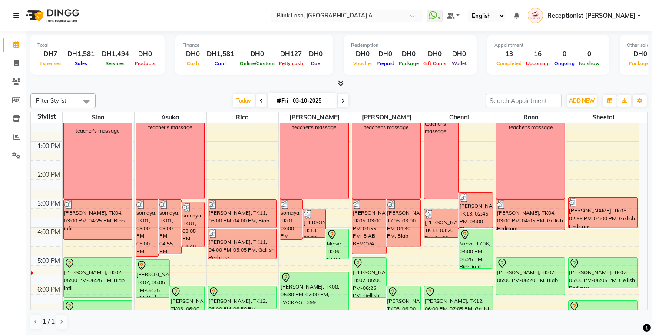
scroll to position [193, 0]
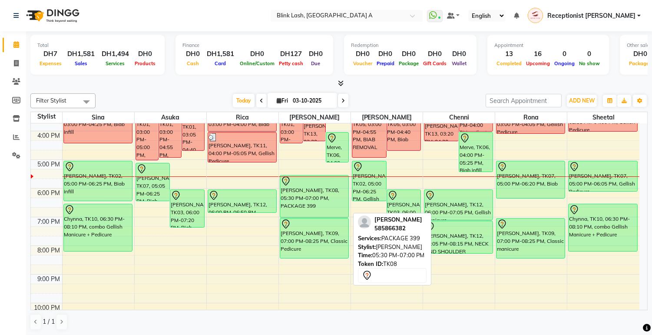
click at [332, 193] on div "[PERSON_NAME], TK08, 05:30 PM-07:00 PM, PACKAGE 399" at bounding box center [314, 196] width 68 height 42
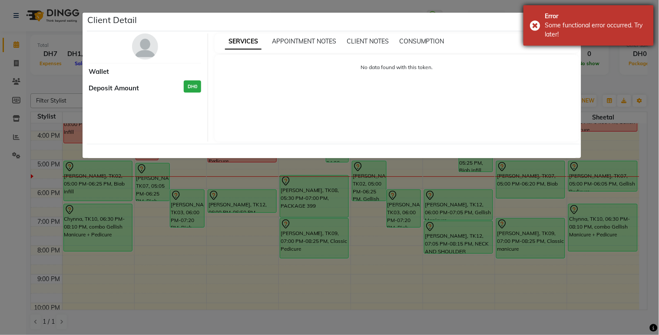
click at [536, 29] on div "Error Some functional error occurred. Try later!" at bounding box center [588, 25] width 130 height 40
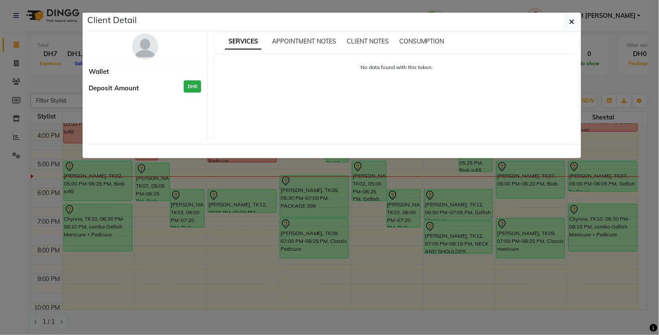
click at [142, 45] on img at bounding box center [145, 46] width 26 height 26
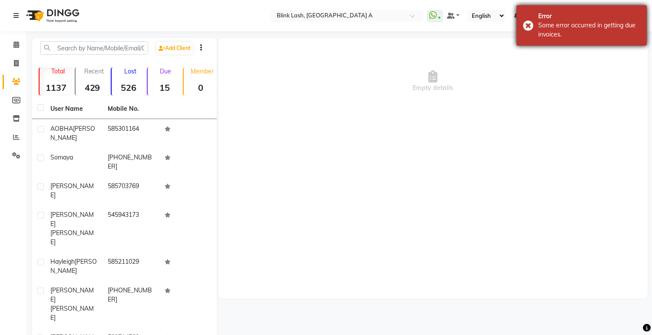
click at [528, 26] on div "Error Some error occurred in getting due invoices." at bounding box center [581, 25] width 130 height 40
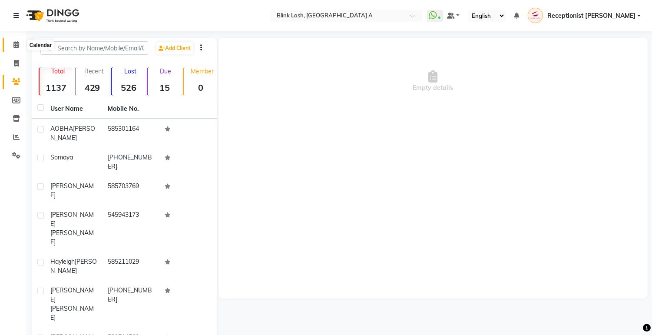
click at [16, 43] on icon at bounding box center [16, 44] width 6 height 7
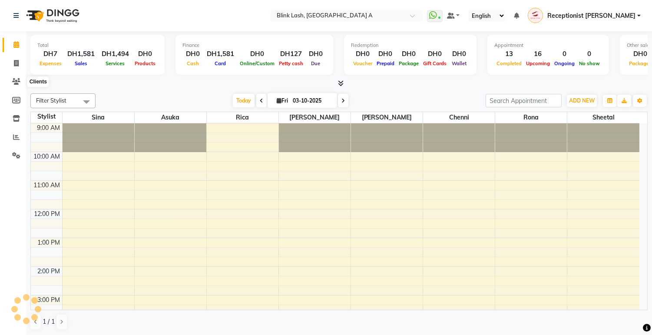
select select "en"
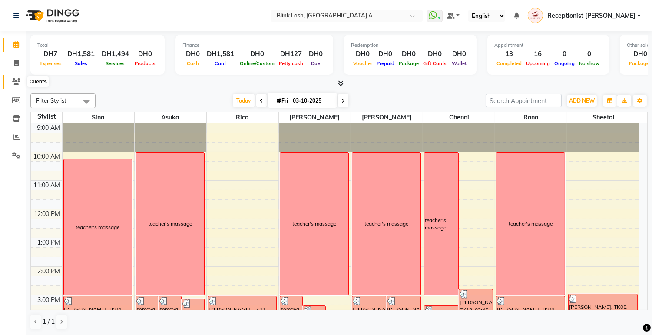
click at [14, 82] on icon at bounding box center [16, 81] width 8 height 7
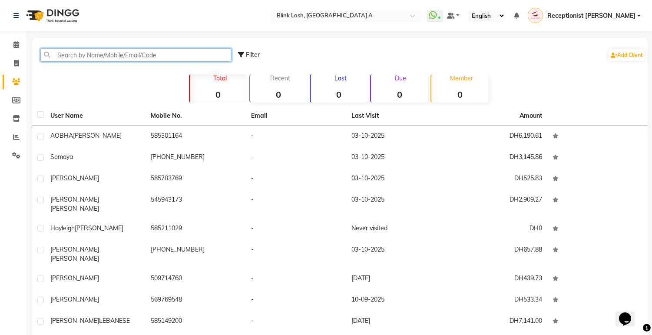
click at [145, 53] on input "text" at bounding box center [135, 54] width 191 height 13
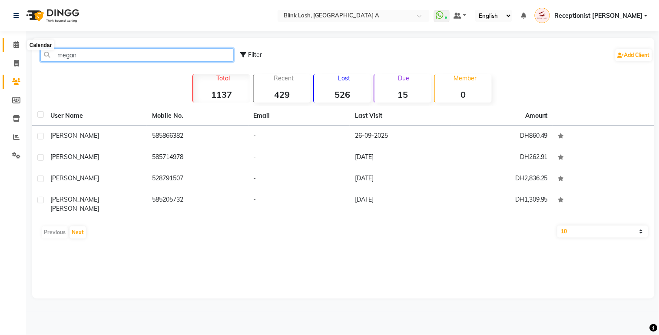
type input "megan"
click at [14, 42] on icon at bounding box center [16, 44] width 6 height 7
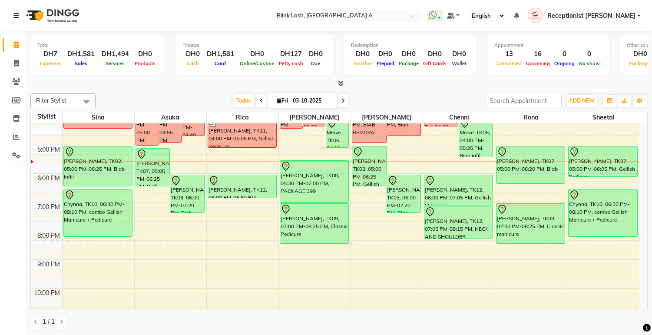
scroll to position [197, 0]
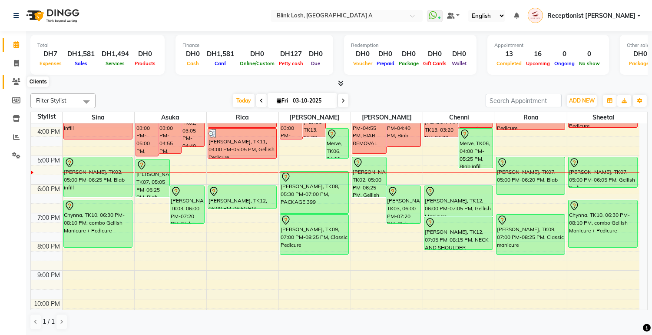
click at [12, 79] on icon at bounding box center [16, 81] width 8 height 7
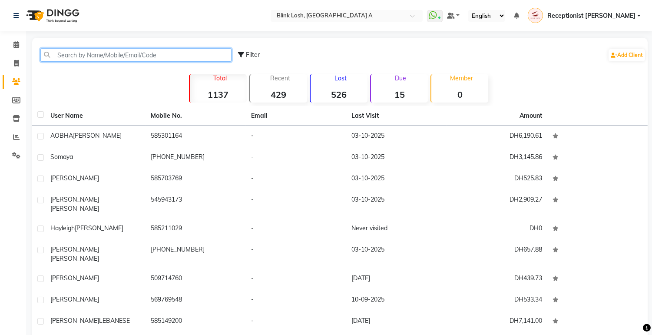
click at [62, 59] on input "text" at bounding box center [135, 54] width 191 height 13
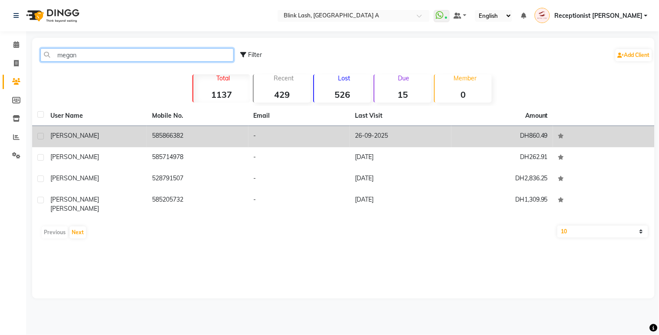
type input "megan"
click at [132, 132] on div "Megan" at bounding box center [95, 135] width 91 height 9
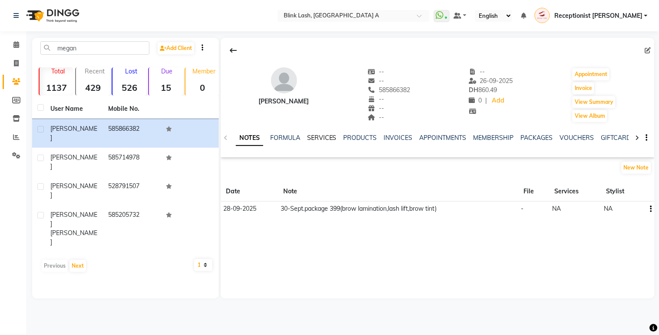
click at [322, 137] on link "SERVICES" at bounding box center [322, 138] width 30 height 8
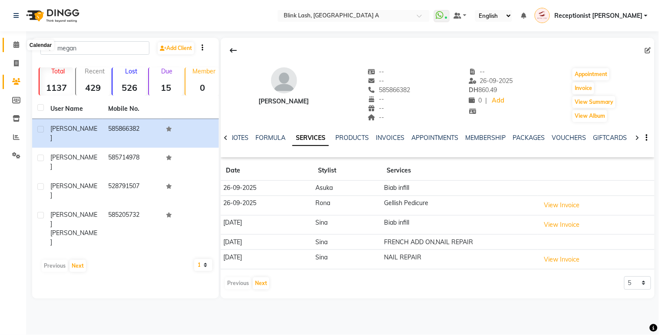
click at [14, 41] on icon at bounding box center [16, 44] width 6 height 7
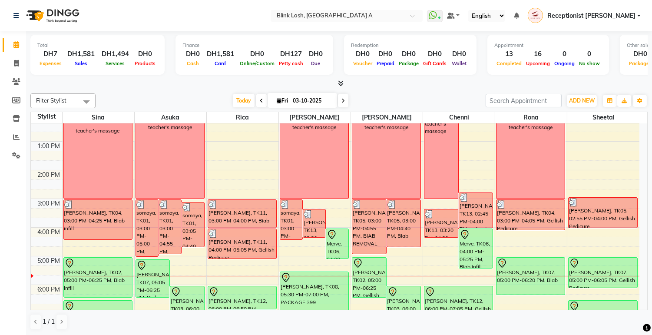
scroll to position [193, 0]
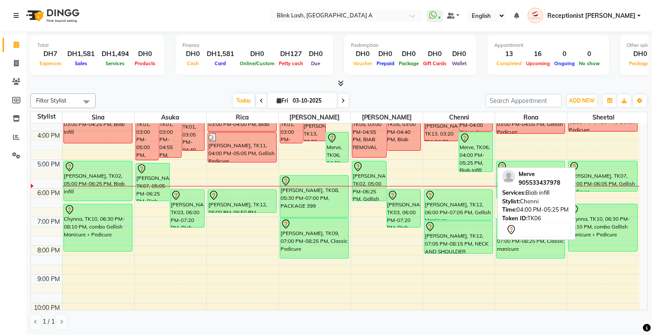
click at [476, 157] on div "Merve, TK06, 04:00 PM-05:25 PM, Biab infill" at bounding box center [476, 151] width 34 height 39
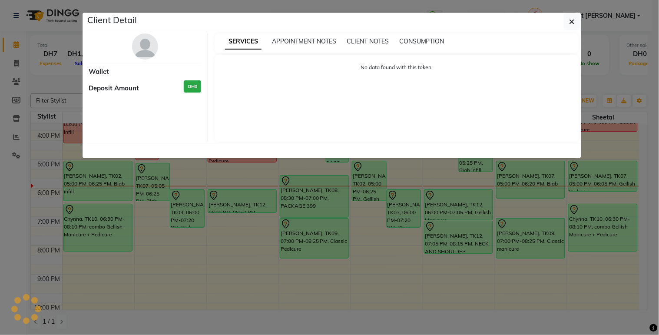
select select "7"
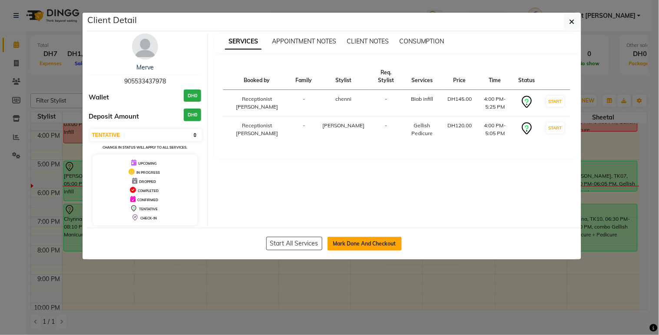
click at [376, 242] on button "Mark Done And Checkout" at bounding box center [364, 244] width 74 height 14
select select "service"
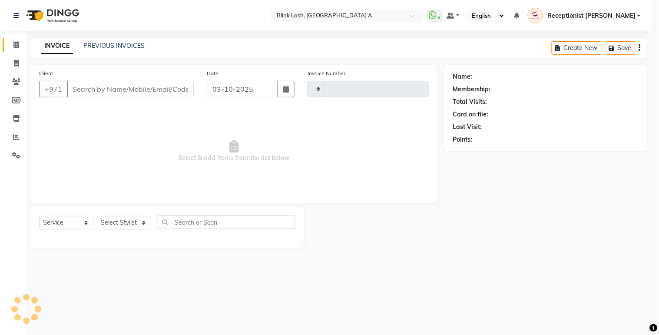
type input "1879"
select select "5970"
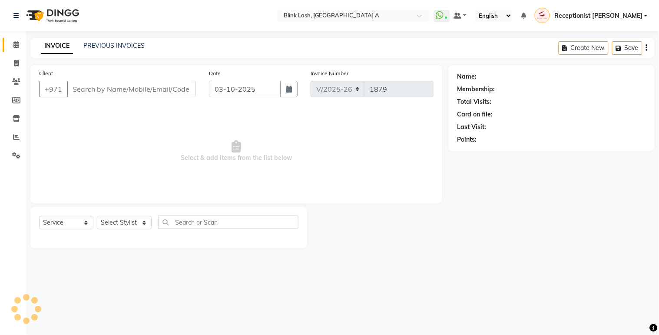
type input "905533437978"
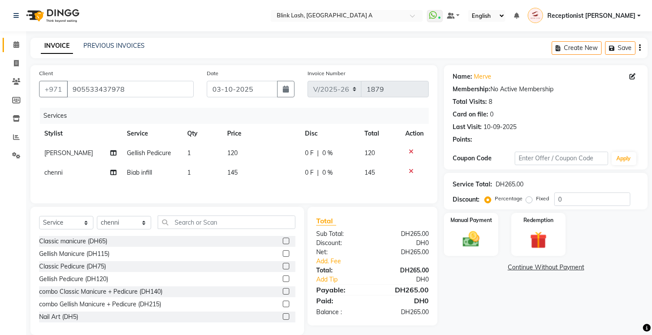
scroll to position [15, 0]
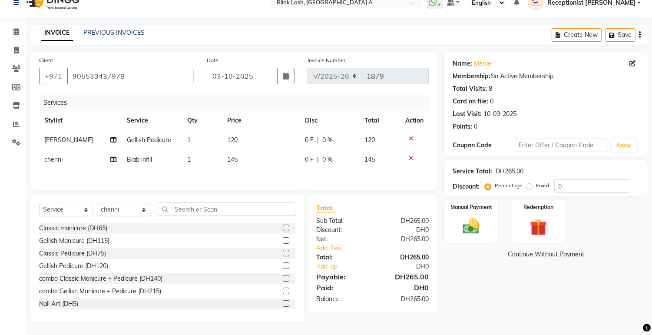
click at [413, 136] on div at bounding box center [414, 139] width 18 height 6
click at [410, 137] on icon at bounding box center [411, 139] width 5 height 6
click at [144, 212] on select "Select Stylist Accounts Asuka chenni INGRID jumana Receptionist lyn Rica Rona s…" at bounding box center [124, 209] width 54 height 13
select select "46934"
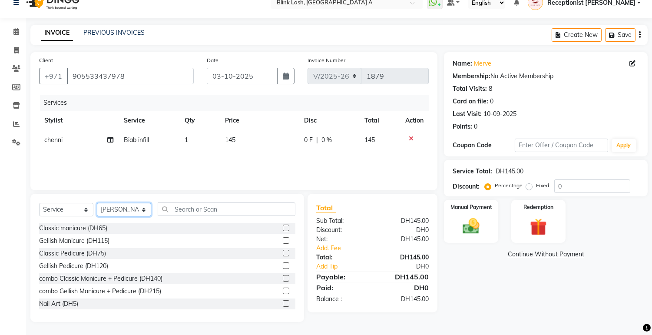
click at [97, 203] on select "Select Stylist Accounts Asuka chenni INGRID jumana Receptionist lyn Rica Rona s…" at bounding box center [124, 209] width 54 height 13
click at [283, 252] on label at bounding box center [286, 253] width 7 height 7
click at [283, 252] on input "checkbox" at bounding box center [286, 254] width 6 height 6
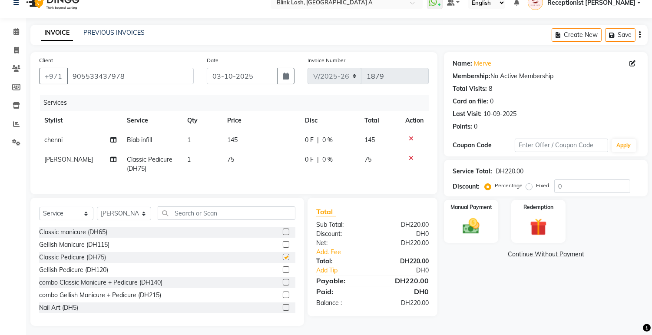
checkbox input "false"
click at [333, 257] on link "Add. Fee" at bounding box center [373, 252] width 126 height 9
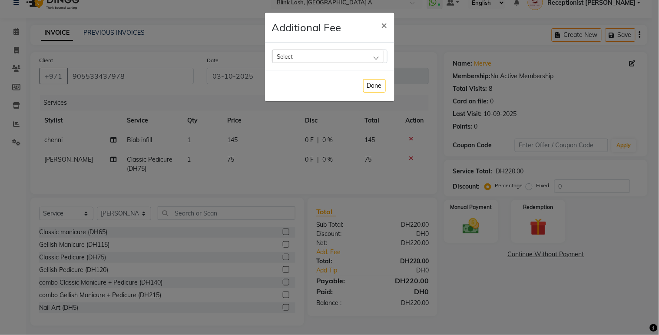
click at [368, 56] on div "Select" at bounding box center [327, 56] width 111 height 13
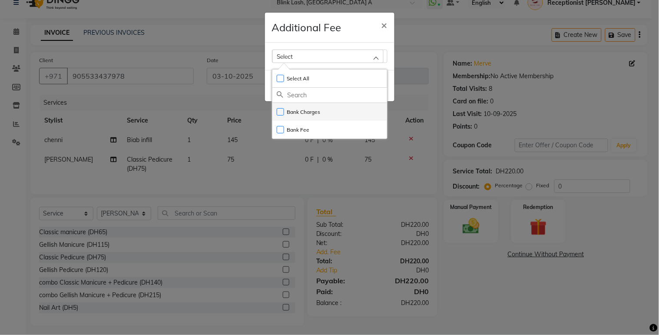
click at [312, 114] on label "Bank Charges" at bounding box center [299, 112] width 44 height 8
checkbox input "true"
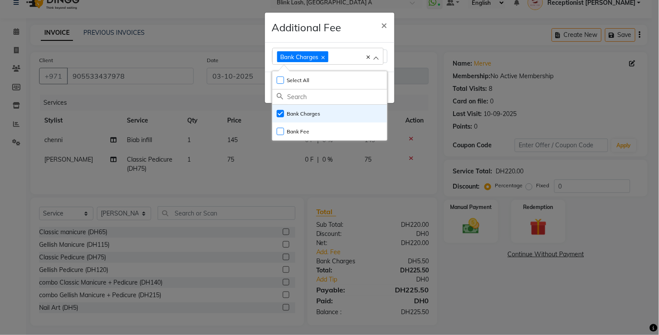
click at [467, 220] on ngb-modal-window "Additional Fee × Bank Charges Select All UnSelect All Bank Charges Bank Fee Done" at bounding box center [329, 167] width 659 height 335
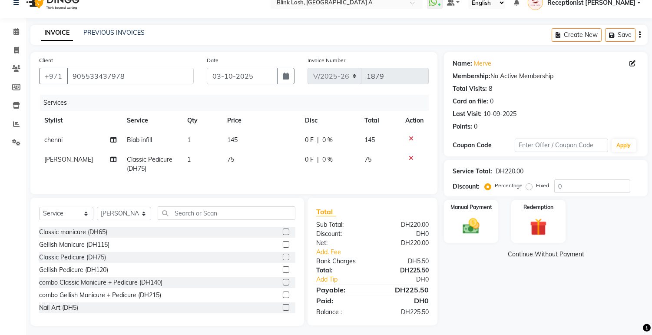
click at [467, 220] on img at bounding box center [470, 226] width 27 height 20
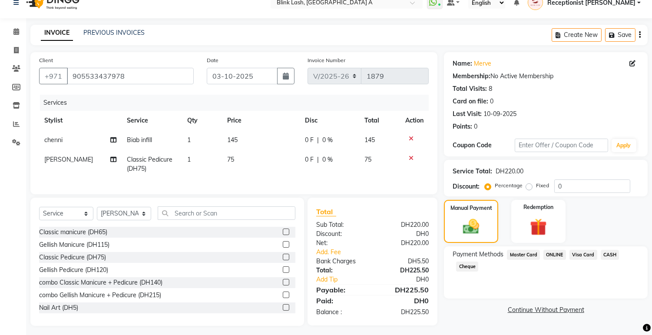
drag, startPoint x: 578, startPoint y: 252, endPoint x: 575, endPoint y: 258, distance: 6.9
click at [578, 251] on span "Visa Card" at bounding box center [583, 255] width 28 height 10
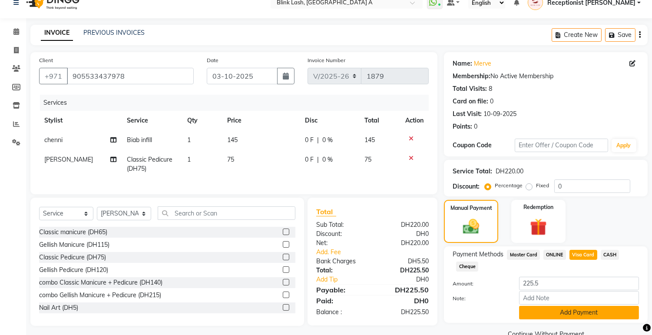
click at [571, 309] on button "Add Payment" at bounding box center [579, 312] width 120 height 13
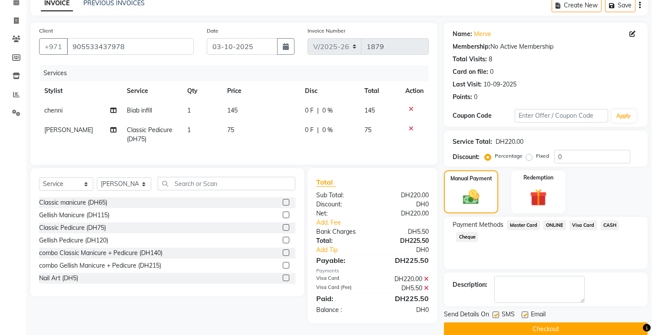
scroll to position [56, 0]
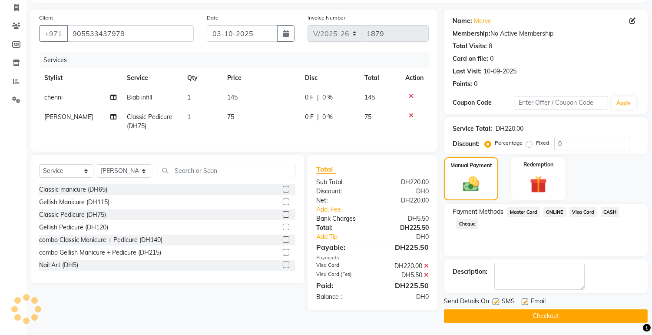
click at [611, 314] on button "Checkout" at bounding box center [546, 315] width 204 height 13
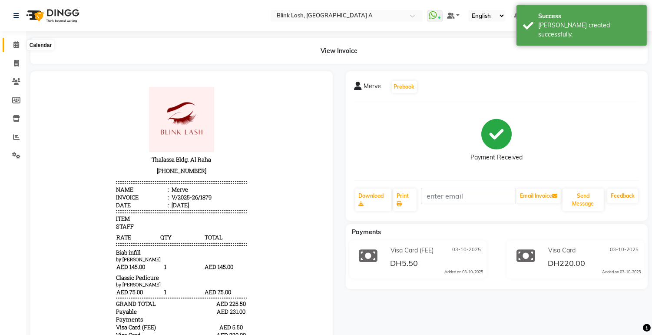
click at [15, 40] on span at bounding box center [16, 45] width 15 height 10
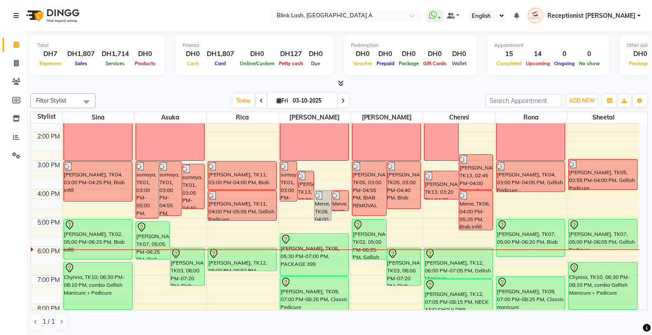
scroll to position [145, 0]
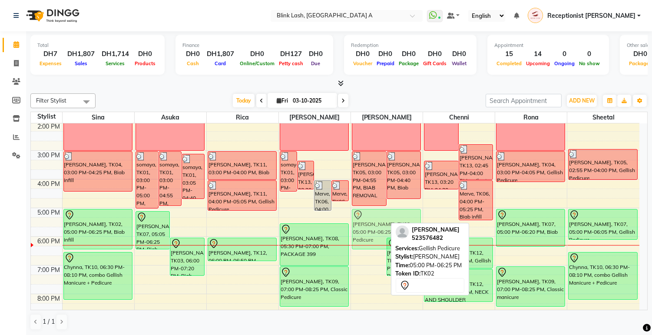
click at [370, 231] on div "Amy O'Brien, TK05, 03:00 PM-04:55 PM, BIAB REMOVAL Amy O'Brien, TK05, 03:00 PM-…" at bounding box center [387, 194] width 72 height 430
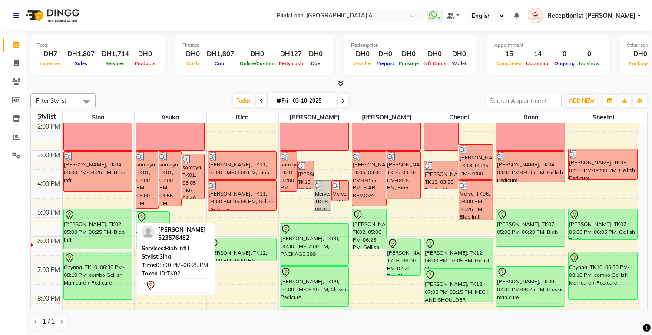
click at [97, 234] on div "Claire Costello, TK02, 05:00 PM-06:25 PM, Biab infill" at bounding box center [98, 229] width 68 height 40
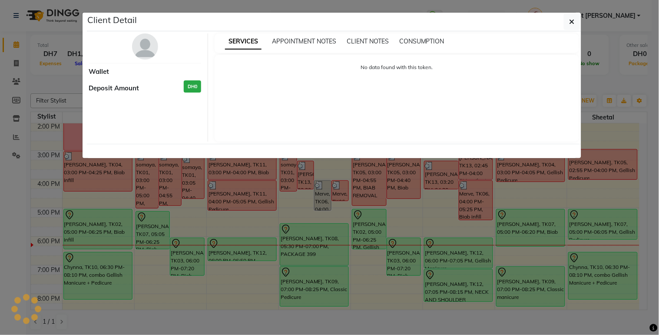
select select "7"
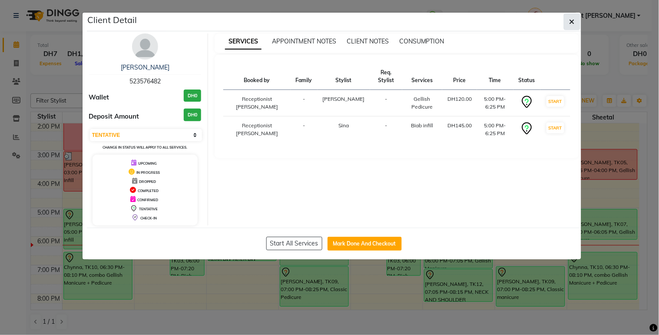
click at [574, 20] on icon "button" at bounding box center [571, 21] width 5 height 7
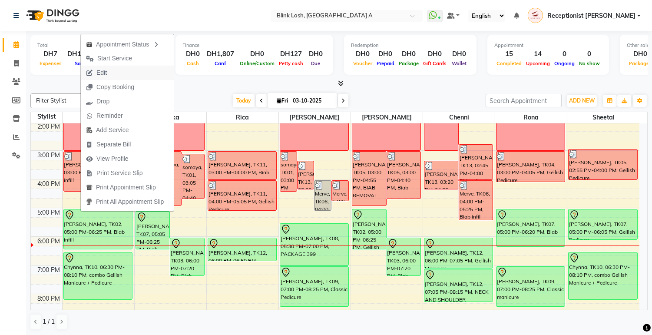
click at [93, 71] on span "Edit" at bounding box center [96, 73] width 31 height 14
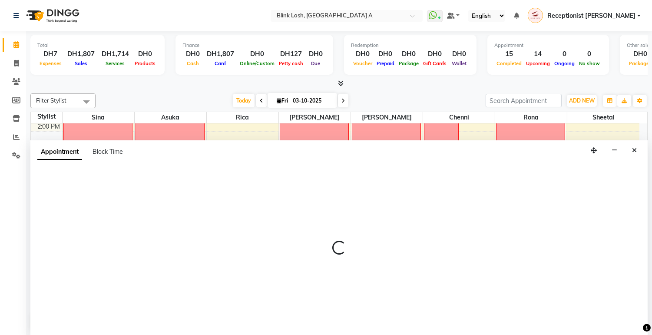
scroll to position [0, 0]
select select "tentative"
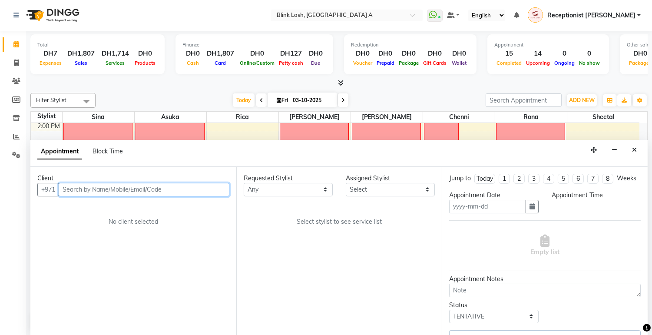
type input "03-10-2025"
select select "1020"
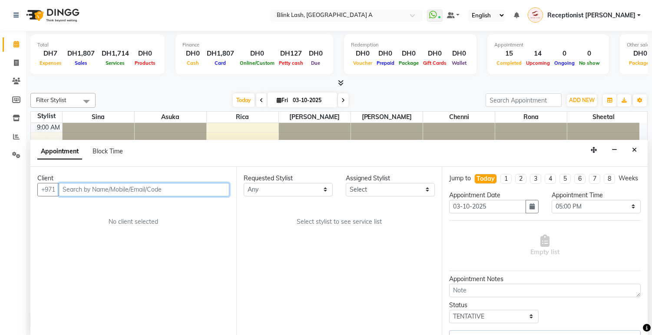
select select "51148"
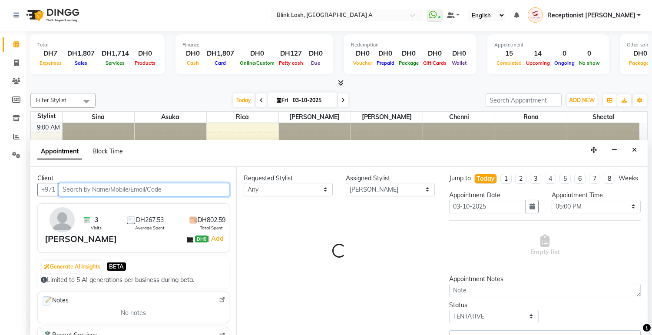
scroll to position [245, 0]
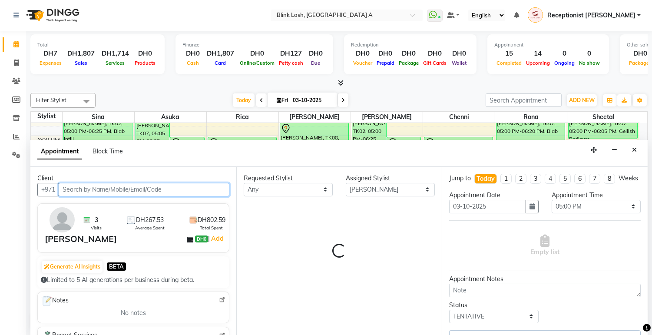
select select "2892"
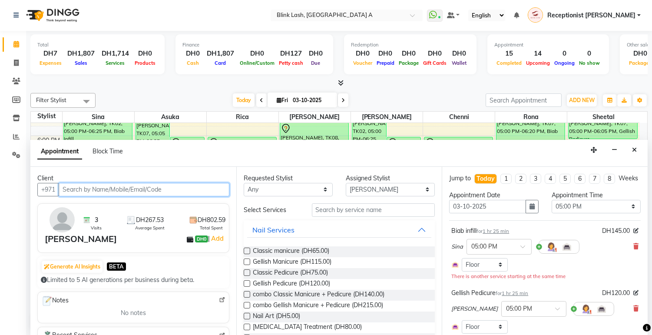
scroll to position [26, 0]
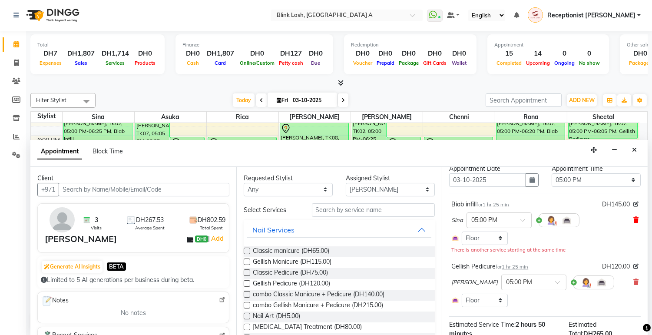
click at [633, 223] on icon at bounding box center [635, 220] width 5 height 6
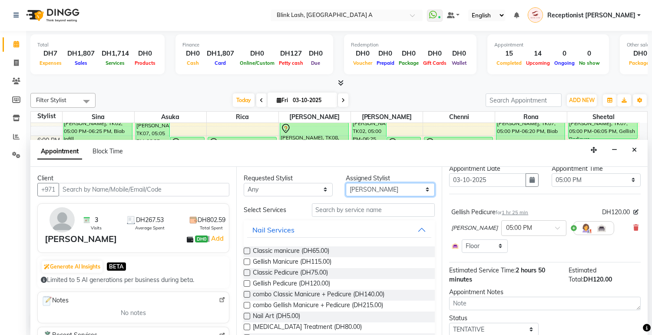
click at [377, 188] on select "Select [PERSON_NAME] [PERSON_NAME] Rica [PERSON_NAME]" at bounding box center [390, 189] width 89 height 13
select select "42461"
click at [346, 183] on select "Select [PERSON_NAME] [PERSON_NAME] Rica [PERSON_NAME]" at bounding box center [390, 189] width 89 height 13
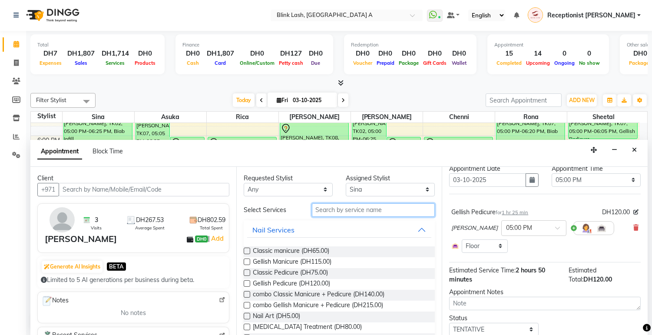
click at [362, 214] on input "text" at bounding box center [373, 209] width 123 height 13
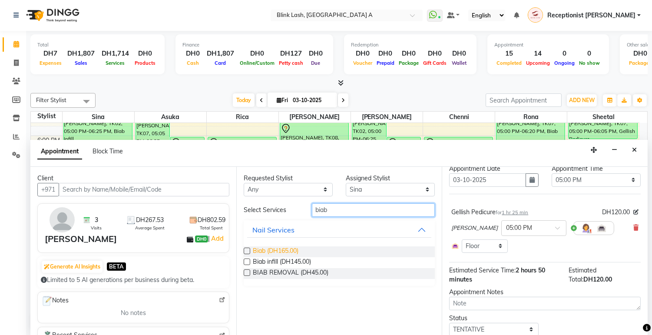
type input "biab"
click at [276, 246] on span "Biab (DH165.00)" at bounding box center [276, 251] width 46 height 11
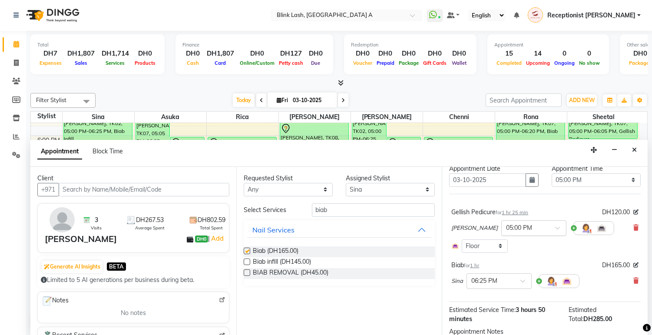
checkbox input "false"
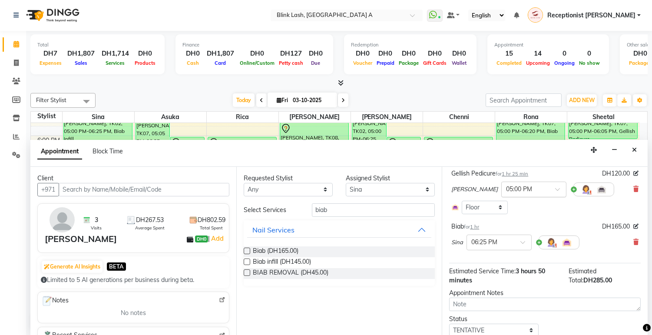
scroll to position [105, 0]
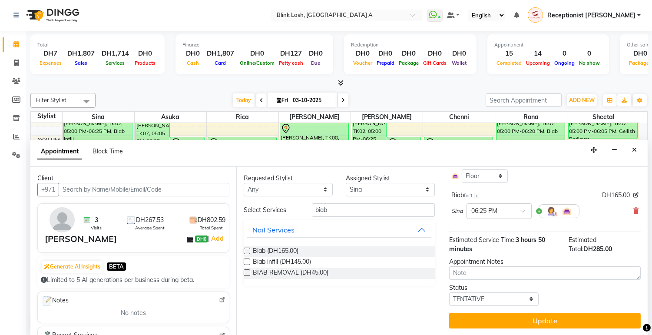
click at [513, 219] on div "Sina × 06:25 PM" at bounding box center [515, 211] width 128 height 23
click at [520, 212] on span at bounding box center [525, 213] width 11 height 9
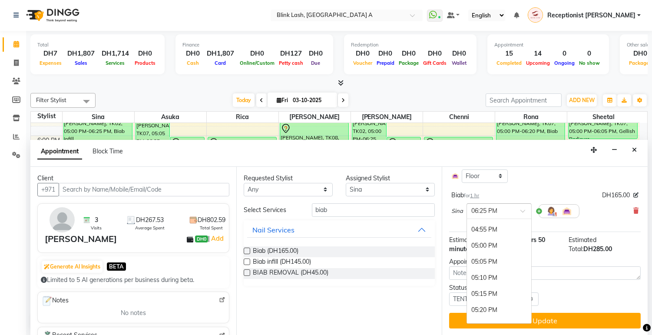
scroll to position [1403, 0]
click at [493, 241] on div "05:00 PM" at bounding box center [499, 238] width 64 height 16
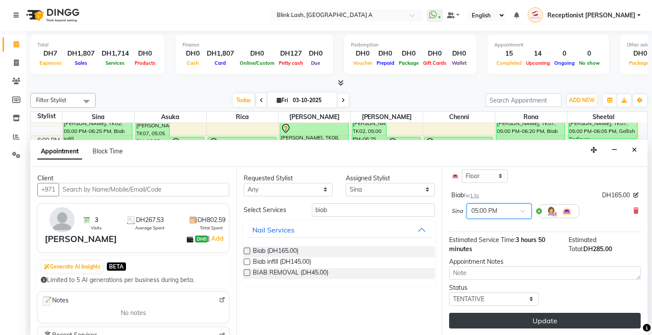
click at [561, 317] on button "Update" at bounding box center [545, 321] width 192 height 16
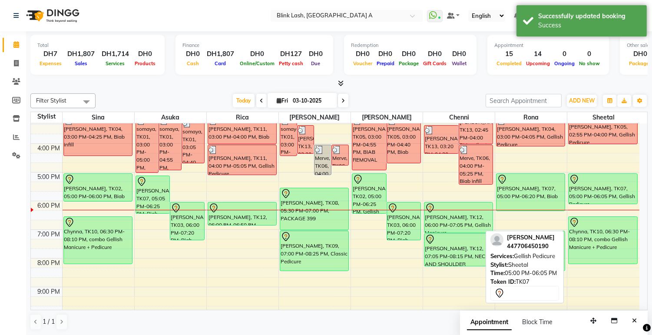
scroll to position [197, 0]
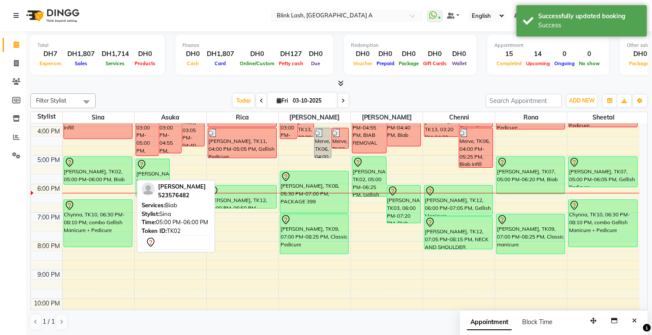
click at [106, 168] on div "[PERSON_NAME], TK02, 05:00 PM-06:00 PM, Biab" at bounding box center [98, 170] width 68 height 27
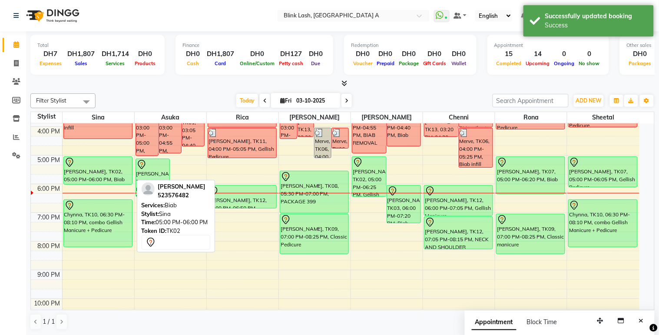
select select "7"
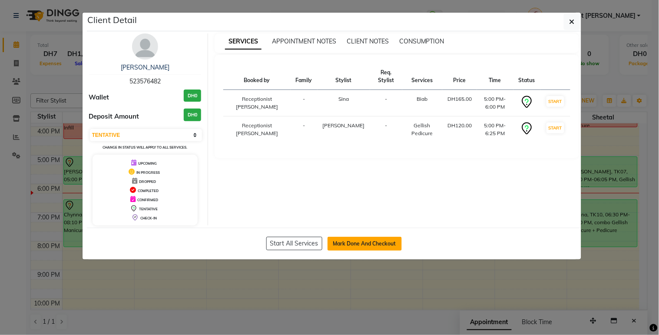
click at [393, 244] on button "Mark Done And Checkout" at bounding box center [364, 244] width 74 height 14
select select "service"
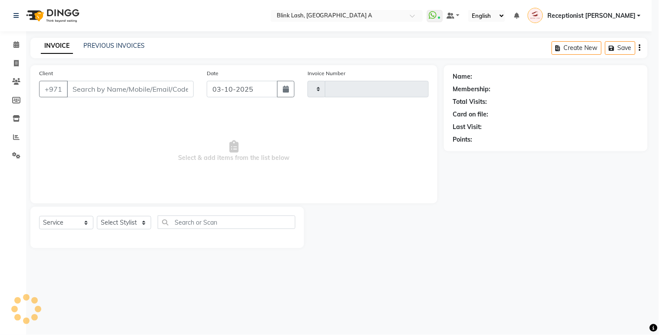
type input "1880"
select select "5970"
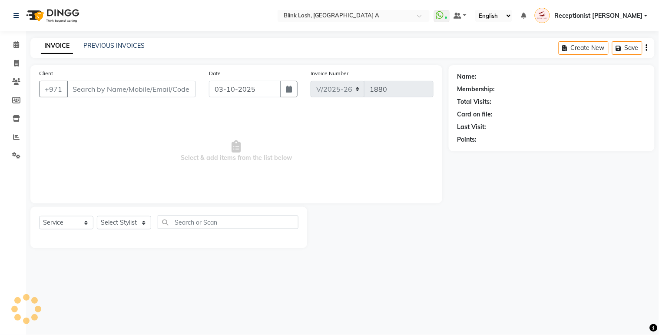
type input "523576482"
select select "42461"
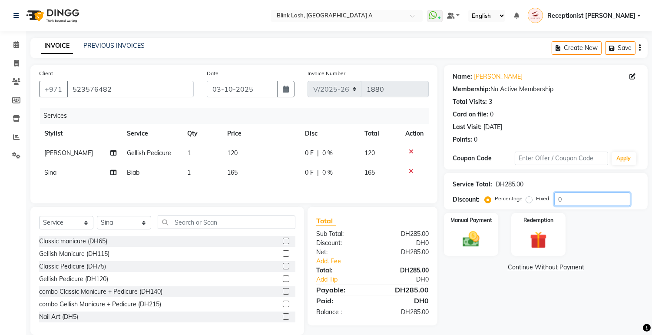
click at [569, 204] on input "0" at bounding box center [592, 198] width 76 height 13
type input "10"
click at [583, 232] on div "Manual Payment Redemption" at bounding box center [545, 234] width 217 height 43
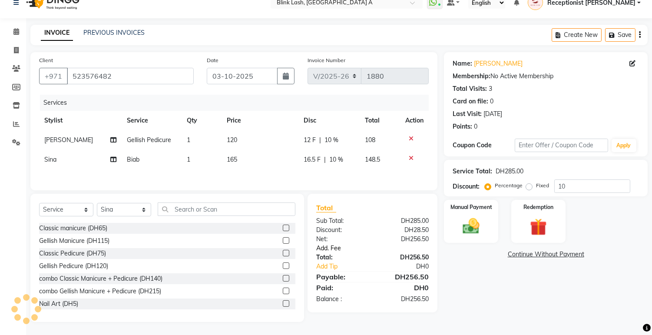
click at [318, 250] on link "Add. Fee" at bounding box center [373, 248] width 126 height 9
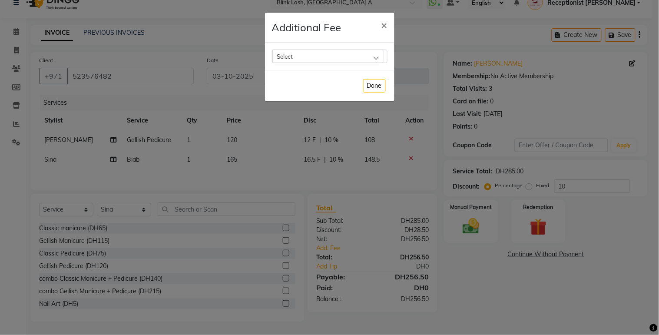
click at [365, 57] on div "Select" at bounding box center [327, 56] width 111 height 13
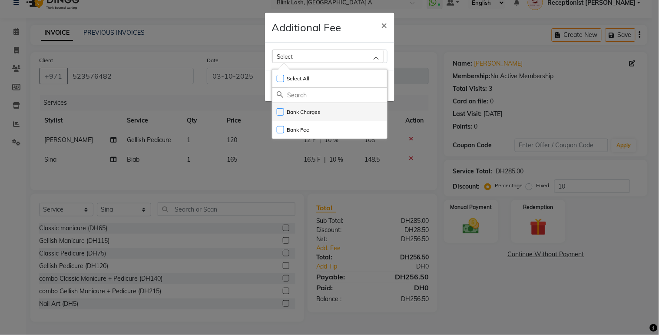
click at [325, 113] on li "Bank Charges" at bounding box center [329, 112] width 115 height 18
checkbox input "true"
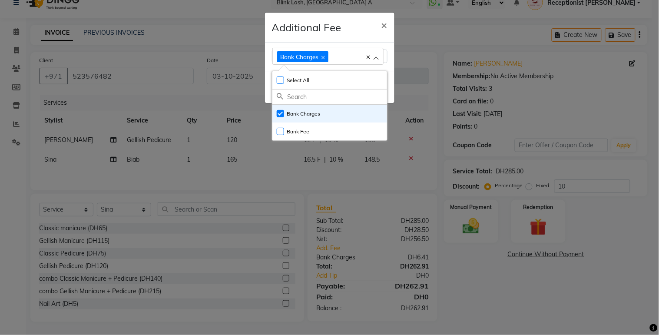
click at [461, 222] on ngb-modal-window "Additional Fee × Bank Charges Select All UnSelect All Bank Charges Bank Fee Done" at bounding box center [329, 167] width 659 height 335
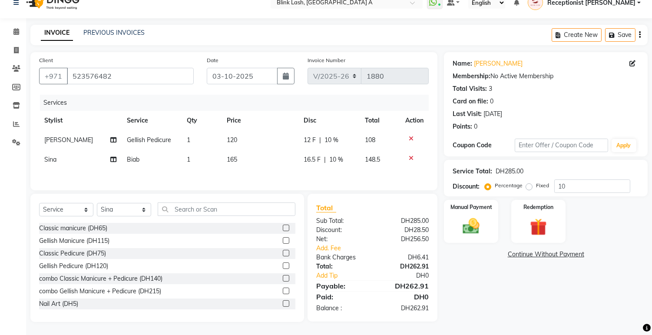
click at [465, 222] on img at bounding box center [470, 226] width 27 height 20
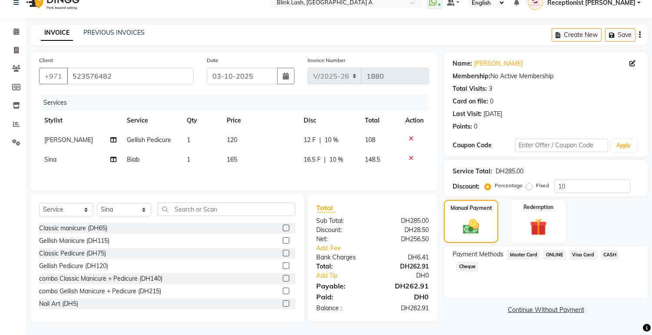
click at [585, 255] on span "Visa Card" at bounding box center [583, 255] width 28 height 10
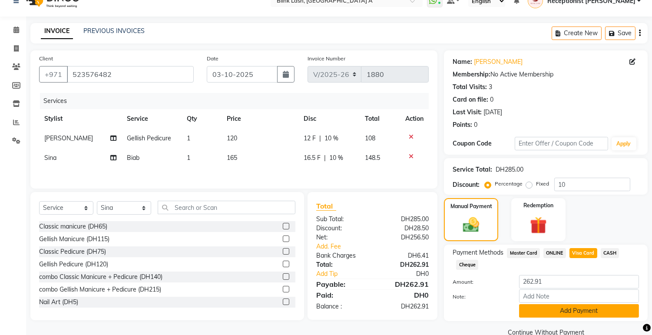
click at [589, 310] on button "Add Payment" at bounding box center [579, 310] width 120 height 13
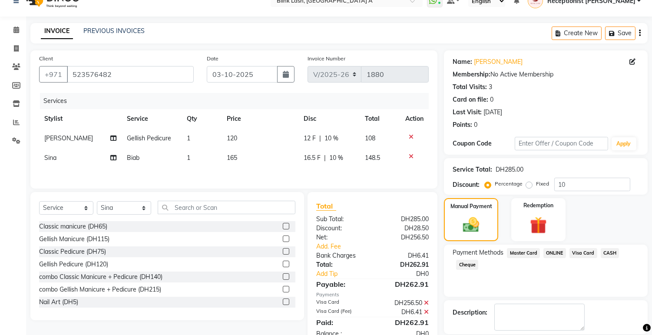
scroll to position [56, 0]
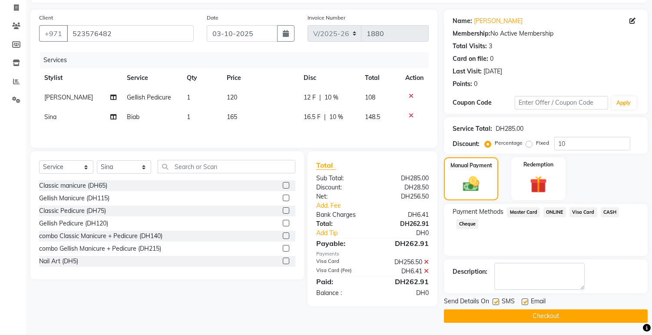
click at [611, 314] on button "Checkout" at bounding box center [546, 315] width 204 height 13
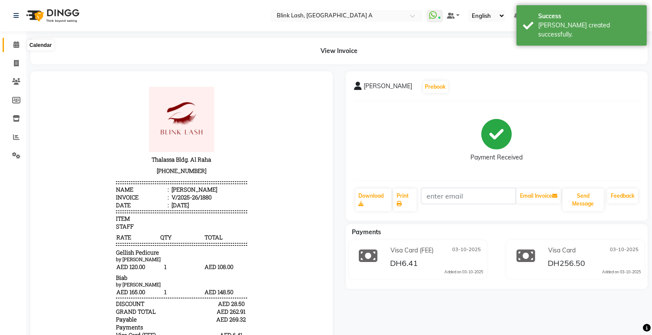
click at [16, 45] on icon at bounding box center [16, 44] width 6 height 7
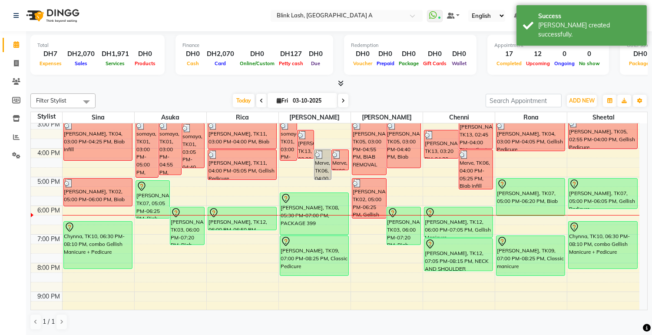
scroll to position [193, 0]
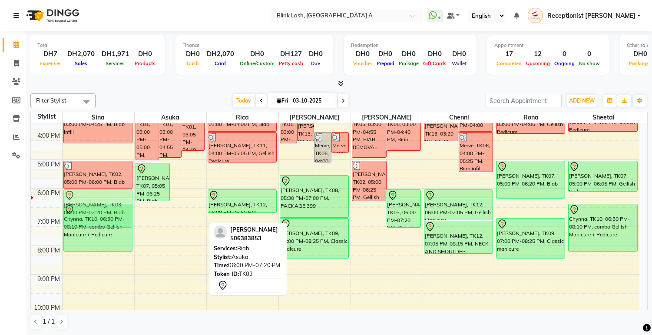
drag, startPoint x: 191, startPoint y: 215, endPoint x: 126, endPoint y: 212, distance: 64.8
click at [126, 212] on tr "teacher's massage Ciara Munroe, TK04, 03:00 PM-04:25 PM, Biab infill Claire Cos…" at bounding box center [335, 146] width 608 height 430
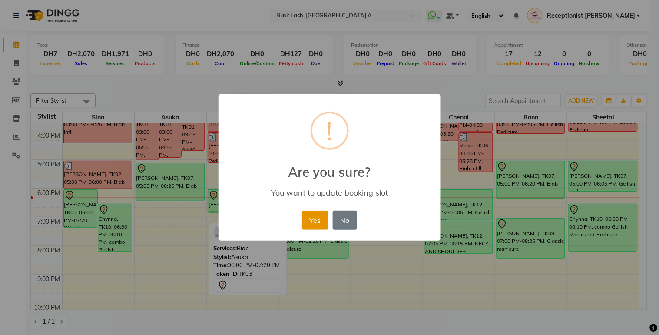
drag, startPoint x: 321, startPoint y: 224, endPoint x: 321, endPoint y: 218, distance: 6.1
click at [321, 223] on button "Yes" at bounding box center [315, 220] width 26 height 19
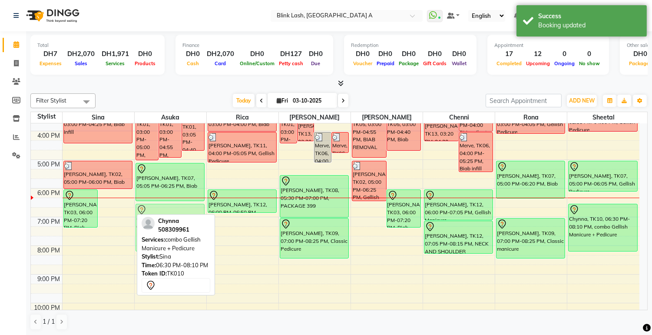
drag, startPoint x: 108, startPoint y: 223, endPoint x: 149, endPoint y: 226, distance: 40.9
click at [149, 226] on div "Filter Stylist Select All Asuka chenni INGRID jumana Rica Rona sheetal Sina Tod…" at bounding box center [338, 212] width 617 height 244
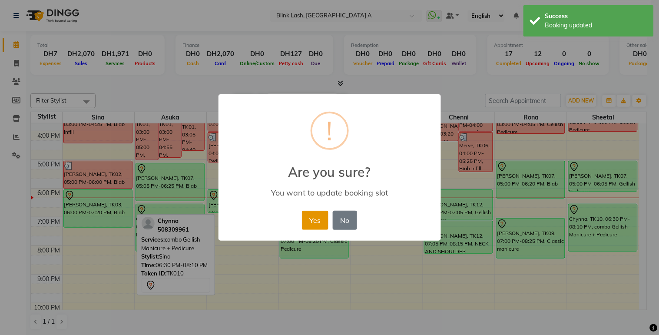
click at [310, 218] on button "Yes" at bounding box center [315, 220] width 26 height 19
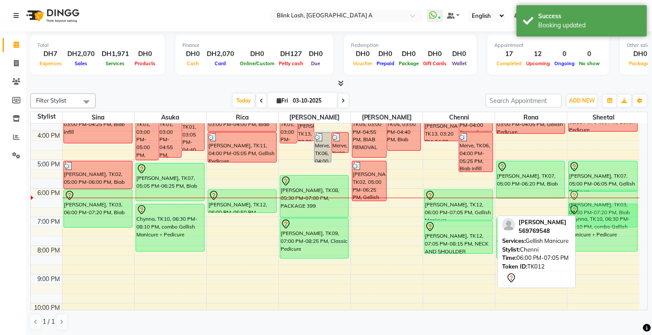
drag, startPoint x: 407, startPoint y: 208, endPoint x: 612, endPoint y: 206, distance: 205.4
click at [612, 206] on tr "teacher's massage Ciara Munroe, TK04, 03:00 PM-04:25 PM, Biab infill Claire Cos…" at bounding box center [335, 146] width 608 height 430
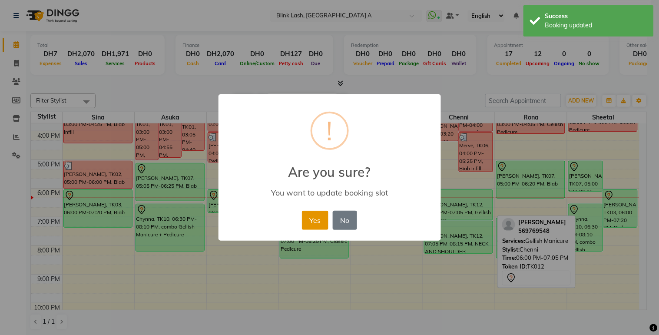
click at [319, 215] on button "Yes" at bounding box center [315, 220] width 26 height 19
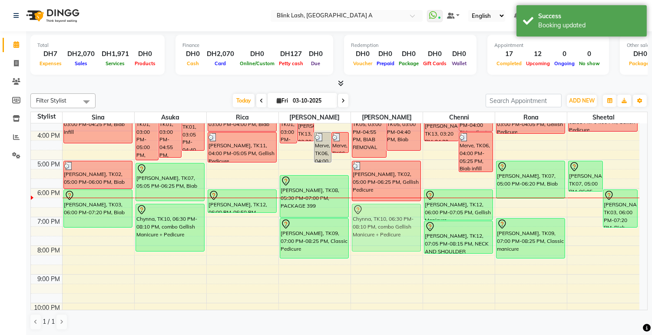
drag, startPoint x: 574, startPoint y: 238, endPoint x: 410, endPoint y: 240, distance: 164.2
click at [407, 240] on tr "teacher's massage Ciara Munroe, TK04, 03:00 PM-04:25 PM, Biab infill Claire Cos…" at bounding box center [335, 146] width 608 height 430
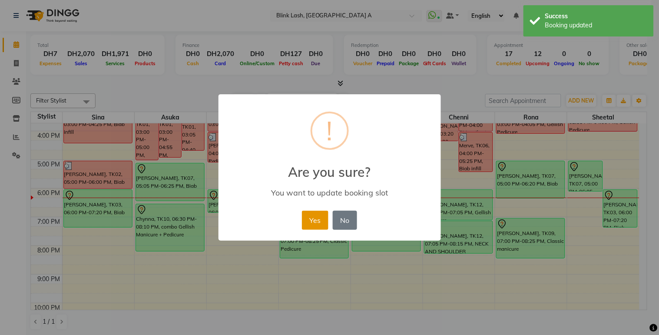
click at [314, 219] on button "Yes" at bounding box center [315, 220] width 26 height 19
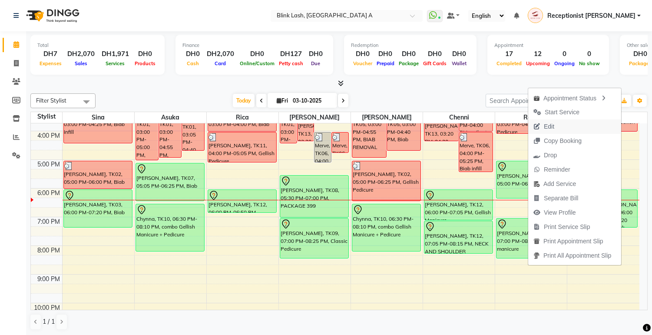
click at [544, 127] on span "Edit" at bounding box center [549, 126] width 10 height 9
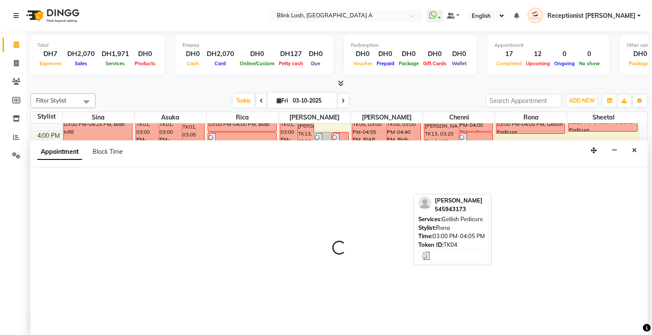
scroll to position [0, 0]
select select "tentative"
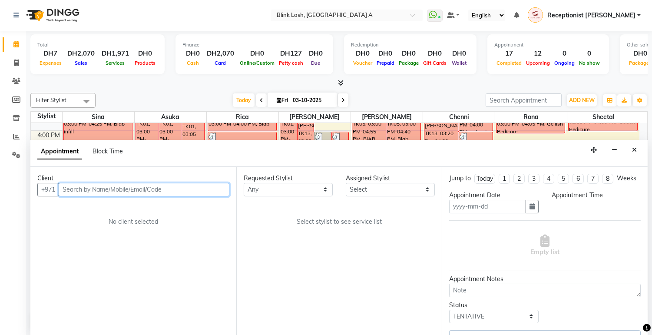
type input "03-10-2025"
select select "42462"
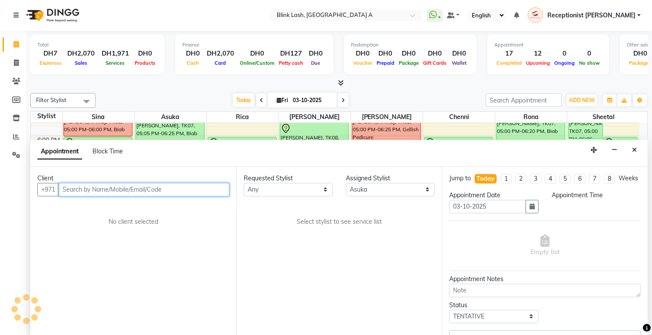
select select "1020"
select select "2892"
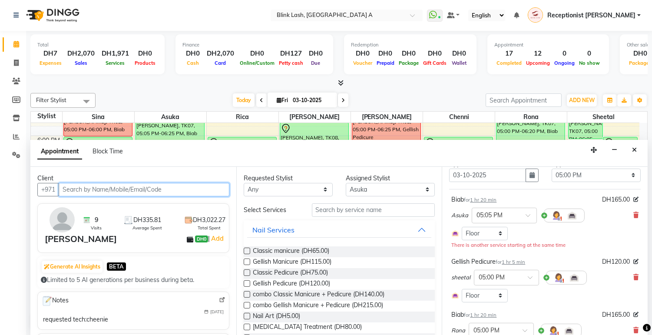
scroll to position [48, 0]
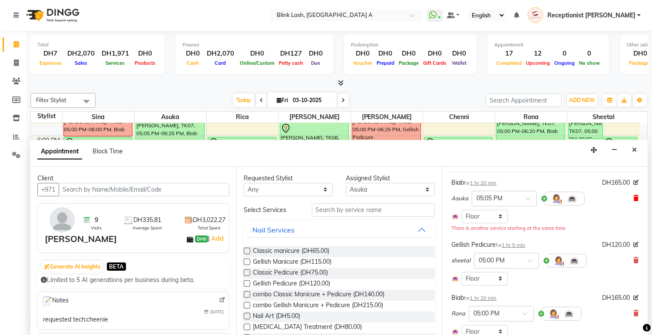
click at [633, 201] on icon at bounding box center [635, 198] width 5 height 6
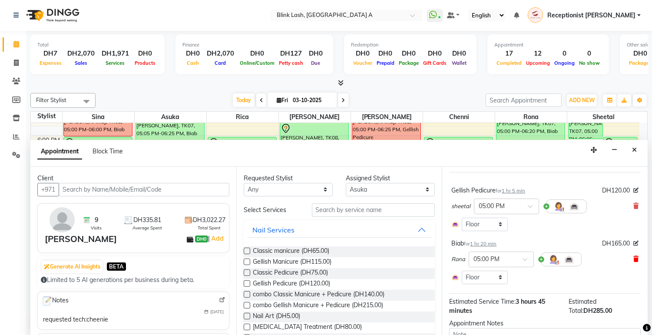
click at [633, 262] on icon at bounding box center [635, 259] width 5 height 6
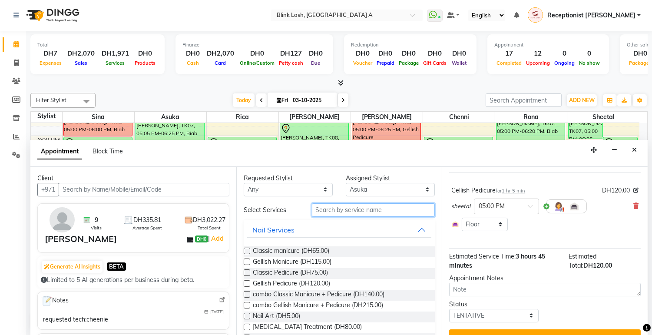
click at [407, 212] on input "text" at bounding box center [373, 209] width 123 height 13
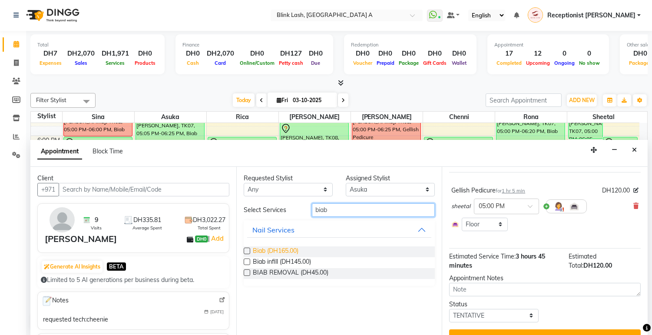
type input "biab"
click at [289, 255] on span "Biab (DH165.00)" at bounding box center [276, 251] width 46 height 11
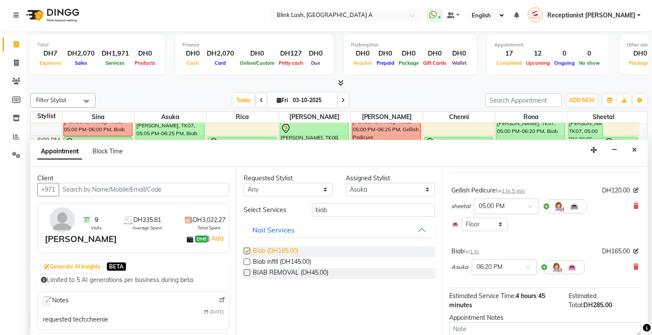
checkbox input "false"
click at [633, 270] on icon at bounding box center [635, 267] width 5 height 6
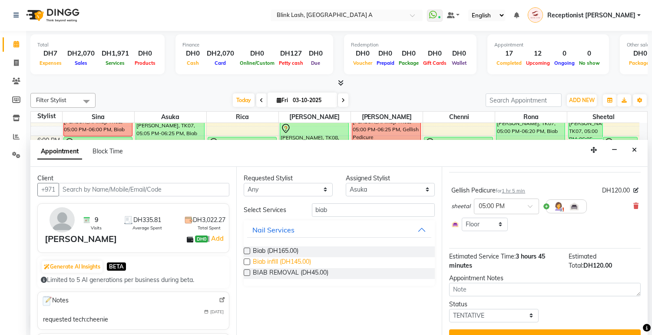
click at [305, 259] on span "Biab infill (DH145.00)" at bounding box center [282, 262] width 58 height 11
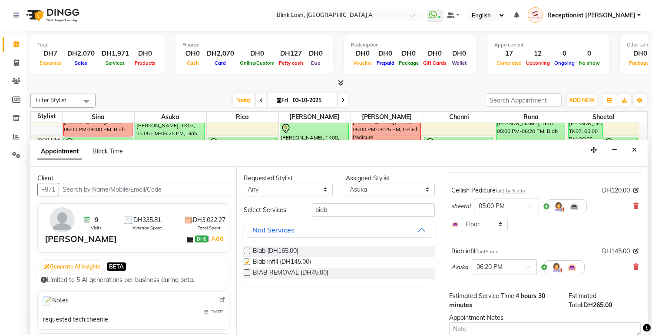
checkbox input "false"
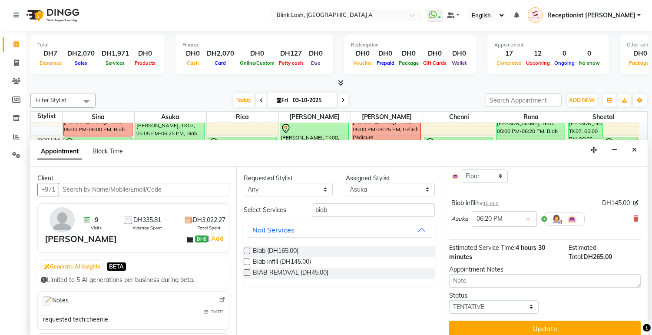
click at [524, 223] on div at bounding box center [504, 218] width 64 height 9
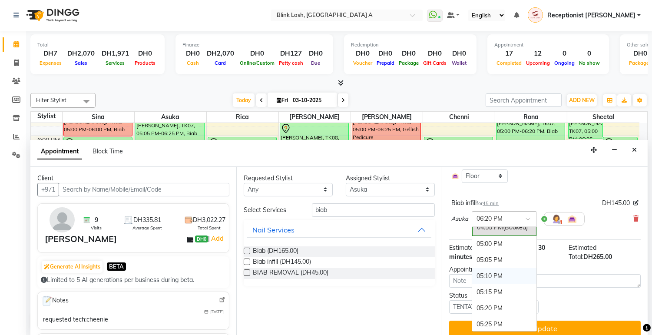
scroll to position [1397, 0]
click at [493, 269] on div "05:00 PM" at bounding box center [504, 261] width 64 height 16
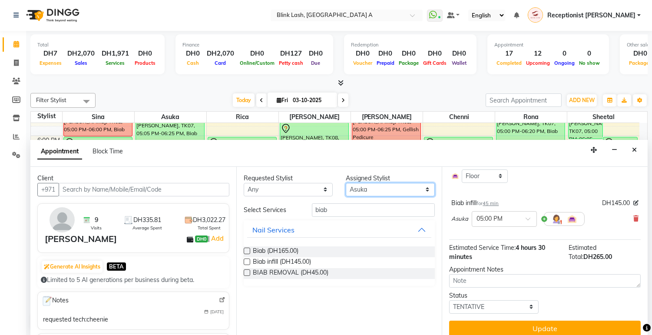
drag, startPoint x: 364, startPoint y: 187, endPoint x: 364, endPoint y: 192, distance: 4.8
click at [364, 187] on select "Select [PERSON_NAME] [PERSON_NAME] Rica [PERSON_NAME]" at bounding box center [390, 189] width 89 height 13
select select "51148"
click at [346, 183] on select "Select [PERSON_NAME] [PERSON_NAME] Rica [PERSON_NAME]" at bounding box center [390, 189] width 89 height 13
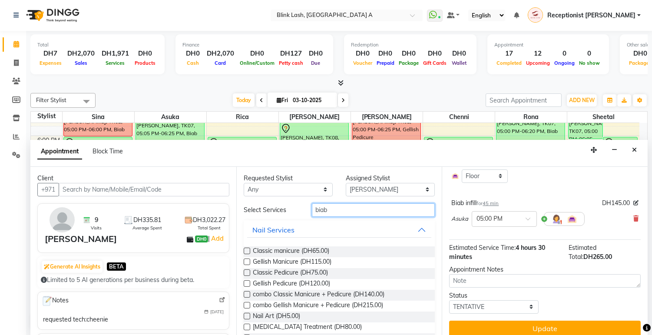
click at [347, 213] on input "biab" at bounding box center [373, 209] width 123 height 13
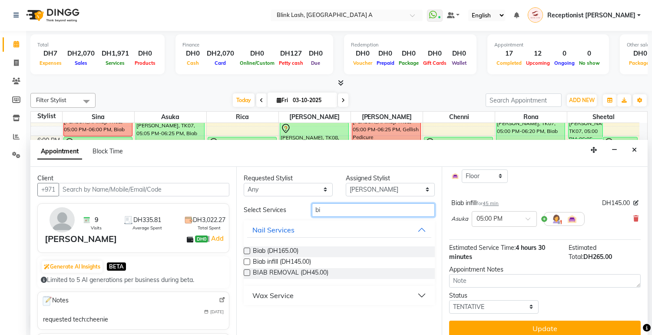
type input "b"
type input "nail re"
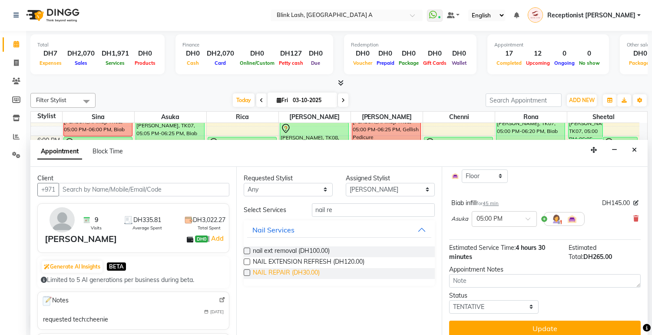
click at [306, 270] on span "NAIL REPAIR (DH30.00)" at bounding box center [286, 273] width 67 height 11
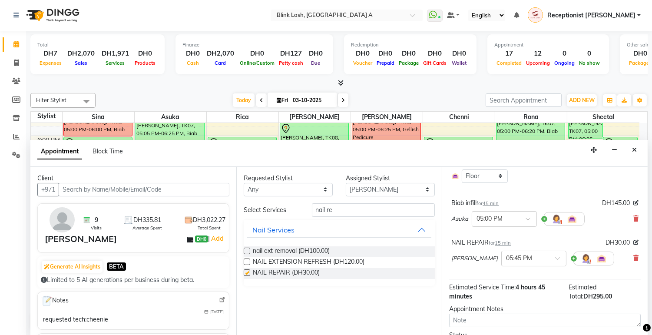
checkbox input "false"
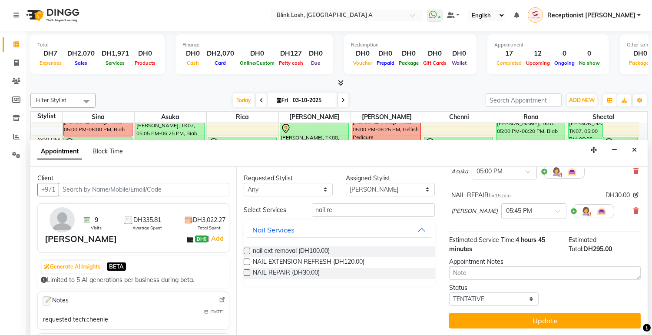
scroll to position [152, 0]
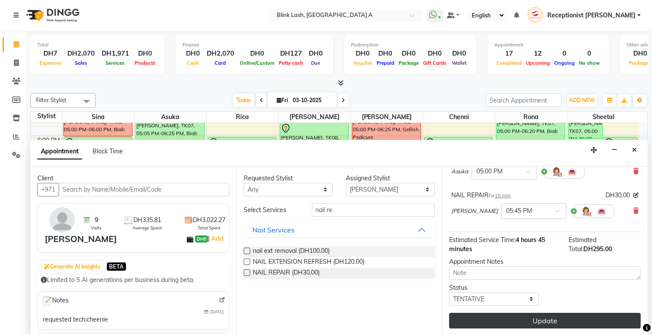
click at [534, 317] on button "Update" at bounding box center [545, 321] width 192 height 16
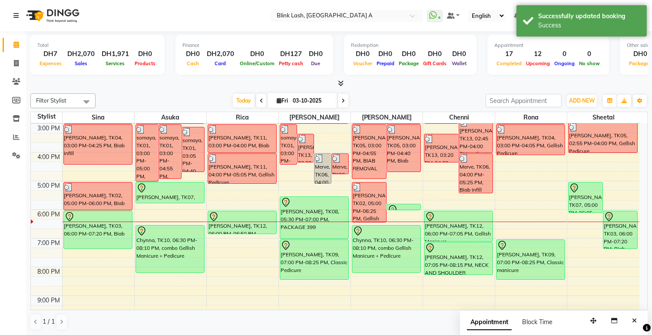
scroll to position [149, 0]
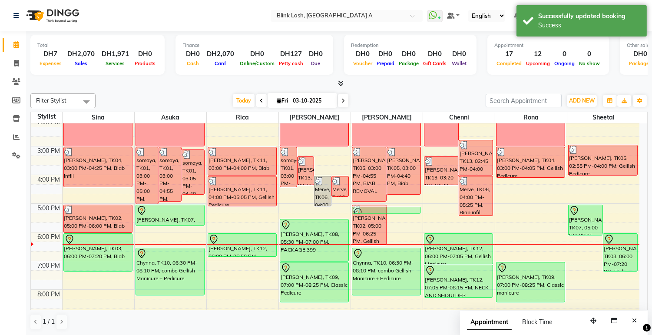
drag, startPoint x: 415, startPoint y: 228, endPoint x: 414, endPoint y: 211, distance: 17.0
click at [414, 210] on div "Amy O'Brien, TK05, 03:00 PM-04:55 PM, BIAB REMOVAL Amy O'Brien, TK05, 03:00 PM-…" at bounding box center [387, 189] width 72 height 430
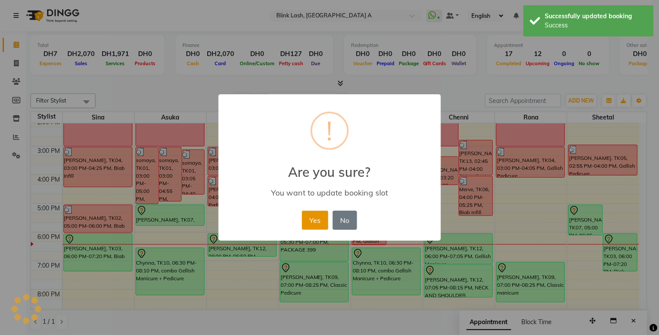
click at [318, 218] on button "Yes" at bounding box center [315, 220] width 26 height 19
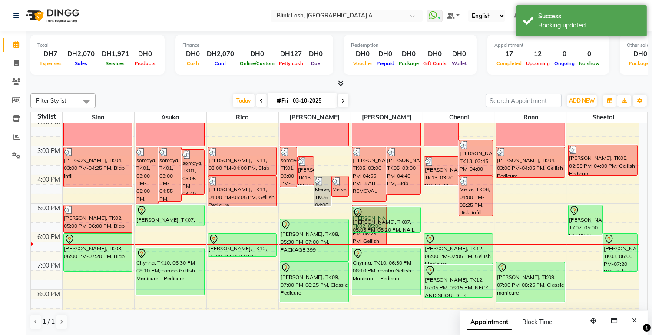
drag, startPoint x: 407, startPoint y: 213, endPoint x: 406, endPoint y: 229, distance: 15.7
click at [406, 229] on div "Amy O'Brien, TK05, 03:00 PM-04:55 PM, BIAB REMOVAL Amy O'Brien, TK05, 03:00 PM-…" at bounding box center [387, 189] width 72 height 430
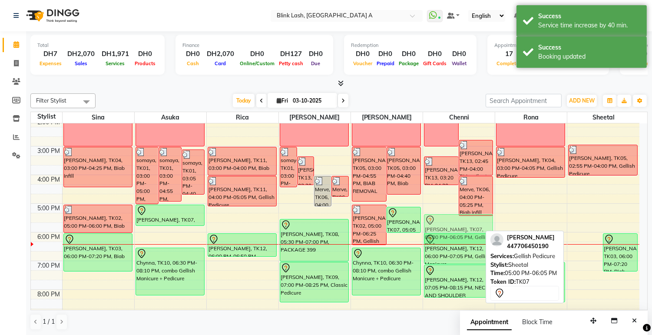
click at [411, 227] on tr "teacher's massage Ciara Munroe, TK04, 03:00 PM-04:25 PM, Biab infill Claire Cos…" at bounding box center [335, 189] width 608 height 430
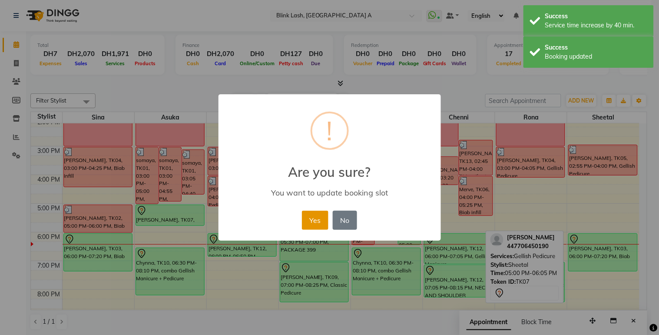
click at [307, 218] on button "Yes" at bounding box center [315, 220] width 26 height 19
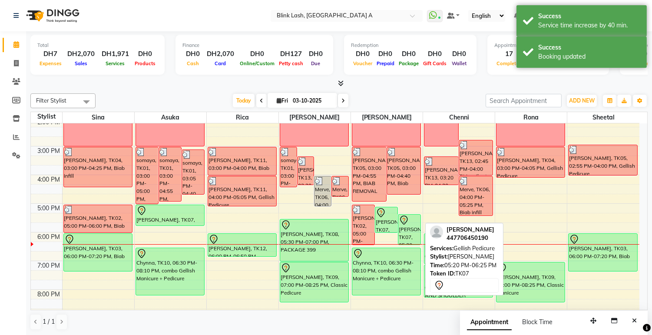
click at [415, 232] on div "[PERSON_NAME], TK07, 05:20 PM-06:25 PM, Gellish Pedicure" at bounding box center [409, 230] width 22 height 30
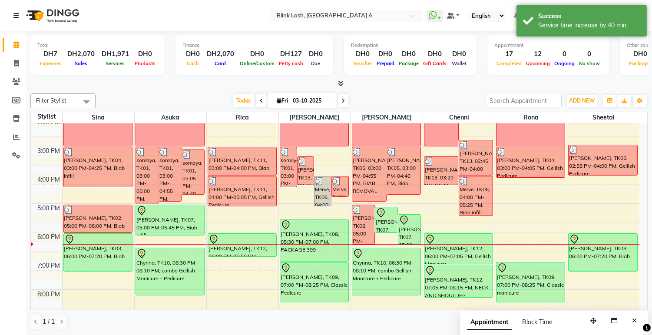
drag, startPoint x: 188, startPoint y: 224, endPoint x: 187, endPoint y: 235, distance: 11.3
click at [187, 235] on div "somaya, TK01, 03:00 PM-05:00 PM, NAIL EXTENSION INFILL somaya, TK01, 03:00 PM-0…" at bounding box center [171, 189] width 72 height 430
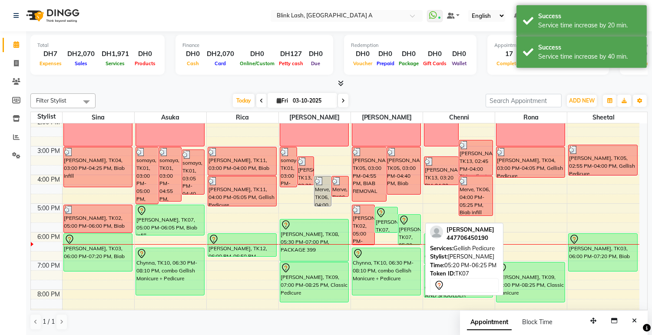
click at [407, 233] on div "[PERSON_NAME], TK07, 05:20 PM-06:25 PM, Gellish Pedicure" at bounding box center [409, 230] width 22 height 30
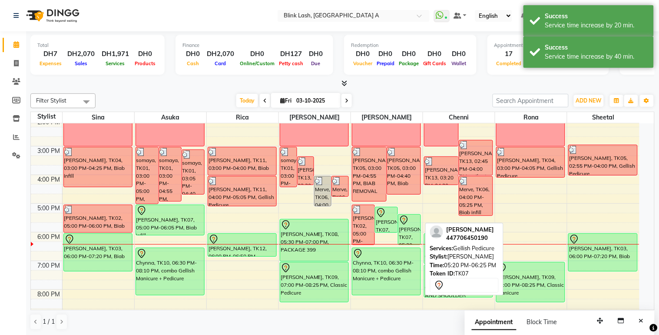
select select "7"
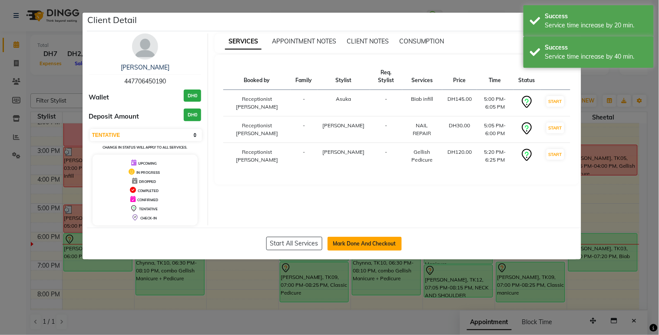
click at [378, 241] on button "Mark Done And Checkout" at bounding box center [364, 244] width 74 height 14
select select "service"
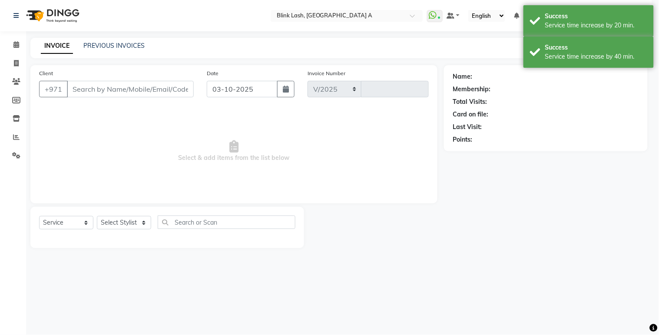
select select "5970"
type input "1881"
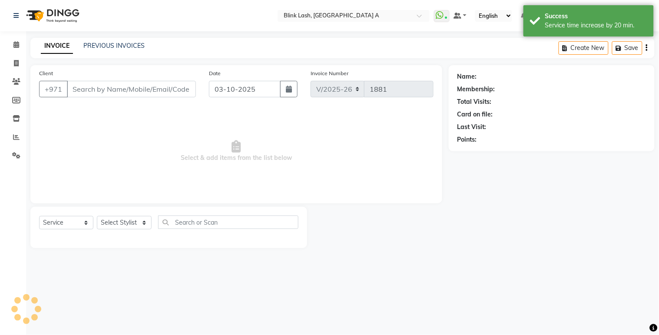
type input "447706450190"
select select "51148"
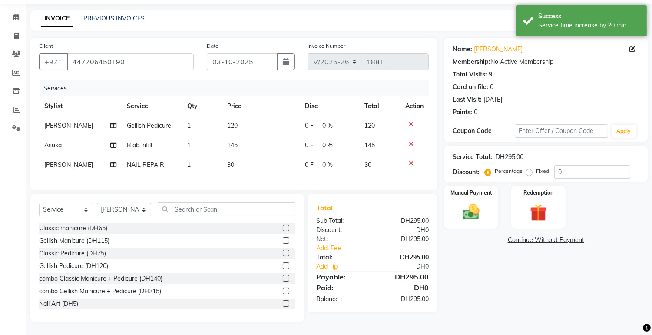
scroll to position [35, 0]
click at [574, 166] on input "0" at bounding box center [592, 171] width 76 height 13
type input "10"
click at [195, 158] on td "1" at bounding box center [202, 165] width 40 height 20
select select "51148"
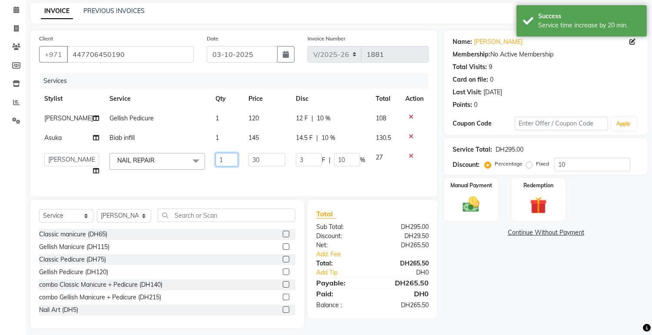
click at [224, 158] on input "1" at bounding box center [226, 159] width 23 height 13
type input "2"
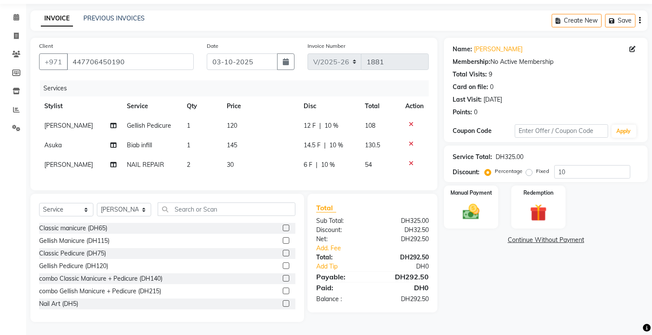
click at [246, 173] on div "Services Stylist Service Qty Price Disc Total Action jumana Gellish Pedicure 1 …" at bounding box center [234, 130] width 390 height 101
click at [526, 260] on div "Name: Chloe Membership: No Active Membership Total Visits: 9 Card on file: 0 La…" at bounding box center [549, 180] width 210 height 284
click at [498, 272] on div "Name: Chloe Membership: No Active Membership Total Visits: 9 Card on file: 0 La…" at bounding box center [549, 180] width 210 height 284
click at [336, 251] on link "Add. Fee" at bounding box center [373, 248] width 126 height 9
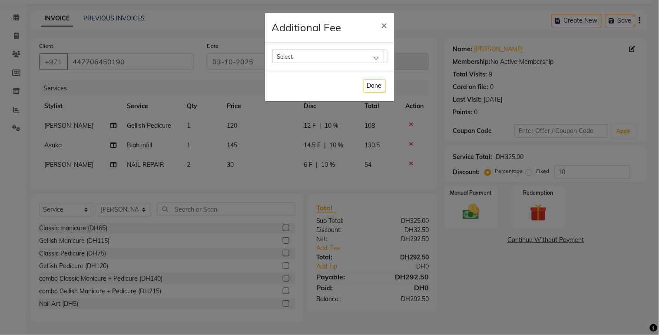
click at [345, 59] on div "Select" at bounding box center [327, 56] width 111 height 13
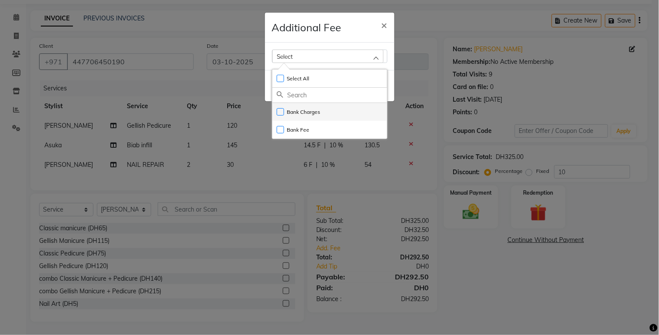
click at [324, 115] on li "Bank Charges" at bounding box center [329, 112] width 115 height 18
checkbox input "true"
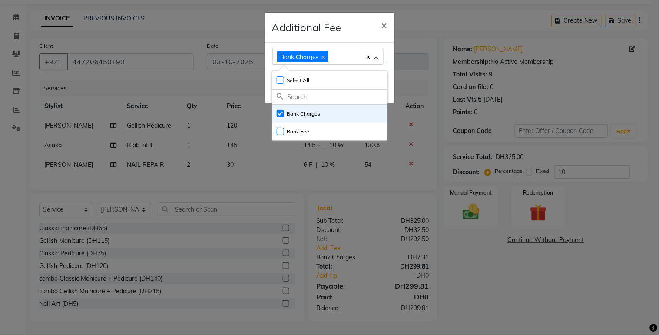
click at [470, 293] on ngb-modal-window "Additional Fee × Bank Charges Select All UnSelect All Bank Charges Bank Fee Done" at bounding box center [329, 167] width 659 height 335
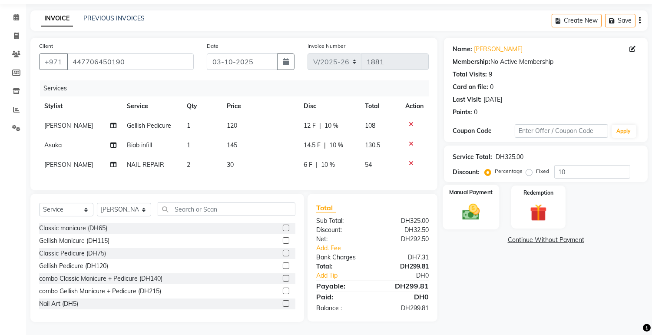
click at [468, 202] on img at bounding box center [471, 212] width 29 height 20
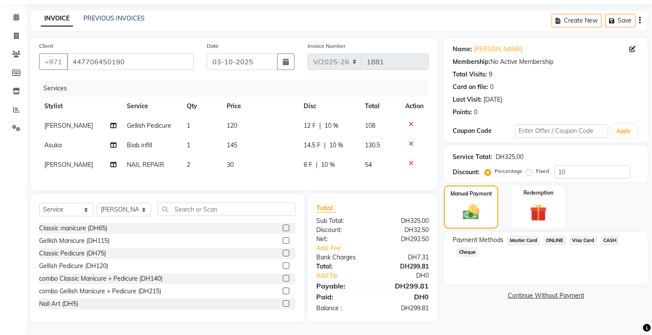
click at [588, 235] on span "Visa Card" at bounding box center [583, 240] width 28 height 10
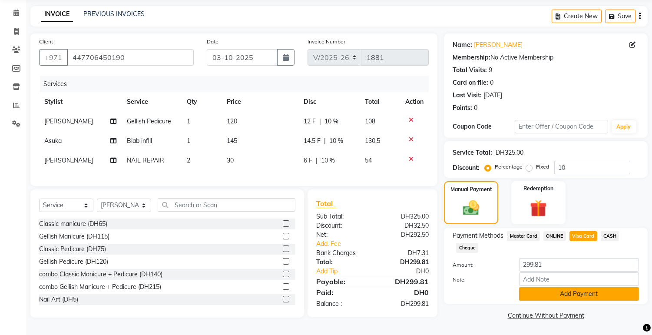
click at [596, 288] on button "Add Payment" at bounding box center [579, 293] width 120 height 13
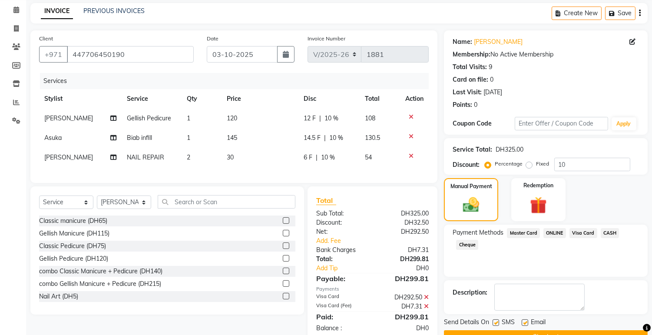
scroll to position [61, 0]
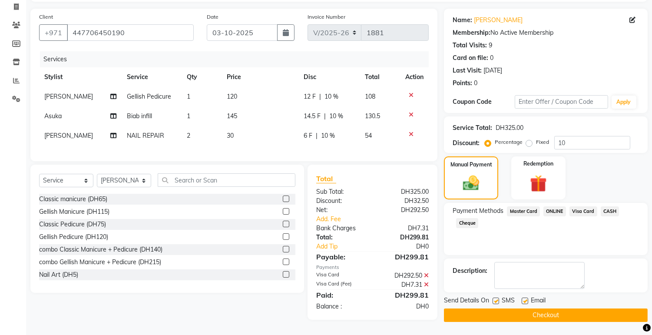
click at [603, 308] on button "Checkout" at bounding box center [546, 314] width 204 height 13
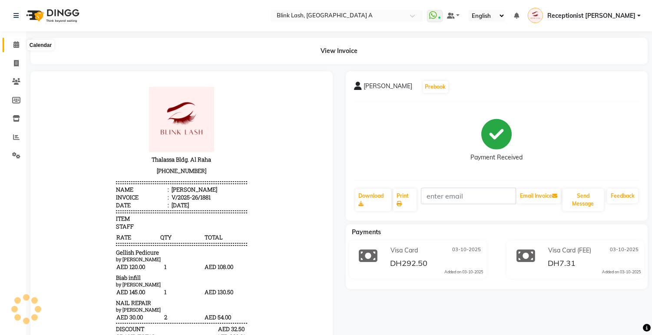
click at [12, 45] on span at bounding box center [16, 45] width 15 height 10
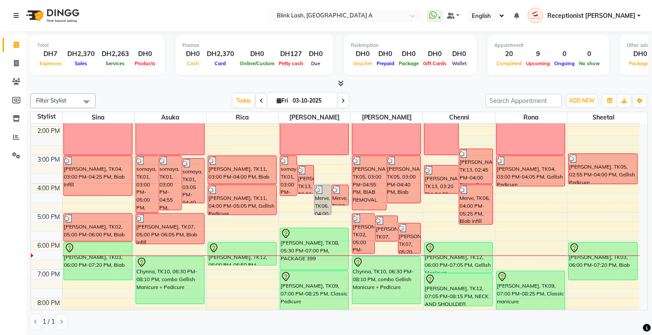
scroll to position [145, 0]
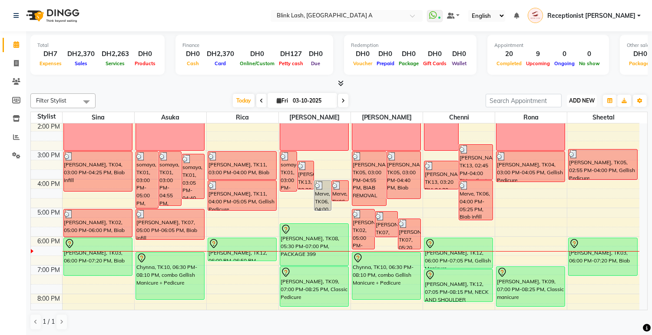
click at [579, 96] on button "ADD NEW Toggle Dropdown" at bounding box center [582, 101] width 30 height 12
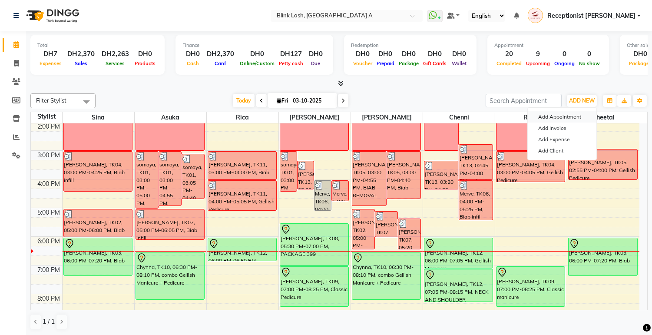
click at [574, 113] on button "Add Appointment" at bounding box center [562, 116] width 69 height 11
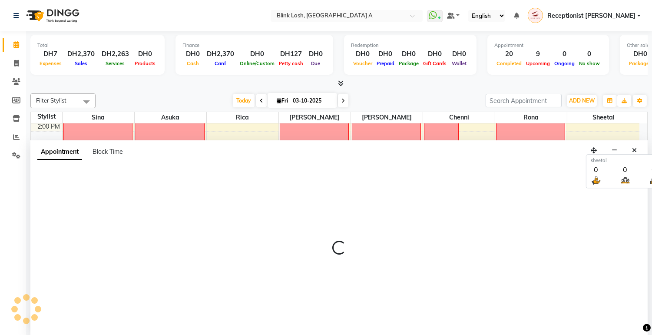
scroll to position [0, 0]
select select "600"
select select "tentative"
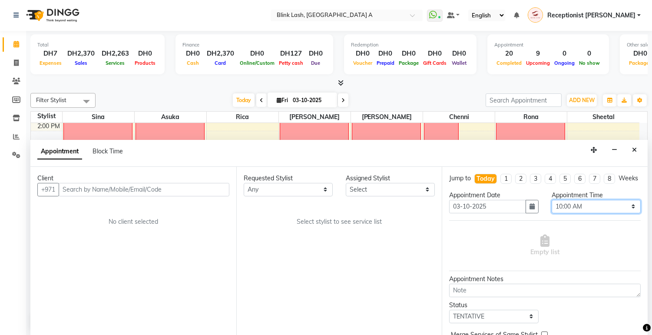
click at [610, 211] on select "Select 10:00 AM 10:05 AM 10:10 AM 10:15 AM 10:20 AM 10:25 AM 10:30 AM 10:35 AM …" at bounding box center [596, 206] width 89 height 13
select select "1020"
click at [552, 207] on select "Select 10:00 AM 10:05 AM 10:10 AM 10:15 AM 10:20 AM 10:25 AM 10:30 AM 10:35 AM …" at bounding box center [596, 206] width 89 height 13
click at [420, 189] on select "Select [PERSON_NAME] [PERSON_NAME] Rica [PERSON_NAME]" at bounding box center [390, 189] width 89 height 13
select select "89364"
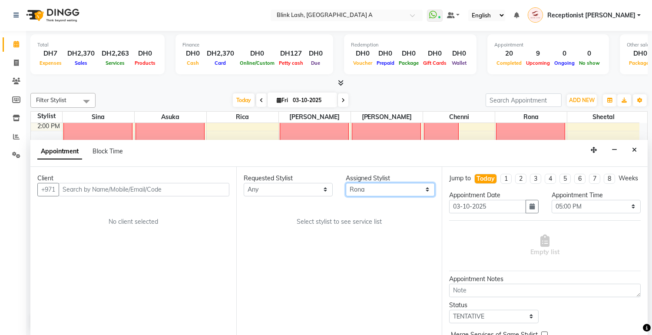
click at [346, 183] on select "Select [PERSON_NAME] [PERSON_NAME] Rica [PERSON_NAME]" at bounding box center [390, 189] width 89 height 13
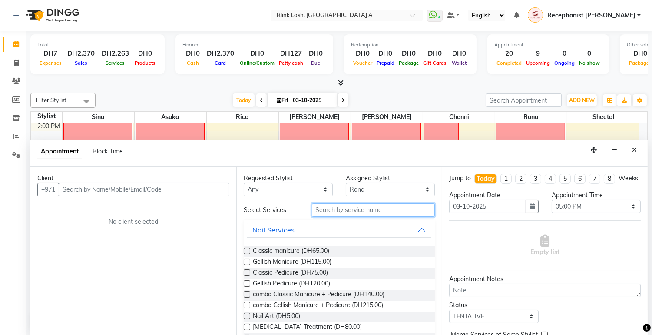
click at [377, 215] on input "text" at bounding box center [373, 209] width 123 height 13
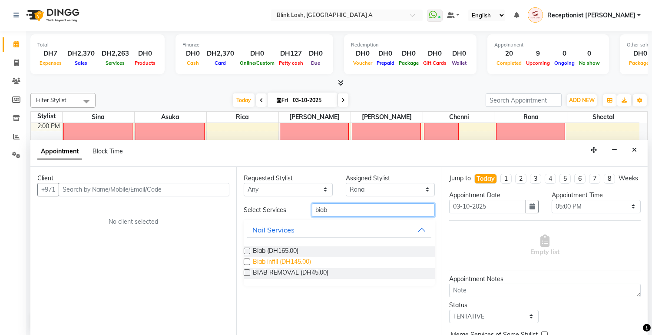
type input "biab"
drag, startPoint x: 304, startPoint y: 260, endPoint x: 298, endPoint y: 257, distance: 6.2
click at [301, 258] on span "Biab infill (DH145.00)" at bounding box center [282, 262] width 58 height 11
checkbox input "false"
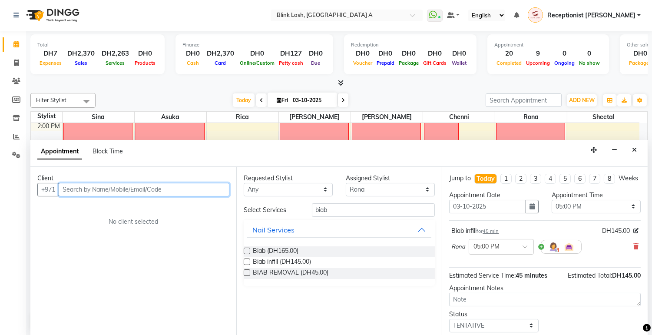
click at [162, 195] on input "text" at bounding box center [144, 189] width 171 height 13
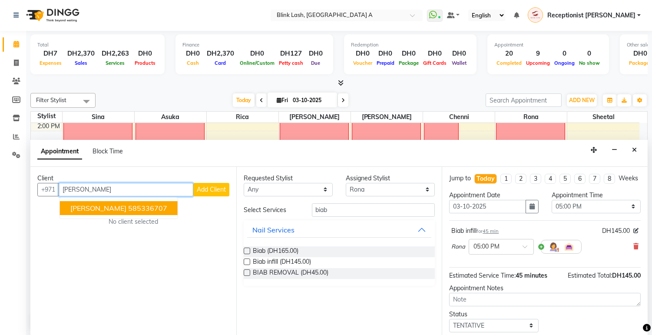
click at [133, 205] on ngb-highlight "585336707" at bounding box center [147, 208] width 39 height 9
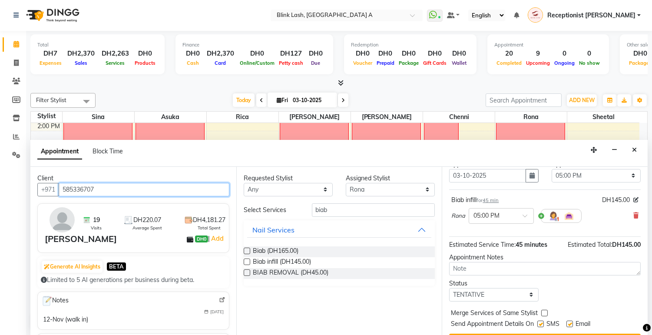
scroll to position [60, 0]
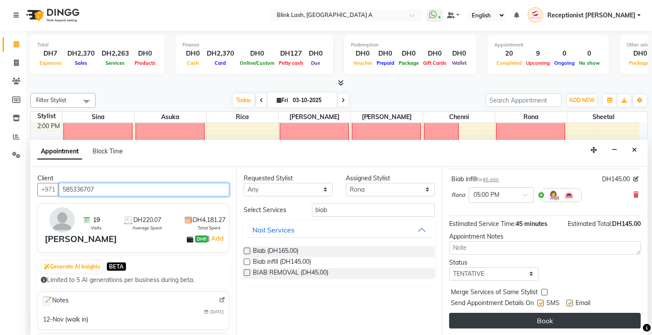
type input "585336707"
click at [595, 318] on button "Book" at bounding box center [545, 321] width 192 height 16
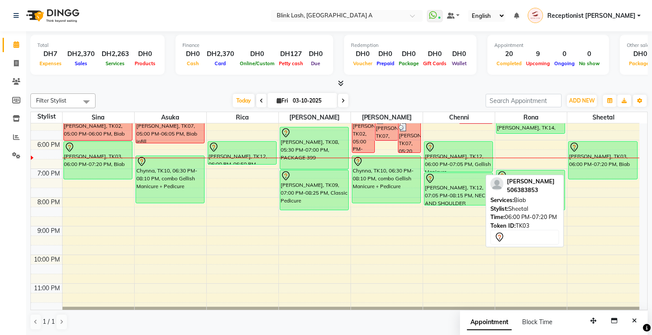
scroll to position [193, 0]
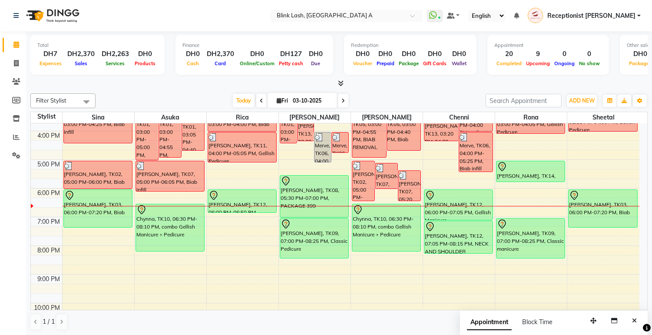
click at [579, 94] on div "ADD NEW Toggle Dropdown Add Appointment Add Invoice Add Expense Add Client" at bounding box center [582, 101] width 32 height 14
click at [579, 99] on span "ADD NEW" at bounding box center [582, 100] width 26 height 7
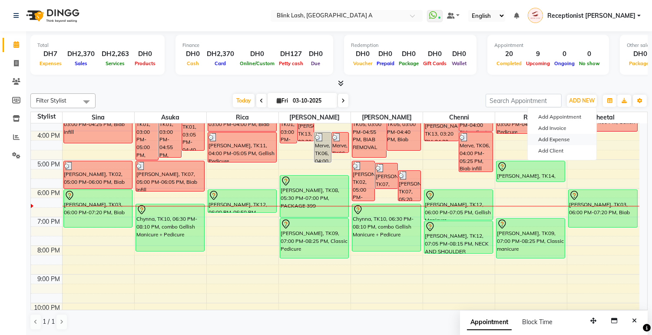
click at [559, 140] on link "Add Expense" at bounding box center [562, 139] width 69 height 11
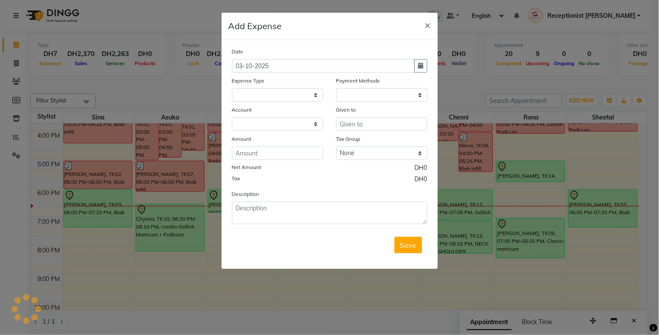
select select
select select "1"
select select "4947"
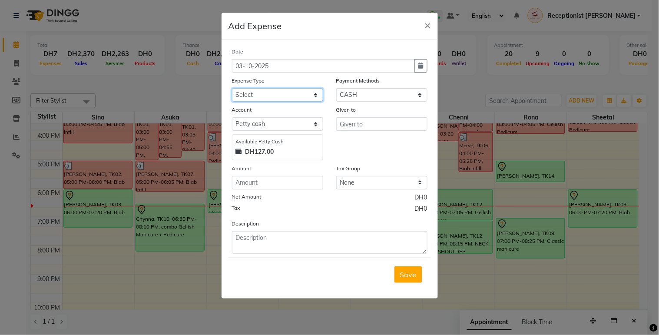
click at [265, 96] on select "Select ACCOMODATIONS RENT Advance Salary Bank charges carlift Car maintenance C…" at bounding box center [277, 94] width 91 height 13
select select "20099"
click at [232, 88] on select "Select ACCOMODATIONS RENT Advance Salary Bank charges carlift Car maintenance C…" at bounding box center [277, 94] width 91 height 13
click at [366, 126] on input "text" at bounding box center [381, 123] width 91 height 13
type input "a"
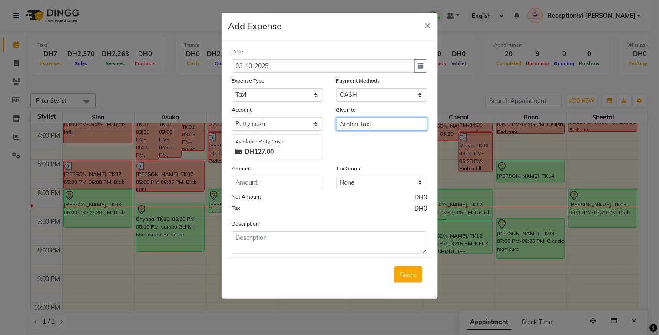
type input "Arabia Taxi"
click at [248, 183] on input "number" at bounding box center [277, 182] width 91 height 13
type input "50.75"
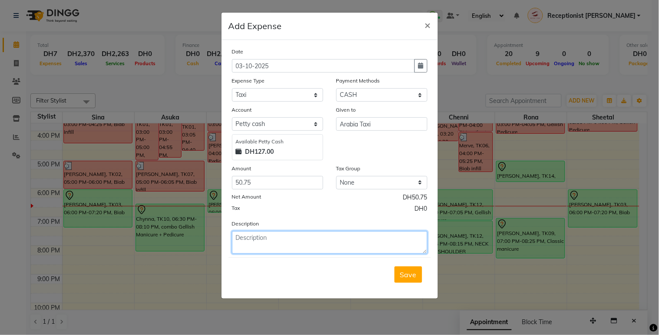
click at [282, 247] on textarea at bounding box center [329, 242] width 195 height 23
type textarea "taxi fare"
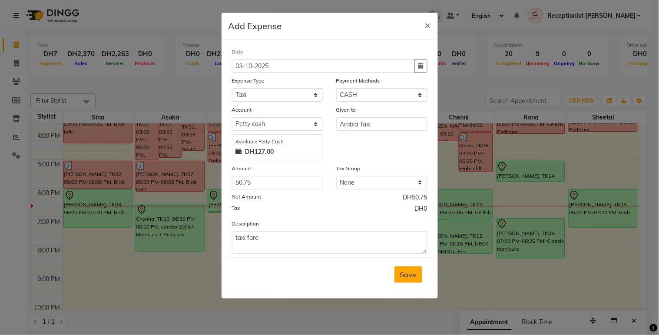
click at [411, 268] on button "Save" at bounding box center [408, 274] width 28 height 17
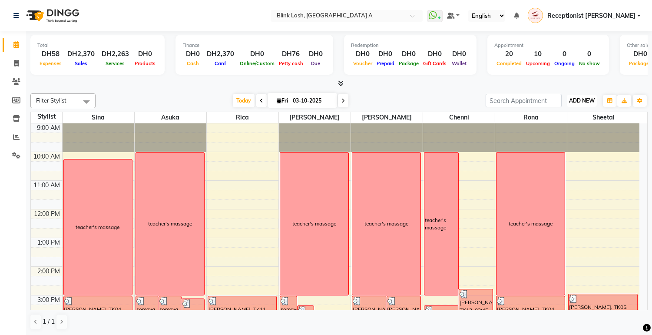
click at [584, 102] on span "ADD NEW" at bounding box center [582, 100] width 26 height 7
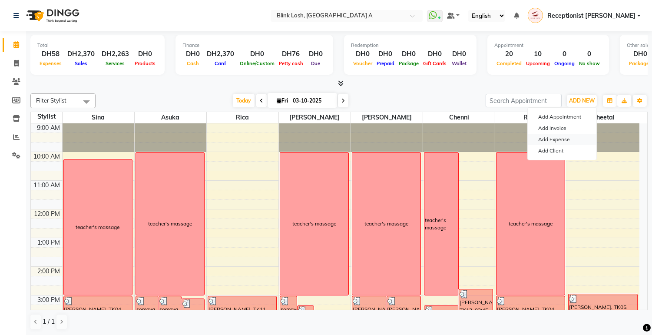
click at [566, 142] on link "Add Expense" at bounding box center [562, 139] width 69 height 11
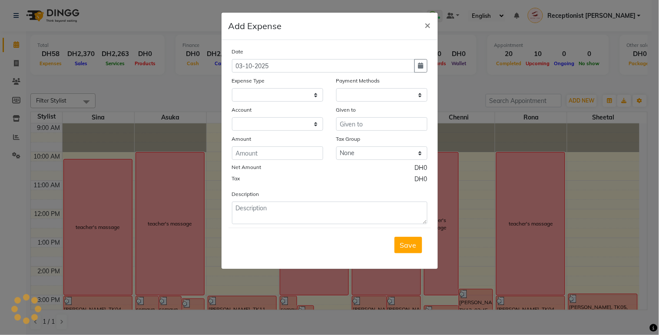
select select
select select "1"
select select "4947"
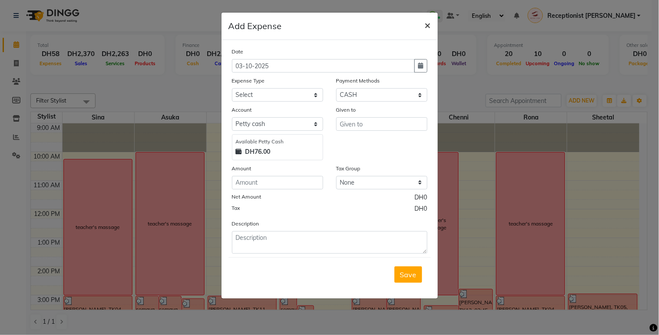
click at [427, 29] on span "×" at bounding box center [428, 24] width 6 height 13
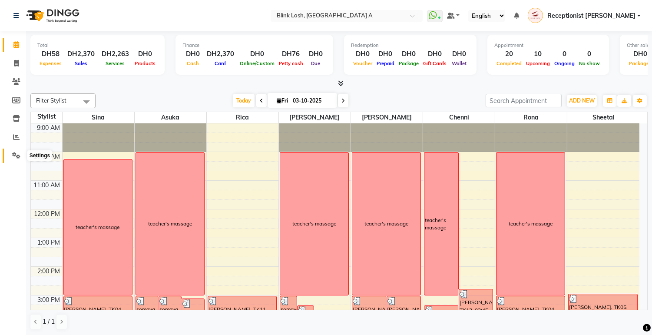
click at [14, 153] on icon at bounding box center [16, 155] width 8 height 7
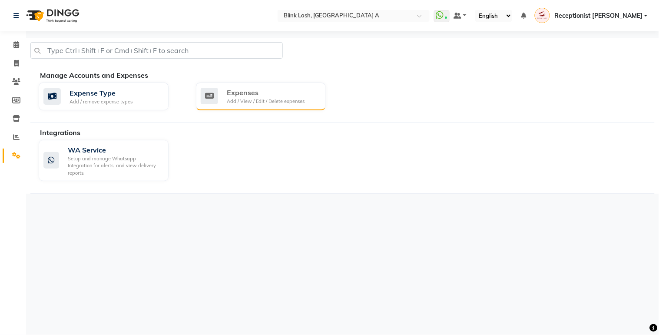
click at [306, 96] on div "Expenses Add / View / Edit / Delete expenses" at bounding box center [260, 96] width 118 height 18
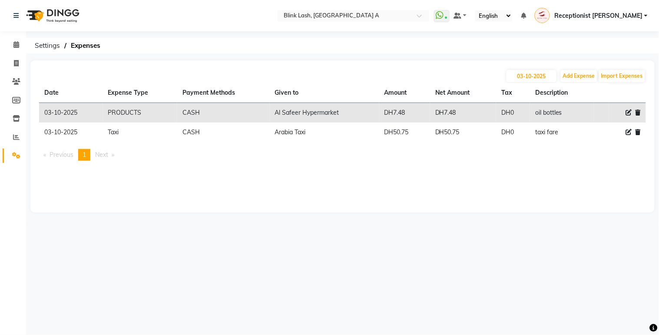
click at [628, 132] on icon at bounding box center [629, 132] width 6 height 6
select select "20099"
select select "1"
select select "4947"
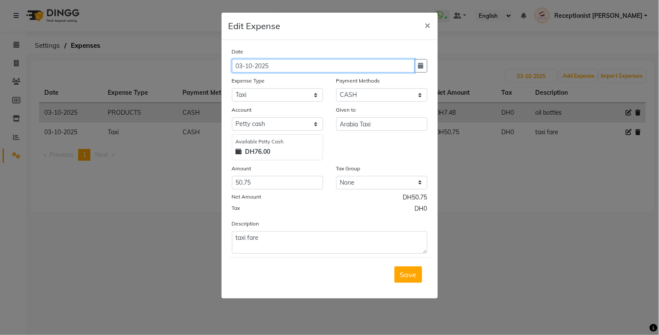
click at [413, 66] on input "03-10-2025" at bounding box center [323, 65] width 183 height 13
click at [424, 66] on button "button" at bounding box center [420, 65] width 13 height 13
select select "10"
select select "2025"
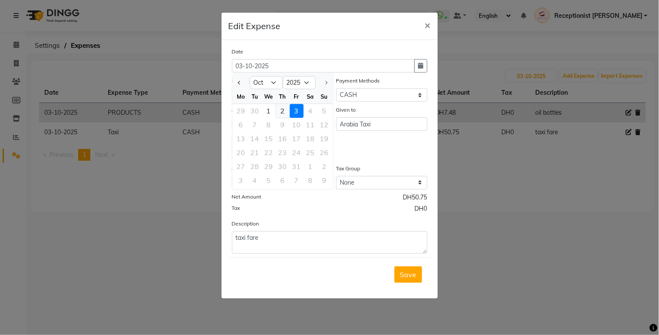
click at [283, 106] on div "2" at bounding box center [283, 111] width 14 height 14
type input "02-10-2025"
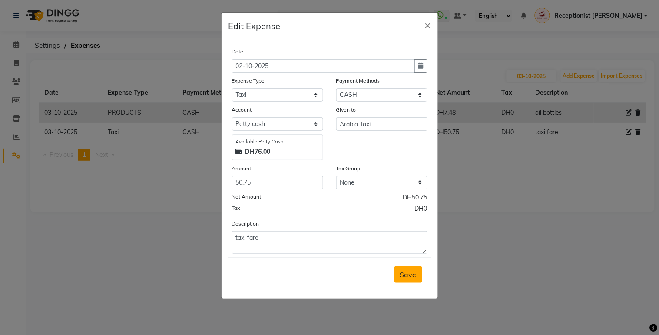
click at [413, 274] on span "Save" at bounding box center [408, 274] width 17 height 9
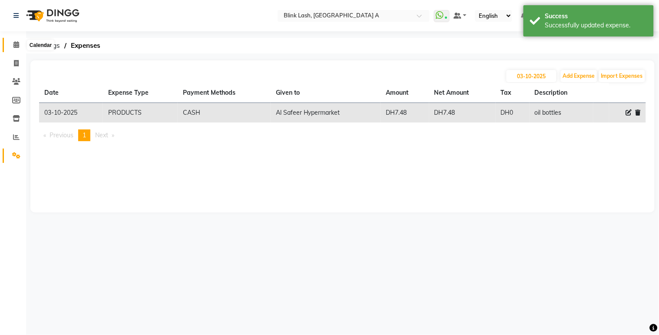
click at [16, 40] on span at bounding box center [16, 45] width 15 height 10
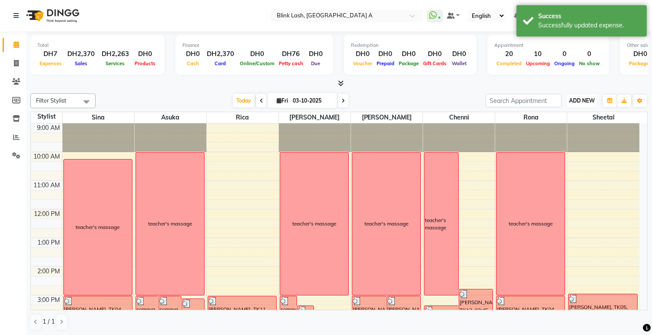
click at [587, 98] on span "ADD NEW" at bounding box center [582, 100] width 26 height 7
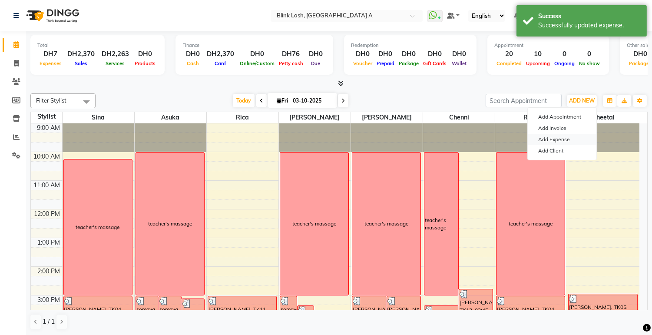
click at [564, 140] on link "Add Expense" at bounding box center [562, 139] width 69 height 11
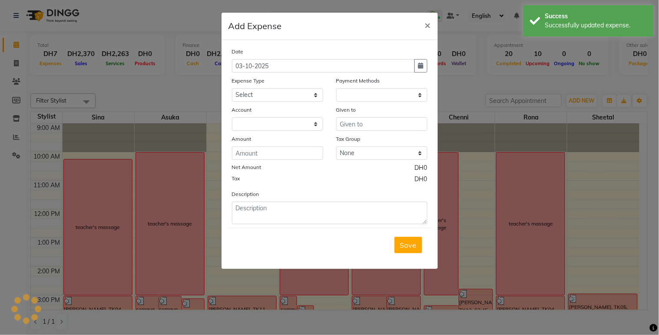
select select "1"
select select "4947"
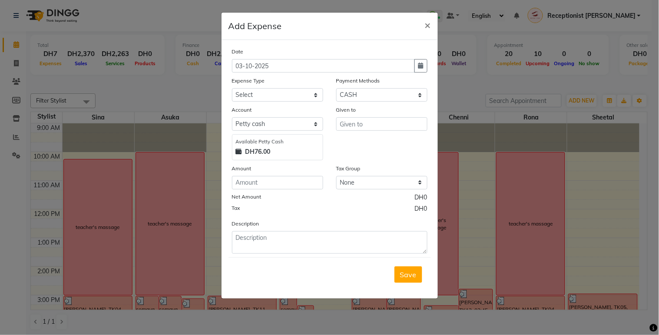
click at [428, 61] on div "Date [DATE]" at bounding box center [329, 60] width 208 height 26
click at [423, 61] on button "button" at bounding box center [420, 65] width 13 height 13
select select "10"
select select "2025"
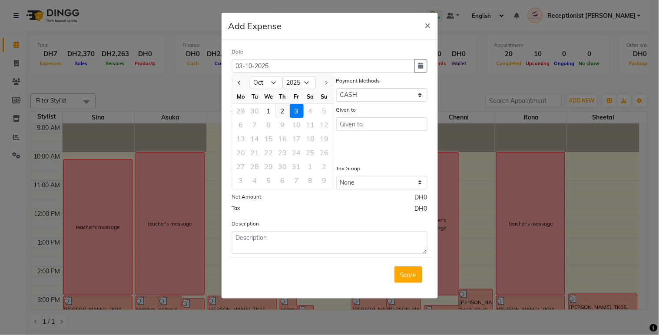
click at [286, 109] on div "2" at bounding box center [283, 111] width 14 height 14
type input "02-10-2025"
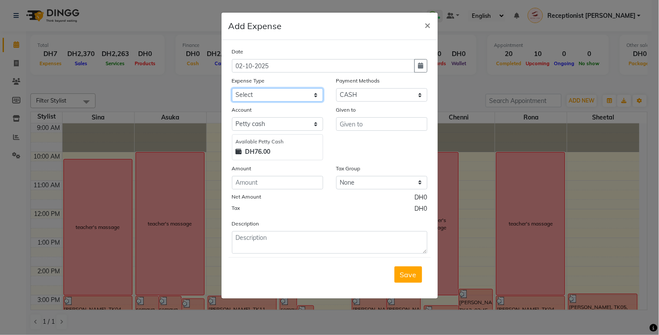
click at [290, 98] on select "Select ACCOMODATIONS RENT Advance Salary Bank charges carlift Car maintenance C…" at bounding box center [277, 94] width 91 height 13
click at [428, 24] on span "×" at bounding box center [428, 24] width 6 height 13
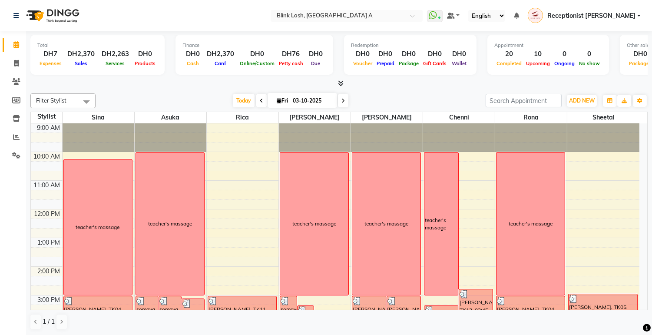
click at [278, 99] on span "Fri" at bounding box center [282, 100] width 16 height 7
select select "10"
select select "2025"
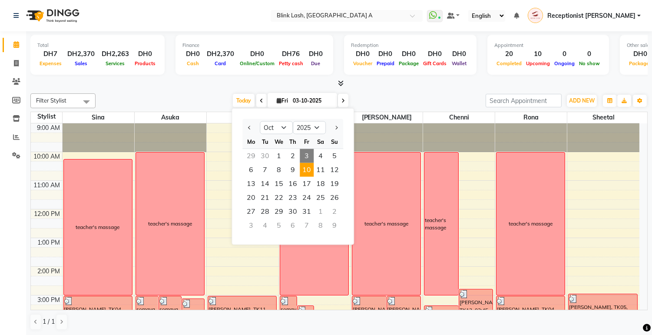
click at [306, 166] on span "10" at bounding box center [307, 170] width 14 height 14
type input "[DATE]"
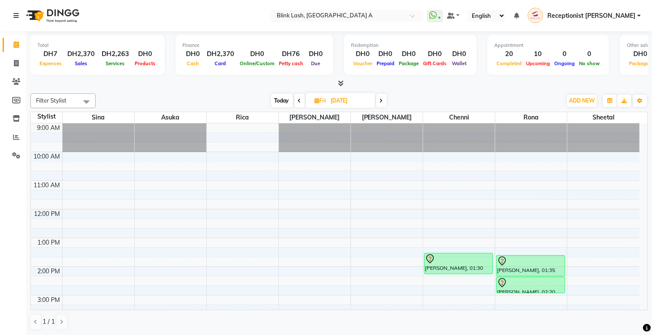
scroll to position [48, 0]
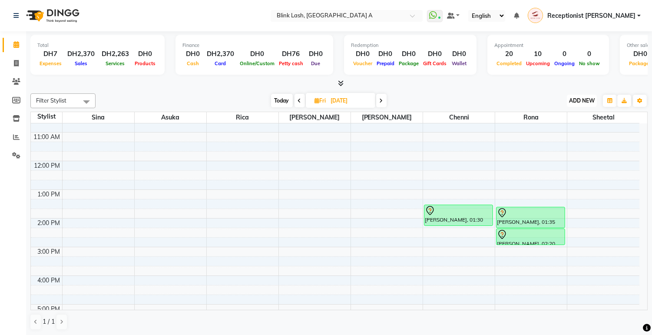
click at [582, 97] on span "ADD NEW" at bounding box center [582, 100] width 26 height 7
click at [566, 117] on button "Add Appointment" at bounding box center [562, 116] width 69 height 11
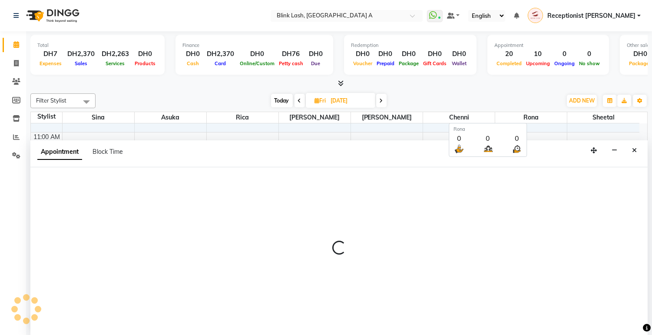
scroll to position [0, 0]
select select "tentative"
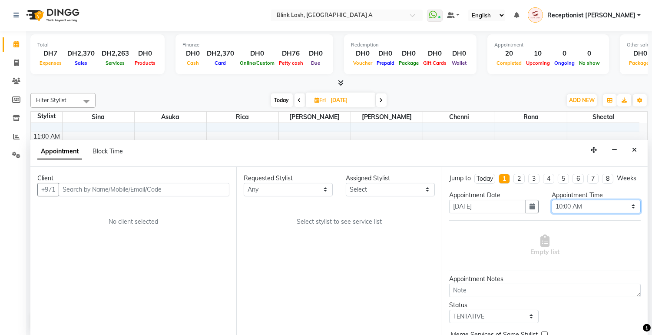
drag, startPoint x: 617, startPoint y: 216, endPoint x: 616, endPoint y: 207, distance: 9.2
click at [617, 213] on select "Select 10:00 AM 10:05 AM 10:10 AM 10:15 AM 10:20 AM 10:25 AM 10:30 AM 10:35 AM …" at bounding box center [596, 206] width 89 height 13
select select "780"
click at [552, 207] on select "Select 10:00 AM 10:05 AM 10:10 AM 10:15 AM 10:20 AM 10:25 AM 10:30 AM 10:35 AM …" at bounding box center [596, 206] width 89 height 13
click at [389, 189] on select "Select [PERSON_NAME] [PERSON_NAME] Rica [PERSON_NAME]" at bounding box center [390, 189] width 89 height 13
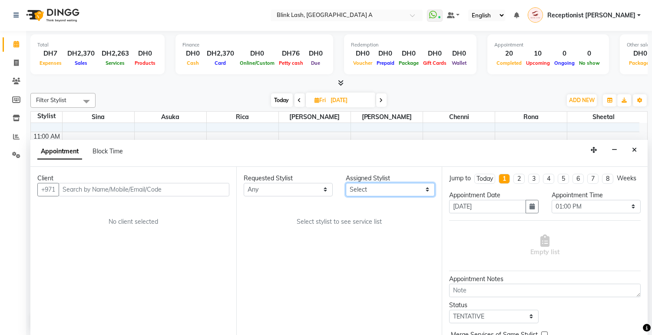
select select "46934"
click at [346, 183] on select "Select [PERSON_NAME] [PERSON_NAME] Rica [PERSON_NAME]" at bounding box center [390, 189] width 89 height 13
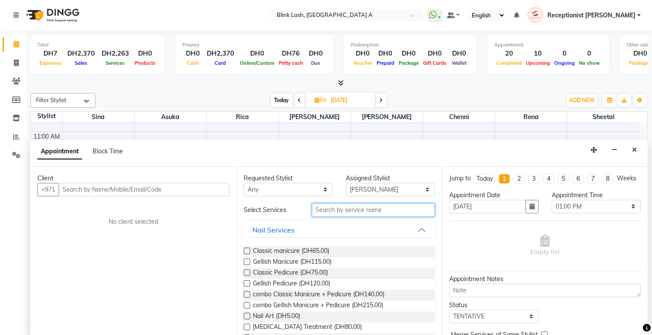
click at [337, 211] on input "text" at bounding box center [373, 209] width 123 height 13
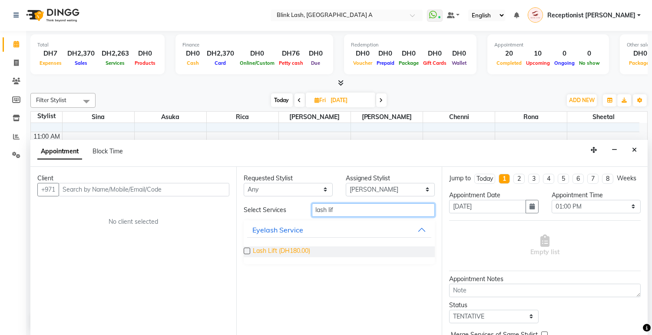
type input "lash lif"
click at [294, 248] on span "Lash Lift (DH180.00)" at bounding box center [281, 251] width 57 height 11
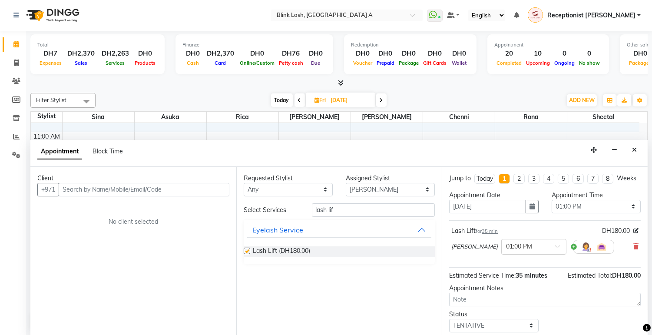
checkbox input "false"
click at [350, 213] on input "lash lif" at bounding box center [373, 209] width 123 height 13
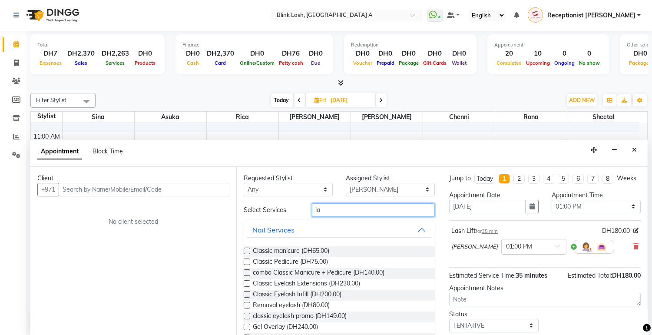
type input "l"
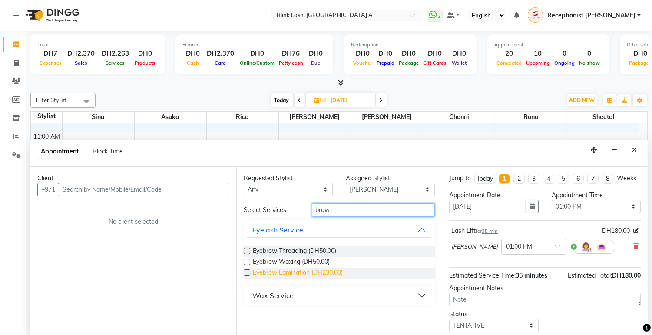
type input "brow"
click at [313, 271] on span "Eyebrow Lamination (DH230.00)" at bounding box center [298, 273] width 90 height 11
checkbox input "false"
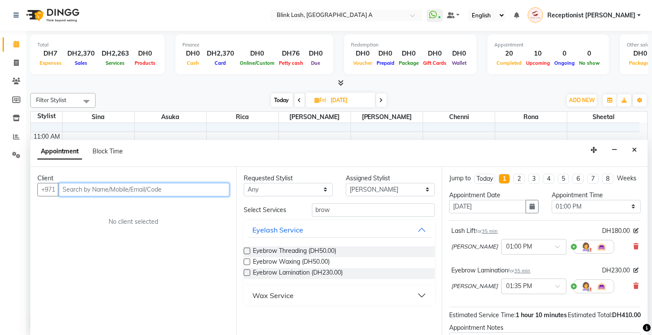
click at [89, 187] on input "text" at bounding box center [144, 189] width 171 height 13
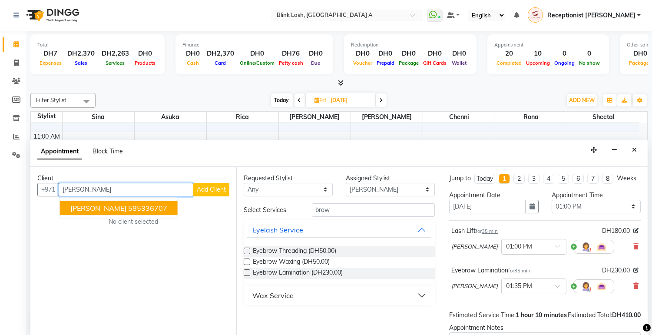
click at [86, 208] on span "[PERSON_NAME]" at bounding box center [98, 208] width 56 height 9
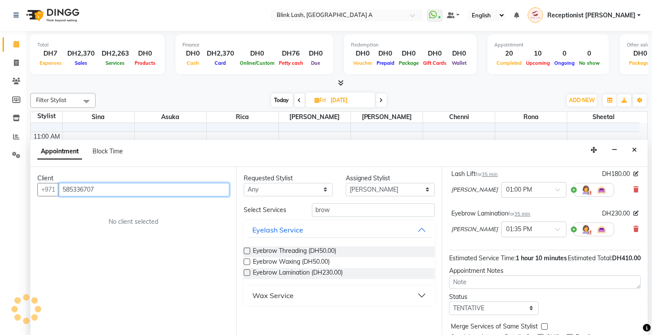
scroll to position [109, 0]
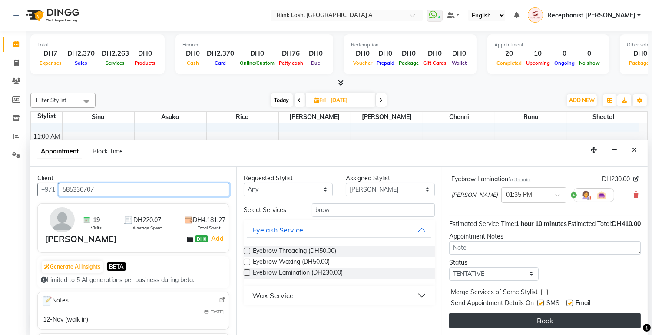
type input "585336707"
click at [519, 321] on button "Book" at bounding box center [545, 321] width 192 height 16
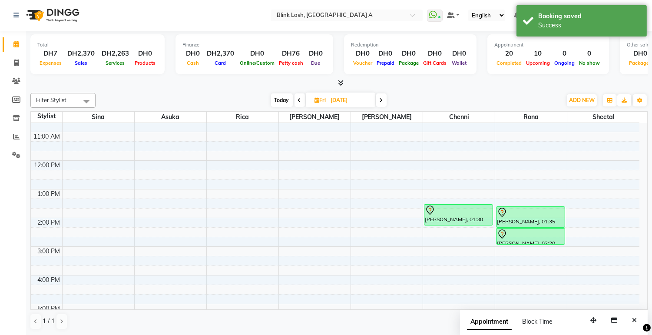
scroll to position [0, 0]
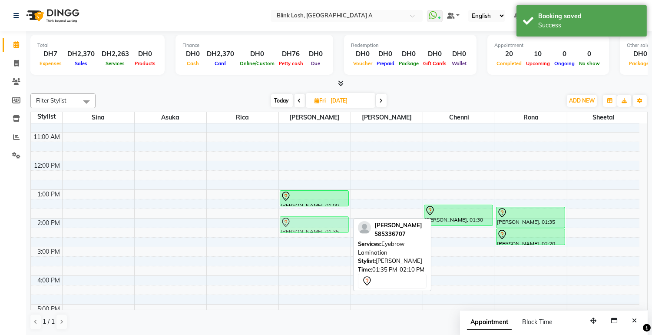
drag, startPoint x: 312, startPoint y: 211, endPoint x: 311, endPoint y: 222, distance: 10.9
click at [311, 222] on div "[PERSON_NAME], 01:00 PM-01:35 PM, Lash Lift [PERSON_NAME], 01:35 PM-02:10 PM, E…" at bounding box center [315, 290] width 72 height 430
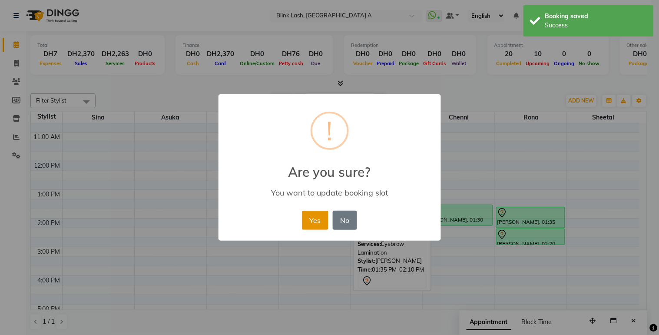
click at [318, 216] on button "Yes" at bounding box center [315, 220] width 26 height 19
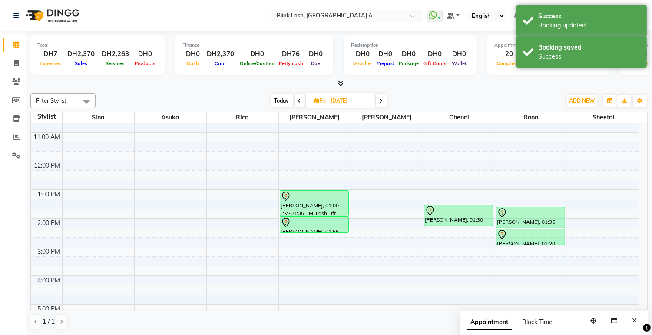
click at [316, 211] on div "[PERSON_NAME], 01:00 PM-01:35 PM, Lash Lift [PERSON_NAME], 01:55 PM-02:30 PM, E…" at bounding box center [315, 290] width 72 height 430
drag, startPoint x: 315, startPoint y: 232, endPoint x: 314, endPoint y: 239, distance: 7.0
click at [314, 239] on div "[PERSON_NAME], 01:00 PM-01:55 PM, Lash Lift [PERSON_NAME], 01:55 PM-02:30 PM, E…" at bounding box center [315, 290] width 72 height 430
click at [282, 96] on span "Today" at bounding box center [282, 100] width 22 height 13
type input "03-10-2025"
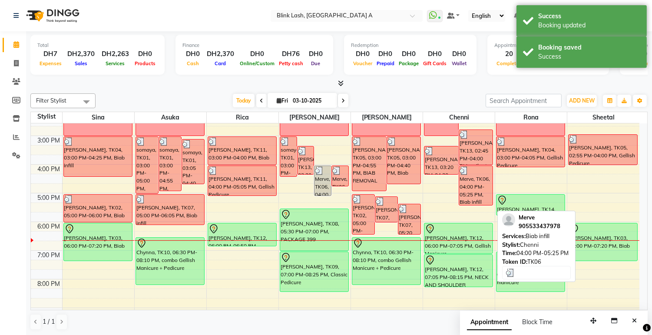
scroll to position [149, 0]
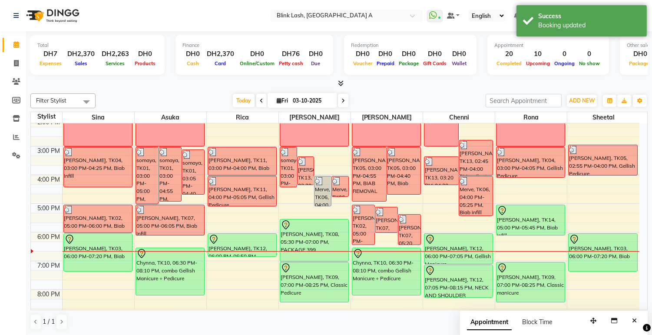
click at [515, 232] on div "teacher's massage [PERSON_NAME], TK04, 03:00 PM-04:05 PM, Gellish Pedicure [PER…" at bounding box center [531, 189] width 72 height 430
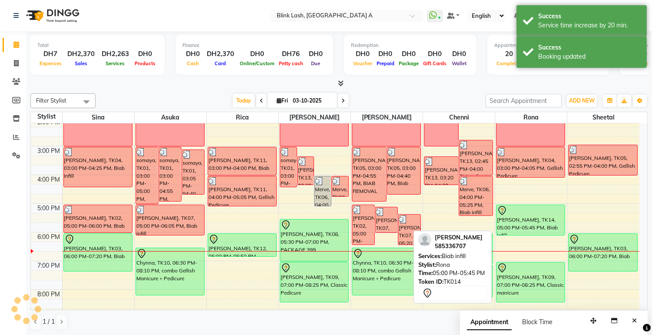
click at [520, 220] on div "[PERSON_NAME], TK14, 05:00 PM-05:45 PM, Biab infill" at bounding box center [530, 220] width 68 height 30
click at [521, 219] on div "[PERSON_NAME], TK14, 05:00 PM-06:05 PM, Biab infill" at bounding box center [530, 220] width 68 height 30
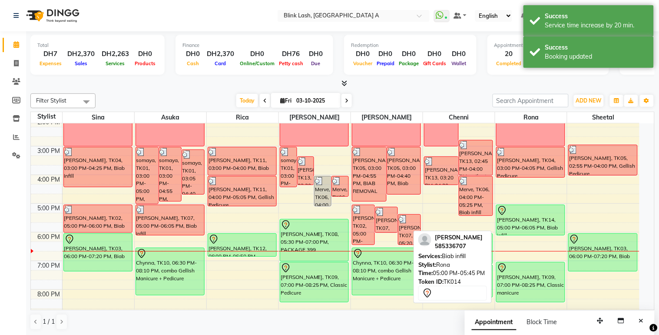
select select "7"
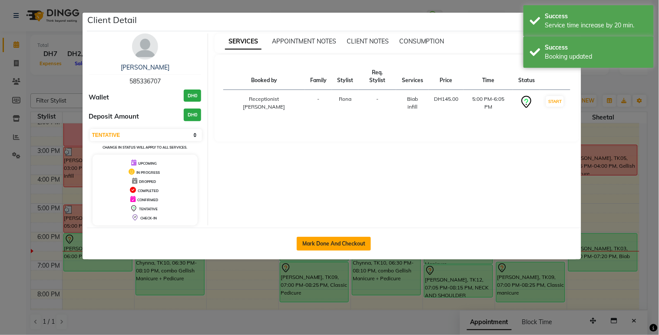
drag, startPoint x: 362, startPoint y: 239, endPoint x: 407, endPoint y: 227, distance: 46.9
click at [362, 239] on button "Mark Done And Checkout" at bounding box center [334, 244] width 74 height 14
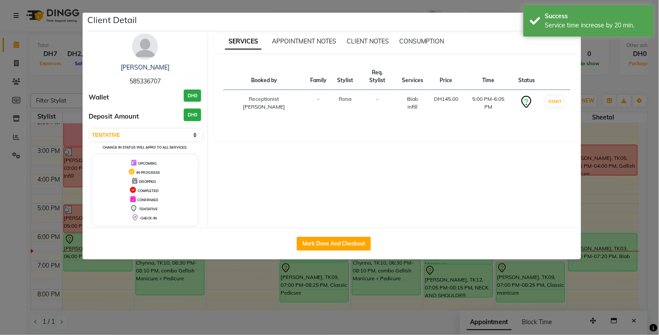
select select "service"
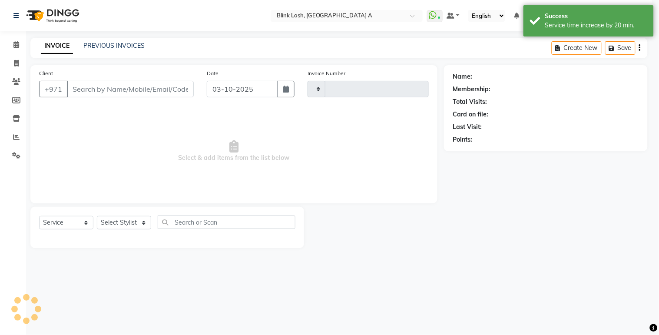
type input "1882"
select select "5970"
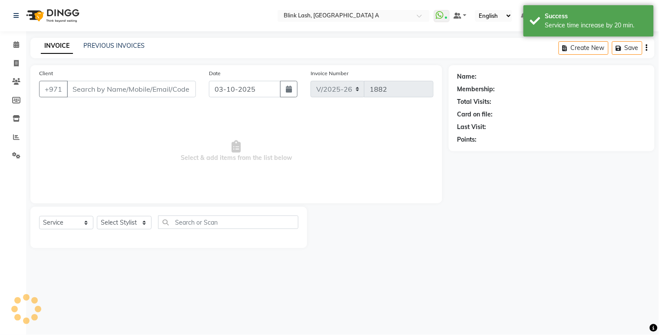
type input "585336707"
select select "89364"
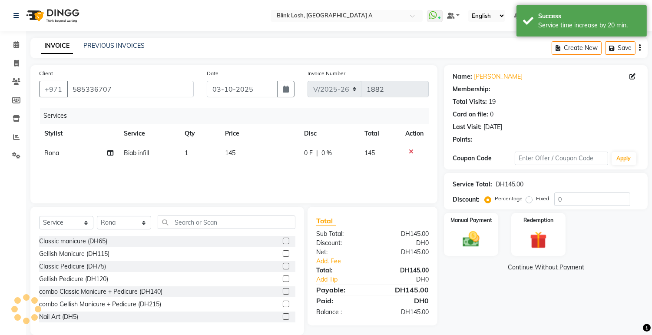
scroll to position [13, 0]
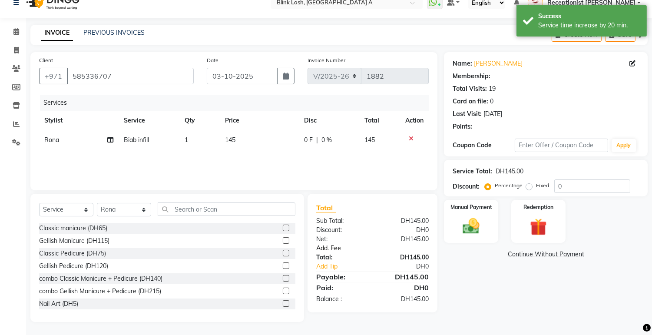
click at [335, 248] on link "Add. Fee" at bounding box center [373, 248] width 126 height 9
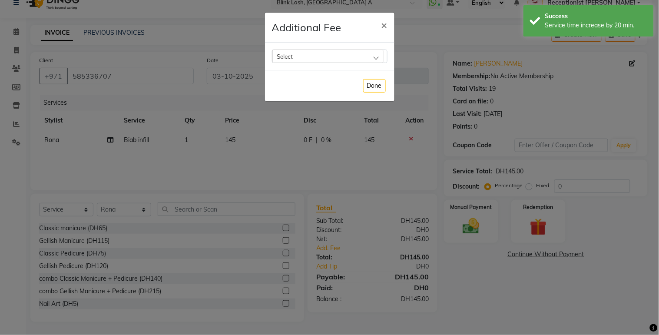
click at [375, 55] on div "Select" at bounding box center [327, 56] width 111 height 13
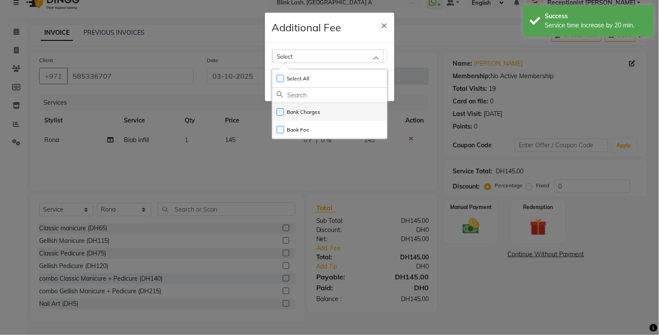
click at [314, 112] on label "Bank Charges" at bounding box center [299, 112] width 44 height 8
checkbox input "true"
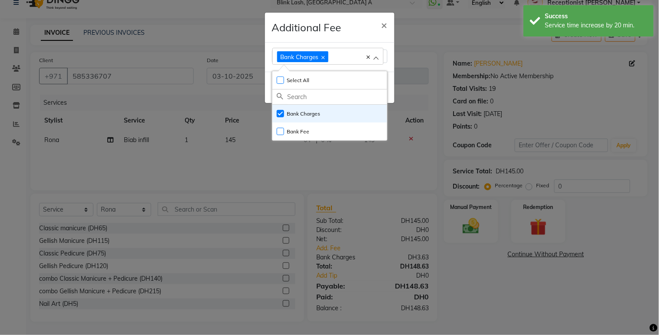
click at [463, 228] on ngb-modal-window "Additional Fee × Bank Charges Select All UnSelect All Bank Charges Bank Fee Done" at bounding box center [329, 167] width 659 height 335
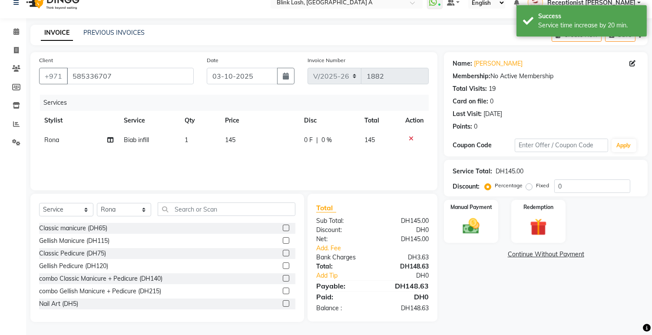
click at [465, 227] on img at bounding box center [470, 226] width 27 height 20
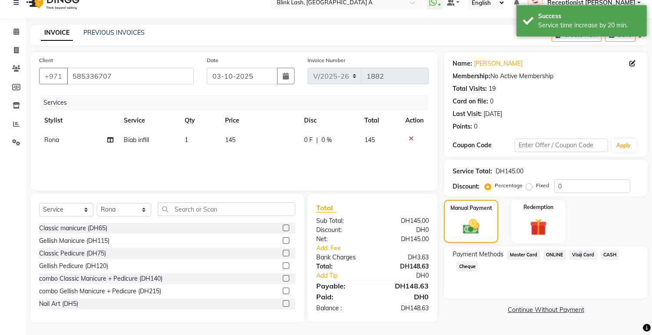
click at [578, 257] on span "Visa Card" at bounding box center [583, 255] width 28 height 10
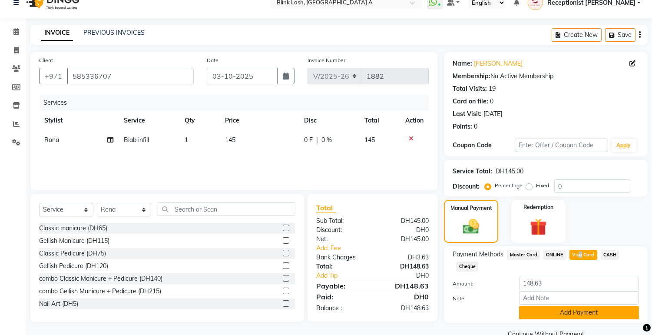
drag, startPoint x: 578, startPoint y: 257, endPoint x: 589, endPoint y: 307, distance: 51.2
click at [589, 307] on button "Add Payment" at bounding box center [579, 312] width 120 height 13
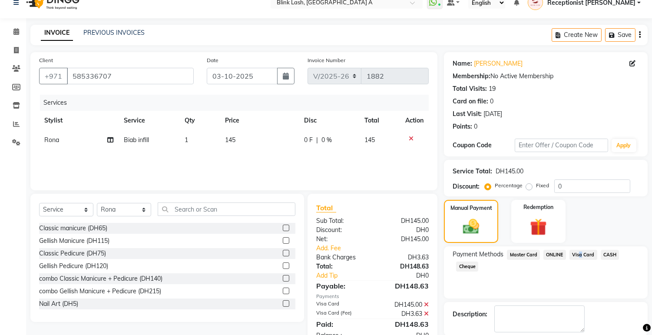
scroll to position [56, 0]
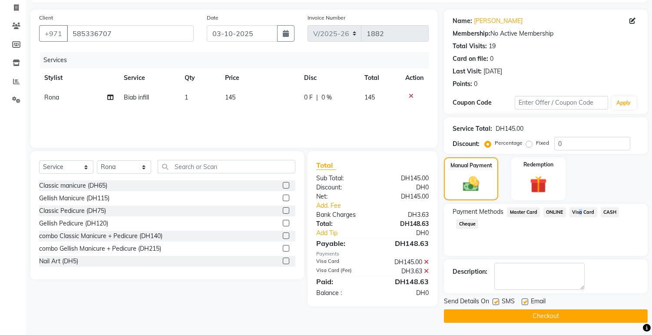
click at [612, 310] on button "Checkout" at bounding box center [546, 315] width 204 height 13
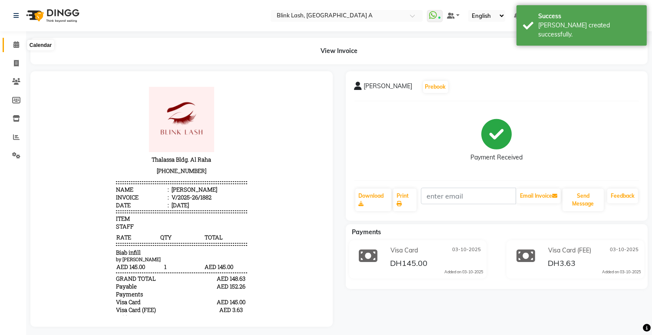
click at [20, 41] on span at bounding box center [16, 45] width 15 height 10
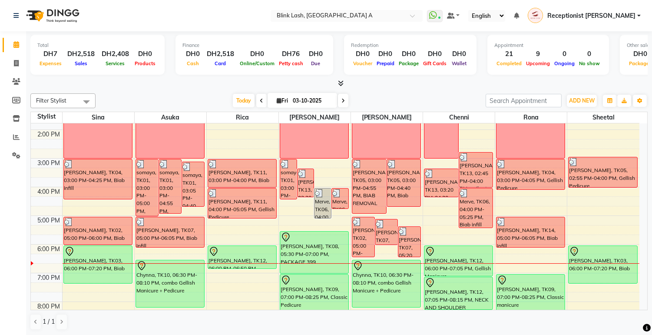
scroll to position [193, 0]
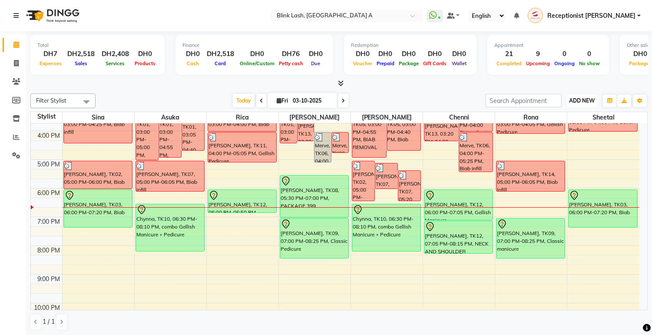
click at [579, 97] on span "ADD NEW" at bounding box center [582, 100] width 26 height 7
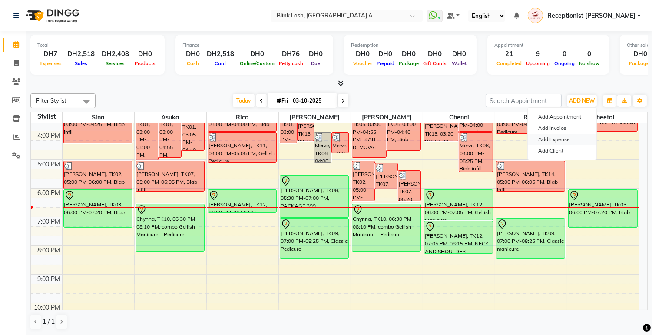
click at [563, 137] on link "Add Expense" at bounding box center [562, 139] width 69 height 11
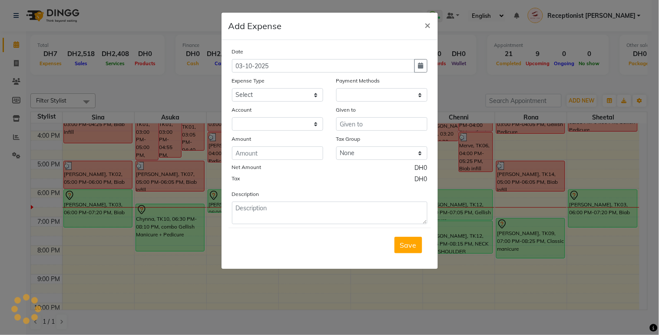
select select "4948"
select select "1"
select select "4947"
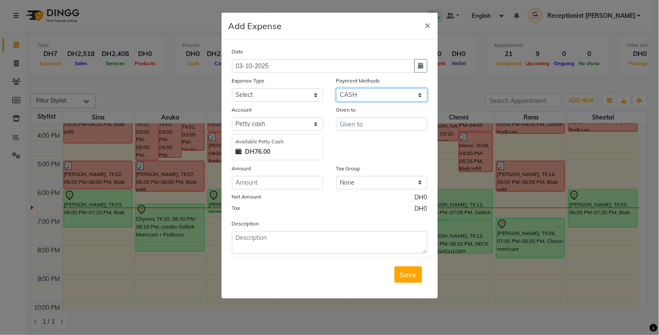
click at [377, 96] on select "Select Gift Card Master Card ONLINE Visa Card CASH Package Cheque Prepaid Vouch…" at bounding box center [381, 94] width 91 height 13
select select "3"
click at [336, 88] on select "Select Gift Card Master Card ONLINE Visa Card CASH Package Cheque Prepaid Vouch…" at bounding box center [381, 94] width 91 height 13
select select "4948"
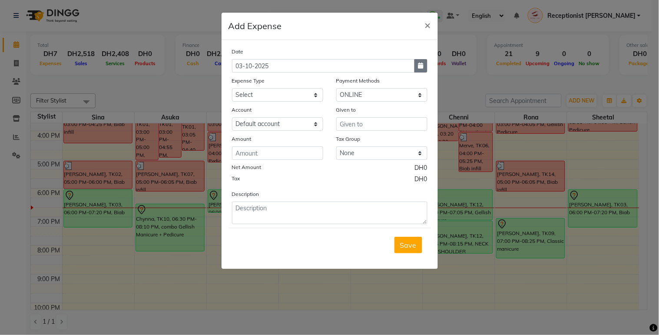
click at [417, 64] on button "button" at bounding box center [420, 65] width 13 height 13
select select "10"
select select "2025"
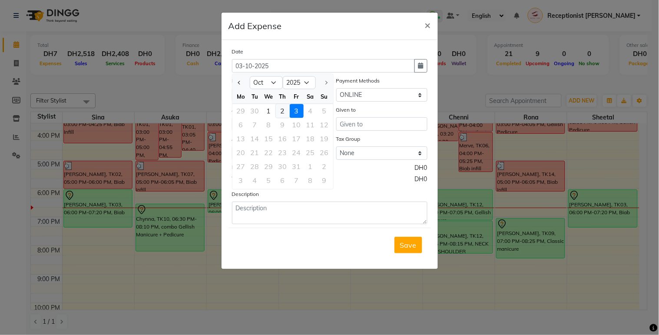
click at [285, 111] on div "2" at bounding box center [283, 111] width 14 height 14
type input "02-10-2025"
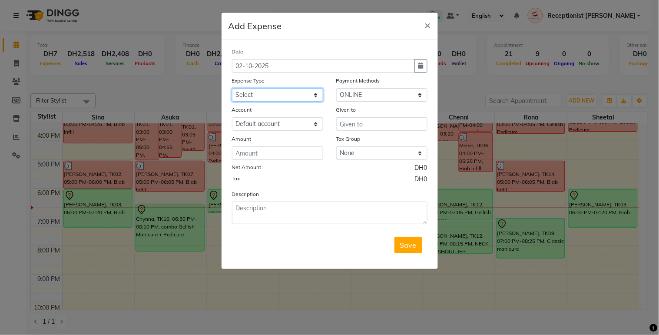
click at [284, 99] on select "Select ACCOMODATIONS RENT Advance Salary Bank charges carlift Car maintenance C…" at bounding box center [277, 94] width 91 height 13
select select "13427"
click at [232, 88] on select "Select ACCOMODATIONS RENT Advance Salary Bank charges carlift Car maintenance C…" at bounding box center [277, 94] width 91 height 13
click at [352, 118] on input "text" at bounding box center [381, 123] width 91 height 13
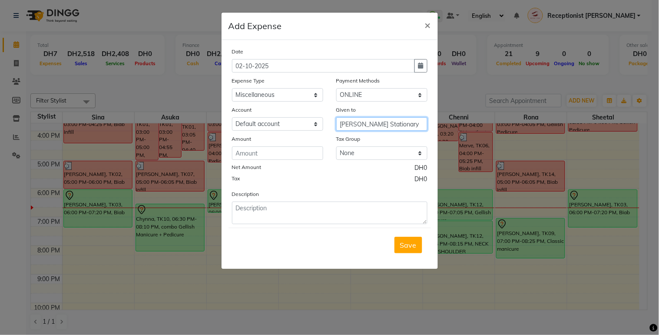
type input "[PERSON_NAME] Stationary"
click at [301, 149] on input "number" at bounding box center [277, 152] width 91 height 13
type input "162.75"
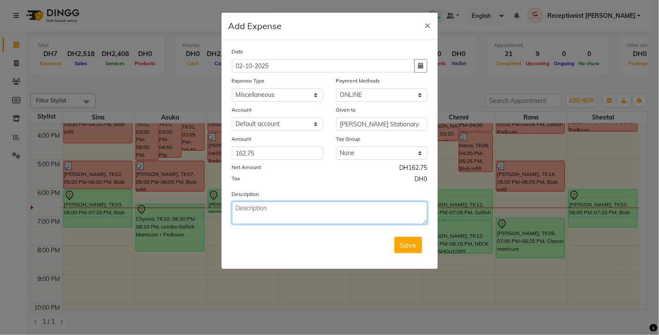
click at [314, 210] on textarea at bounding box center [329, 213] width 195 height 23
type textarea "copy/printing/lamination"
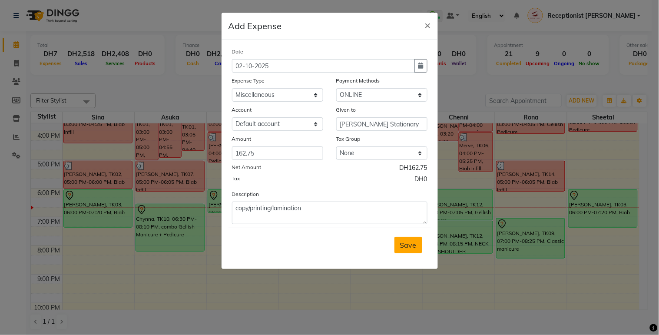
click at [408, 249] on span "Save" at bounding box center [408, 245] width 17 height 9
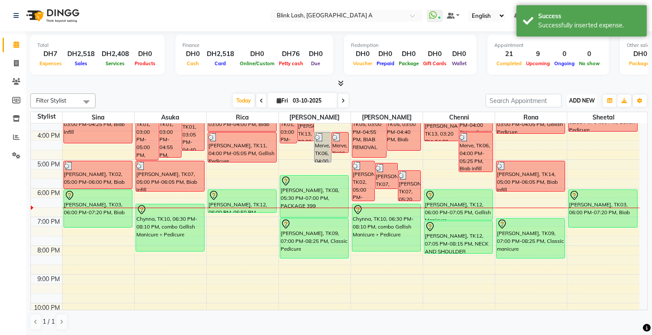
click at [589, 99] on span "ADD NEW" at bounding box center [582, 100] width 26 height 7
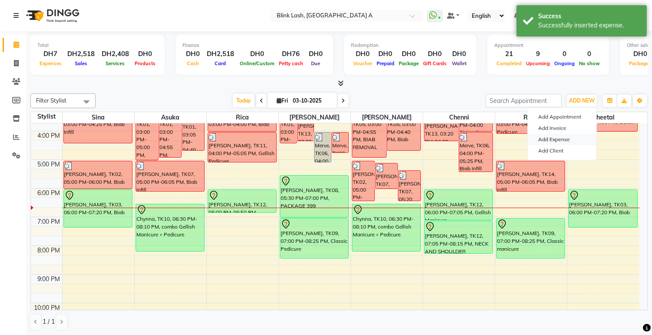
click at [561, 139] on link "Add Expense" at bounding box center [562, 139] width 69 height 11
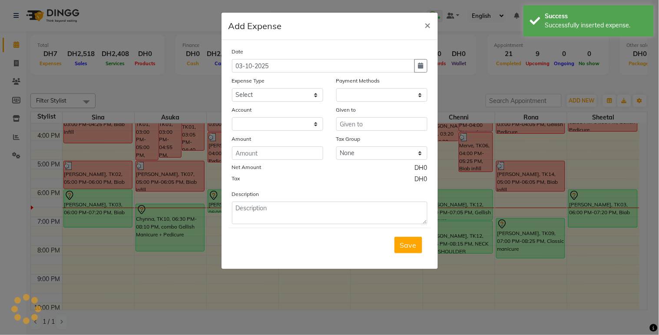
select select "1"
select select "4947"
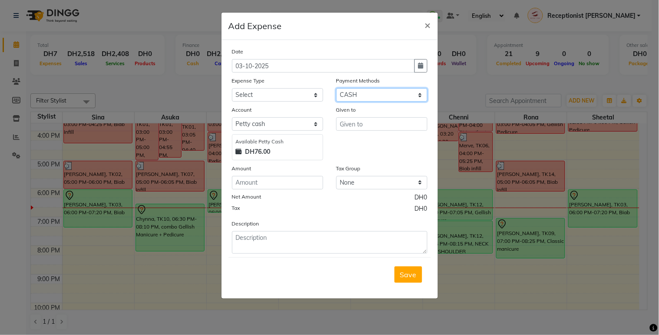
click at [414, 93] on select "Select Gift Card Master Card ONLINE Visa Card CASH Package Cheque Prepaid Vouch…" at bounding box center [381, 94] width 91 height 13
select select "19"
click at [336, 88] on select "Select Gift Card Master Card ONLINE Visa Card CASH Package Cheque Prepaid Vouch…" at bounding box center [381, 94] width 91 height 13
select select "4948"
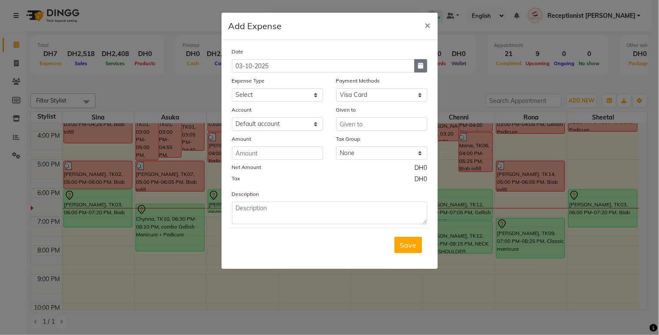
click at [418, 68] on icon "button" at bounding box center [420, 66] width 5 height 6
select select "10"
select select "2025"
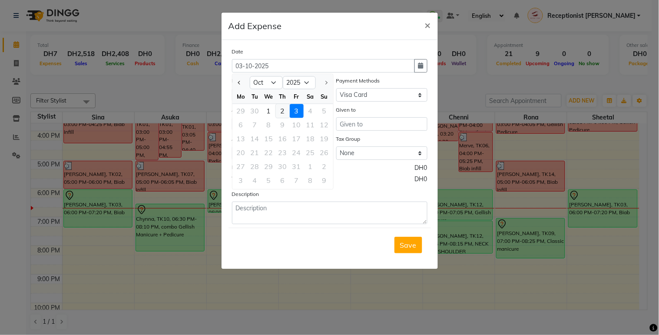
click at [283, 111] on div "2" at bounding box center [283, 111] width 14 height 14
type input "02-10-2025"
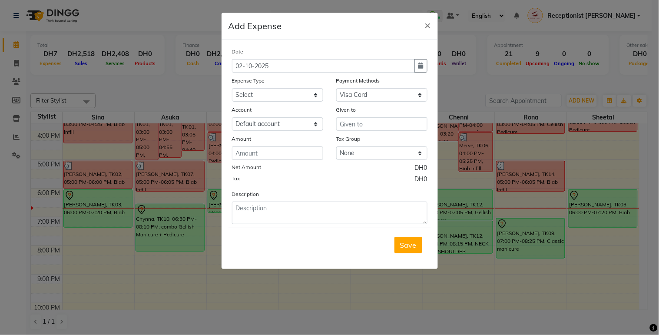
click at [296, 102] on div "Date 02-10-2025 Expense Type Select ACCOMODATIONS RENT Advance Salary Bank char…" at bounding box center [329, 135] width 195 height 177
click at [300, 99] on select "Select ACCOMODATIONS RENT Advance Salary Bank charges carlift Car maintenance C…" at bounding box center [277, 94] width 91 height 13
select select "20099"
click at [232, 88] on select "Select ACCOMODATIONS RENT Advance Salary Bank charges carlift Car maintenance C…" at bounding box center [277, 94] width 91 height 13
click at [345, 125] on input "text" at bounding box center [381, 123] width 91 height 13
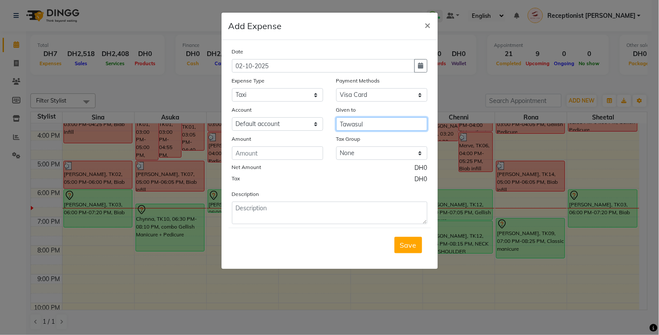
type input "Tawasul"
click at [296, 155] on input "number" at bounding box center [277, 152] width 91 height 13
type input "14"
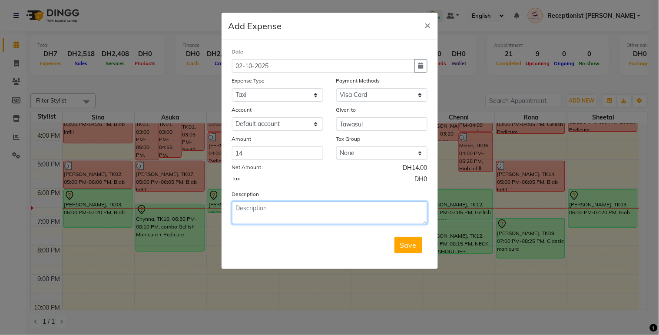
click at [297, 205] on textarea at bounding box center [329, 213] width 195 height 23
type textarea "taxi fare"
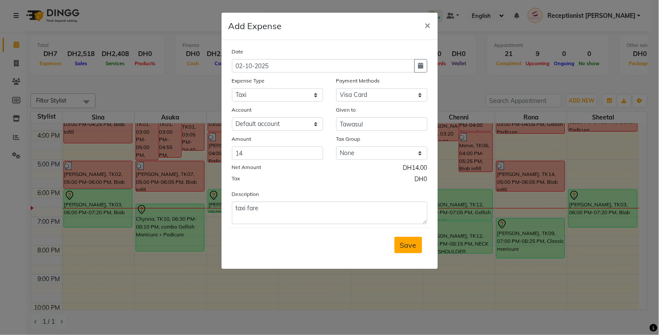
click at [416, 244] on button "Save" at bounding box center [408, 245] width 28 height 17
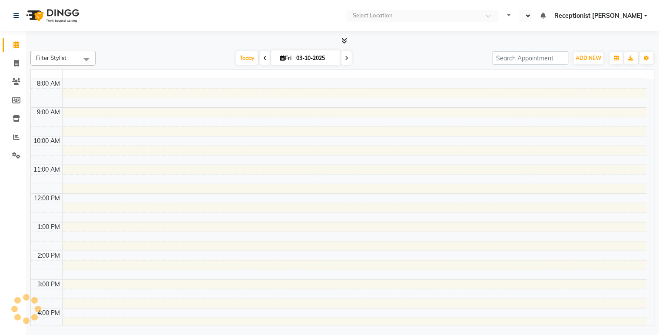
select select "en"
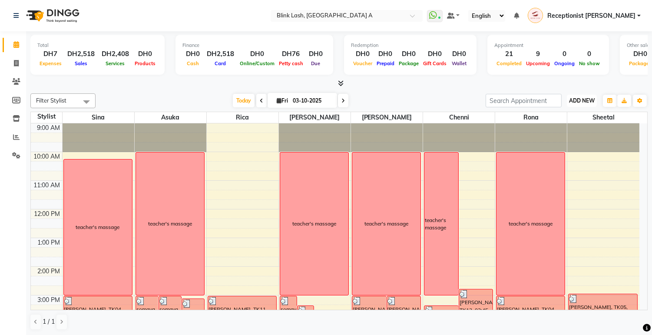
click at [583, 98] on span "ADD NEW" at bounding box center [582, 100] width 26 height 7
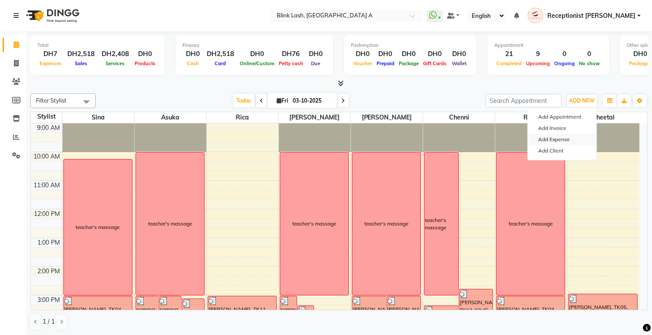
click at [559, 142] on link "Add Expense" at bounding box center [562, 139] width 69 height 11
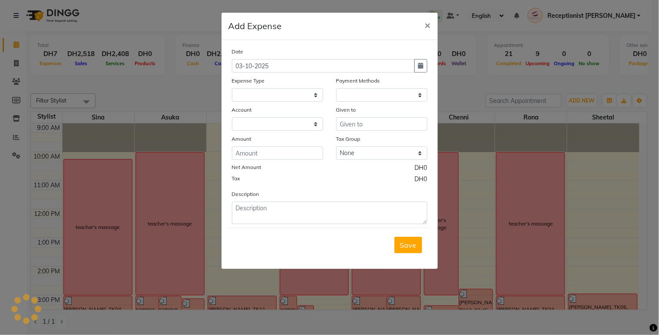
select select
select select "1"
select select "4947"
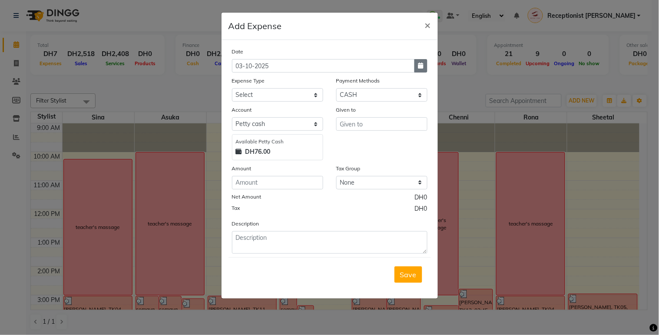
click at [415, 61] on button "button" at bounding box center [420, 65] width 13 height 13
select select "10"
select select "2025"
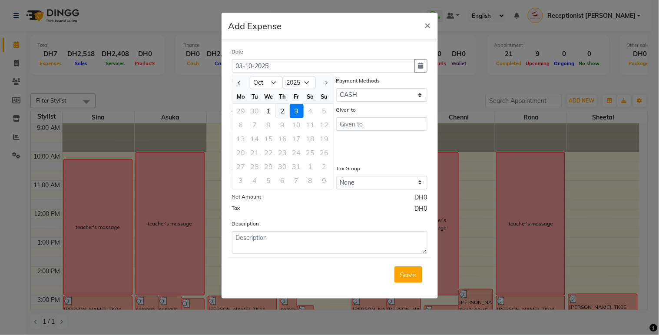
click at [281, 112] on div "2" at bounding box center [283, 111] width 14 height 14
type input "02-10-2025"
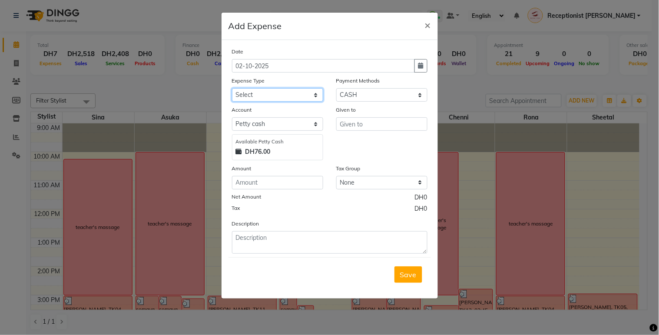
click at [300, 95] on select "Select ACCOMODATIONS RENT Advance Salary Bank charges carlift Car maintenance C…" at bounding box center [277, 94] width 91 height 13
select select "13427"
click at [232, 88] on select "Select ACCOMODATIONS RENT Advance Salary Bank charges carlift Car maintenance C…" at bounding box center [277, 94] width 91 height 13
click at [417, 99] on select "Select Gift Card Master Card ONLINE Visa Card CASH Package Cheque Prepaid Vouch…" at bounding box center [381, 94] width 91 height 13
select select "19"
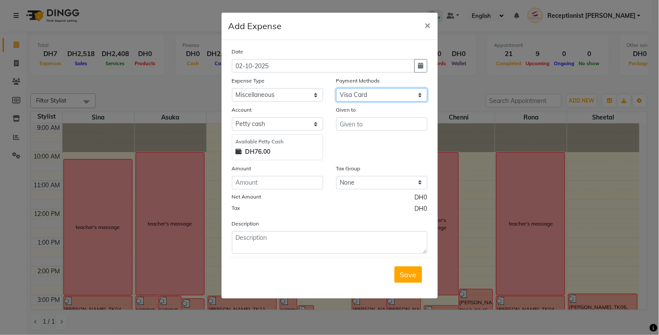
click at [336, 88] on select "Select Gift Card Master Card ONLINE Visa Card CASH Package Cheque Prepaid Vouch…" at bounding box center [381, 94] width 91 height 13
select select "4948"
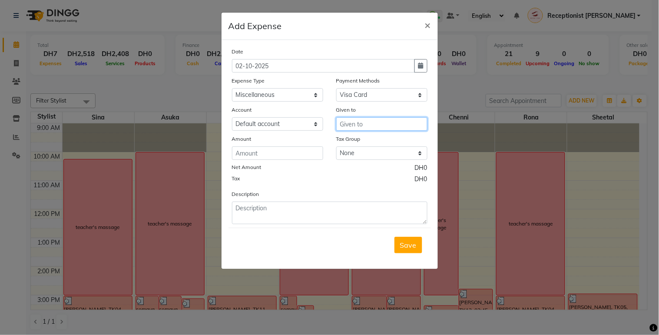
click at [386, 122] on input "text" at bounding box center [381, 123] width 91 height 13
type input "[PERSON_NAME] Stationary"
click at [285, 149] on input "number" at bounding box center [277, 152] width 91 height 13
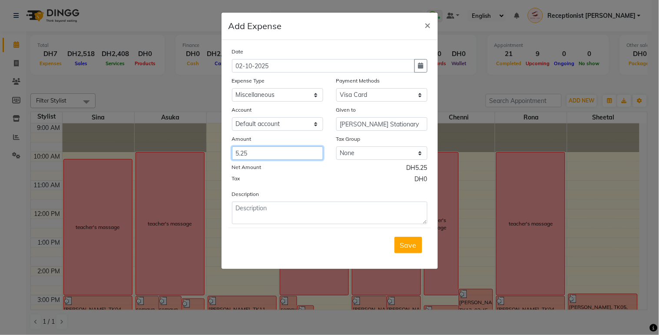
type input "5.25"
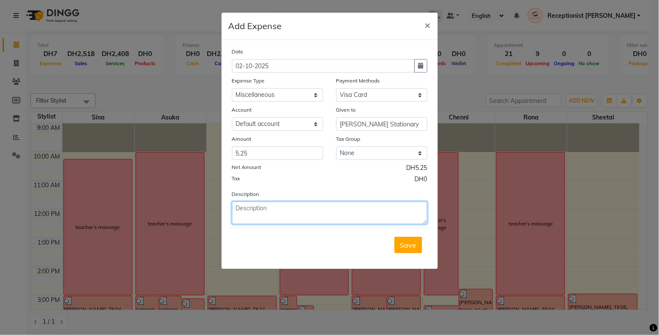
click at [306, 215] on textarea at bounding box center [329, 213] width 195 height 23
type textarea "envelope"
click at [410, 244] on span "Save" at bounding box center [408, 245] width 17 height 9
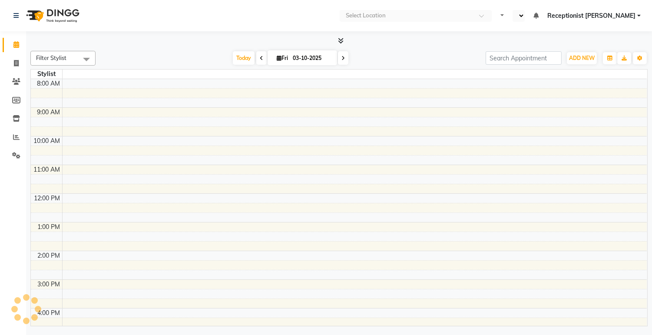
select select "en"
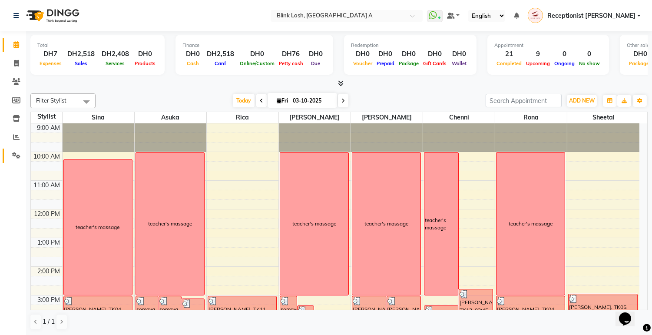
click at [18, 155] on icon at bounding box center [16, 155] width 8 height 7
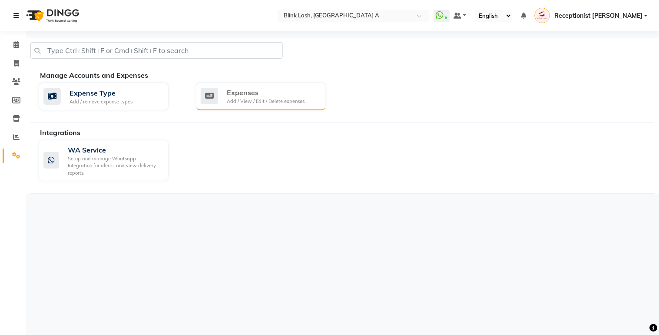
click at [222, 93] on div "Expenses Add / View / Edit / Delete expenses" at bounding box center [260, 96] width 118 height 18
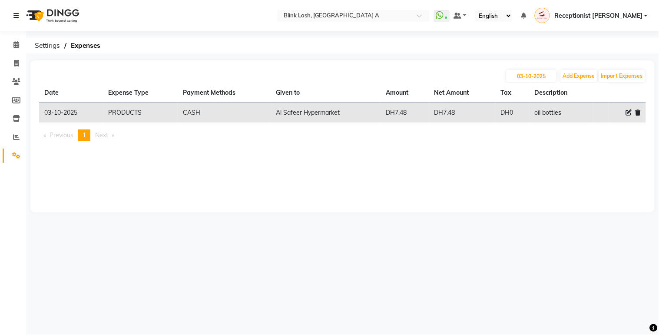
click at [628, 111] on icon at bounding box center [629, 112] width 6 height 6
select select "15294"
select select "1"
select select "4947"
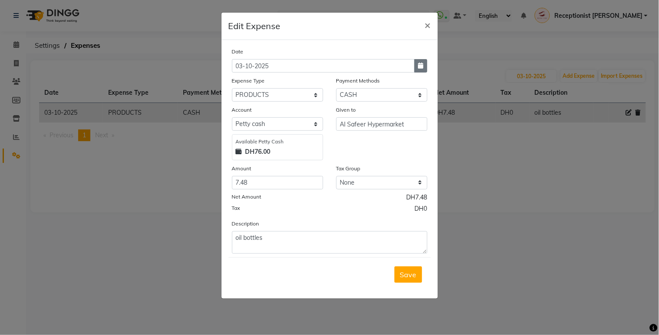
click at [417, 65] on button "button" at bounding box center [420, 65] width 13 height 13
select select "10"
select select "2025"
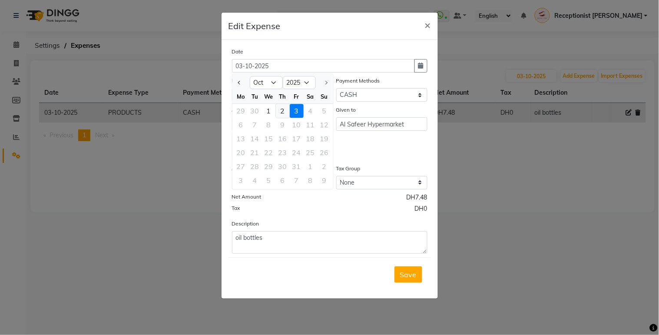
click at [284, 109] on div "2" at bounding box center [283, 111] width 14 height 14
type input "02-10-2025"
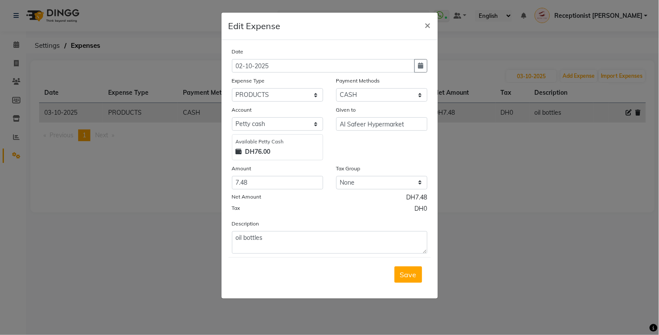
click at [413, 274] on span "Save" at bounding box center [408, 274] width 17 height 9
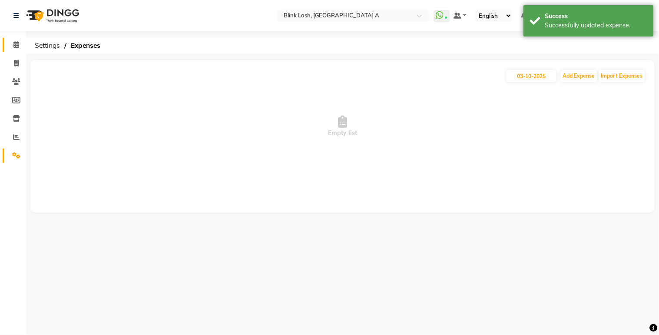
click at [14, 38] on link "Calendar" at bounding box center [13, 45] width 21 height 14
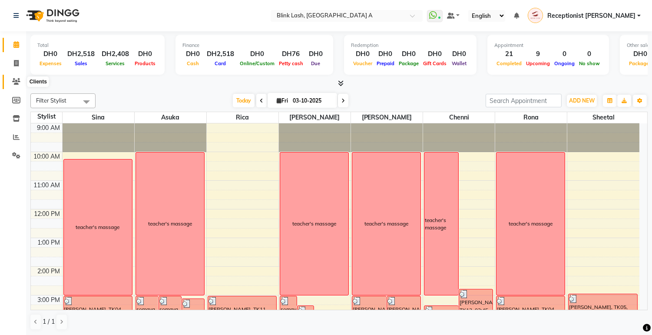
click at [15, 80] on icon at bounding box center [16, 81] width 8 height 7
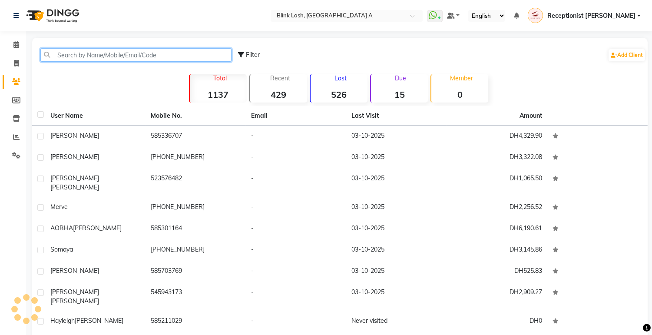
click at [99, 52] on input "text" at bounding box center [135, 54] width 191 height 13
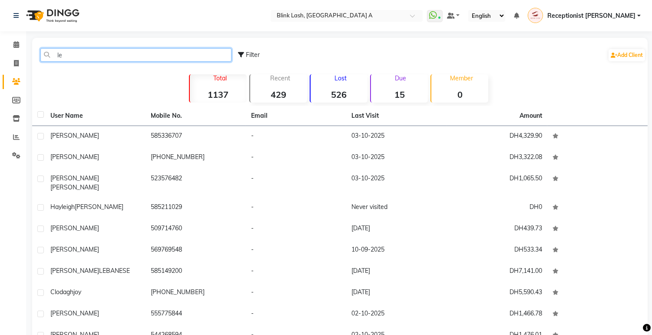
type input "l"
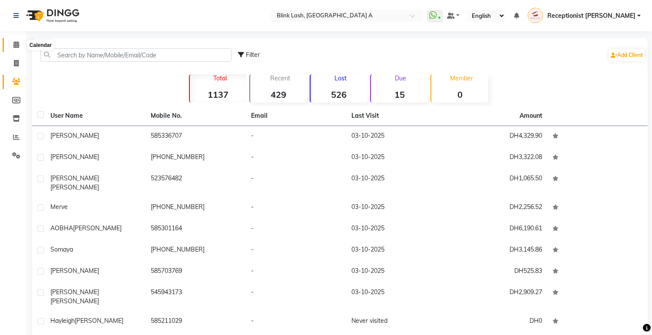
click at [17, 41] on icon at bounding box center [16, 44] width 6 height 7
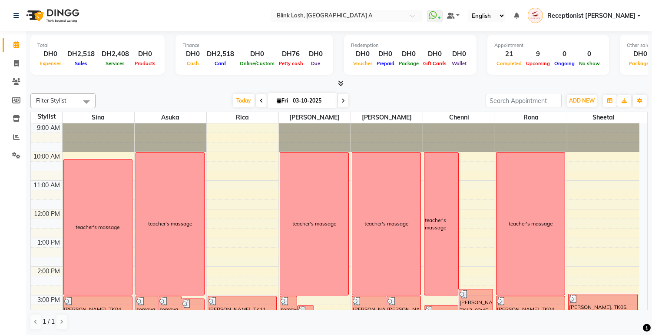
click at [277, 98] on icon at bounding box center [279, 101] width 5 height 6
select select "10"
select select "2025"
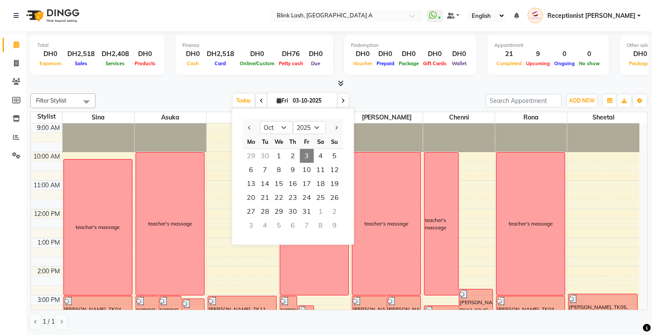
click at [285, 121] on ngb-datepicker-navigation "Jan Feb Mar Apr May Jun [DATE] Aug Sep Oct Nov [DATE] 2016 2017 2018 2019 2020 …" at bounding box center [292, 128] width 101 height 14
click at [279, 125] on select "Jan Feb Mar Apr May Jun [DATE] Aug Sep Oct Nov Dec" at bounding box center [276, 127] width 33 height 13
select select "9"
click at [260, 121] on select "Jan Feb Mar Apr May Jun [DATE] Aug Sep Oct Nov Dec" at bounding box center [276, 127] width 33 height 13
click at [253, 199] on span "22" at bounding box center [251, 198] width 14 height 14
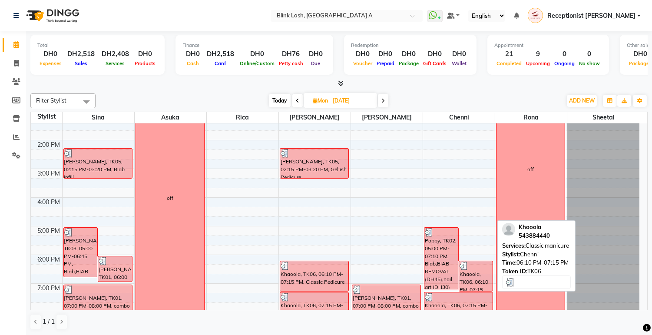
scroll to position [96, 0]
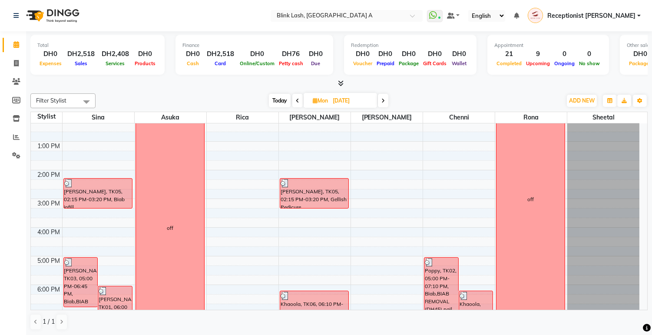
click at [387, 100] on span at bounding box center [383, 100] width 10 height 13
type input "[DATE]"
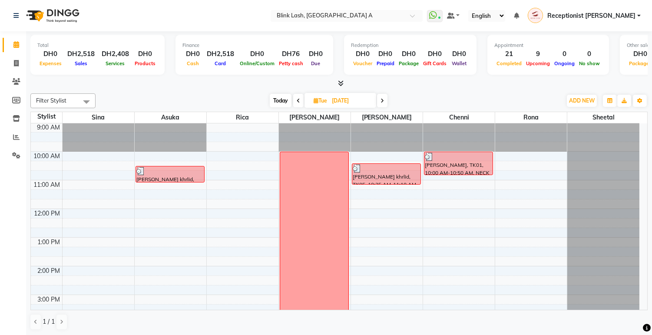
scroll to position [0, 0]
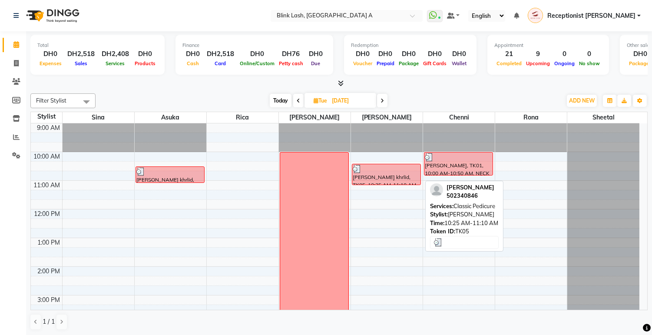
click at [407, 174] on div "[PERSON_NAME] khrlid, TK05, 10:25 AM-11:10 AM, Classic Pedicure" at bounding box center [386, 174] width 68 height 20
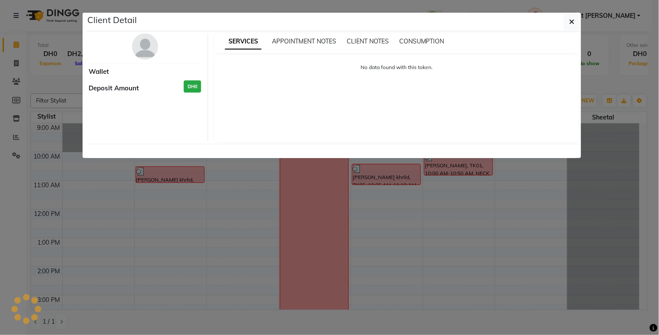
select select "3"
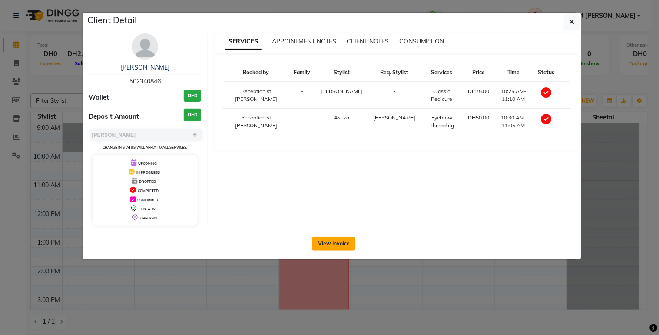
click at [324, 241] on button "View Invoice" at bounding box center [333, 244] width 43 height 14
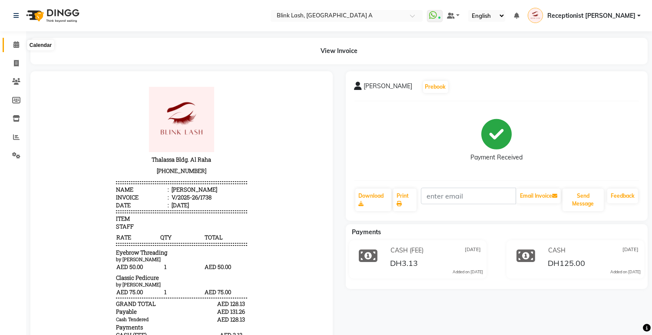
click at [14, 41] on span at bounding box center [16, 45] width 15 height 10
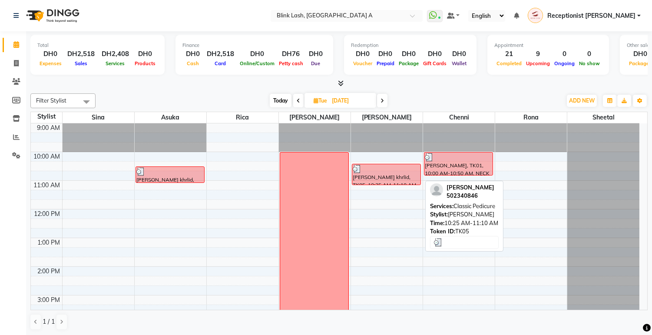
click at [398, 184] on div "[PERSON_NAME] khrlid, TK05, 10:25 AM-11:10 AM, Classic Pedicure" at bounding box center [386, 174] width 68 height 20
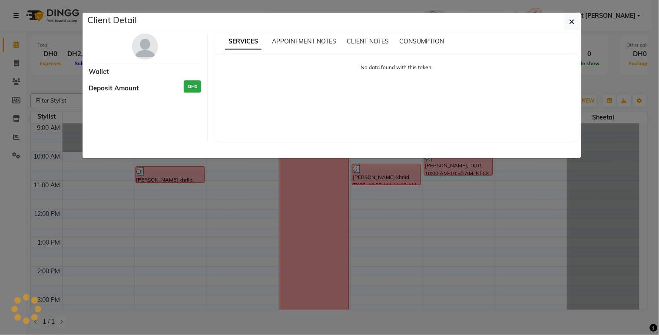
select select "3"
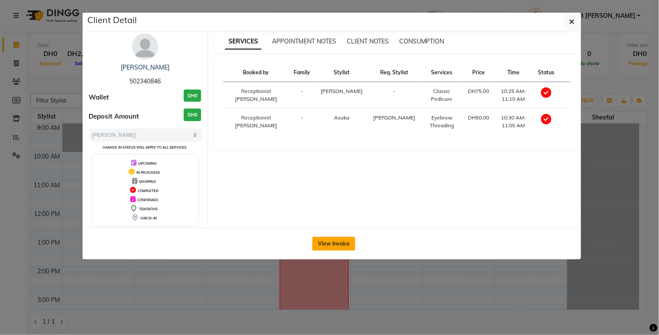
click at [345, 237] on button "View Invoice" at bounding box center [333, 244] width 43 height 14
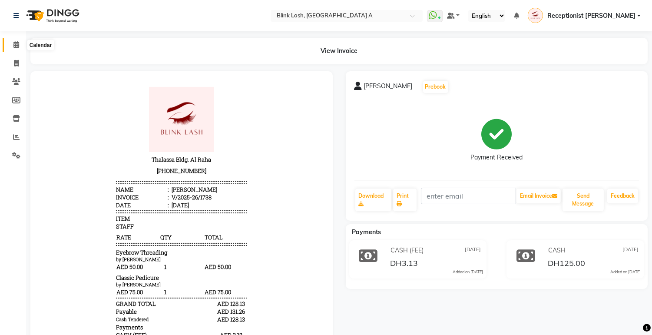
click at [17, 40] on span at bounding box center [16, 45] width 15 height 10
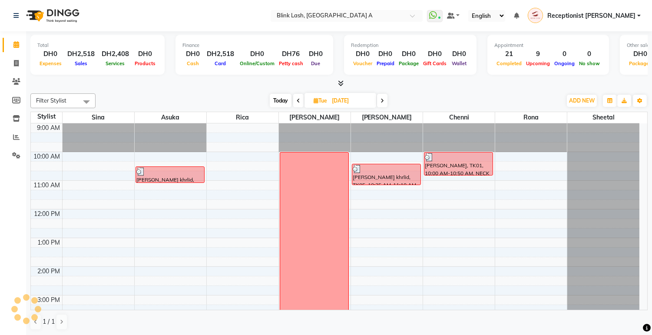
scroll to position [228, 0]
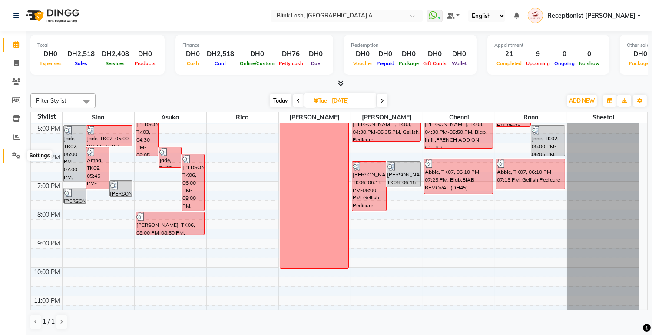
click at [18, 160] on span at bounding box center [16, 156] width 15 height 10
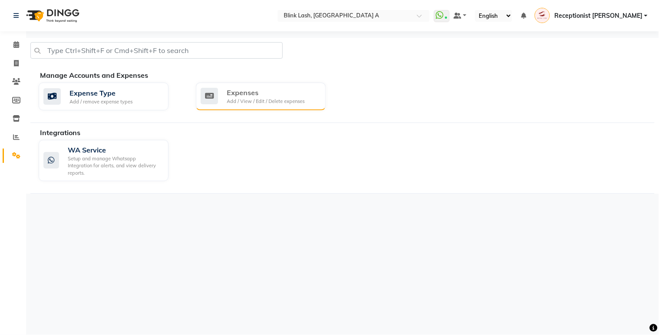
click at [267, 92] on div "Expenses" at bounding box center [266, 92] width 78 height 10
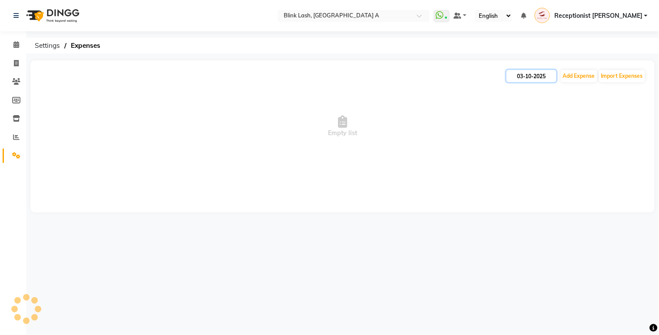
click at [522, 72] on input "03-10-2025" at bounding box center [531, 76] width 50 height 12
select select "10"
select select "2025"
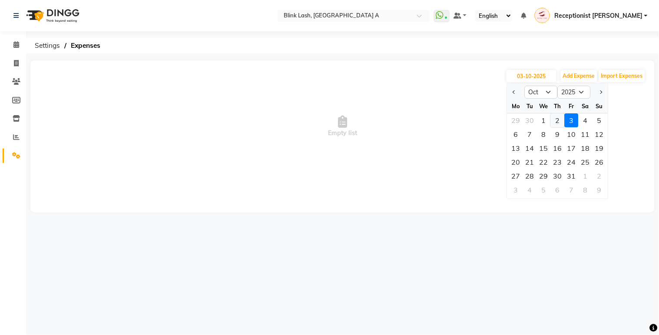
click at [555, 120] on div "2" at bounding box center [558, 120] width 14 height 14
type input "02-10-2025"
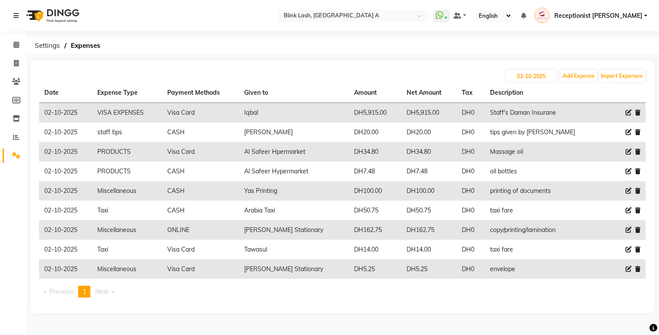
click at [628, 230] on icon at bounding box center [629, 230] width 6 height 6
select select "13427"
select select "3"
select select "4948"
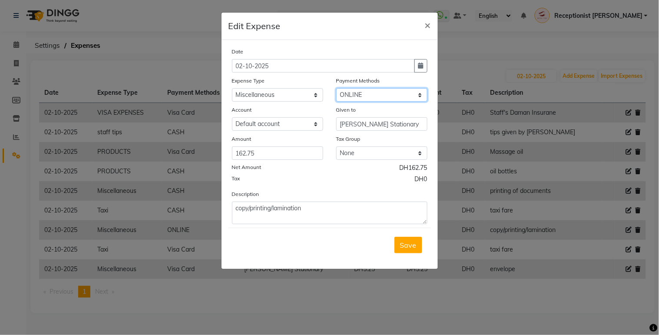
click at [410, 96] on select "Select Gift Card Master Card ONLINE Visa Card CASH Package Cheque Prepaid Vouch…" at bounding box center [381, 94] width 91 height 13
select select "19"
click at [336, 88] on select "Select Gift Card Master Card ONLINE Visa Card CASH Package Cheque Prepaid Vouch…" at bounding box center [381, 94] width 91 height 13
click at [409, 241] on span "Save" at bounding box center [408, 245] width 17 height 9
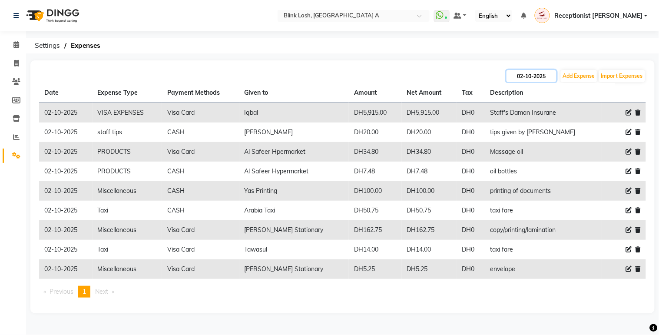
click at [519, 73] on input "02-10-2025" at bounding box center [531, 76] width 50 height 12
select select "10"
select select "2025"
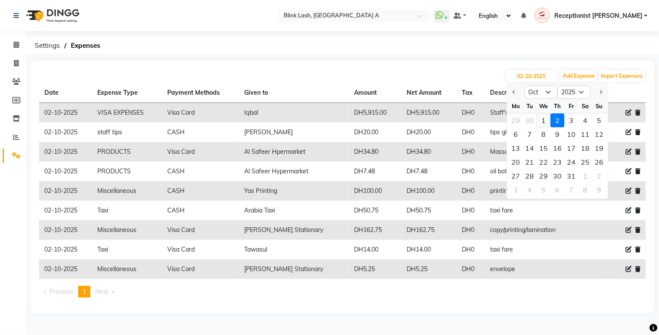
click at [539, 115] on div "1" at bounding box center [544, 120] width 14 height 14
type input "01-10-2025"
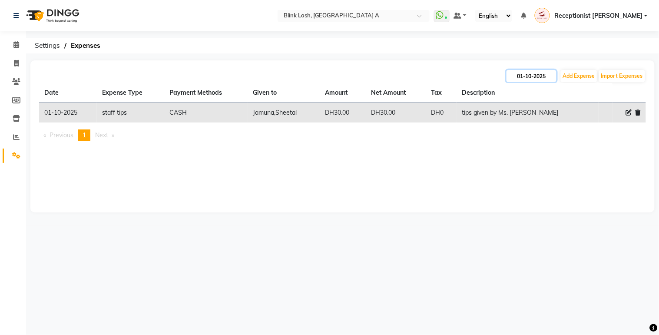
click at [549, 77] on input "01-10-2025" at bounding box center [531, 76] width 50 height 12
select select "10"
select select "2025"
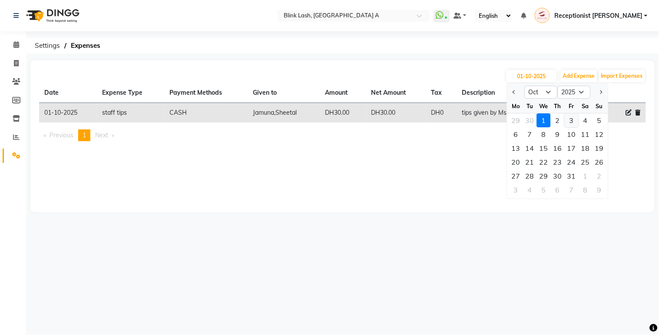
click at [567, 122] on div "3" at bounding box center [572, 120] width 14 height 14
type input "03-10-2025"
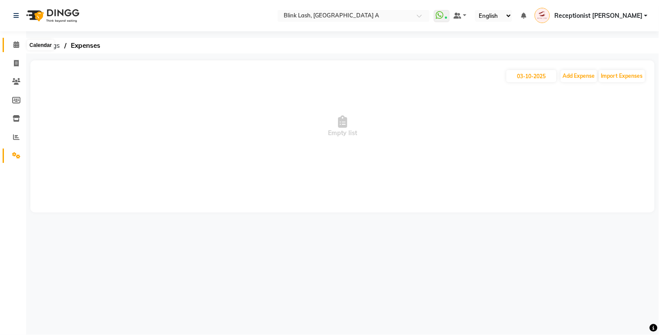
click at [11, 46] on span at bounding box center [16, 45] width 15 height 10
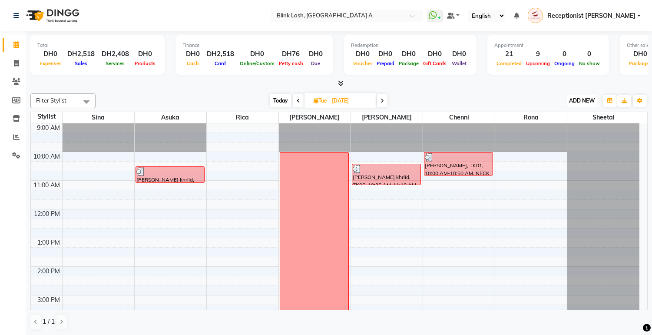
click at [579, 99] on span "ADD NEW" at bounding box center [582, 100] width 26 height 7
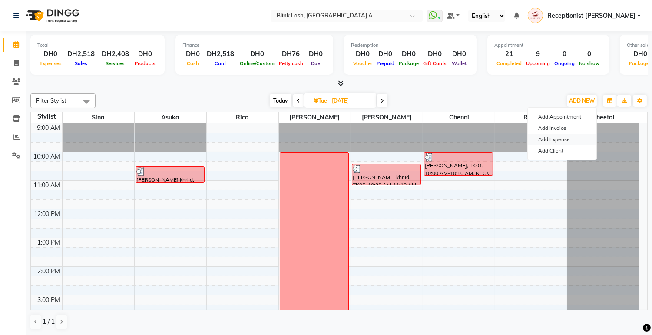
click at [559, 138] on link "Add Expense" at bounding box center [562, 139] width 69 height 11
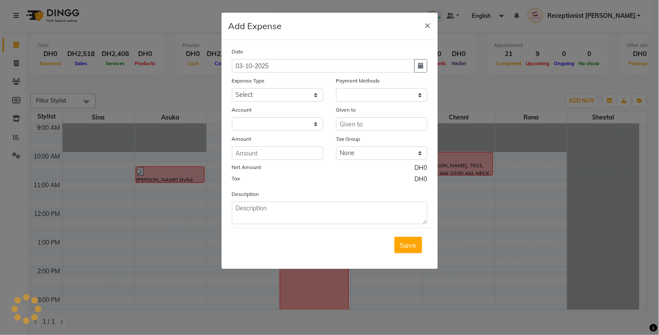
select select "1"
select select "4947"
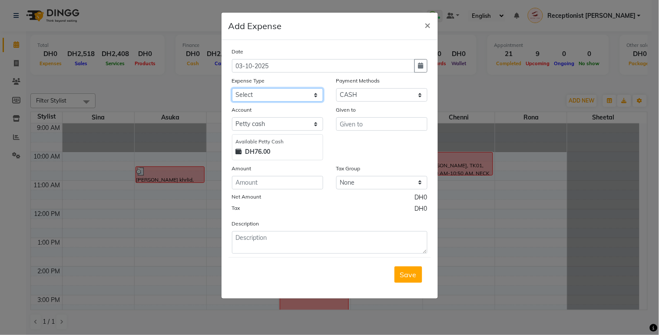
click at [286, 98] on select "Select ACCOMODATIONS RENT Advance Salary Bank charges carlift Car maintenance C…" at bounding box center [277, 94] width 91 height 13
select select "20099"
click at [232, 88] on select "Select ACCOMODATIONS RENT Advance Salary Bank charges carlift Car maintenance C…" at bounding box center [277, 94] width 91 height 13
click at [357, 117] on input "text" at bounding box center [381, 123] width 91 height 13
type input "Arabia Taxi"
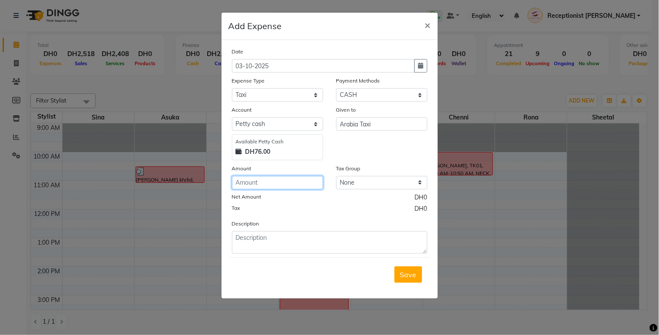
click at [282, 185] on input "number" at bounding box center [277, 182] width 91 height 13
type input "48.25"
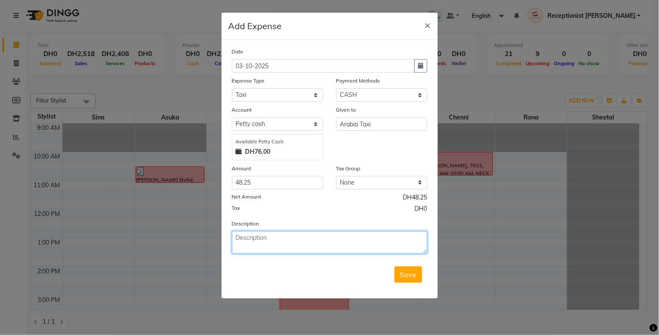
click at [348, 237] on textarea at bounding box center [329, 242] width 195 height 23
type textarea "staff's taxi fare going to [GEOGRAPHIC_DATA]"
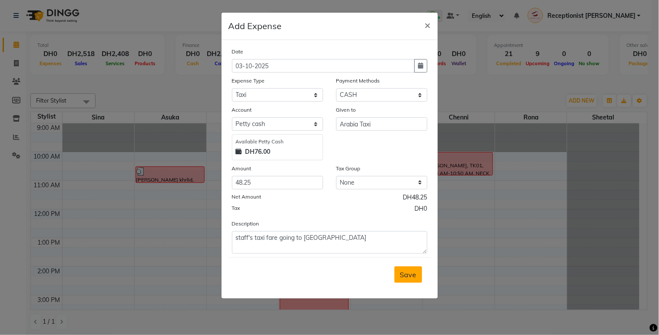
click at [396, 277] on button "Save" at bounding box center [408, 274] width 28 height 17
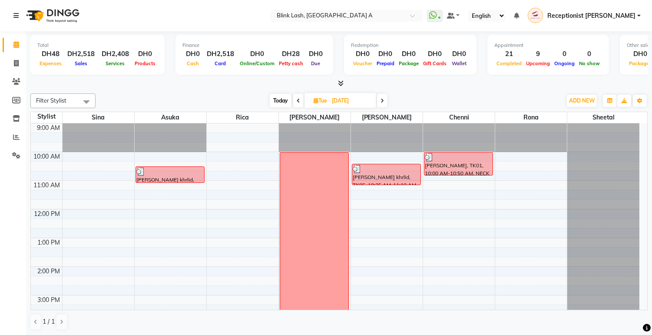
click at [314, 98] on icon at bounding box center [316, 101] width 5 height 6
select select "9"
select select "2025"
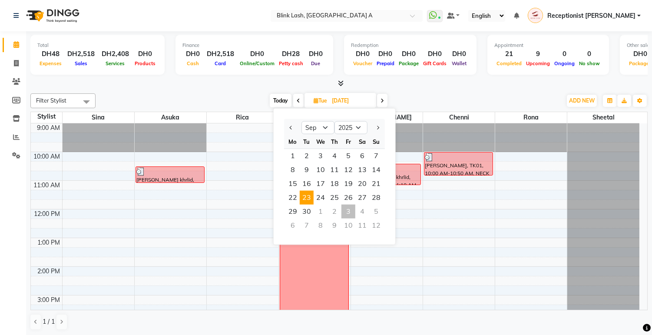
click at [279, 98] on span "Today" at bounding box center [281, 100] width 22 height 13
type input "03-10-2025"
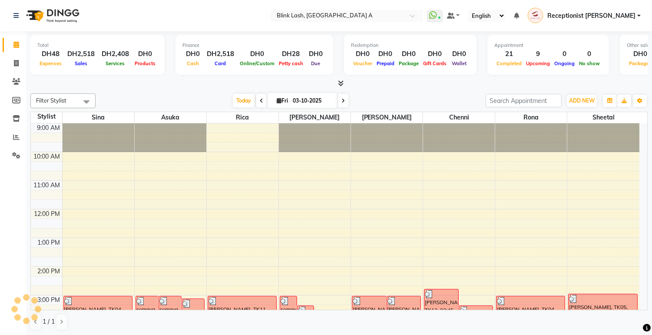
scroll to position [245, 0]
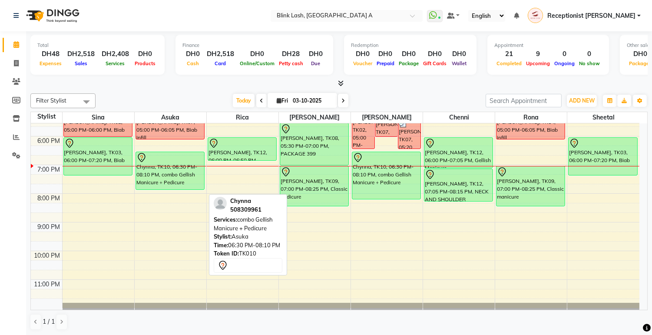
drag, startPoint x: 188, startPoint y: 198, endPoint x: 190, endPoint y: 192, distance: 7.3
click at [190, 192] on div "9:00 AM 10:00 AM 11:00 AM 12:00 PM 1:00 PM 2:00 PM 3:00 PM 4:00 PM 5:00 PM 6:00…" at bounding box center [335, 93] width 608 height 430
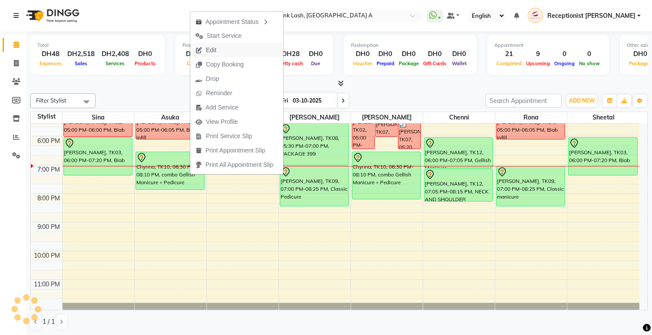
click at [206, 51] on span "Edit" at bounding box center [211, 50] width 10 height 9
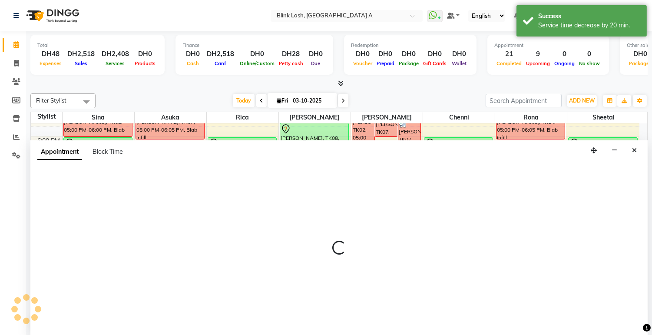
scroll to position [0, 0]
select select "tentative"
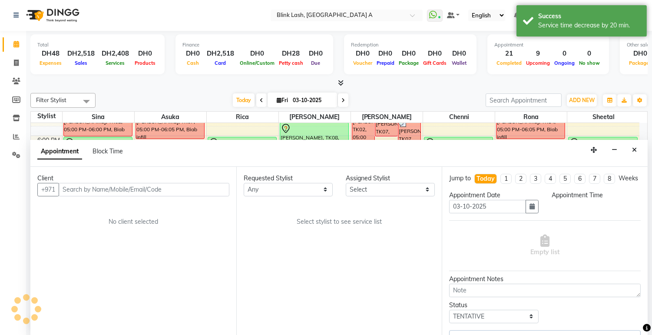
select select "1110"
select select "42462"
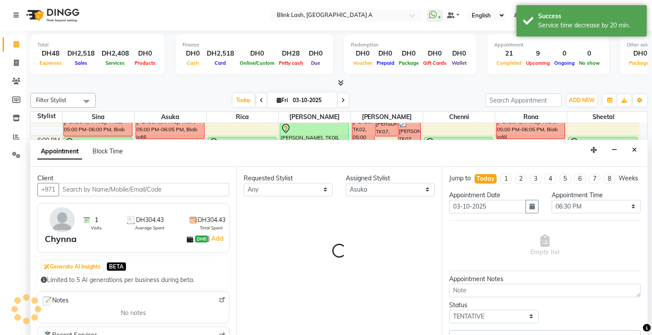
select select "2892"
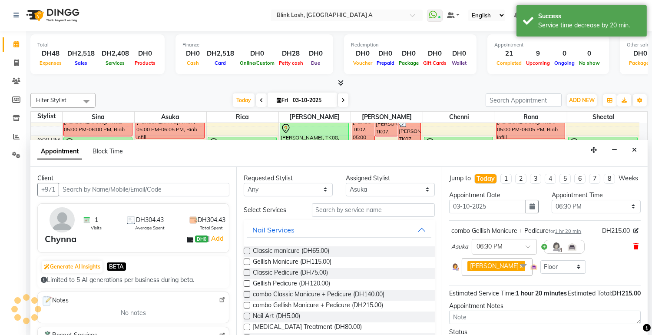
click at [633, 249] on icon at bounding box center [635, 246] width 5 height 6
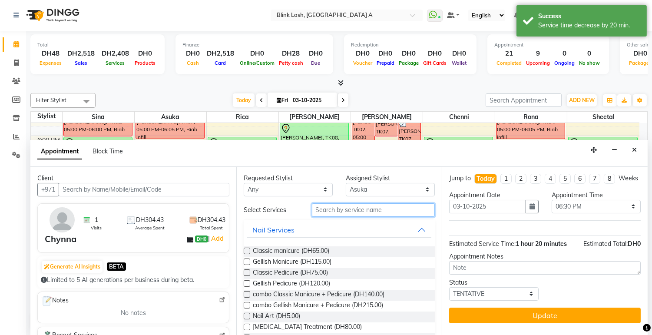
click at [361, 208] on input "text" at bounding box center [373, 209] width 123 height 13
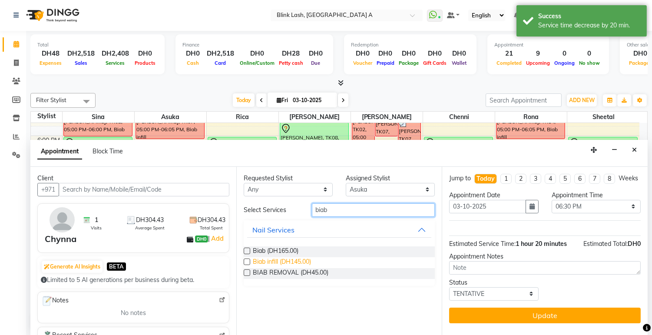
type input "biab"
click at [298, 261] on span "Biab infill (DH145.00)" at bounding box center [282, 262] width 58 height 11
checkbox input "false"
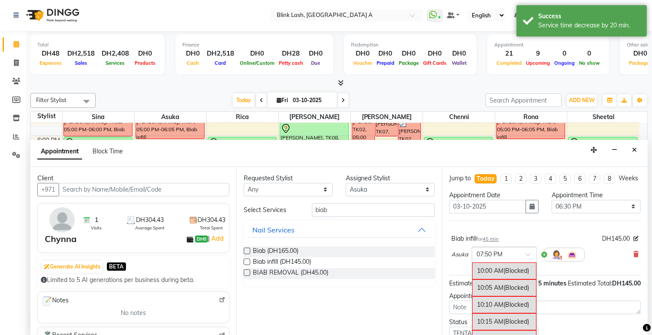
click at [530, 260] on span at bounding box center [531, 256] width 11 height 9
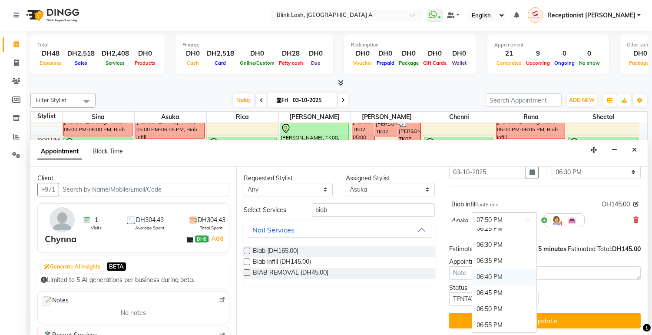
scroll to position [1698, 0]
click at [491, 254] on div "06:30 PM" at bounding box center [504, 261] width 64 height 16
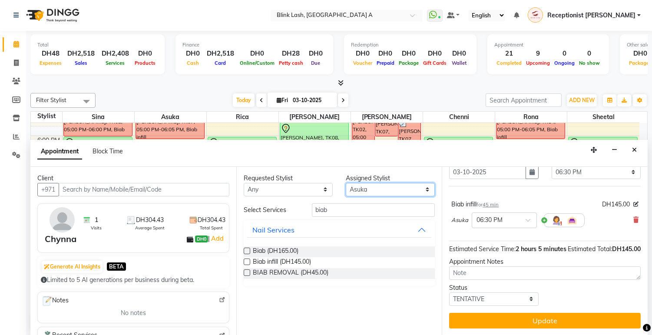
click at [420, 193] on select "Select Asuka chenni INGRID jumana Rica Rona sheetal Sina" at bounding box center [390, 189] width 89 height 13
select select "51148"
click at [346, 183] on select "Select Asuka chenni INGRID jumana Rica Rona sheetal Sina" at bounding box center [390, 189] width 89 height 13
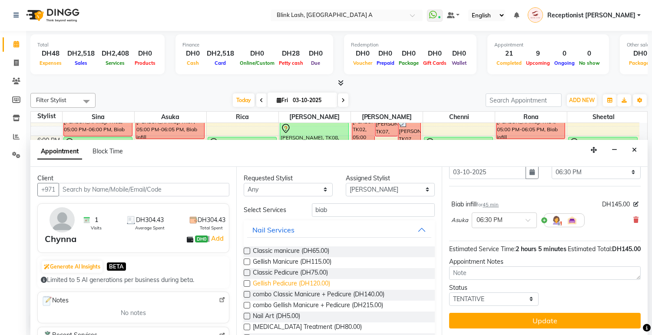
click at [319, 281] on span "Gellish Pedicure (DH120.00)" at bounding box center [291, 284] width 77 height 11
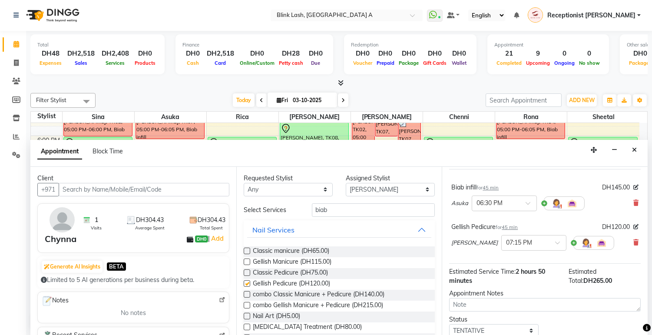
checkbox input "false"
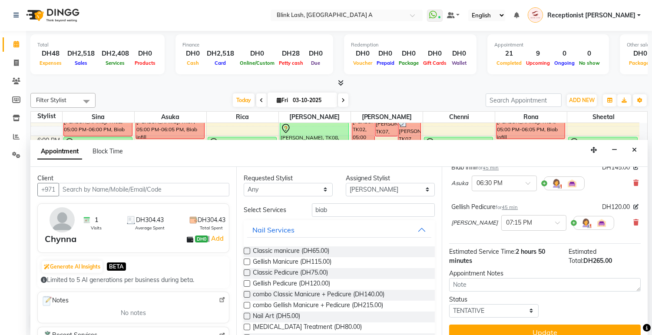
scroll to position [91, 0]
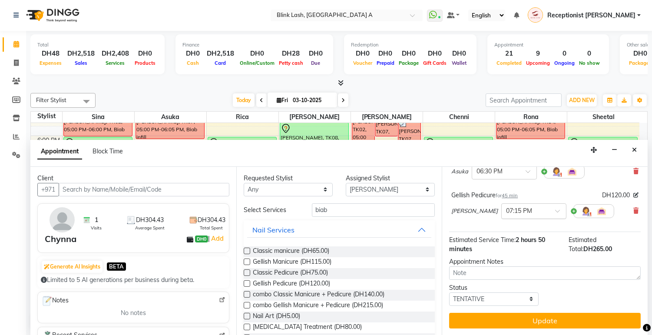
click at [555, 209] on span at bounding box center [560, 213] width 11 height 9
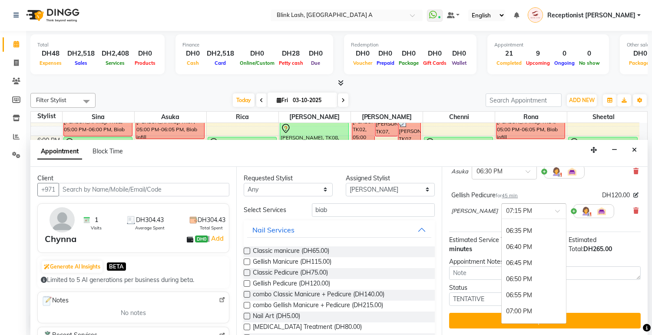
scroll to position [1734, 0]
click at [509, 227] on div "06:30 PM" at bounding box center [534, 219] width 64 height 16
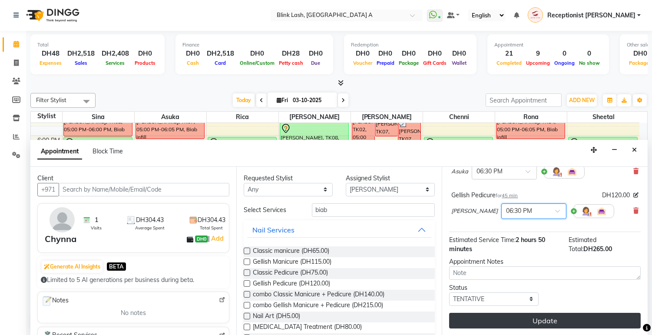
click at [562, 321] on button "Update" at bounding box center [545, 321] width 192 height 16
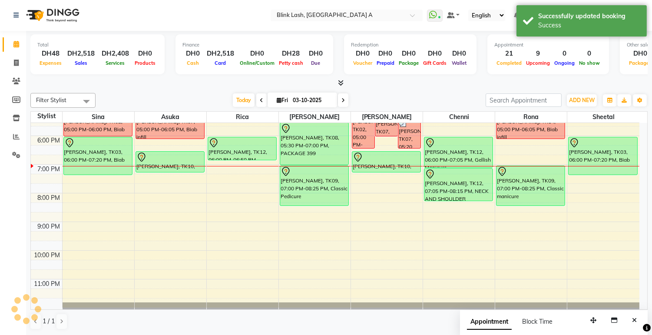
scroll to position [0, 0]
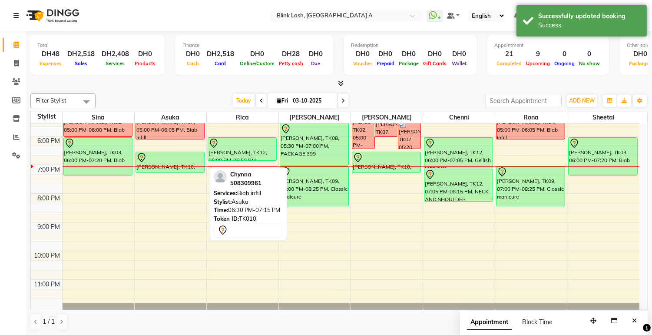
click at [177, 169] on div "Chynna, TK10, 06:30 PM-07:15 PM, Biab infill" at bounding box center [170, 162] width 68 height 20
select select "7"
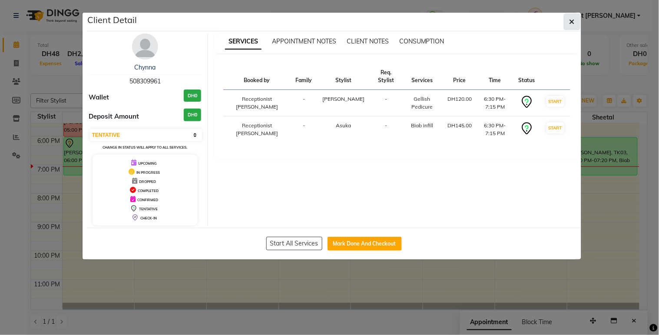
click at [574, 23] on icon "button" at bounding box center [571, 21] width 5 height 7
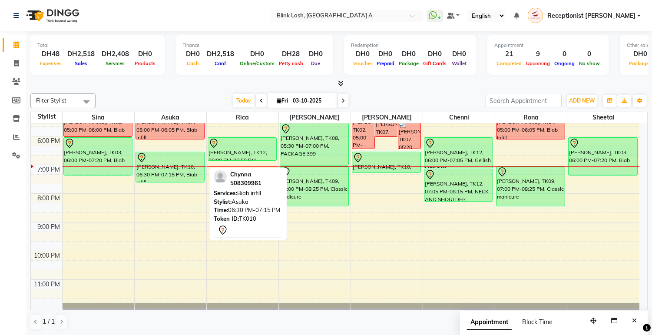
drag, startPoint x: 194, startPoint y: 170, endPoint x: 193, endPoint y: 177, distance: 6.6
click at [193, 179] on div "somaya, TK01, 03:00 PM-05:00 PM, NAIL EXTENSION INFILL somaya, TK01, 03:00 PM-0…" at bounding box center [171, 93] width 72 height 430
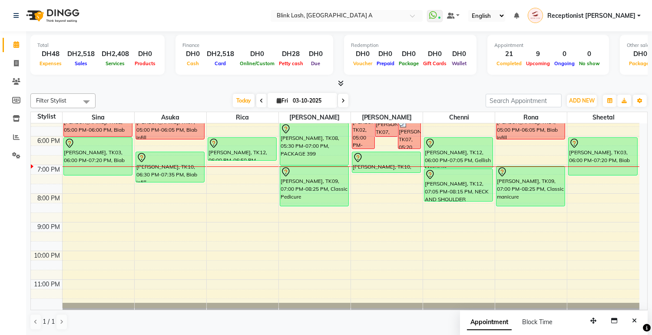
click at [341, 100] on icon at bounding box center [342, 100] width 3 height 5
type input "04-10-2025"
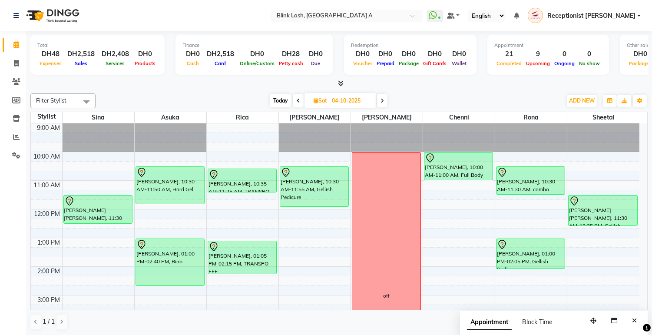
drag, startPoint x: 24, startPoint y: 122, endPoint x: 424, endPoint y: 92, distance: 401.2
click at [424, 92] on div "Filter Stylist Select All Asuka chenni INGRID jumana Rica Rona sheetal Sina Tod…" at bounding box center [338, 212] width 617 height 244
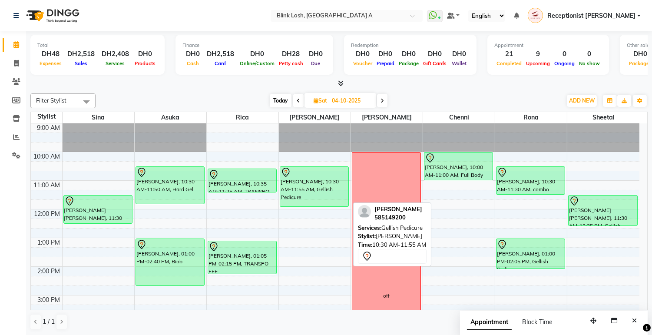
click at [295, 187] on div "RACHEL LEBANESE, 10:30 AM-11:55 AM, Gellish Pedicure" at bounding box center [314, 187] width 68 height 40
select select "7"
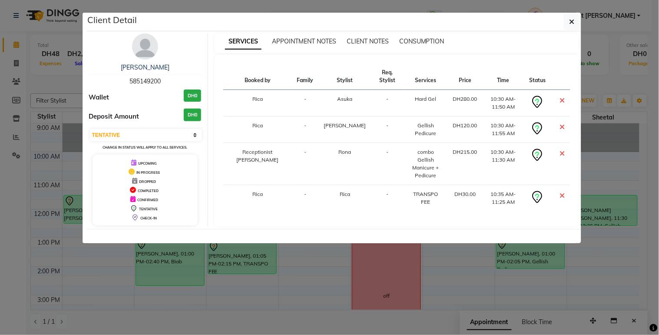
click at [149, 50] on img at bounding box center [145, 46] width 26 height 26
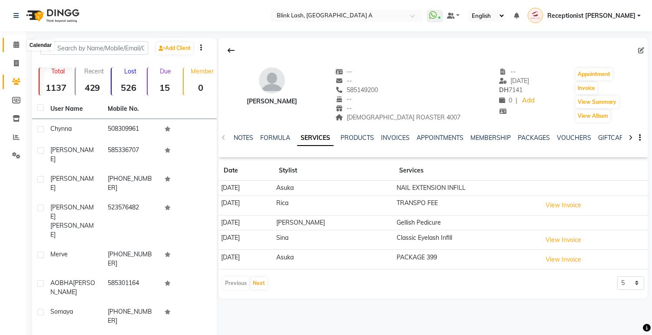
click at [18, 46] on icon at bounding box center [16, 44] width 6 height 7
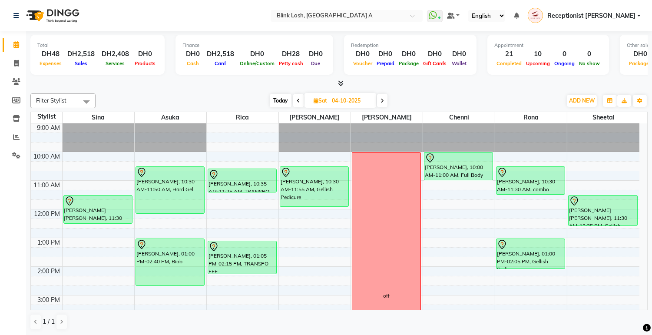
drag, startPoint x: 172, startPoint y: 202, endPoint x: 172, endPoint y: 217, distance: 15.2
click at [172, 217] on div "9:00 AM 10:00 AM 11:00 AM 12:00 PM 1:00 PM 2:00 PM 3:00 PM 4:00 PM 5:00 PM 6:00…" at bounding box center [335, 338] width 608 height 430
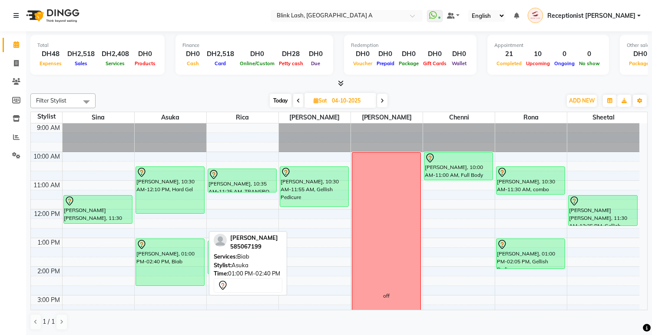
click at [169, 256] on div "bethany, 01:00 PM-02:40 PM, Biab" at bounding box center [170, 262] width 68 height 46
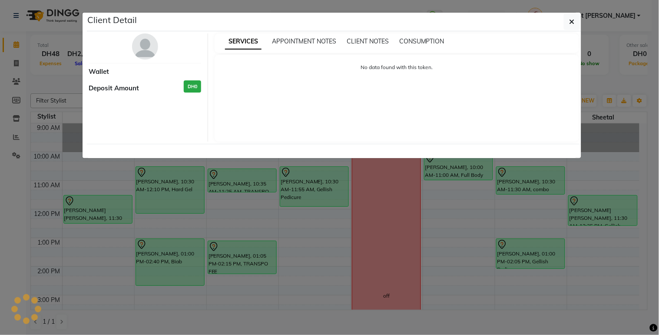
select select "7"
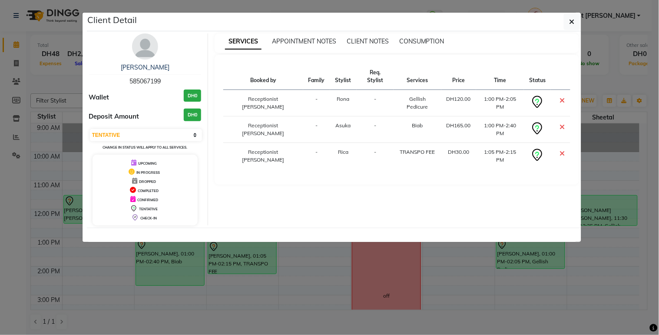
click at [144, 44] on img at bounding box center [145, 46] width 26 height 26
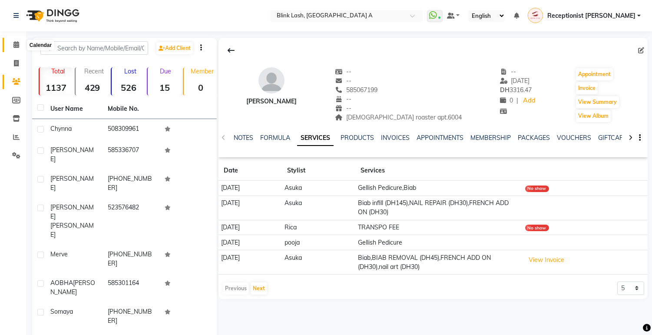
click at [11, 46] on span at bounding box center [16, 45] width 15 height 10
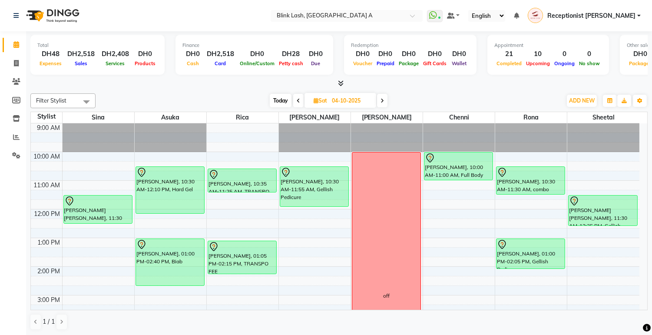
click at [286, 103] on span "Today" at bounding box center [281, 100] width 22 height 13
type input "03-10-2025"
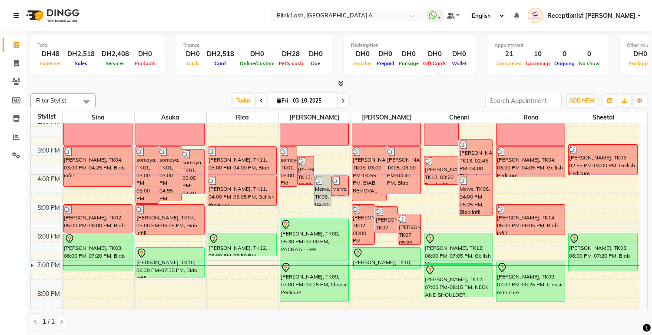
scroll to position [149, 0]
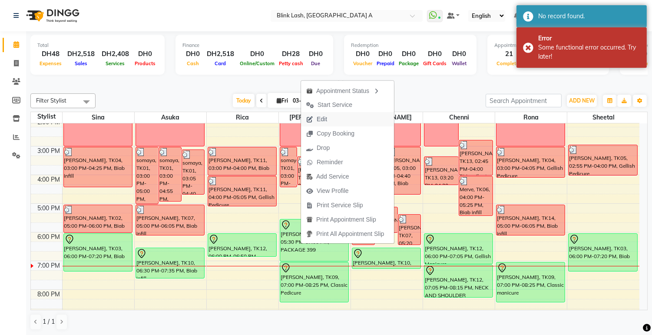
click at [319, 118] on span "Edit" at bounding box center [322, 119] width 10 height 9
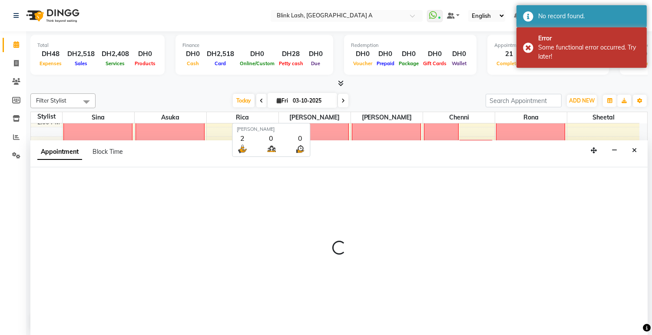
scroll to position [0, 0]
select select "tentative"
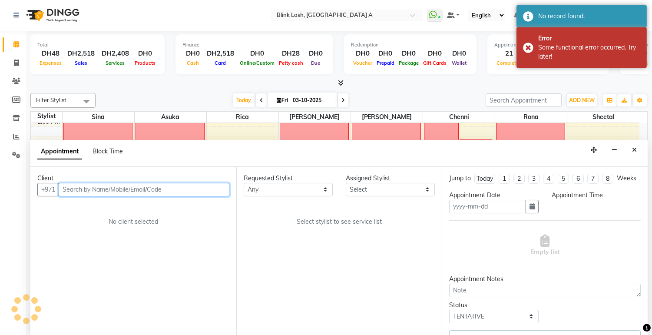
type input "03-10-2025"
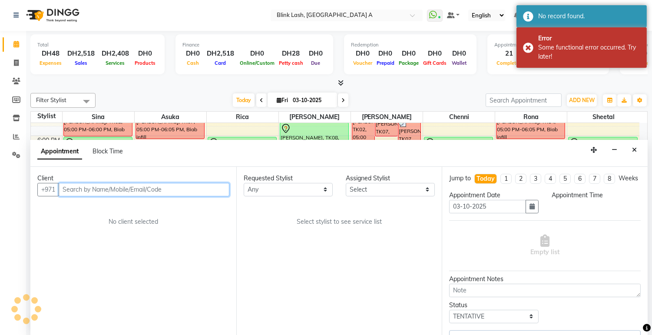
select select "1050"
select select "46934"
select select "2892"
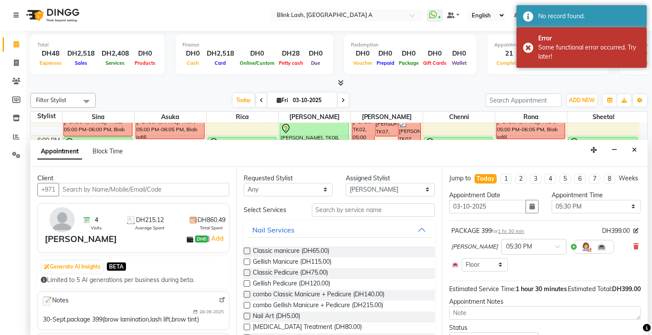
click at [633, 250] on span at bounding box center [635, 246] width 5 height 9
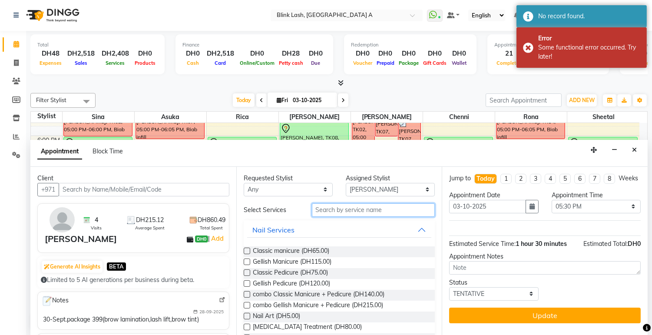
click at [407, 205] on input "text" at bounding box center [373, 209] width 123 height 13
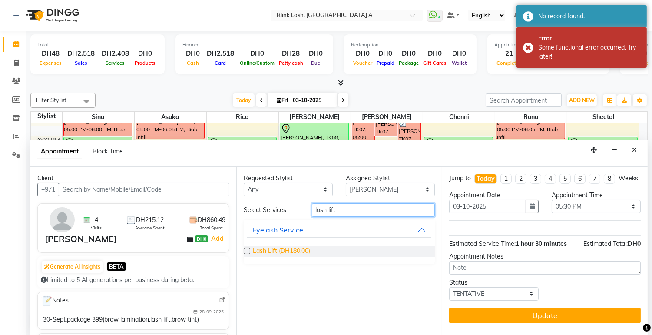
type input "lash lift"
click at [300, 249] on span "Lash Lift (DH180.00)" at bounding box center [281, 251] width 57 height 11
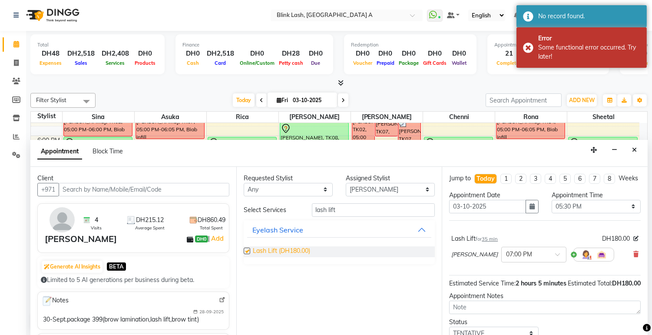
checkbox input "false"
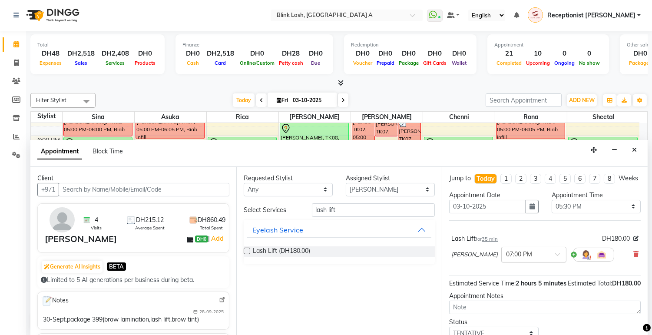
click at [517, 258] on div at bounding box center [534, 253] width 64 height 9
click at [502, 273] on div "05:30 PM" at bounding box center [534, 265] width 64 height 16
click at [390, 205] on input "lash lift" at bounding box center [373, 209] width 123 height 13
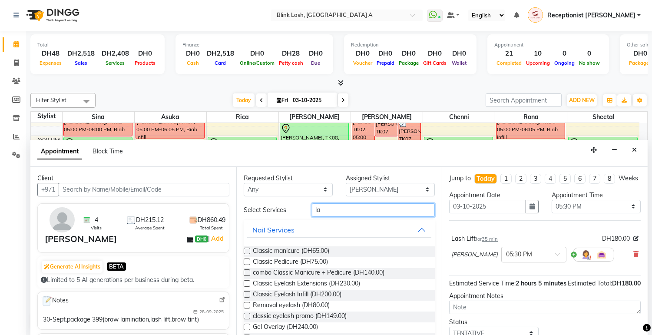
type input "l"
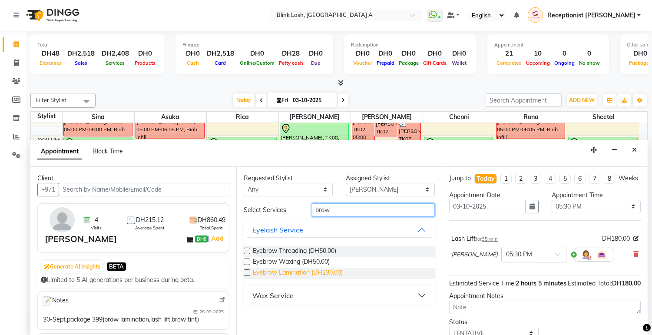
type input "brow"
click at [341, 271] on span "Eyebrow Lamination (DH230.00)" at bounding box center [298, 273] width 90 height 11
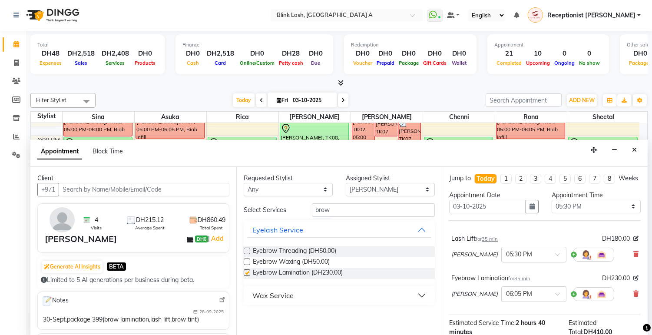
checkbox input "false"
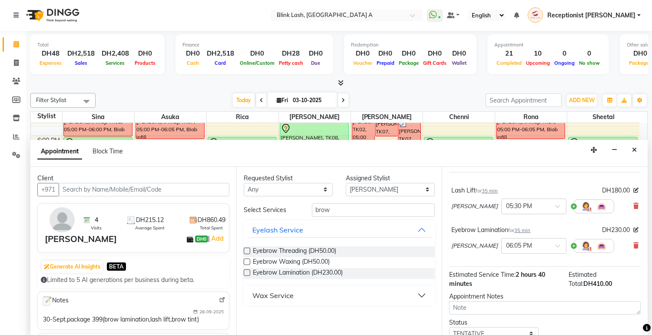
scroll to position [91, 0]
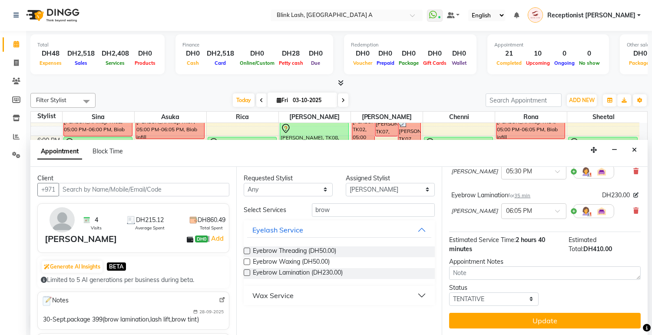
click at [611, 317] on button "Update" at bounding box center [545, 321] width 192 height 16
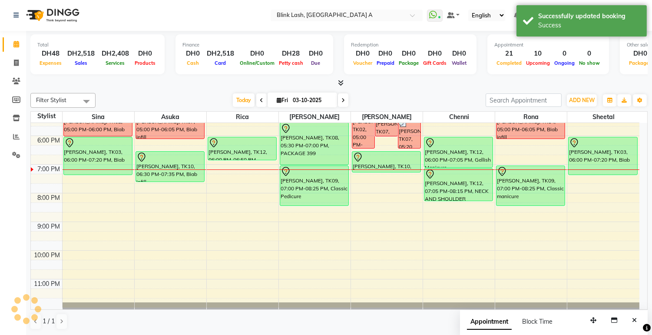
scroll to position [0, 0]
click at [317, 158] on div "somaya, TK01, 03:00 PM-04:25 PM, Gellish Pedicure Corina Koester, TK13, 03:20 P…" at bounding box center [315, 93] width 72 height 430
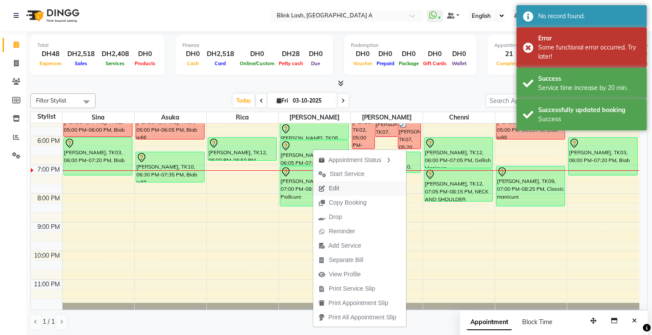
click at [330, 188] on span "Edit" at bounding box center [334, 188] width 10 height 9
select select "tentative"
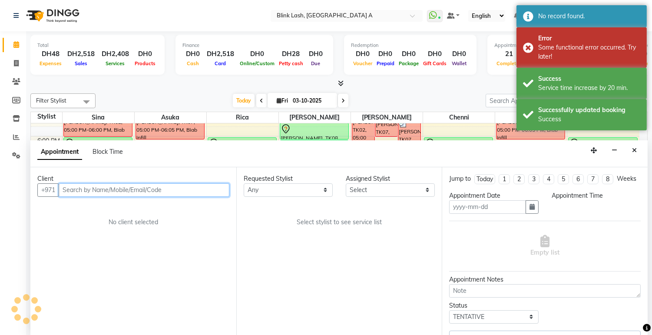
type input "03-10-2025"
select select "1050"
select select "46934"
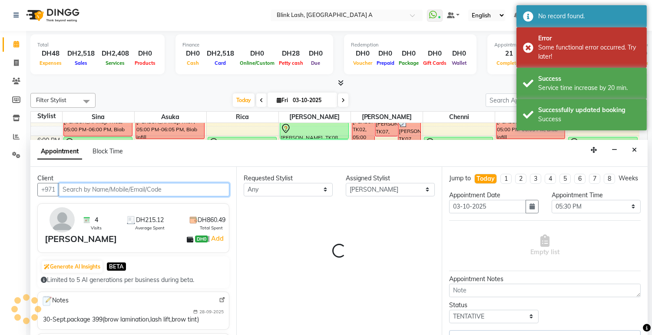
select select "2892"
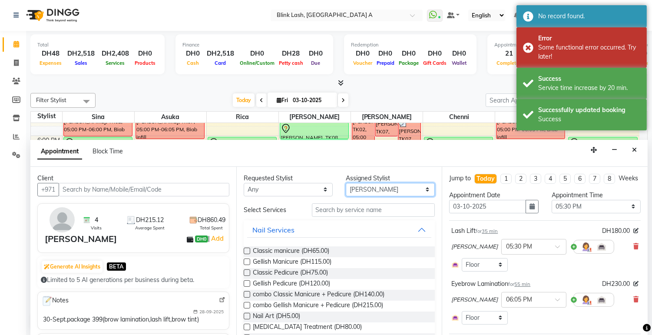
drag, startPoint x: 391, startPoint y: 187, endPoint x: 389, endPoint y: 195, distance: 7.8
click at [391, 187] on select "Select [PERSON_NAME] [PERSON_NAME] Rica [PERSON_NAME]" at bounding box center [390, 189] width 89 height 13
select select "42462"
click at [346, 183] on select "Select [PERSON_NAME] [PERSON_NAME] Rica [PERSON_NAME]" at bounding box center [390, 189] width 89 height 13
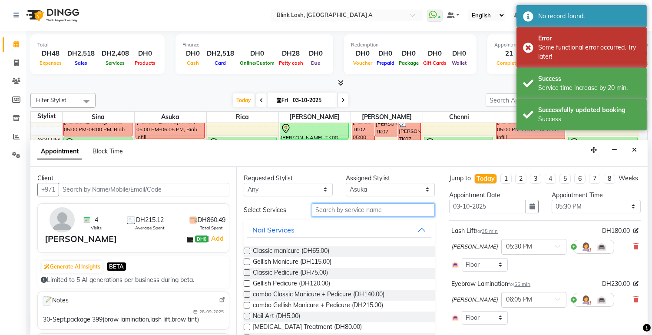
drag, startPoint x: 383, startPoint y: 213, endPoint x: 388, endPoint y: 213, distance: 4.8
click at [383, 213] on input "text" at bounding box center [373, 209] width 123 height 13
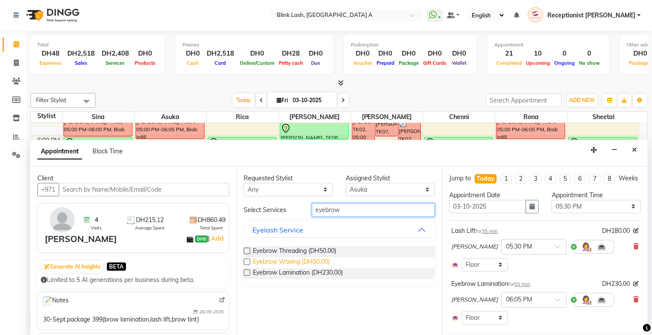
type input "eyebrow"
click at [306, 258] on span "Eyebrow Waxing (DH50.00)" at bounding box center [291, 262] width 77 height 11
checkbox input "false"
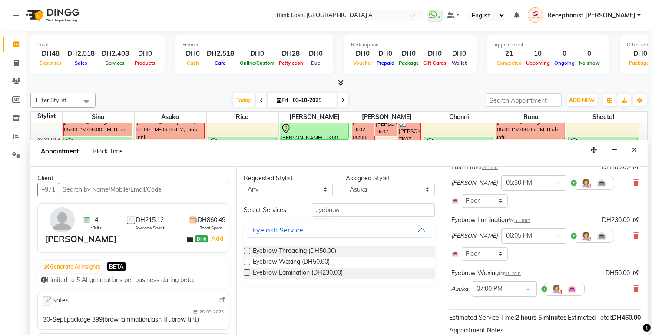
scroll to position [149, 0]
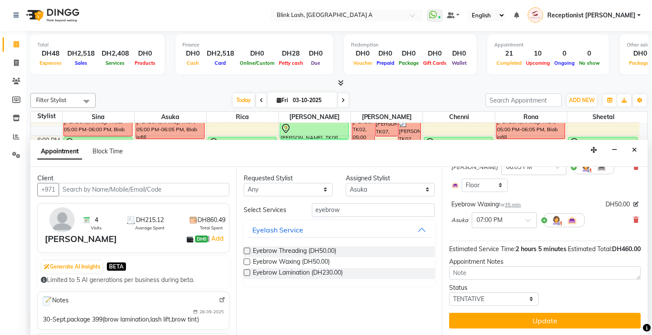
click at [602, 319] on button "Update" at bounding box center [545, 321] width 192 height 16
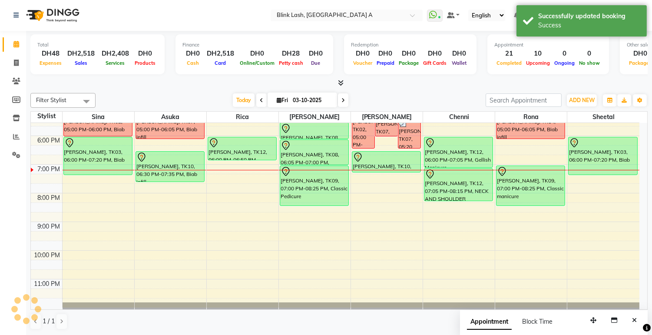
scroll to position [0, 0]
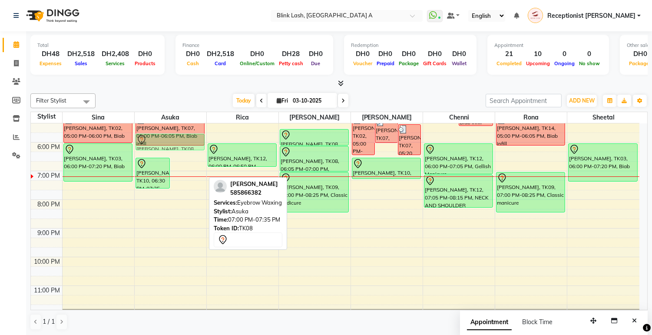
drag, startPoint x: 194, startPoint y: 174, endPoint x: 192, endPoint y: 137, distance: 37.0
click at [192, 137] on div "somaya, TK01, 03:00 PM-05:00 PM, NAIL EXTENSION INFILL somaya, TK01, 03:00 PM-0…" at bounding box center [171, 99] width 72 height 430
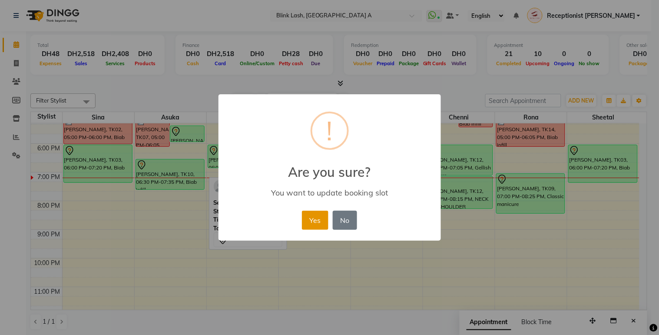
drag, startPoint x: 317, startPoint y: 226, endPoint x: 291, endPoint y: 187, distance: 47.2
click at [317, 222] on button "Yes" at bounding box center [315, 220] width 26 height 19
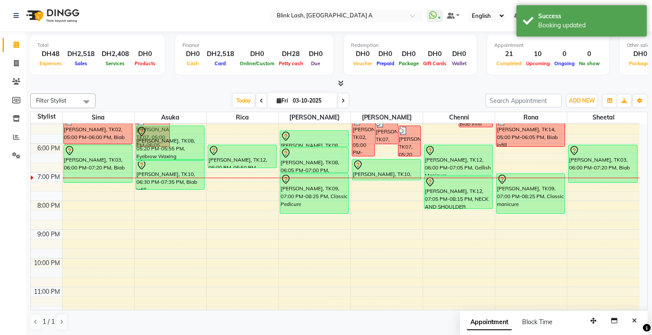
drag, startPoint x: 195, startPoint y: 141, endPoint x: 192, endPoint y: 155, distance: 15.0
click at [192, 158] on div "somaya, TK01, 03:00 PM-05:00 PM, NAIL EXTENSION INFILL somaya, TK01, 03:00 PM-0…" at bounding box center [171, 101] width 72 height 430
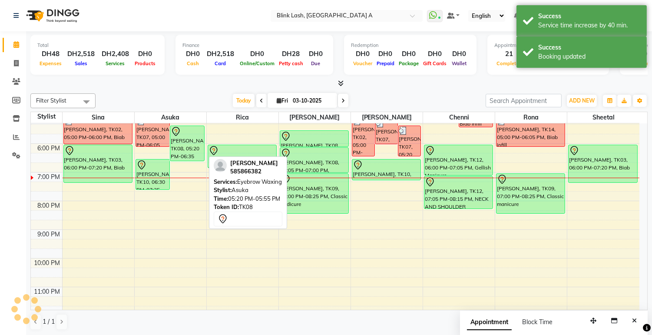
click at [192, 141] on div "[PERSON_NAME], TK08, 05:20 PM-06:35 PM, Eyebrow Waxing" at bounding box center [187, 143] width 34 height 35
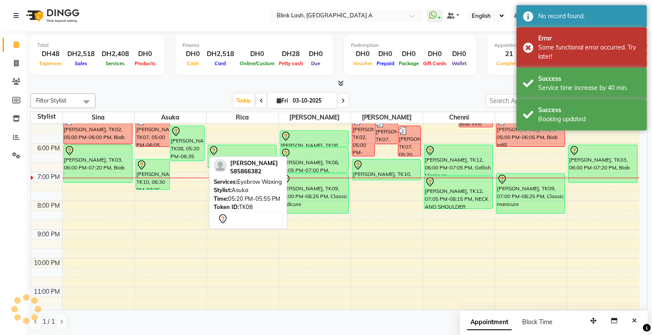
click at [192, 141] on div "[PERSON_NAME], TK08, 05:20 PM-06:35 PM, Eyebrow Waxing" at bounding box center [187, 143] width 34 height 35
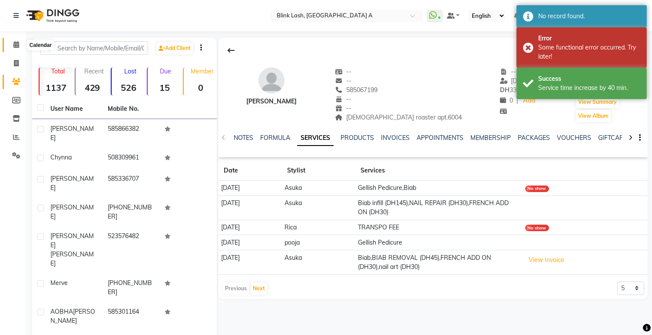
click at [16, 45] on icon at bounding box center [16, 44] width 6 height 7
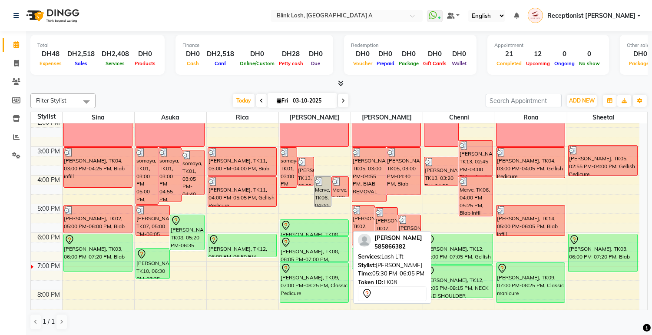
click at [323, 227] on div at bounding box center [314, 225] width 67 height 10
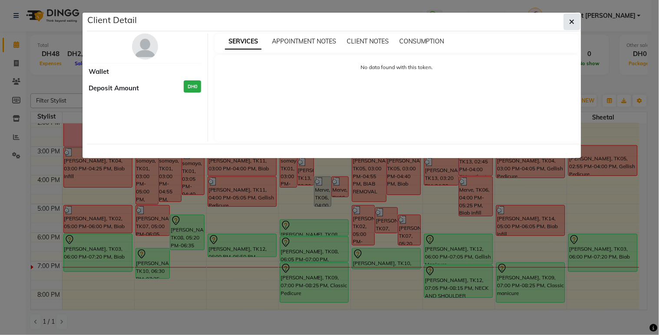
click at [565, 22] on button "button" at bounding box center [572, 21] width 17 height 17
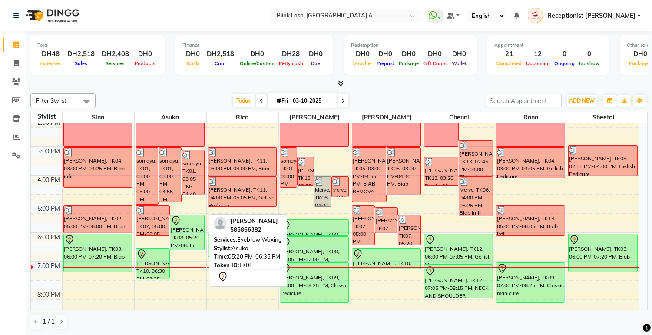
click at [185, 233] on div "[PERSON_NAME], TK08, 05:20 PM-06:35 PM, Eyebrow Waxing" at bounding box center [187, 232] width 34 height 35
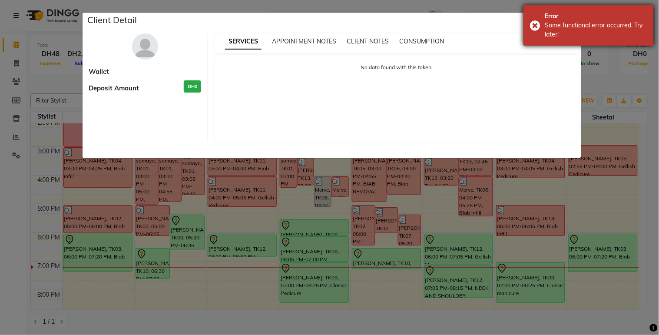
click at [537, 18] on div "Error Some functional error occurred. Try later!" at bounding box center [588, 25] width 130 height 40
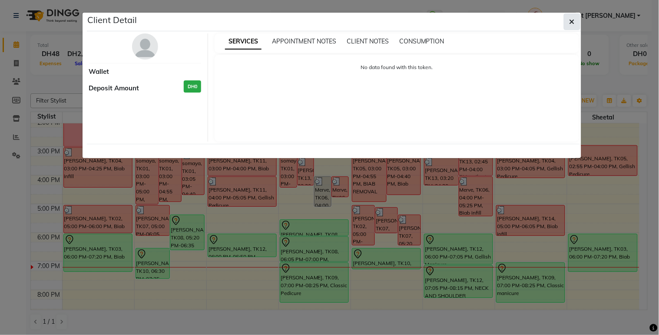
click at [576, 17] on button "button" at bounding box center [572, 21] width 17 height 17
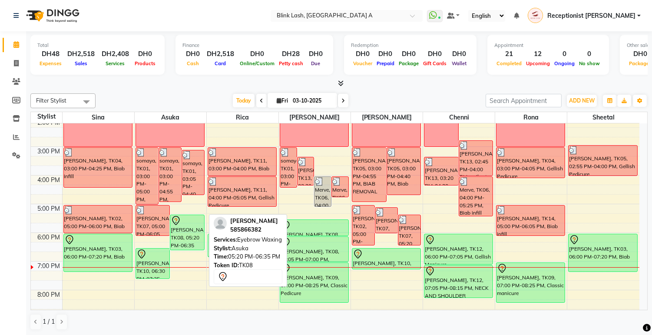
click at [192, 241] on div "[PERSON_NAME], TK08, 05:20 PM-06:35 PM, Eyebrow Waxing" at bounding box center [187, 232] width 34 height 35
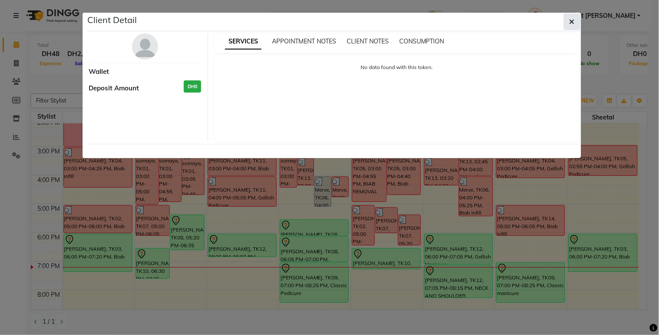
click at [577, 23] on button "button" at bounding box center [572, 21] width 17 height 17
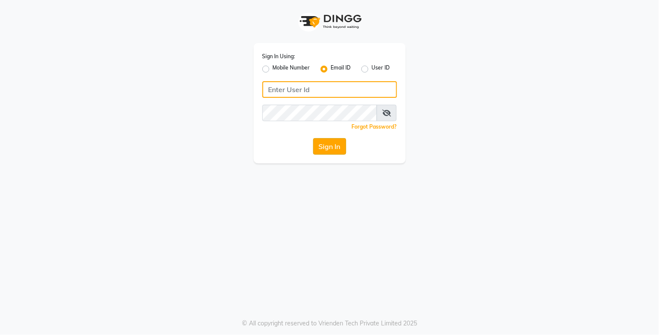
type input "[EMAIL_ADDRESS][DOMAIN_NAME]"
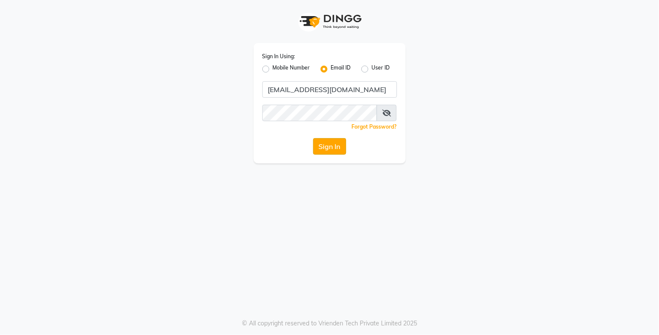
click at [328, 145] on button "Sign In" at bounding box center [329, 146] width 33 height 17
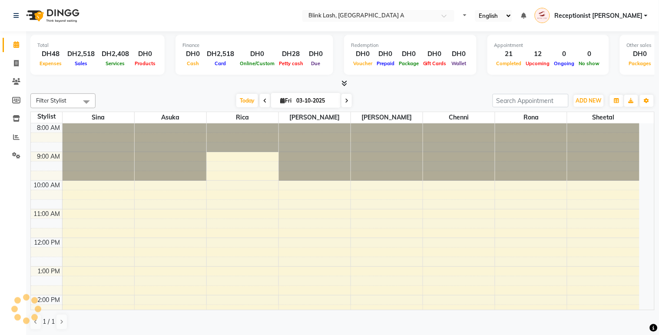
select select "en"
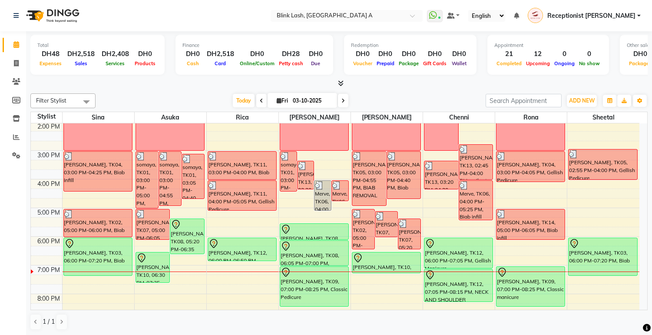
scroll to position [193, 0]
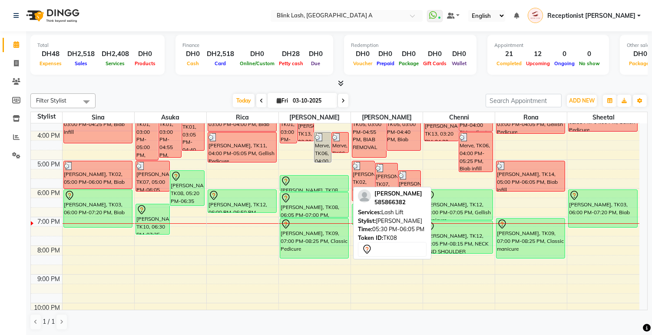
click at [326, 179] on div at bounding box center [314, 181] width 67 height 10
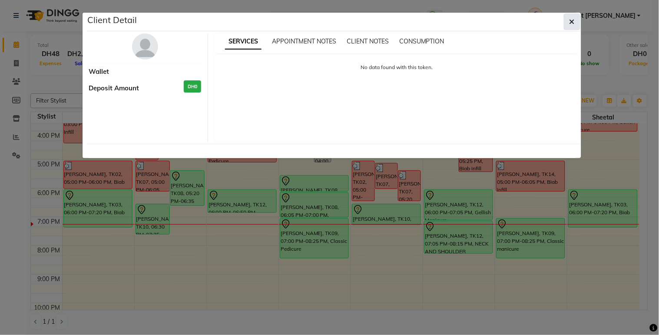
click at [576, 20] on button "button" at bounding box center [572, 21] width 17 height 17
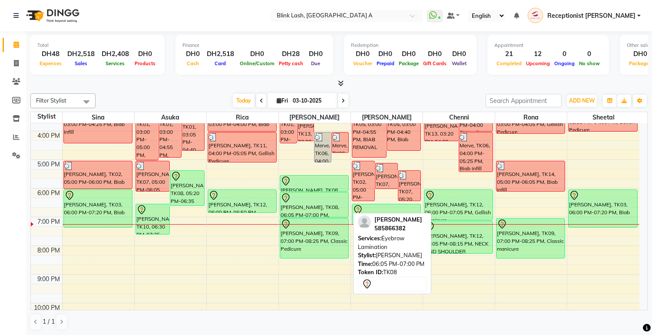
click at [333, 207] on div "[PERSON_NAME], TK08, 06:05 PM-07:00 PM, Eyebrow Lamination" at bounding box center [314, 204] width 68 height 25
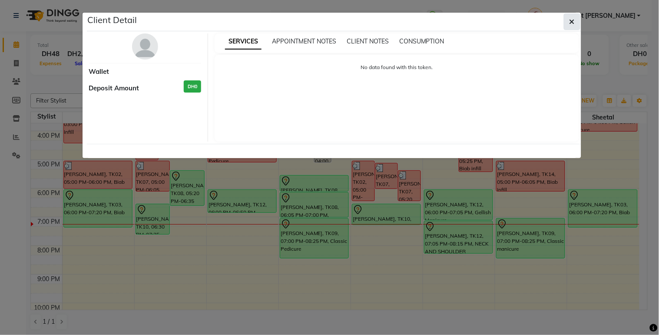
click at [569, 19] on icon "button" at bounding box center [571, 21] width 5 height 7
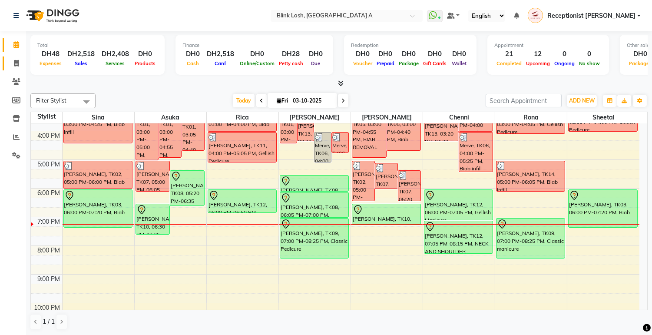
click at [20, 56] on link "Invoice" at bounding box center [13, 63] width 21 height 14
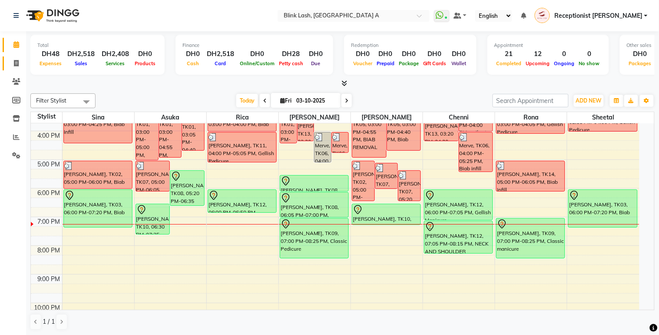
select select "service"
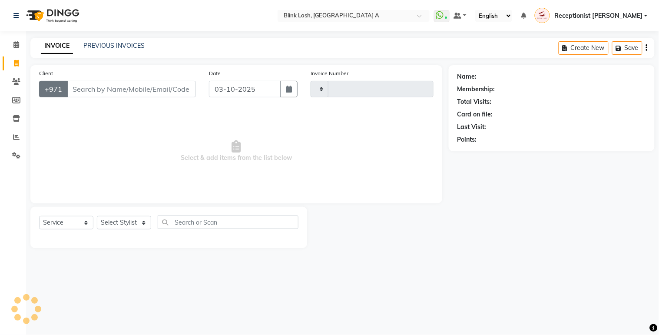
type input "1883"
select select "5970"
click at [101, 89] on input "Client" at bounding box center [131, 89] width 129 height 17
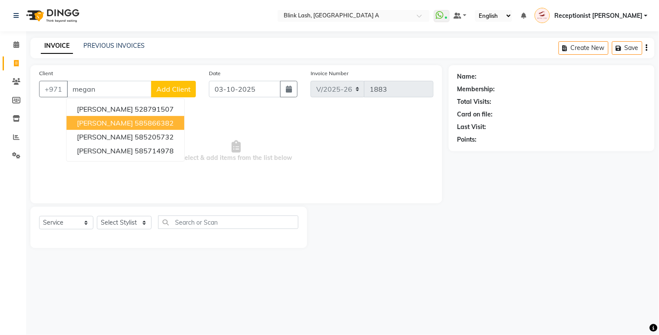
click at [99, 124] on button "[PERSON_NAME] 585866382" at bounding box center [125, 123] width 118 height 14
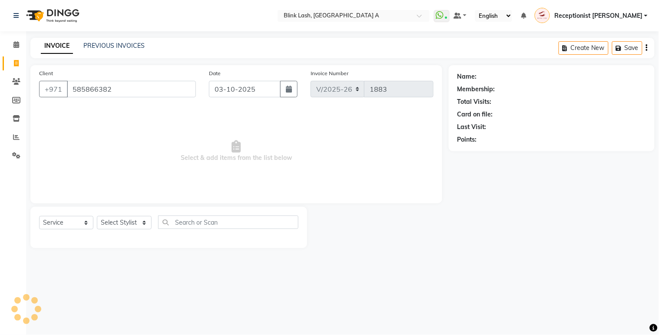
type input "585866382"
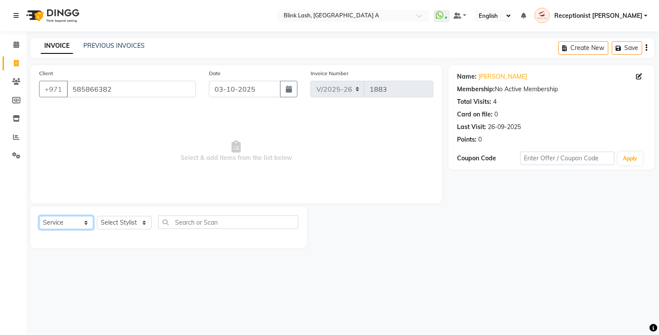
click at [61, 219] on select "Select Service Product Membership Package Voucher Prepaid Gift Card" at bounding box center [66, 222] width 54 height 13
click at [39, 216] on select "Select Service Product Membership Package Voucher Prepaid Gift Card" at bounding box center [66, 222] width 54 height 13
click at [143, 226] on select "Select Stylist Accounts [PERSON_NAME] [PERSON_NAME] Receptionist [PERSON_NAME] …" at bounding box center [124, 222] width 55 height 13
select select "46934"
click at [97, 216] on select "Select Stylist Accounts [PERSON_NAME] [PERSON_NAME] Receptionist [PERSON_NAME] …" at bounding box center [124, 222] width 55 height 13
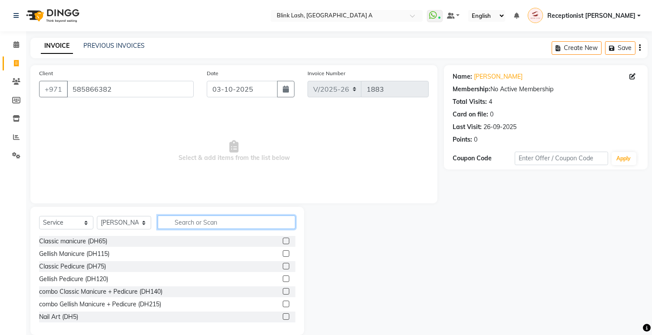
click at [215, 226] on input "text" at bounding box center [227, 221] width 138 height 13
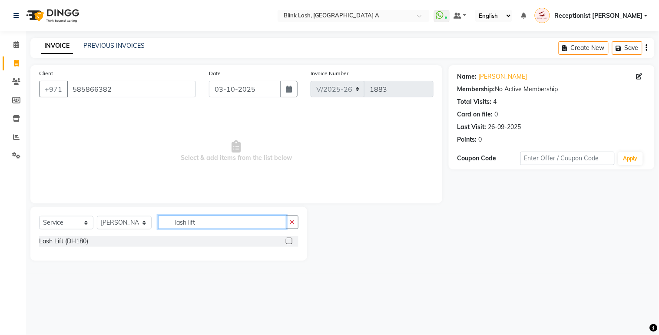
type input "lash lift"
click at [290, 243] on label at bounding box center [289, 241] width 7 height 7
click at [290, 243] on input "checkbox" at bounding box center [289, 241] width 6 height 6
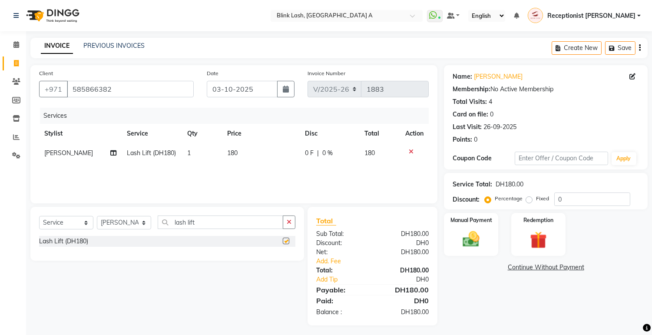
checkbox input "false"
click at [261, 227] on input "lash lift" at bounding box center [221, 221] width 126 height 13
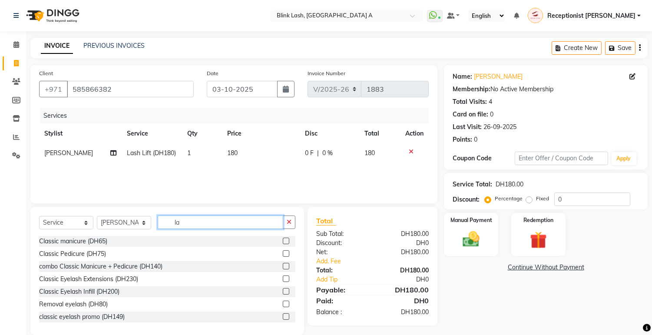
type input "l"
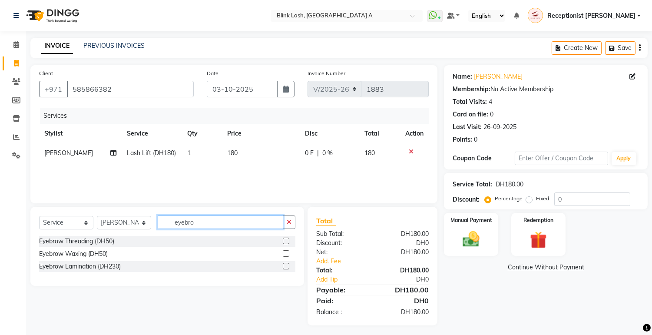
type input "eyebro"
click at [287, 253] on label at bounding box center [286, 253] width 7 height 7
click at [287, 253] on input "checkbox" at bounding box center [286, 254] width 6 height 6
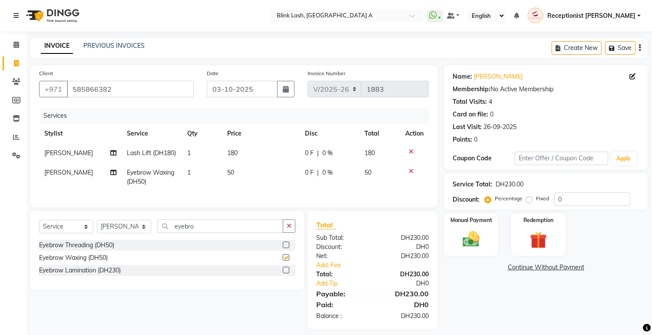
checkbox input "false"
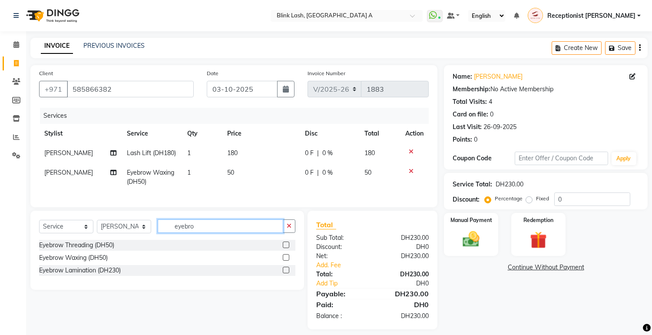
click at [239, 233] on input "eyebro" at bounding box center [221, 225] width 126 height 13
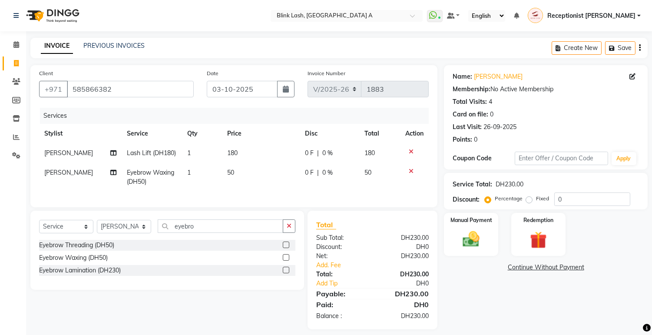
click at [286, 273] on label at bounding box center [286, 270] width 7 height 7
click at [286, 273] on input "checkbox" at bounding box center [286, 271] width 6 height 6
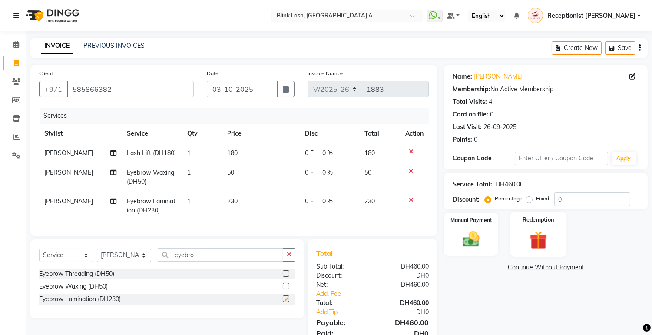
checkbox input "false"
click at [576, 202] on input "0" at bounding box center [592, 198] width 76 height 13
type input "10"
click at [602, 239] on div "Manual Payment Redemption" at bounding box center [545, 234] width 217 height 43
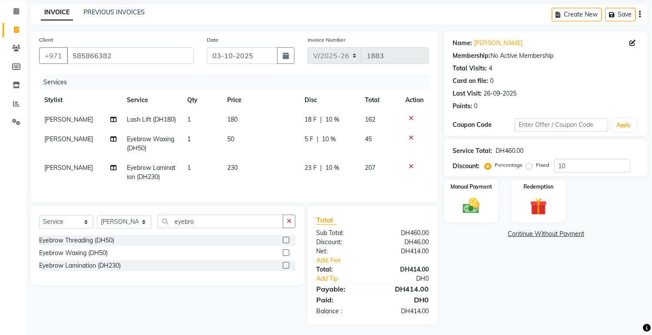
scroll to position [43, 0]
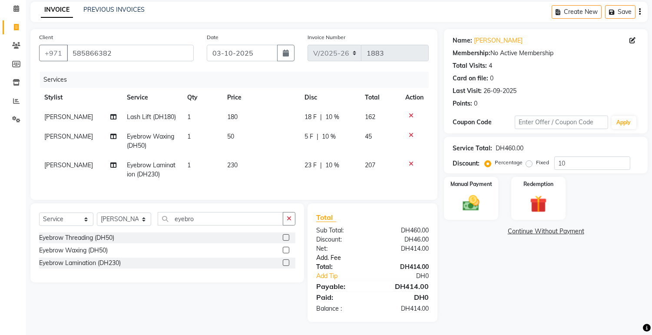
click at [327, 256] on link "Add. Fee" at bounding box center [373, 257] width 126 height 9
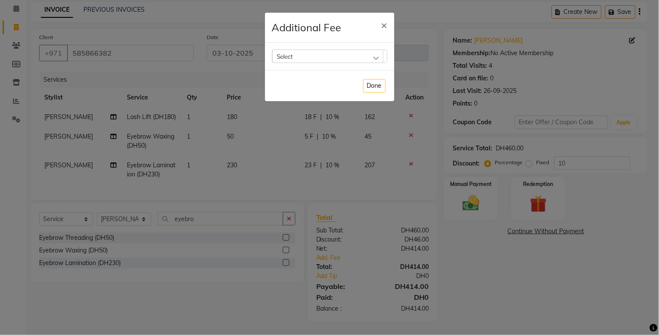
click at [361, 61] on div "Select" at bounding box center [327, 56] width 111 height 13
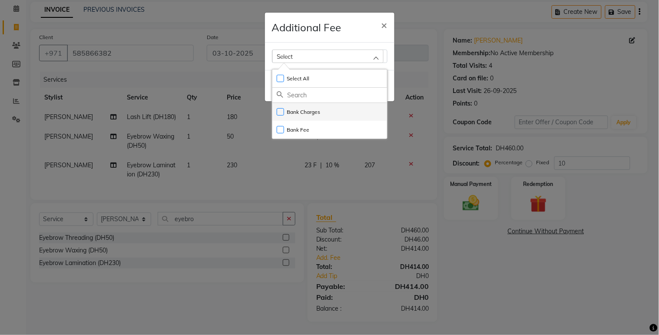
click at [310, 112] on label "Bank Charges" at bounding box center [299, 112] width 44 height 8
checkbox input "true"
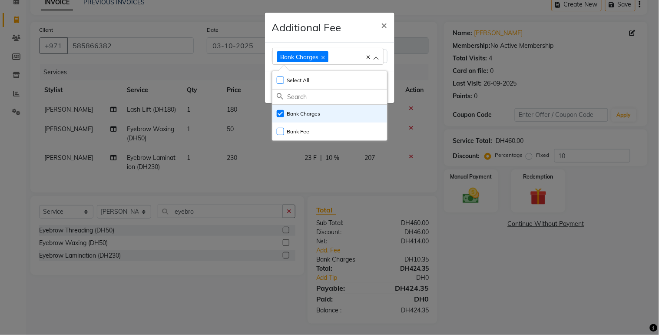
click at [471, 207] on ngb-modal-window "Additional Fee × Bank Charges Select All UnSelect All Bank Charges Bank Fee Done" at bounding box center [329, 167] width 659 height 335
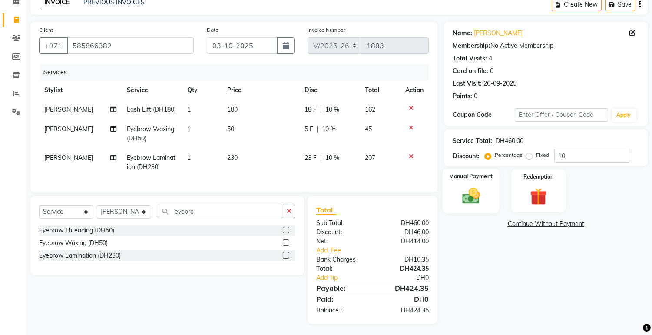
click at [471, 201] on img at bounding box center [471, 196] width 29 height 20
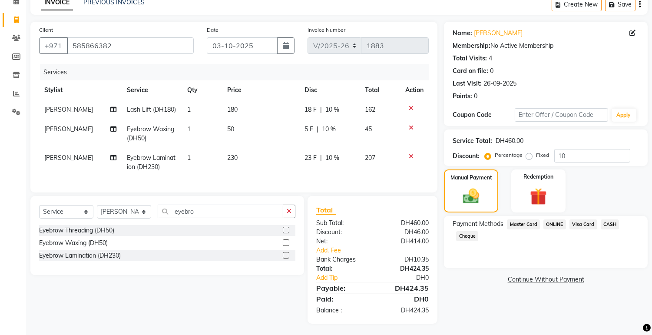
click at [582, 226] on span "Visa Card" at bounding box center [583, 224] width 28 height 10
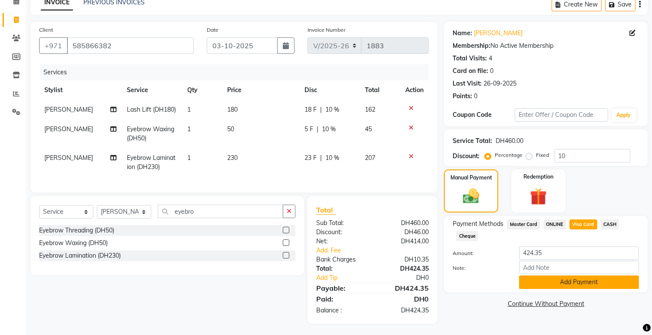
click at [583, 280] on button "Add Payment" at bounding box center [579, 281] width 120 height 13
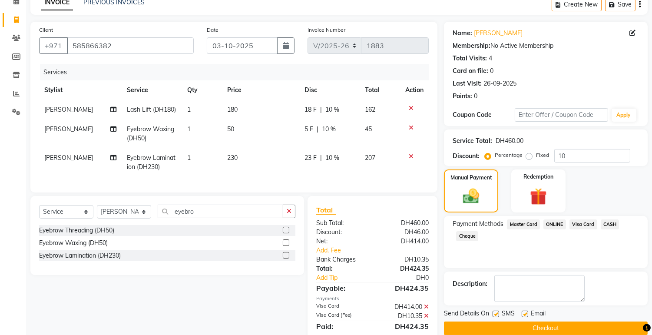
click at [572, 325] on button "Checkout" at bounding box center [546, 327] width 204 height 13
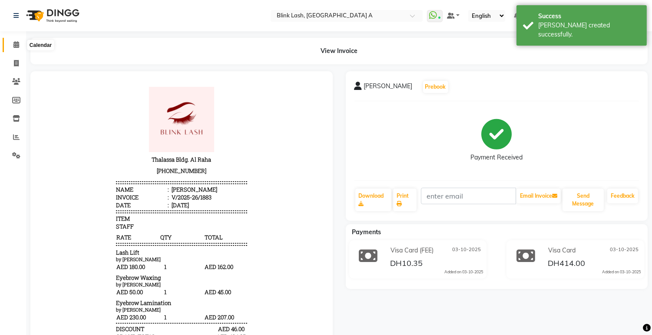
click at [20, 46] on span at bounding box center [16, 45] width 15 height 10
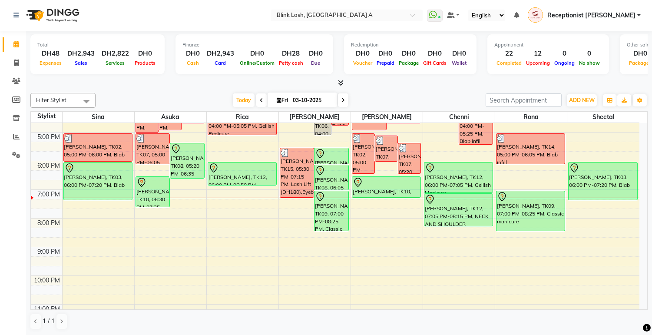
scroll to position [197, 0]
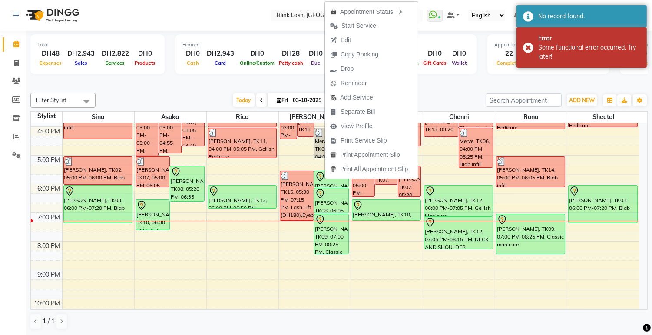
click at [275, 80] on div at bounding box center [338, 83] width 617 height 9
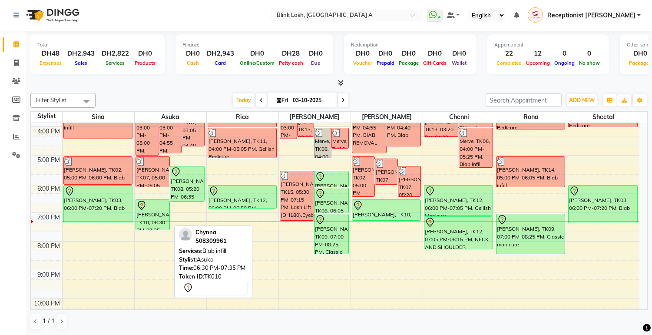
click at [155, 217] on div "[PERSON_NAME], TK10, 06:30 PM-07:35 PM, Biab infill" at bounding box center [153, 215] width 34 height 30
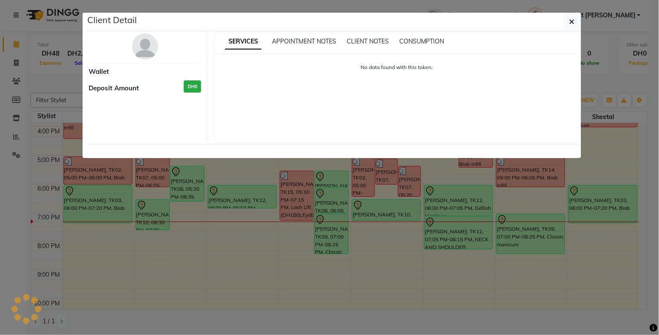
select select "7"
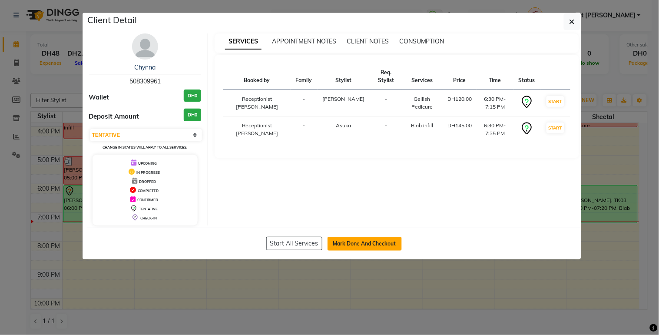
click at [391, 245] on button "Mark Done And Checkout" at bounding box center [364, 244] width 74 height 14
select select "service"
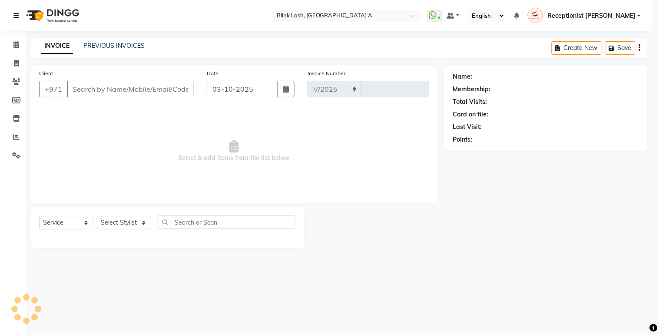
select select "5970"
type input "1884"
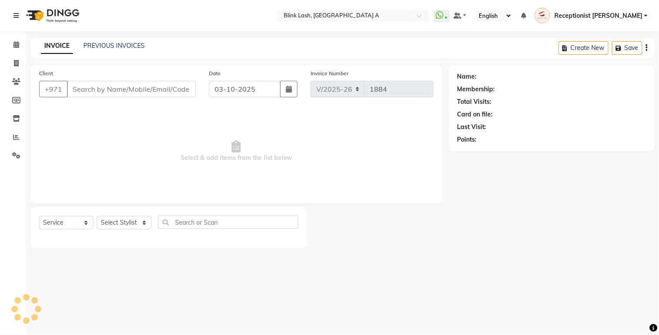
type input "508309961"
select select "51148"
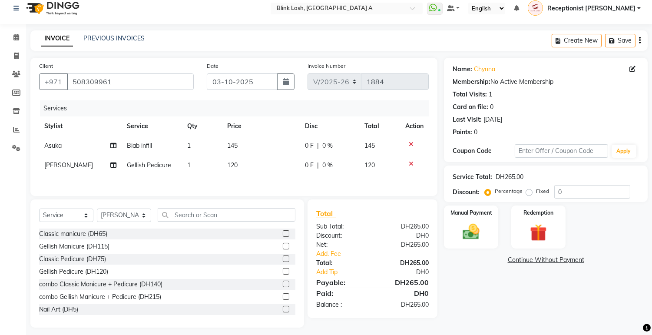
scroll to position [15, 0]
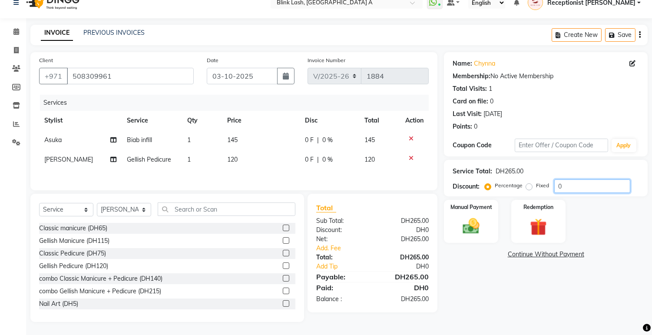
click at [581, 179] on input "0" at bounding box center [592, 185] width 76 height 13
type input "10"
click at [340, 250] on link "Add. Fee" at bounding box center [373, 248] width 126 height 9
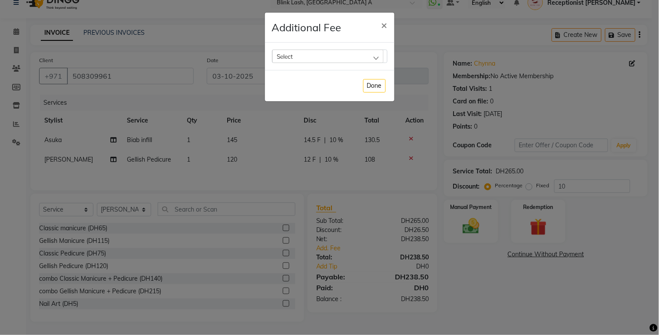
click at [377, 56] on div "Select" at bounding box center [327, 56] width 111 height 13
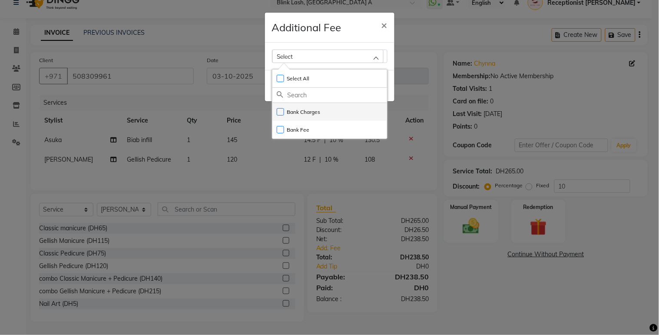
click at [298, 114] on label "Bank Charges" at bounding box center [299, 112] width 44 height 8
checkbox input "true"
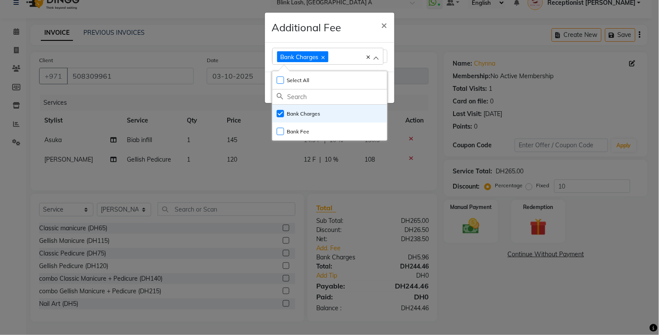
click at [475, 219] on ngb-modal-window "Additional Fee × Bank Charges Select All UnSelect All Bank Charges Bank Fee Done" at bounding box center [329, 167] width 659 height 335
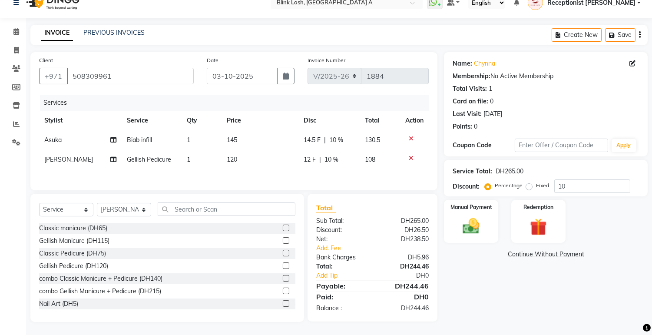
click at [475, 219] on img at bounding box center [470, 226] width 27 height 20
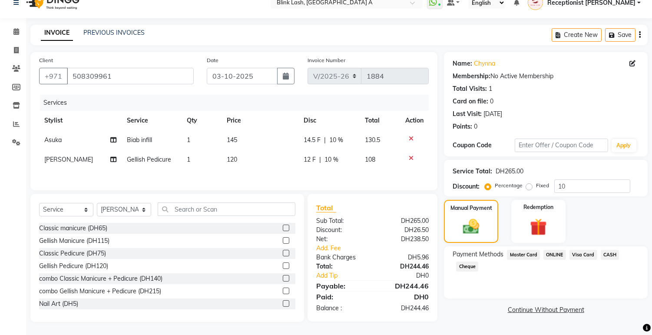
click at [583, 250] on span "Visa Card" at bounding box center [583, 255] width 28 height 10
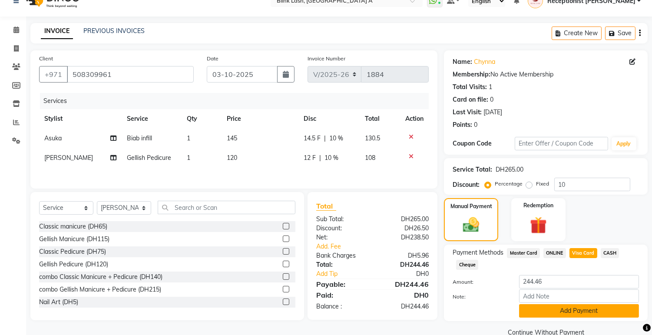
click at [592, 307] on button "Add Payment" at bounding box center [579, 310] width 120 height 13
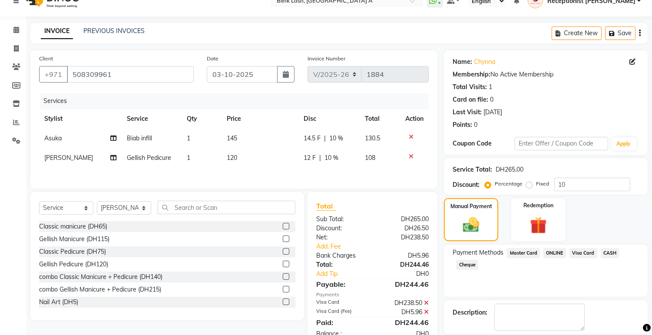
scroll to position [56, 0]
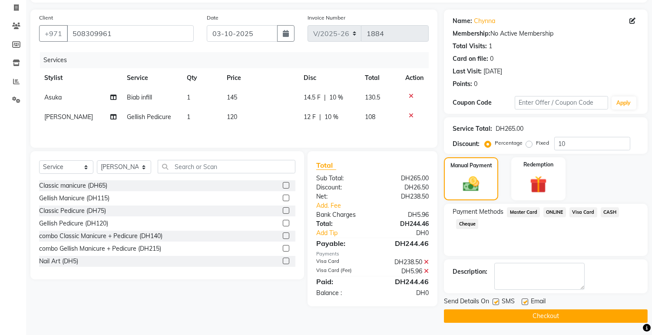
click at [589, 317] on button "Checkout" at bounding box center [546, 315] width 204 height 13
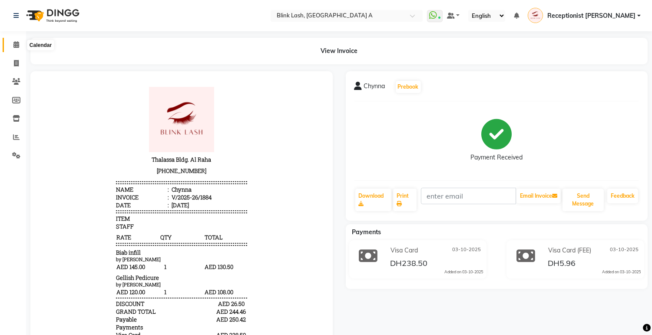
click at [19, 42] on span at bounding box center [16, 45] width 15 height 10
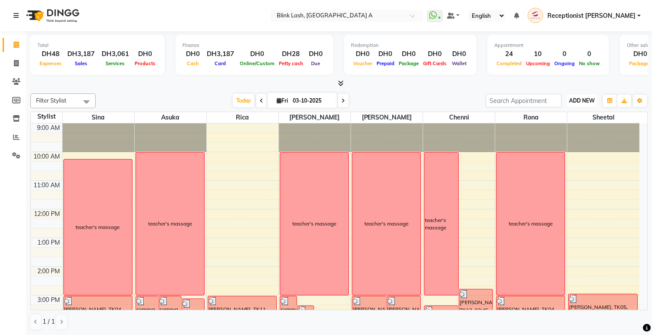
click at [580, 100] on span "ADD NEW" at bounding box center [582, 100] width 26 height 7
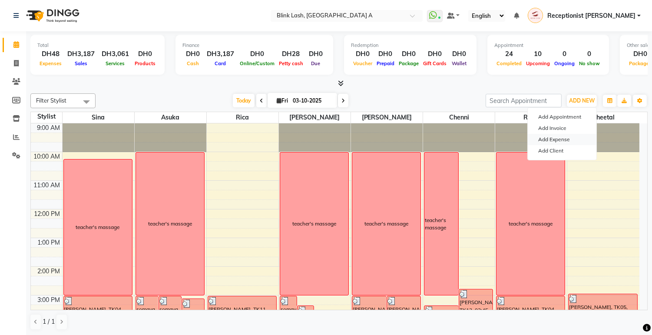
click at [561, 140] on link "Add Expense" at bounding box center [562, 139] width 69 height 11
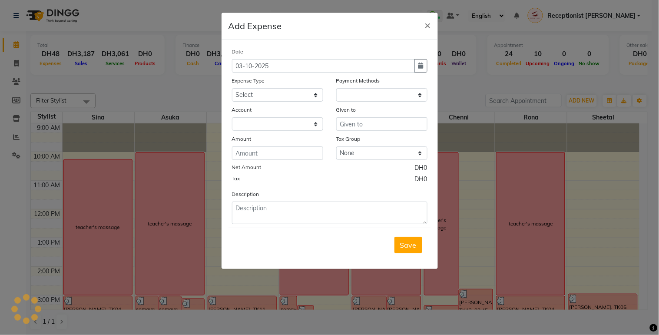
select select "1"
select select "4947"
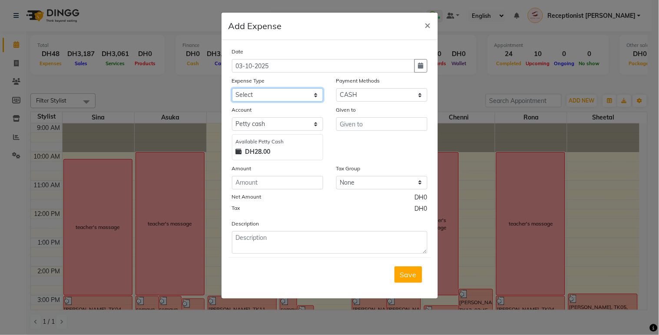
click at [308, 96] on select "Select ACCOMODATIONS RENT Advance Salary Bank charges carlift Car maintenance C…" at bounding box center [277, 94] width 91 height 13
select select "16077"
click at [232, 88] on select "Select ACCOMODATIONS RENT Advance Salary Bank charges carlift Car maintenance C…" at bounding box center [277, 94] width 91 height 13
click at [357, 118] on input "text" at bounding box center [381, 123] width 91 height 13
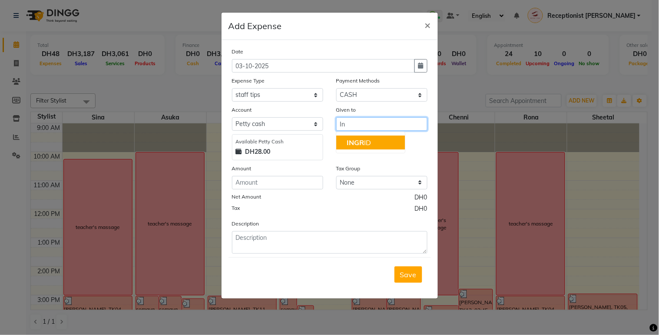
type input "I"
type input "[PERSON_NAME]"
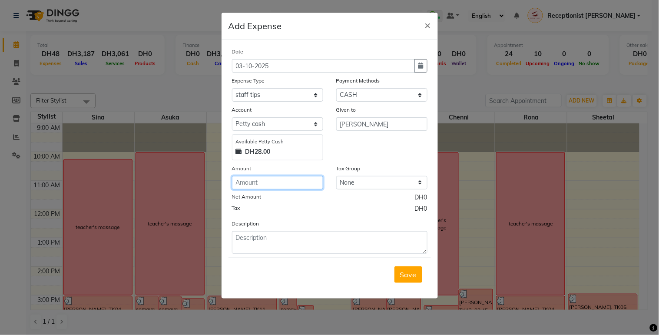
click at [279, 187] on input "number" at bounding box center [277, 182] width 91 height 13
type input "50"
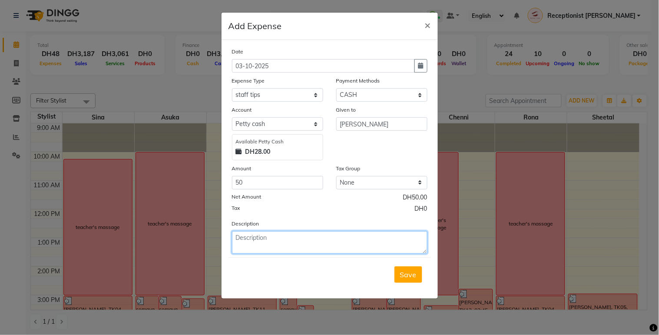
click at [275, 243] on textarea at bounding box center [329, 242] width 195 height 23
type textarea "tips given by Ms.Somaya"
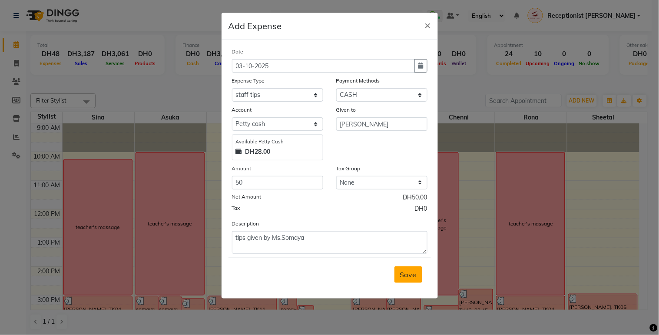
click at [407, 274] on span "Save" at bounding box center [408, 274] width 17 height 9
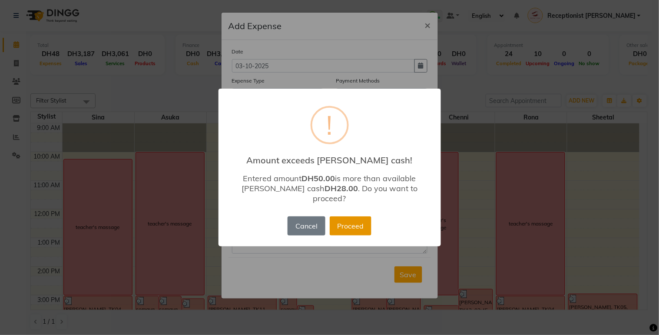
click at [360, 218] on button "Proceed" at bounding box center [351, 225] width 42 height 19
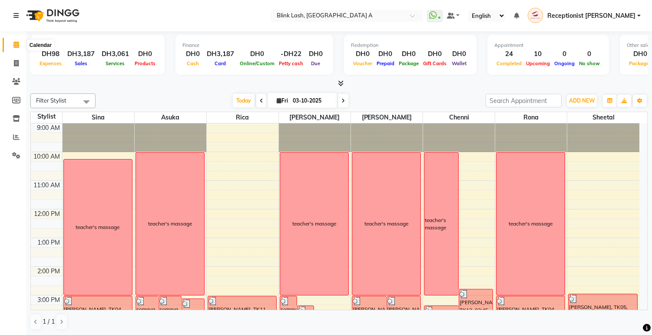
click at [13, 44] on icon at bounding box center [16, 44] width 6 height 7
click at [341, 101] on icon at bounding box center [342, 100] width 3 height 5
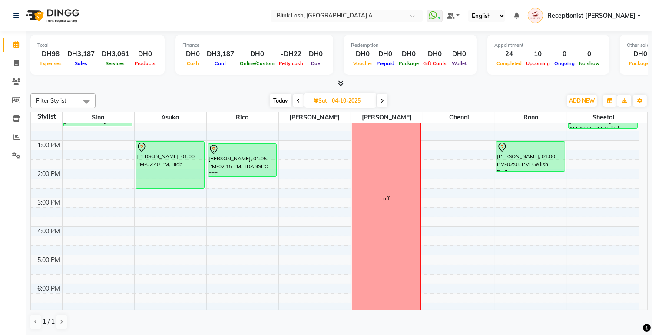
scroll to position [101, 0]
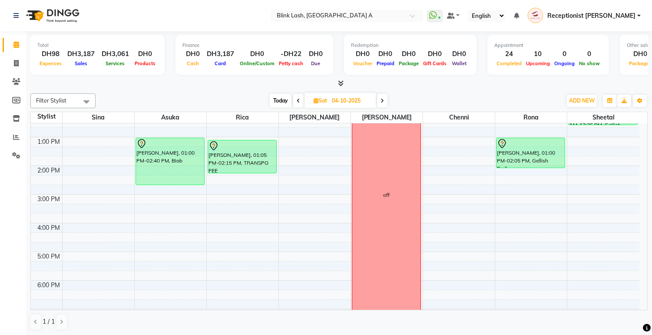
click at [385, 96] on span at bounding box center [382, 100] width 10 height 13
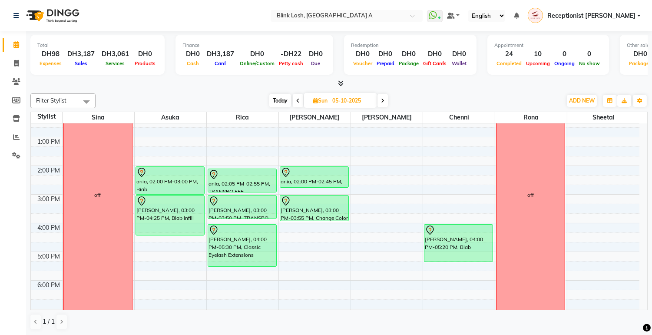
scroll to position [0, 0]
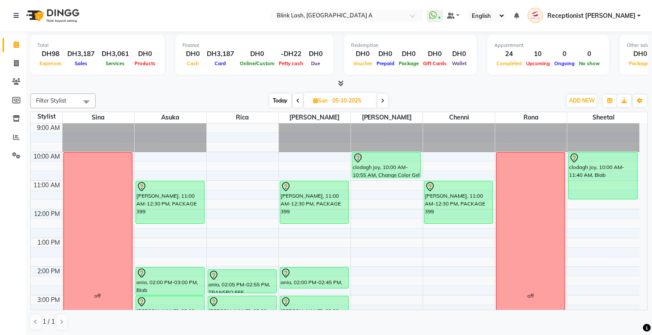
click at [277, 100] on span "Today" at bounding box center [280, 100] width 22 height 13
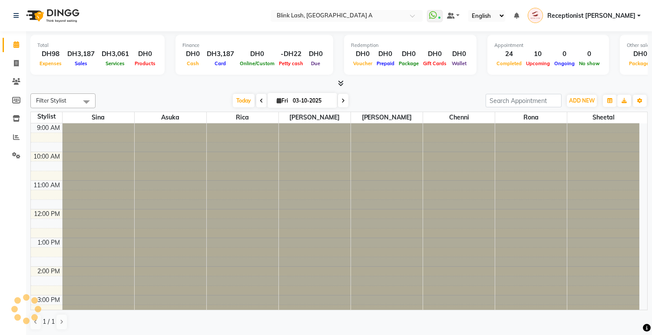
scroll to position [245, 0]
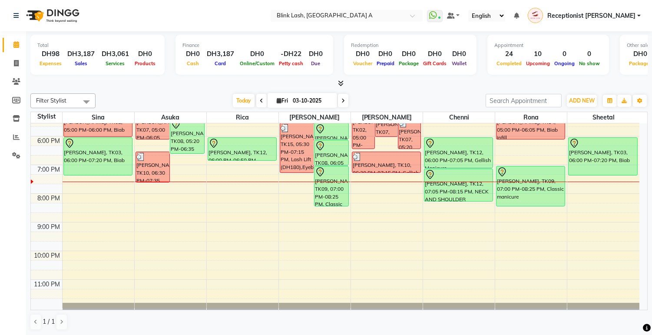
click at [341, 99] on icon at bounding box center [342, 100] width 3 height 5
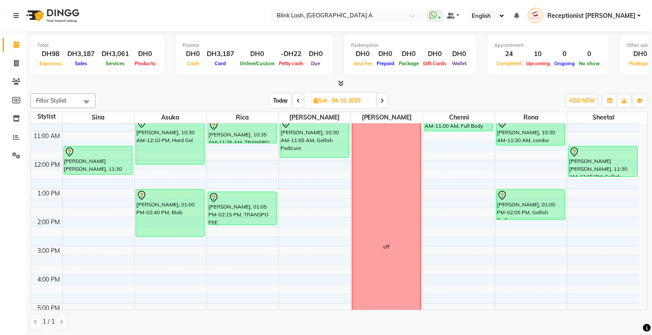
scroll to position [0, 0]
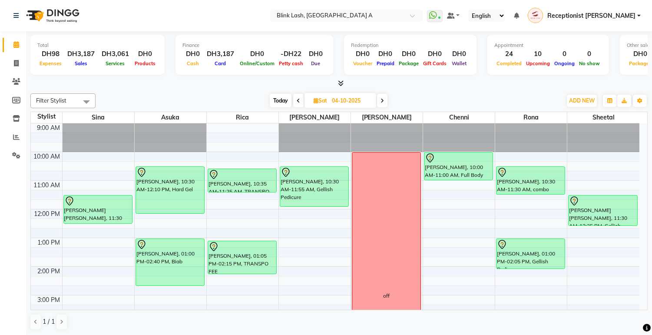
click at [385, 97] on span at bounding box center [382, 100] width 10 height 13
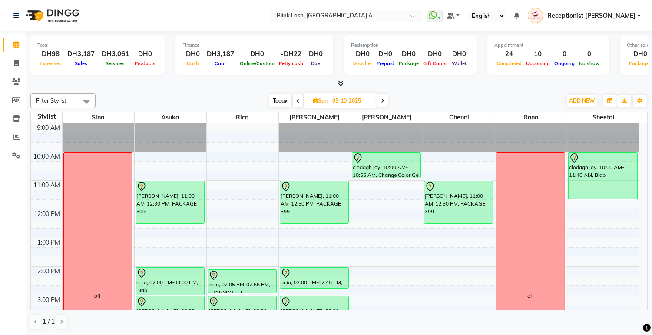
click at [380, 99] on span at bounding box center [382, 100] width 10 height 13
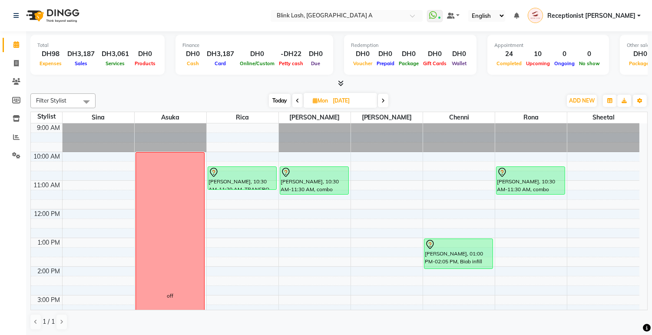
click at [278, 92] on div "Filter Stylist Select All [PERSON_NAME] [PERSON_NAME] Rica [PERSON_NAME] Sina […" at bounding box center [338, 212] width 617 height 244
click at [280, 101] on span "Today" at bounding box center [280, 100] width 22 height 13
type input "03-10-2025"
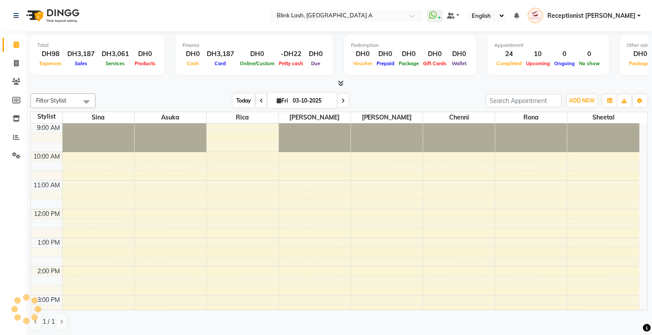
scroll to position [245, 0]
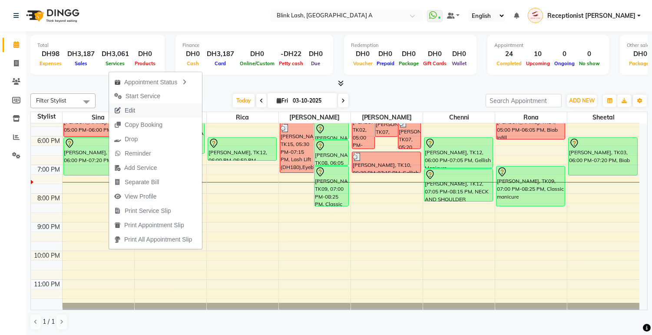
click at [129, 105] on span "Edit" at bounding box center [124, 110] width 31 height 14
select select "tentative"
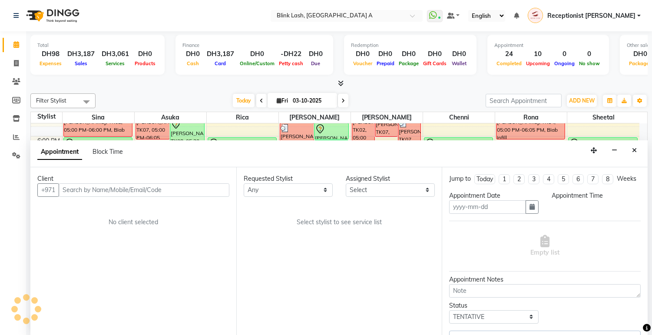
scroll to position [0, 0]
type input "03-10-2025"
select select "93342"
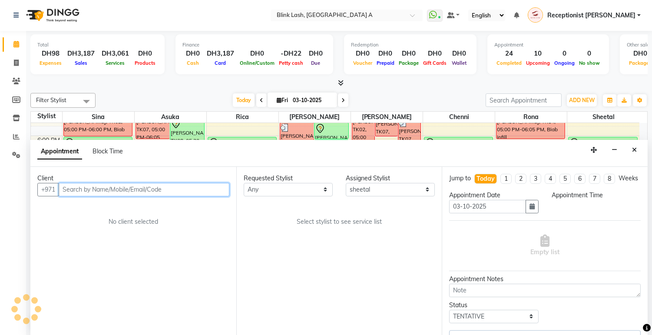
select select "1080"
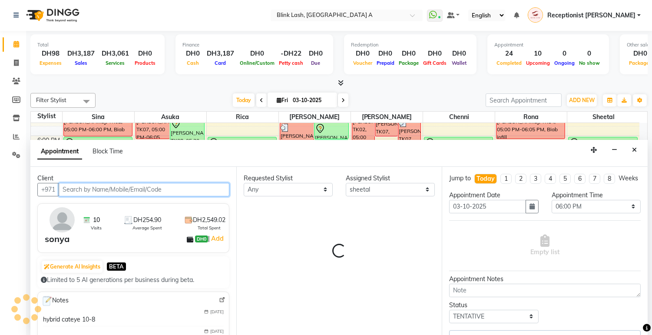
scroll to position [245, 0]
select select "2892"
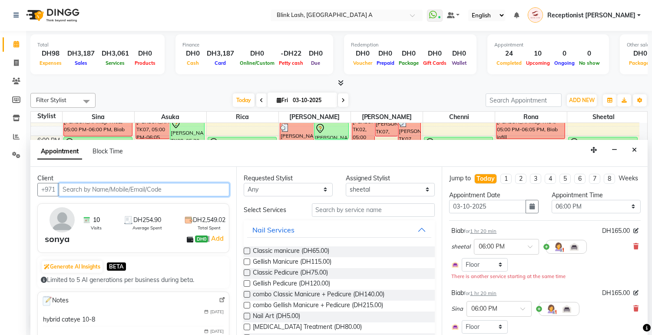
scroll to position [48, 0]
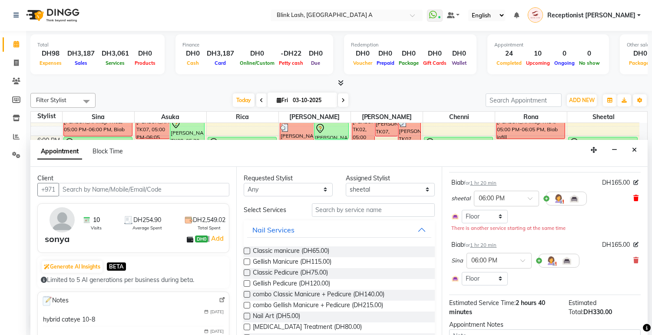
click at [633, 201] on icon at bounding box center [635, 198] width 5 height 6
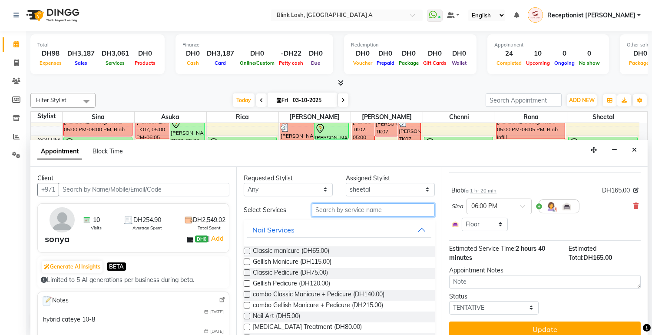
click at [406, 213] on input "text" at bounding box center [373, 209] width 123 height 13
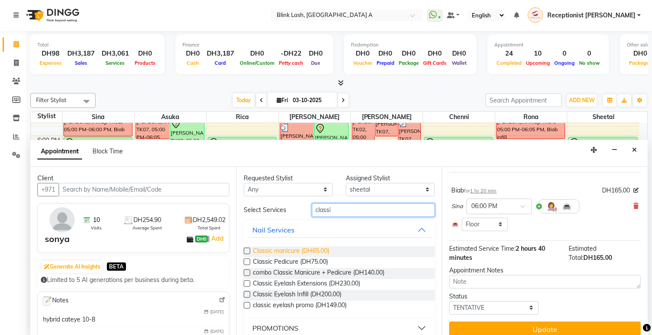
type input "classi"
click at [310, 249] on span "Classic manicure (DH65.00)" at bounding box center [291, 251] width 76 height 11
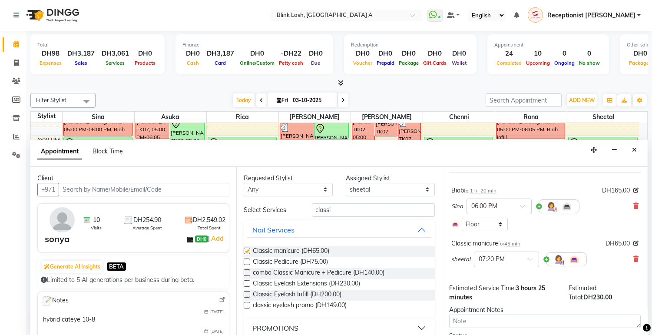
checkbox input "false"
click at [350, 214] on input "classi" at bounding box center [373, 209] width 123 height 13
type input "c"
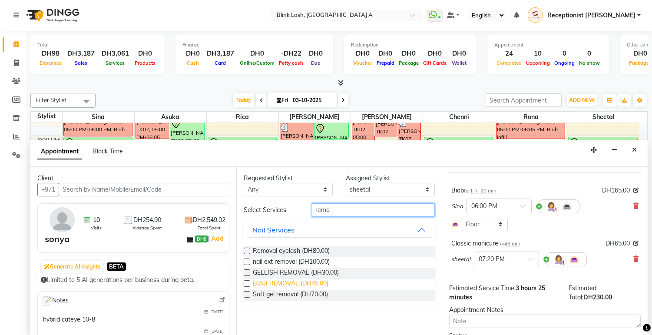
type input "remo"
click at [294, 283] on span "BIAB REMOVAL (DH45.00)" at bounding box center [291, 284] width 76 height 11
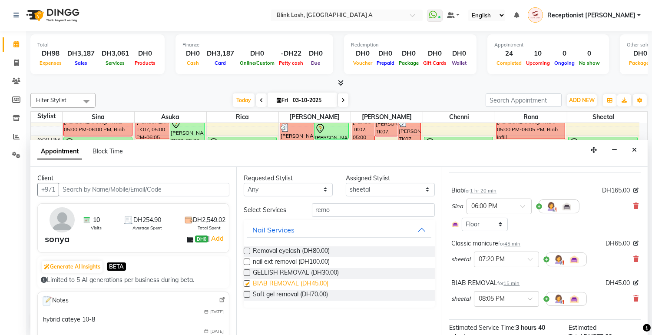
checkbox input "false"
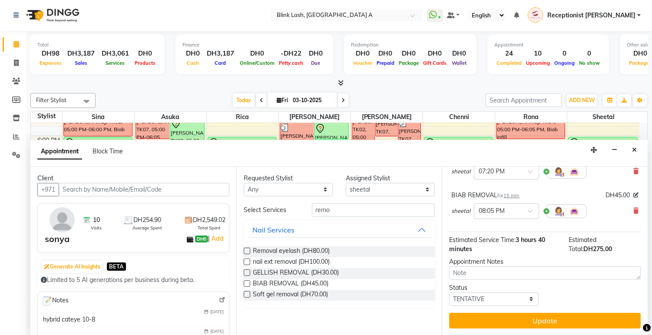
scroll to position [48, 0]
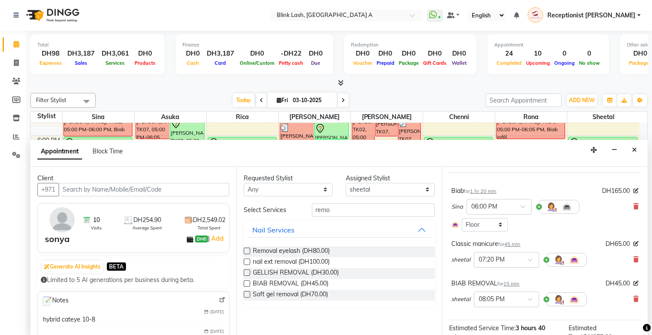
click at [525, 264] on div at bounding box center [506, 259] width 64 height 9
click at [496, 314] on div "06:00 PM" at bounding box center [506, 309] width 64 height 16
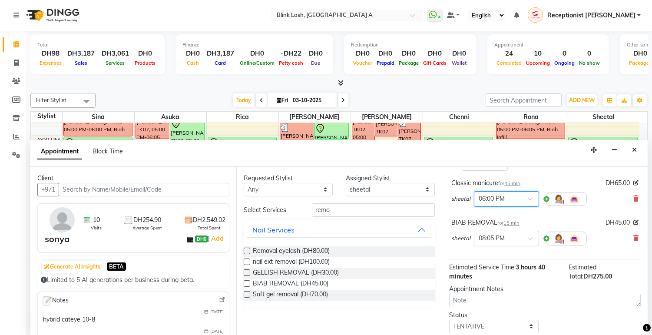
scroll to position [144, 0]
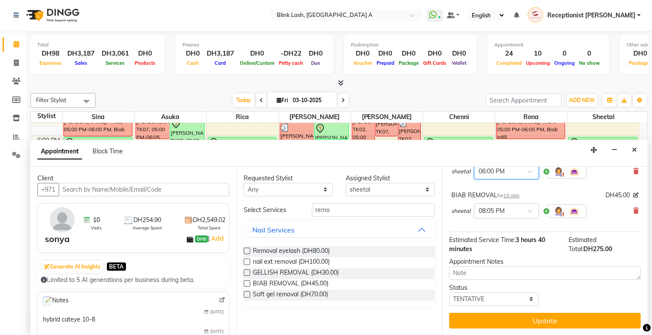
click at [541, 316] on button "Update" at bounding box center [545, 321] width 192 height 16
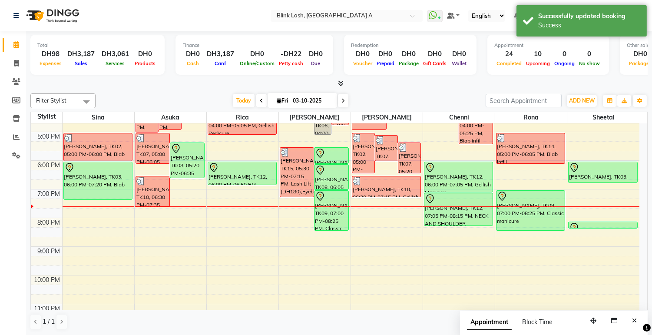
scroll to position [197, 0]
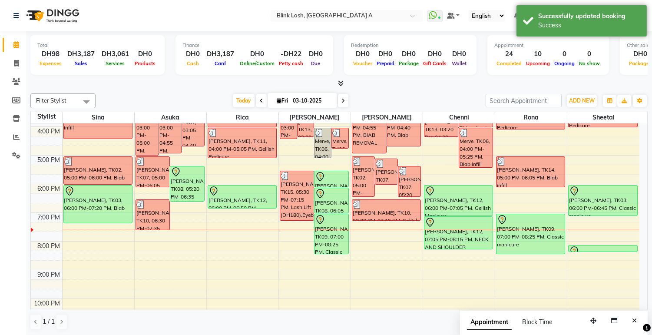
drag, startPoint x: 606, startPoint y: 203, endPoint x: 607, endPoint y: 208, distance: 4.4
click at [607, 213] on div "[PERSON_NAME], TK05, 02:55 PM-04:00 PM, Gellish Pedicure [PERSON_NAME], TK03, 0…" at bounding box center [603, 141] width 72 height 430
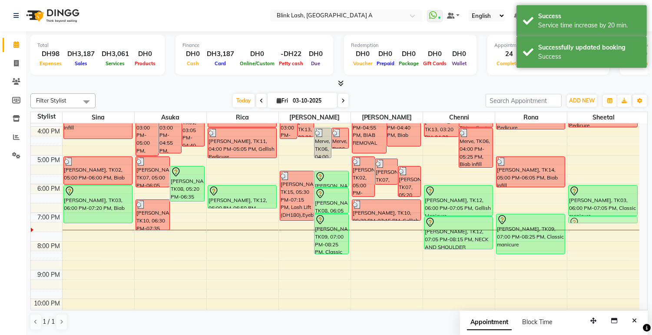
drag, startPoint x: 604, startPoint y: 248, endPoint x: 597, endPoint y: 215, distance: 33.7
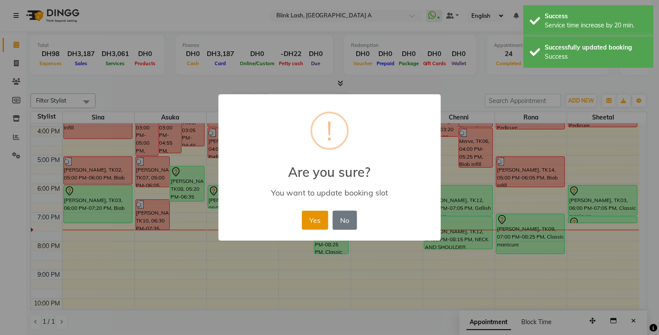
click at [320, 223] on button "Yes" at bounding box center [315, 220] width 26 height 19
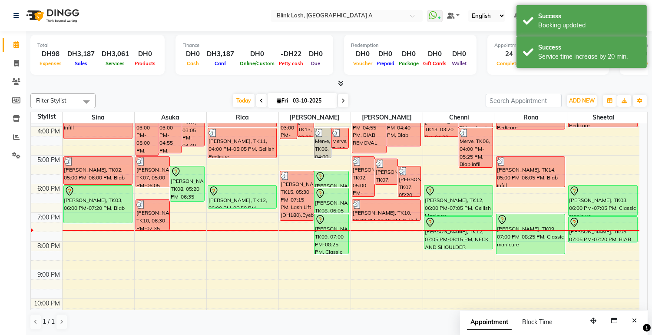
drag, startPoint x: 609, startPoint y: 223, endPoint x: 607, endPoint y: 246, distance: 22.7
click at [607, 246] on div "9:00 AM 10:00 AM 11:00 AM 12:00 PM 1:00 PM 2:00 PM 3:00 PM 4:00 PM 5:00 PM 6:00…" at bounding box center [335, 141] width 608 height 430
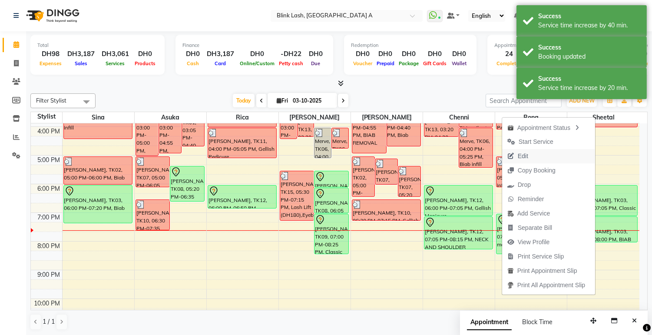
click at [523, 154] on span "Edit" at bounding box center [523, 156] width 10 height 9
select select "tentative"
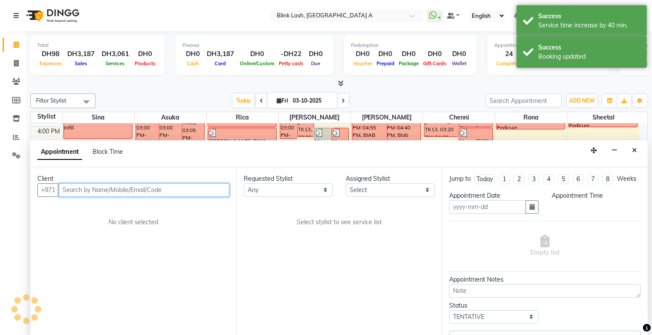
type input "03-10-2025"
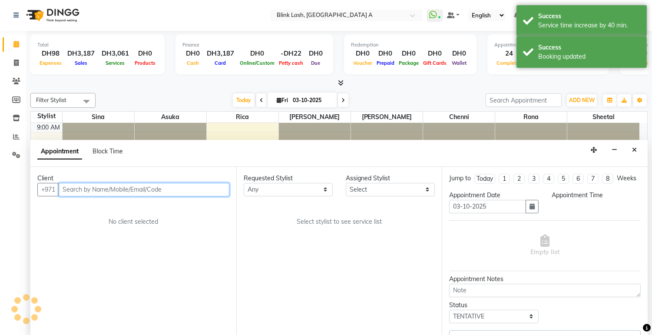
select select "1080"
select select "93342"
select select "2892"
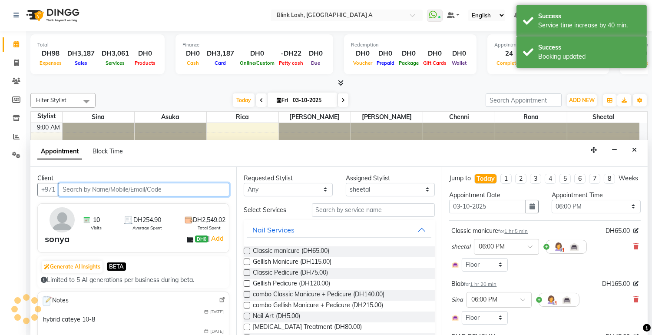
scroll to position [245, 0]
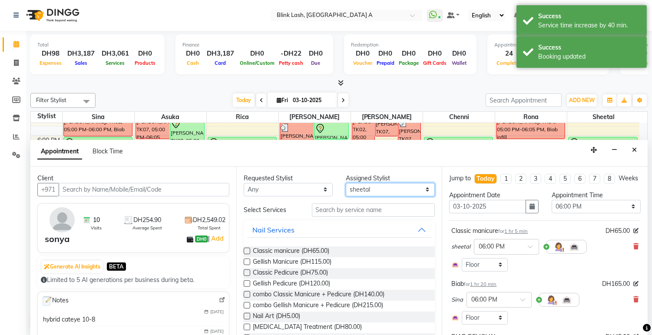
click at [378, 187] on select "Select [PERSON_NAME] [PERSON_NAME] Rica [PERSON_NAME]" at bounding box center [390, 189] width 89 height 13
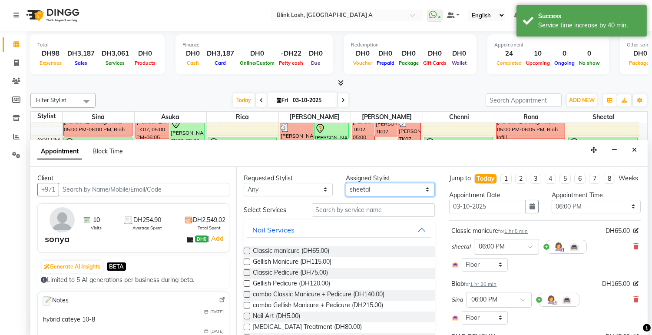
select select "42462"
click at [346, 183] on select "Select [PERSON_NAME] [PERSON_NAME] Rica [PERSON_NAME]" at bounding box center [390, 189] width 89 height 13
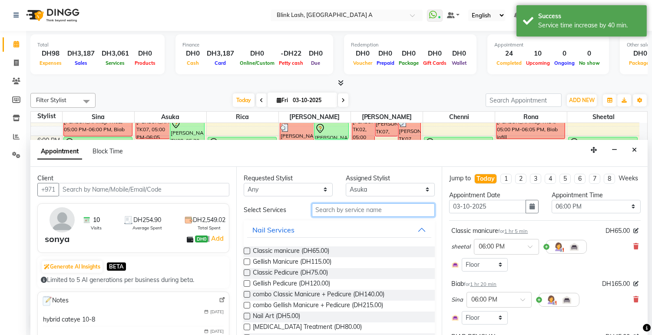
click at [393, 210] on input "text" at bounding box center [373, 209] width 123 height 13
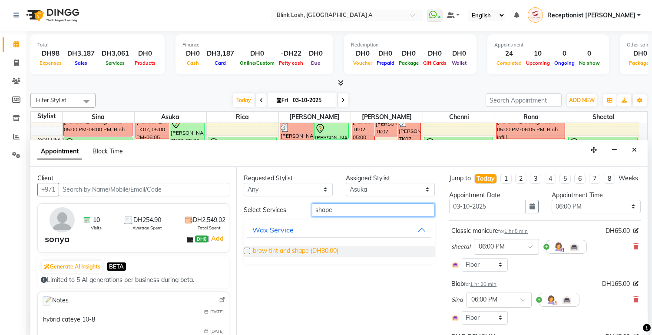
type input "shape"
click at [326, 251] on span "brow tint and shape (DH80.00)" at bounding box center [296, 251] width 86 height 11
checkbox input "false"
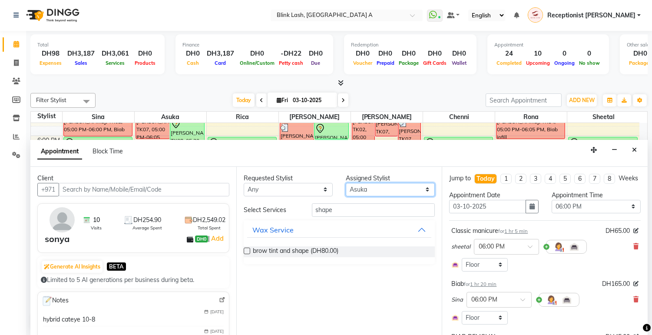
click at [375, 183] on select "Select [PERSON_NAME] [PERSON_NAME] Rica [PERSON_NAME]" at bounding box center [390, 189] width 89 height 13
select select "42461"
click at [346, 183] on select "Select [PERSON_NAME] [PERSON_NAME] Rica [PERSON_NAME]" at bounding box center [390, 189] width 89 height 13
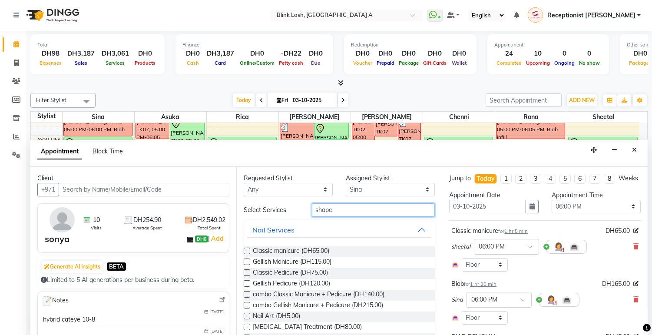
click at [371, 213] on input "shape" at bounding box center [373, 209] width 123 height 13
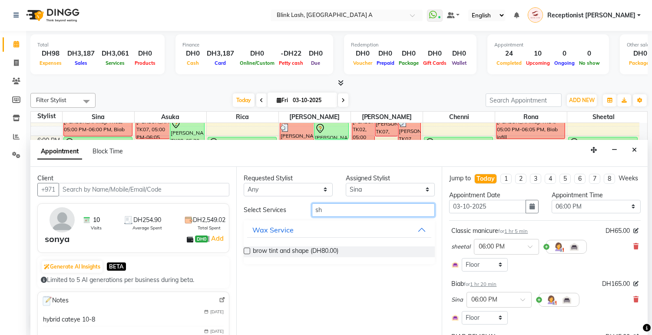
type input "s"
type input "tint"
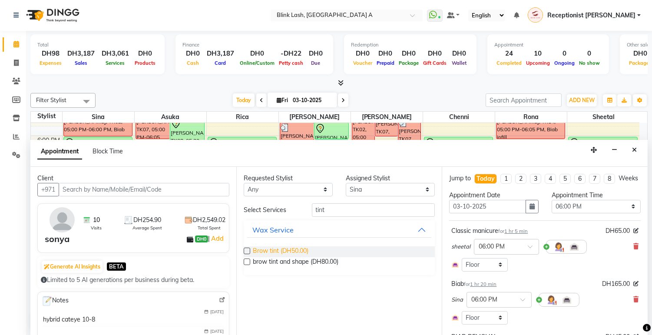
click at [300, 247] on span "Brow tint (DH50.00)" at bounding box center [281, 251] width 56 height 11
checkbox input "false"
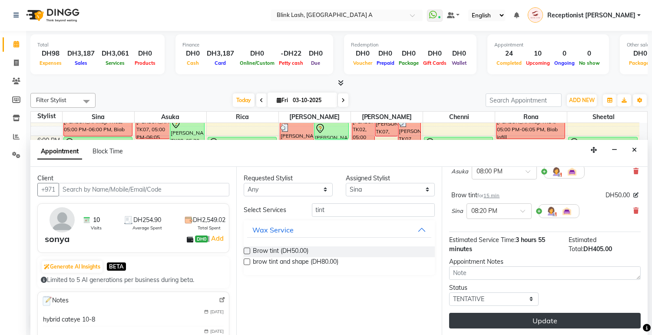
click at [481, 318] on button "Update" at bounding box center [545, 321] width 192 height 16
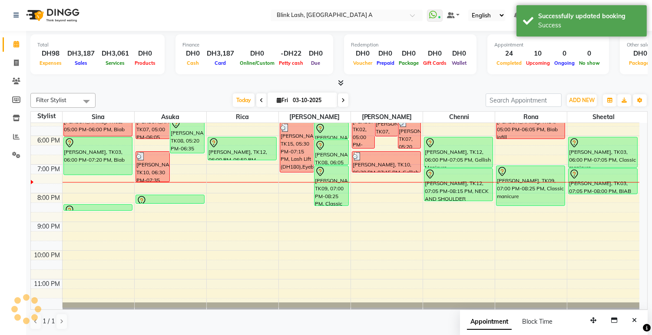
scroll to position [0, 0]
drag, startPoint x: 114, startPoint y: 205, endPoint x: 118, endPoint y: 181, distance: 23.8
click at [118, 177] on div "teacher's massage [PERSON_NAME], TK04, 03:00 PM-04:25 PM, Biab infill [PERSON_N…" at bounding box center [99, 93] width 72 height 430
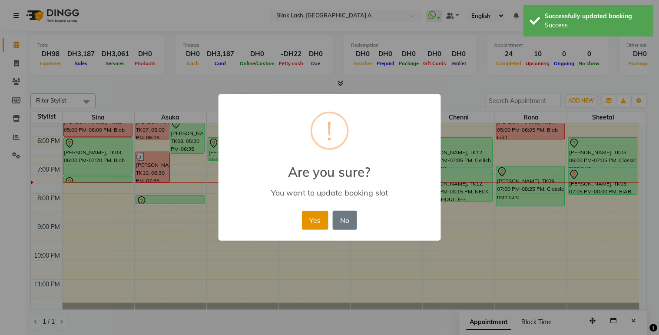
click at [314, 215] on button "Yes" at bounding box center [315, 220] width 26 height 19
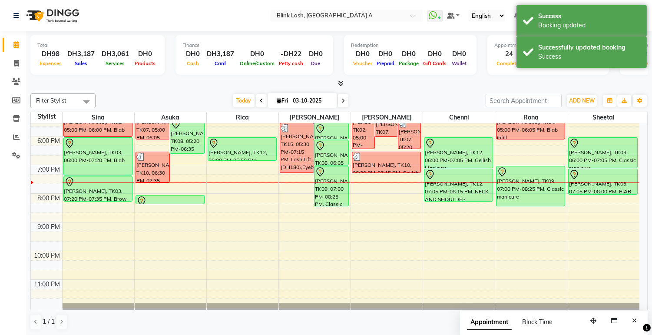
drag, startPoint x: 115, startPoint y: 180, endPoint x: 110, endPoint y: 200, distance: 20.4
click at [110, 200] on div "teacher's massage [PERSON_NAME], TK04, 03:00 PM-04:25 PM, Biab infill [PERSON_N…" at bounding box center [99, 93] width 72 height 430
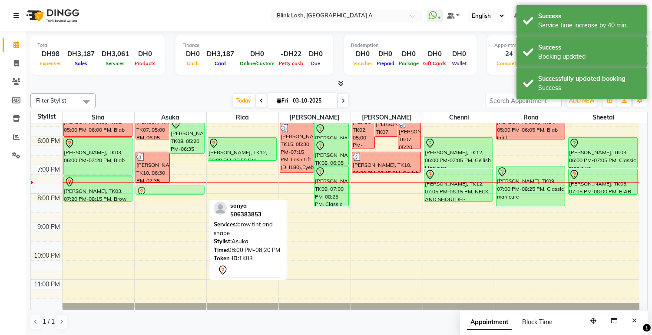
click at [190, 190] on div "somaya, TK01, 03:00 PM-05:00 PM, NAIL EXTENSION INFILL somaya, TK01, 03:00 PM-0…" at bounding box center [171, 93] width 72 height 430
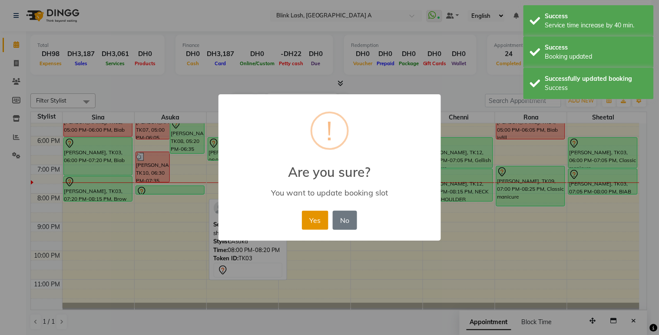
click at [318, 214] on button "Yes" at bounding box center [315, 220] width 26 height 19
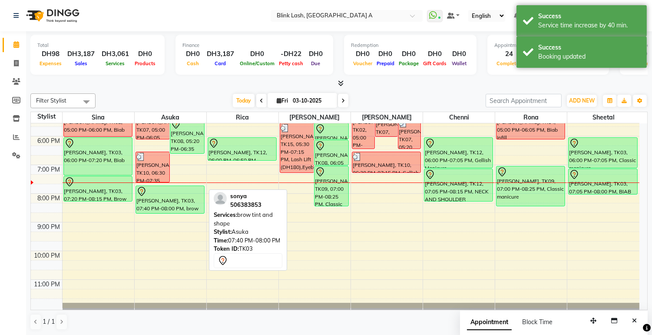
click at [183, 206] on div "somaya, TK01, 03:00 PM-05:00 PM, NAIL EXTENSION INFILL somaya, TK01, 03:00 PM-0…" at bounding box center [171, 93] width 72 height 430
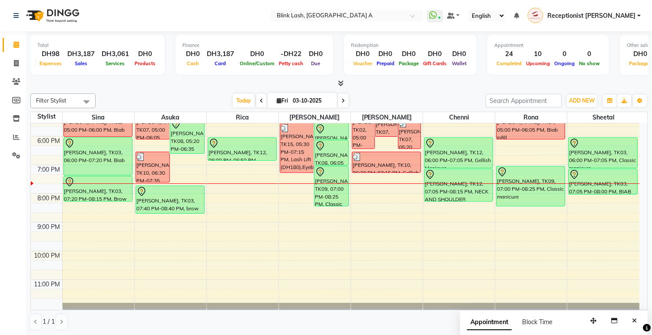
click at [260, 100] on icon at bounding box center [261, 100] width 3 height 5
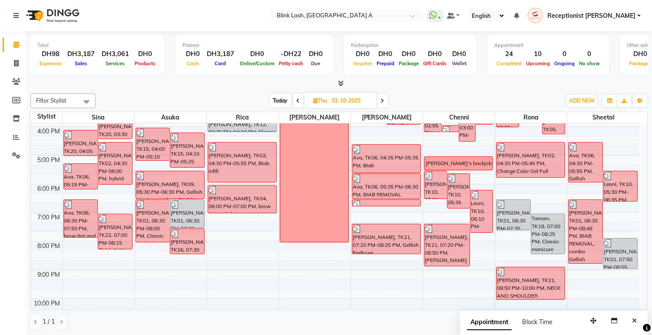
scroll to position [245, 0]
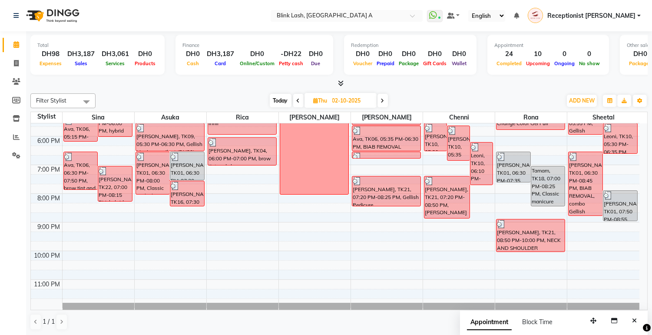
click at [286, 96] on span "Today" at bounding box center [281, 100] width 22 height 13
type input "03-10-2025"
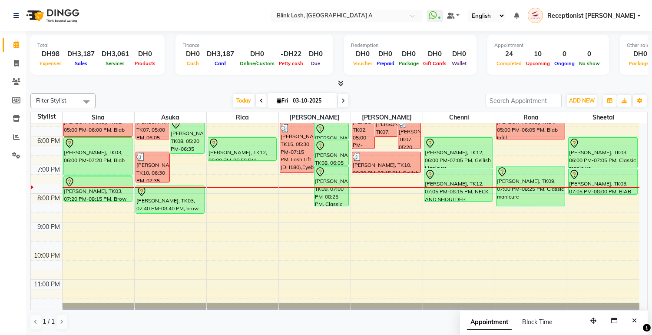
scroll to position [197, 0]
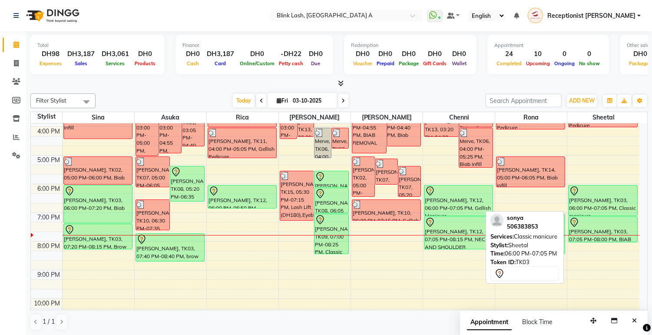
click at [619, 203] on div "[PERSON_NAME], TK03, 06:00 PM-07:05 PM, Classic manicure" at bounding box center [603, 200] width 68 height 30
select select "7"
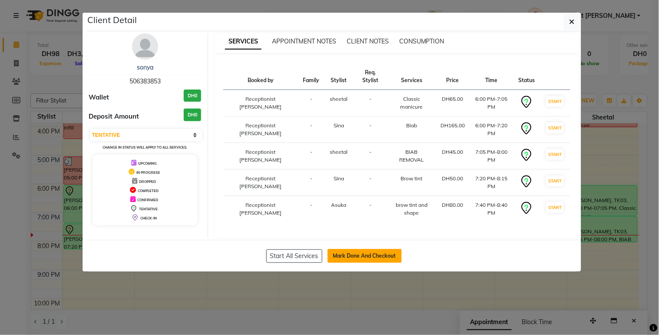
click at [389, 249] on button "Mark Done And Checkout" at bounding box center [364, 256] width 74 height 14
select select "service"
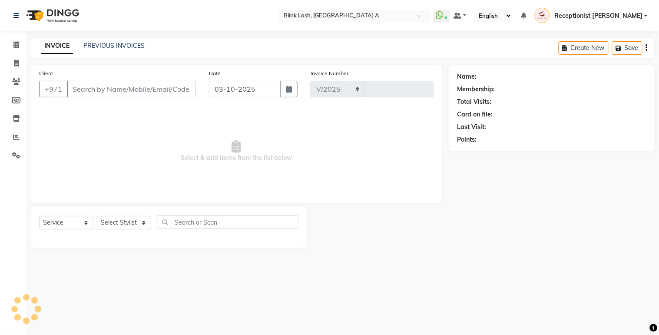
select select "5970"
type input "1885"
type input "506383853"
select select "42461"
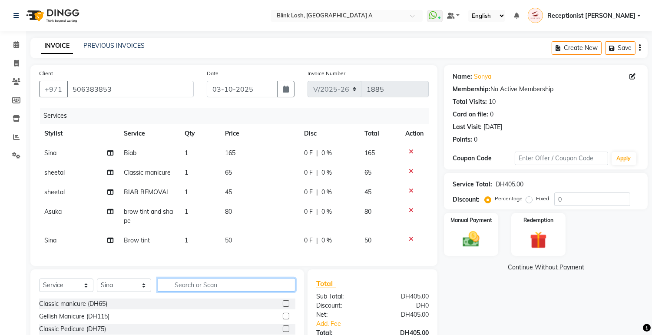
click at [198, 291] on input "text" at bounding box center [227, 284] width 138 height 13
type input "upper"
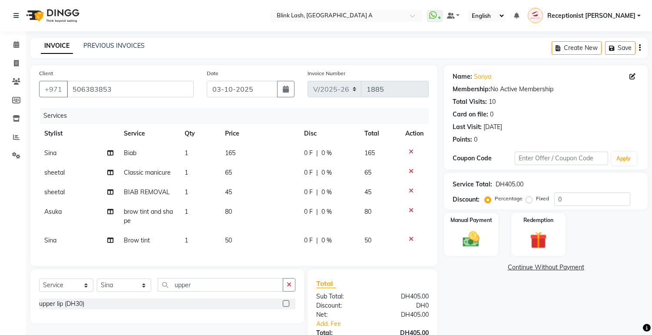
click at [283, 307] on label at bounding box center [286, 303] width 7 height 7
click at [283, 307] on input "checkbox" at bounding box center [286, 304] width 6 height 6
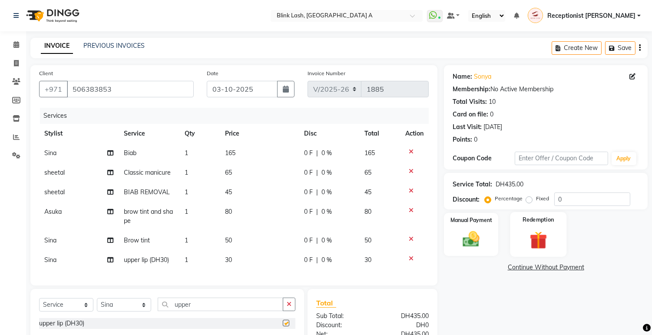
checkbox input "false"
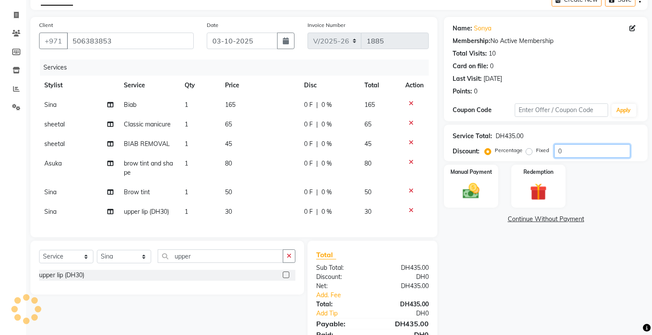
click at [580, 154] on input "0" at bounding box center [592, 150] width 76 height 13
type input "10"
click at [580, 181] on div "Manual Payment Redemption" at bounding box center [545, 186] width 217 height 43
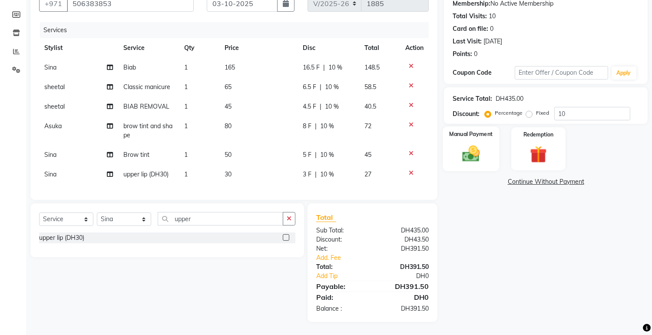
click at [466, 149] on img at bounding box center [471, 154] width 29 height 20
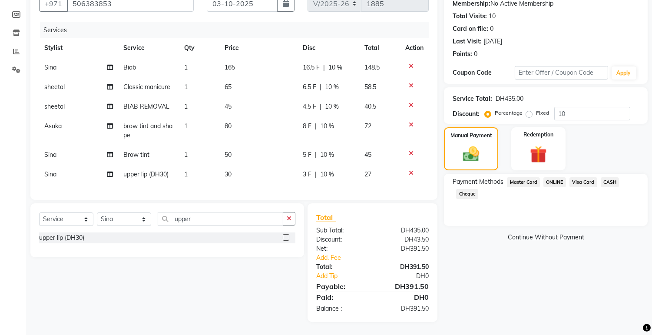
click at [611, 177] on span "CASH" at bounding box center [610, 182] width 19 height 10
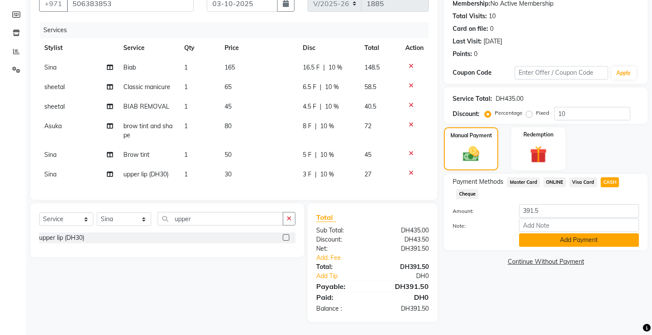
click at [587, 233] on button "Add Payment" at bounding box center [579, 239] width 120 height 13
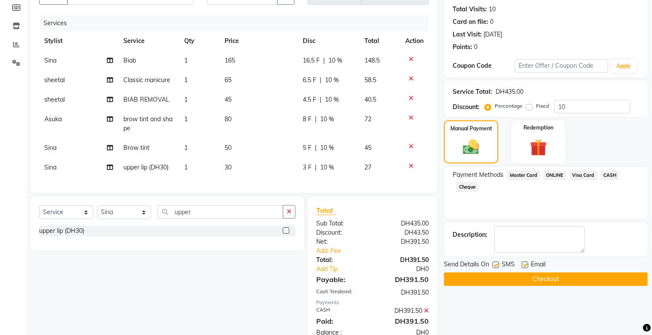
scroll to position [123, 0]
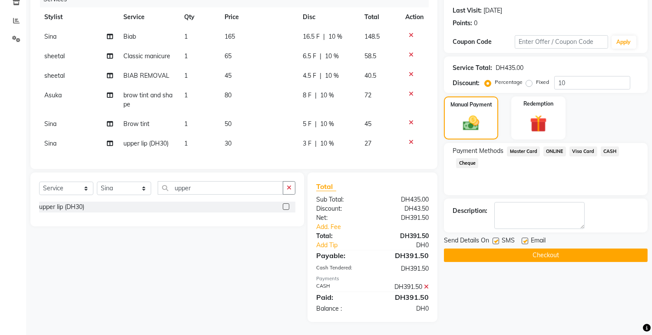
click at [592, 248] on button "Checkout" at bounding box center [546, 254] width 204 height 13
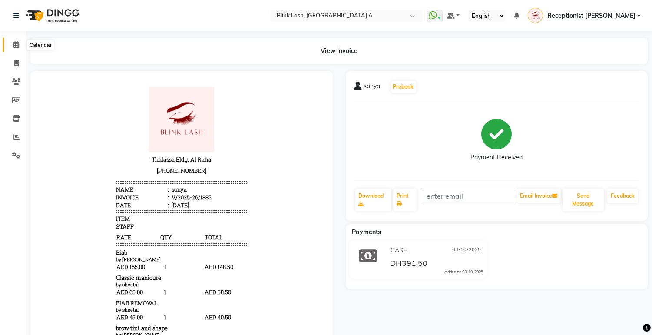
click at [14, 45] on icon at bounding box center [16, 44] width 6 height 7
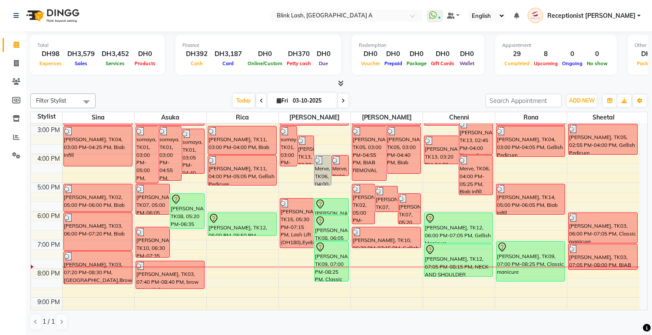
scroll to position [193, 0]
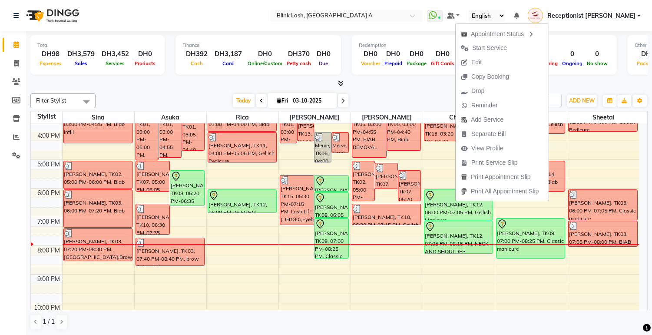
click at [420, 98] on div "[DATE] [DATE]" at bounding box center [290, 100] width 381 height 13
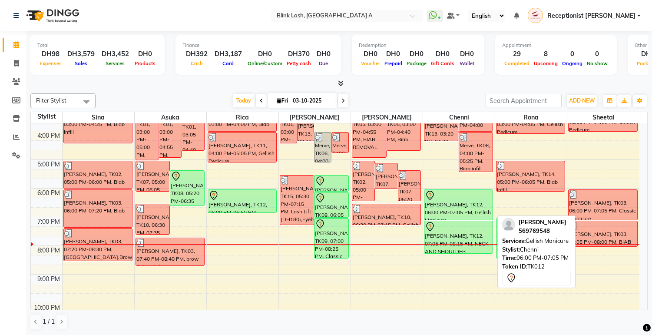
click at [453, 196] on div at bounding box center [458, 195] width 67 height 10
select select "7"
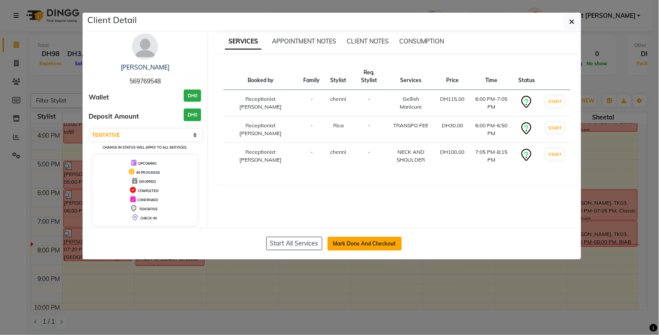
click at [387, 242] on button "Mark Done And Checkout" at bounding box center [364, 244] width 74 height 14
select select "service"
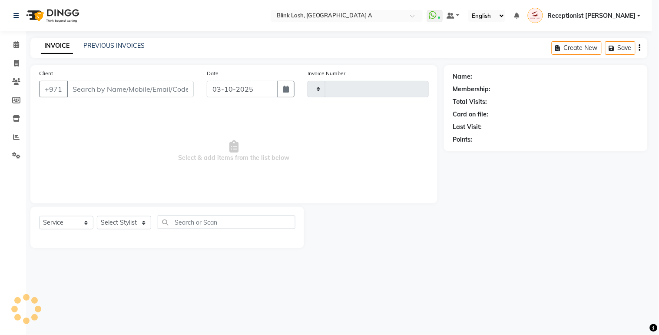
type input "1886"
select select "5970"
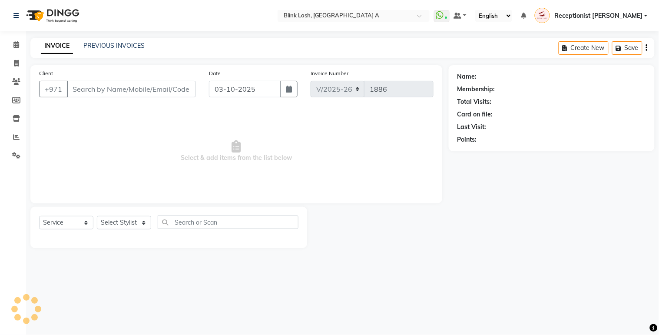
type input "569769548"
select select "57849"
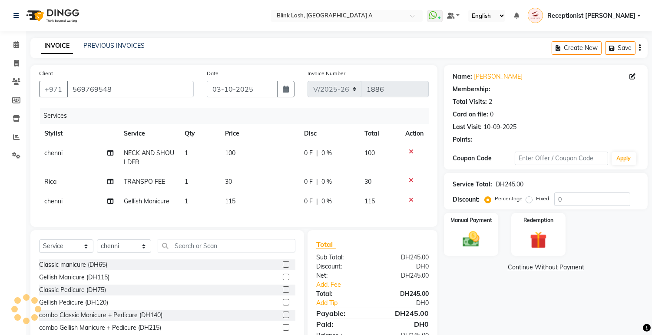
scroll to position [44, 0]
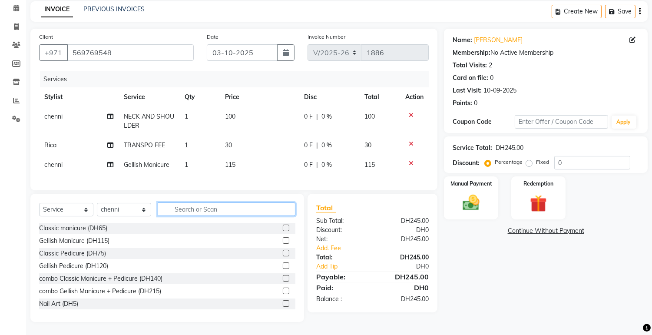
click at [204, 207] on input "text" at bounding box center [227, 208] width 138 height 13
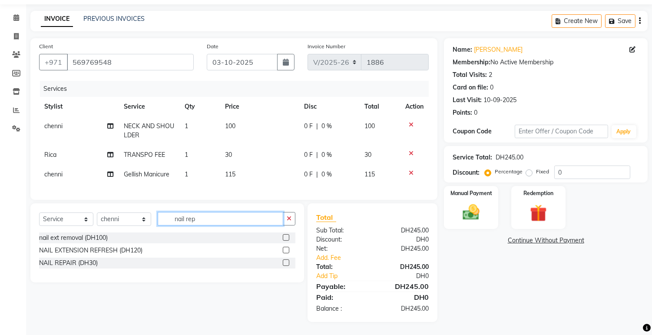
scroll to position [34, 0]
type input "nail repai"
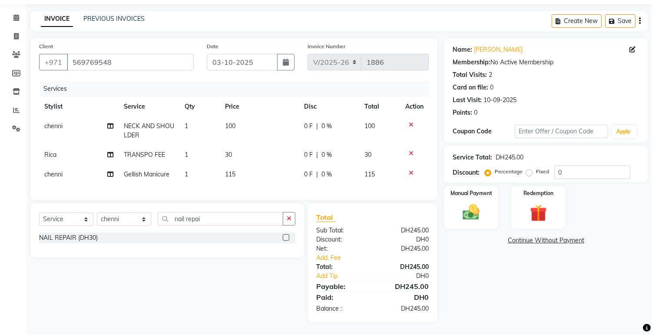
click at [284, 236] on label at bounding box center [286, 237] width 7 height 7
click at [284, 236] on input "checkbox" at bounding box center [286, 238] width 6 height 6
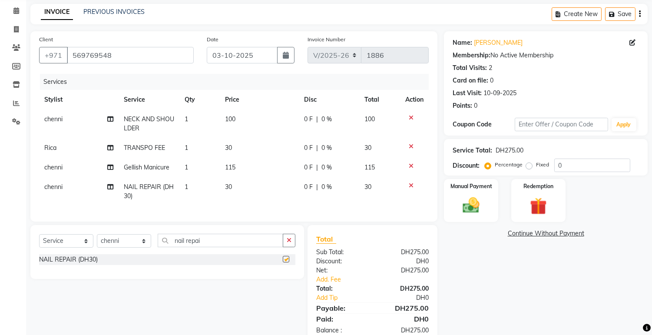
checkbox input "false"
click at [185, 184] on span "1" at bounding box center [186, 187] width 3 height 8
select select "57849"
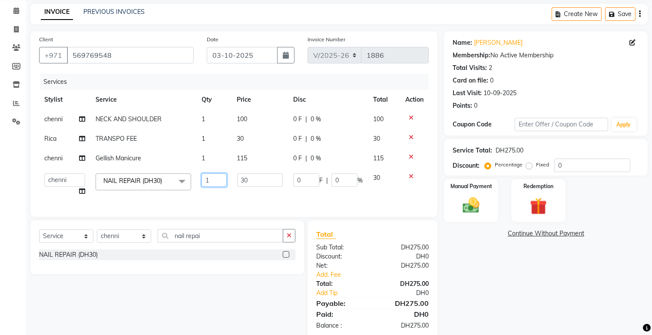
click at [213, 177] on input "1" at bounding box center [214, 179] width 25 height 13
type input "2"
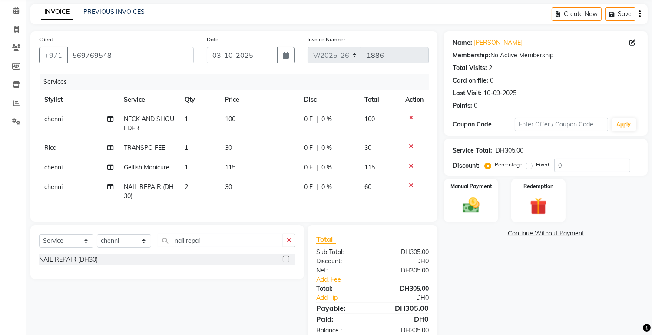
click at [487, 256] on div "Name: [PERSON_NAME] Membership: No Active Membership Total Visits: 2 Card on fi…" at bounding box center [549, 187] width 210 height 312
click at [532, 238] on div "Name: [PERSON_NAME] Membership: No Active Membership Total Visits: 2 Card on fi…" at bounding box center [549, 187] width 210 height 312
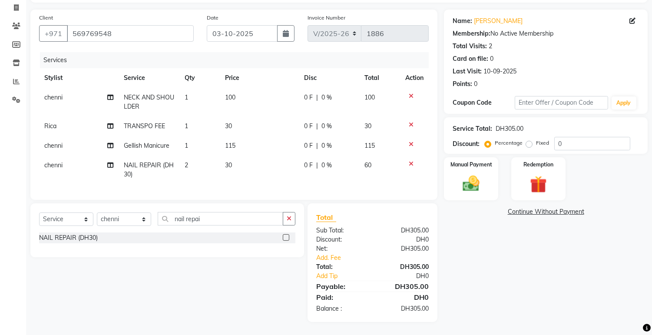
click at [547, 207] on link "Continue Without Payment" at bounding box center [546, 211] width 200 height 9
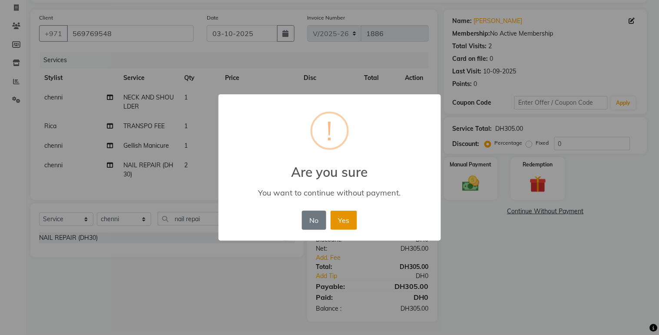
click at [355, 223] on button "Yes" at bounding box center [344, 220] width 26 height 19
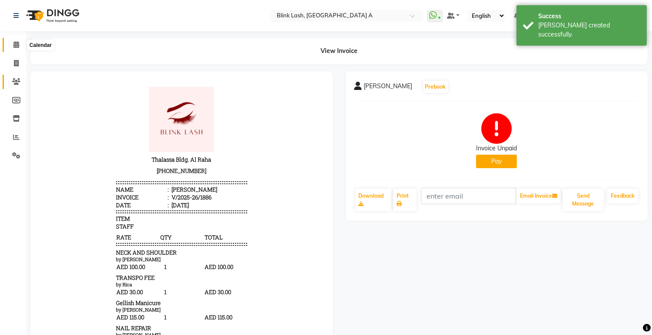
drag, startPoint x: 12, startPoint y: 44, endPoint x: 16, endPoint y: 80, distance: 36.3
click at [12, 44] on span at bounding box center [16, 45] width 15 height 10
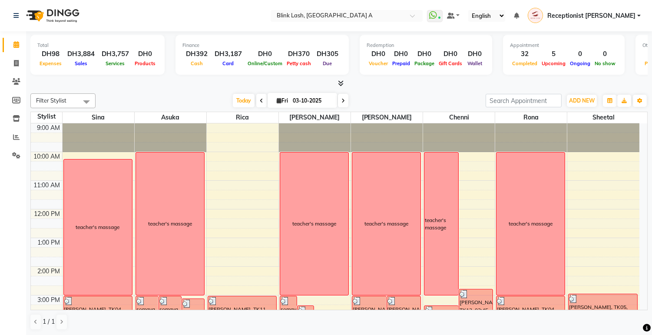
click at [278, 103] on span "[DATE]" at bounding box center [302, 100] width 69 height 15
click at [277, 99] on icon at bounding box center [279, 101] width 5 height 6
select select "10"
select select "2025"
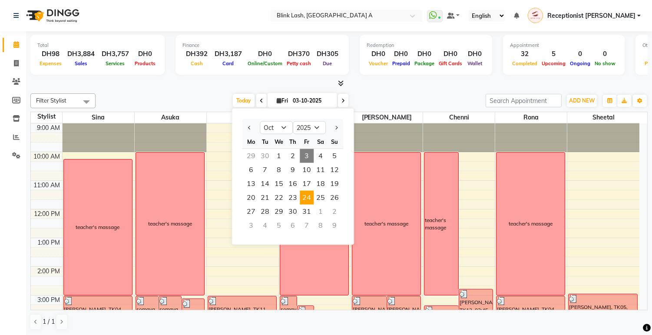
click at [302, 194] on span "24" at bounding box center [307, 198] width 14 height 14
type input "[DATE]"
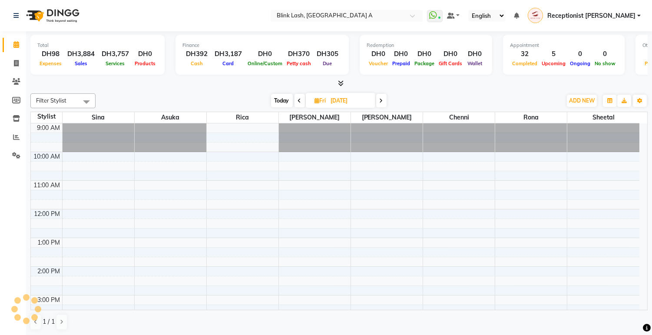
scroll to position [245, 0]
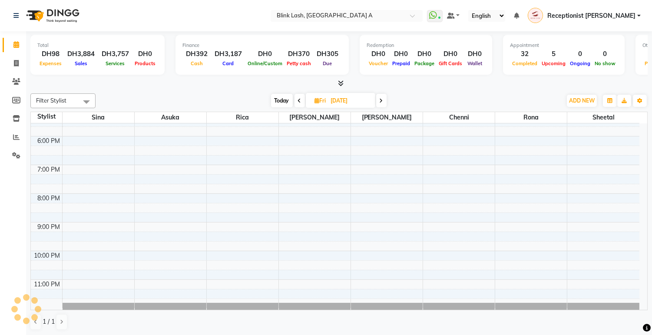
click at [566, 94] on div "ADD NEW Toggle Dropdown Add Appointment Add Invoice Add Expense Add Client" at bounding box center [582, 101] width 32 height 14
click at [572, 97] on span "ADD NEW" at bounding box center [582, 100] width 26 height 7
click at [570, 112] on button "Add Appointment" at bounding box center [562, 116] width 69 height 11
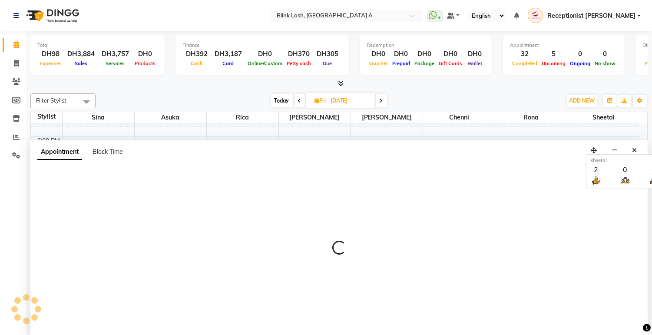
select select "tentative"
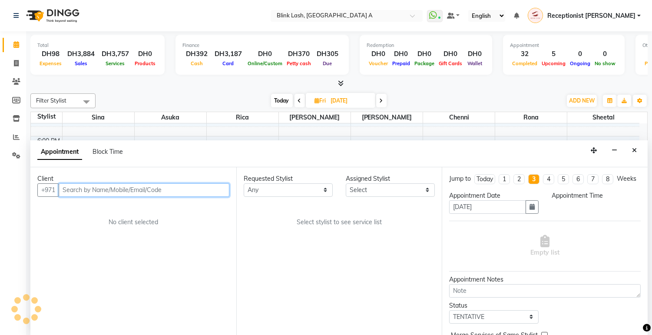
scroll to position [0, 0]
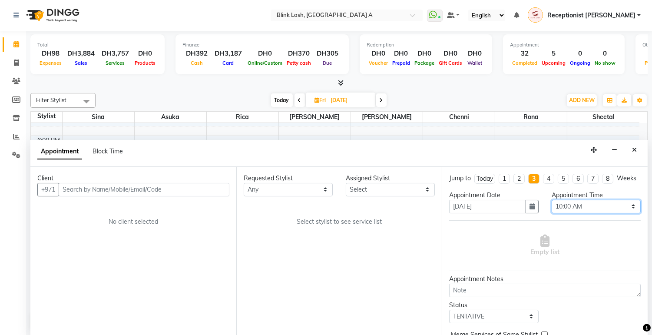
click at [611, 213] on select "Select 10:00 AM 10:05 AM 10:10 AM 10:15 AM 10:20 AM 10:25 AM 10:30 AM 10:35 AM …" at bounding box center [596, 206] width 89 height 13
select select "840"
click at [552, 207] on select "Select 10:00 AM 10:05 AM 10:10 AM 10:15 AM 10:20 AM 10:25 AM 10:30 AM 10:35 AM …" at bounding box center [596, 206] width 89 height 13
drag, startPoint x: 416, startPoint y: 185, endPoint x: 417, endPoint y: 196, distance: 11.4
click at [416, 185] on select "Select [PERSON_NAME] [PERSON_NAME] Rica [PERSON_NAME]" at bounding box center [390, 189] width 89 height 13
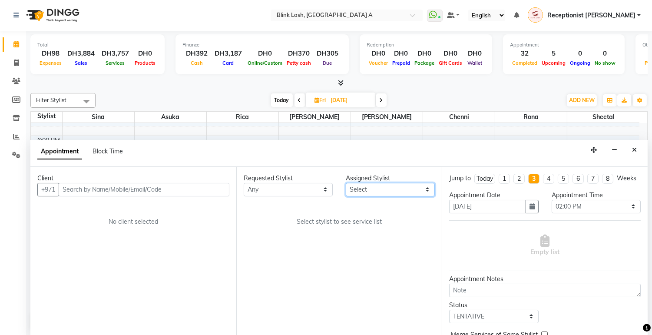
select select "42461"
click at [346, 183] on select "Select [PERSON_NAME] [PERSON_NAME] Rica [PERSON_NAME]" at bounding box center [390, 189] width 89 height 13
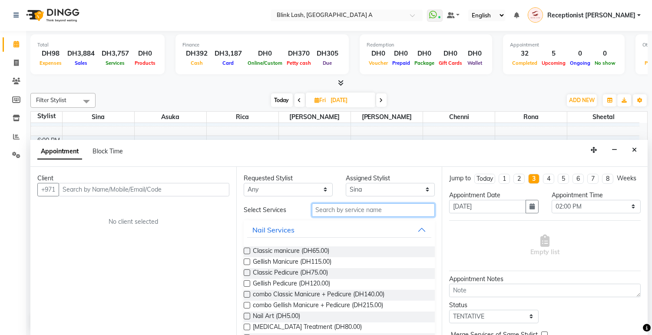
click at [384, 208] on input "text" at bounding box center [373, 209] width 123 height 13
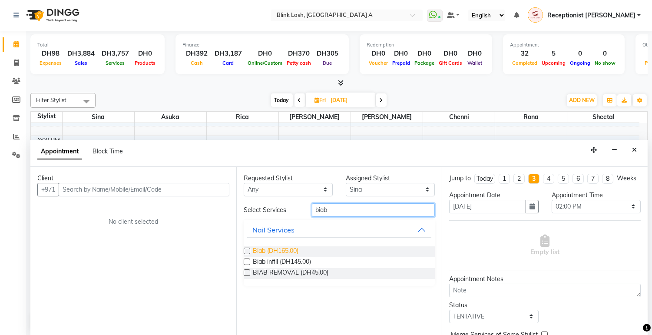
type input "biab"
click at [288, 249] on span "Biab (DH165.00)" at bounding box center [276, 251] width 46 height 11
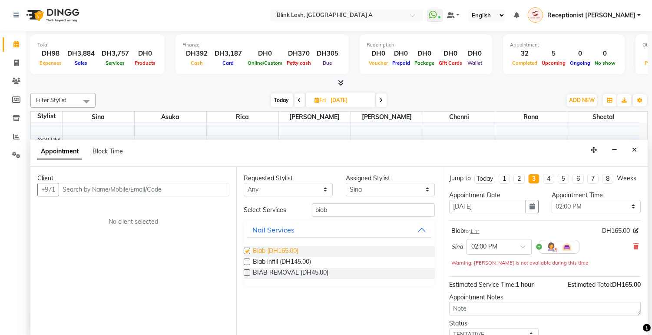
checkbox input "false"
click at [188, 185] on input "text" at bounding box center [144, 189] width 171 height 13
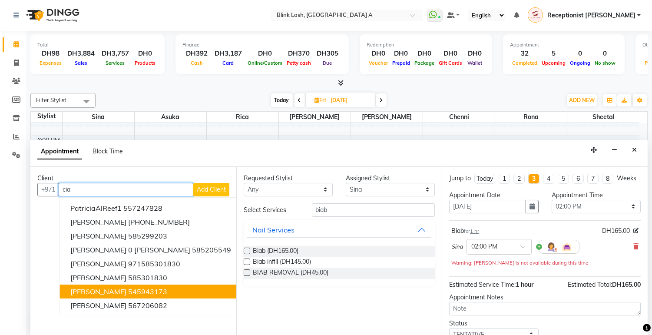
click at [128, 289] on ngb-highlight "545943173" at bounding box center [147, 291] width 39 height 9
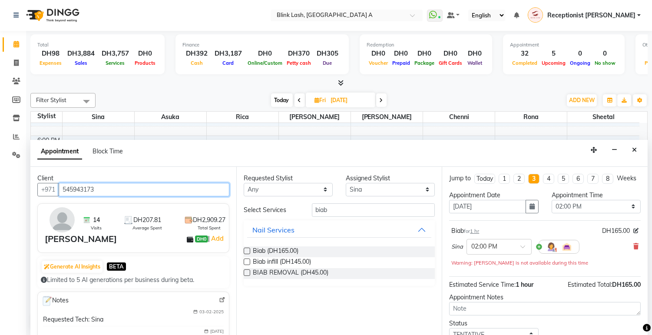
type input "545943173"
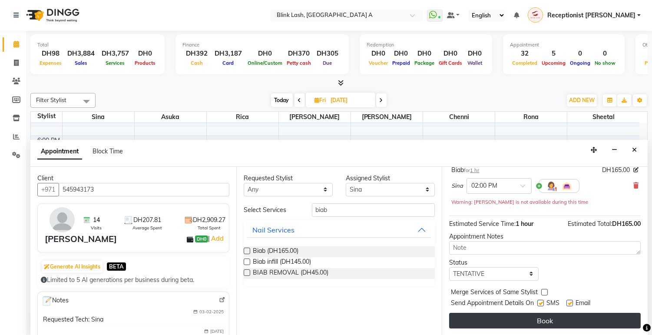
click at [615, 317] on button "Book" at bounding box center [545, 321] width 192 height 16
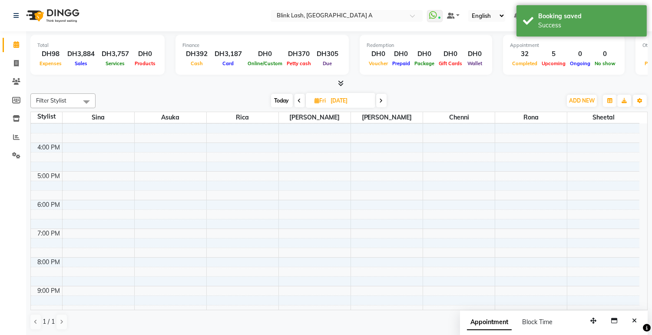
scroll to position [149, 0]
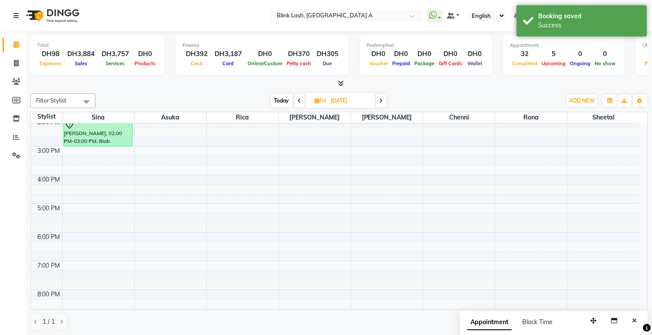
click at [284, 103] on span "Today" at bounding box center [282, 100] width 22 height 13
type input "03-10-2025"
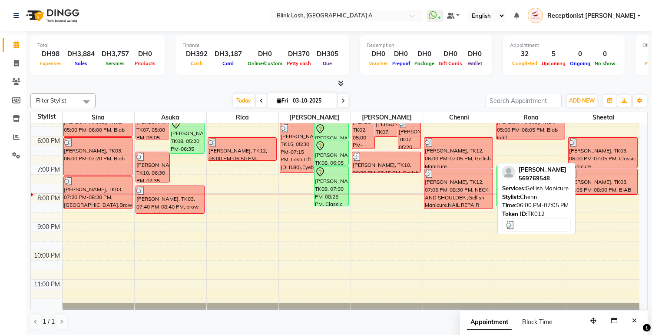
click at [452, 158] on div "[PERSON_NAME], TK12, 06:00 PM-07:05 PM, Gellish Manicure" at bounding box center [458, 153] width 68 height 30
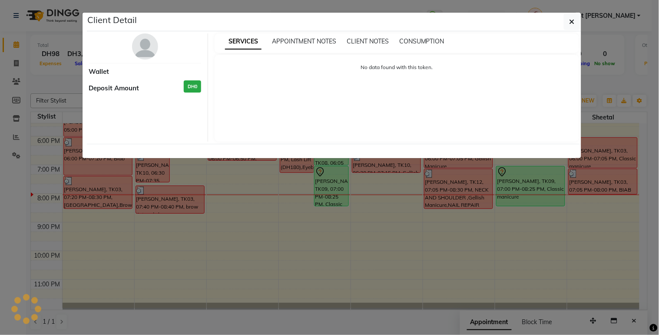
select select "3"
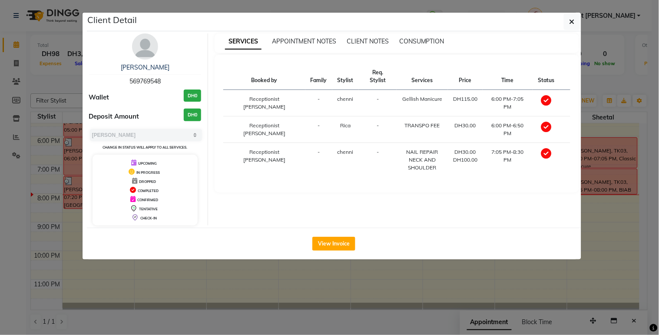
click at [334, 238] on button "View Invoice" at bounding box center [333, 244] width 43 height 14
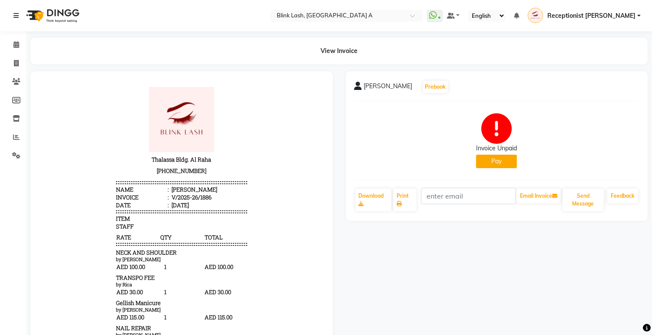
click at [497, 157] on button "Pay" at bounding box center [496, 161] width 41 height 13
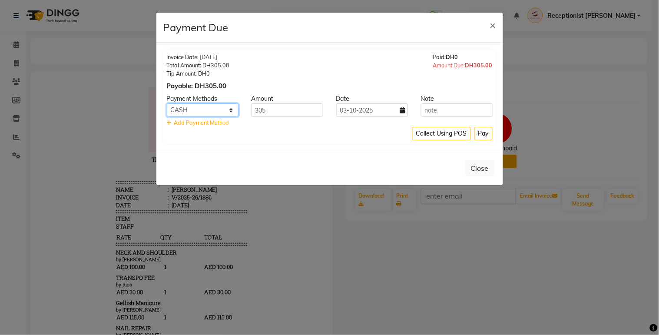
click at [225, 105] on select "Master Card ONLINE Visa Card CASH Cheque" at bounding box center [203, 109] width 72 height 13
select select "3"
click at [167, 103] on select "Master Card ONLINE Visa Card CASH Cheque" at bounding box center [203, 109] width 72 height 13
click at [486, 137] on button "Pay" at bounding box center [483, 133] width 18 height 13
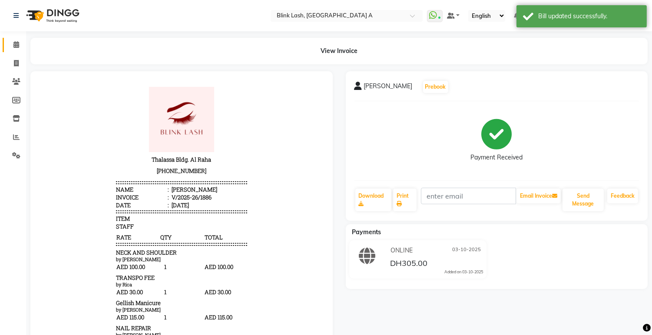
click at [13, 50] on link "Calendar" at bounding box center [13, 45] width 21 height 14
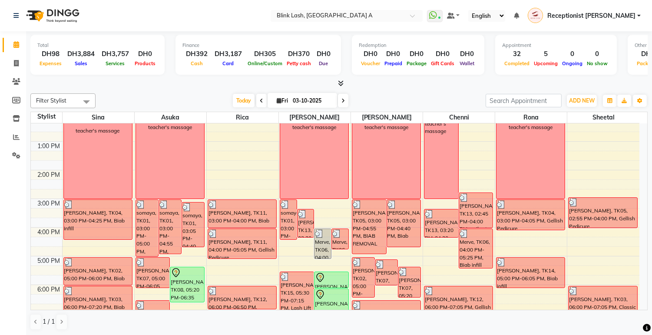
scroll to position [193, 0]
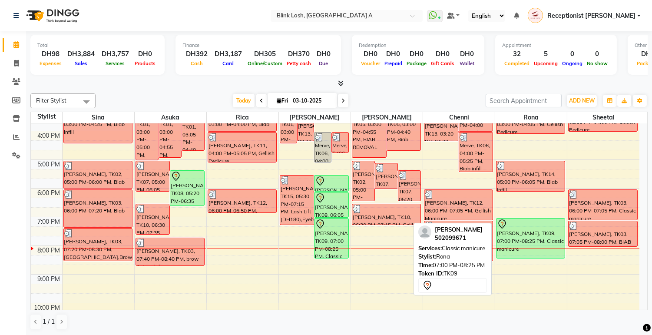
click at [547, 237] on div "[PERSON_NAME], TK09, 07:00 PM-08:25 PM, Classic manicure" at bounding box center [530, 238] width 68 height 40
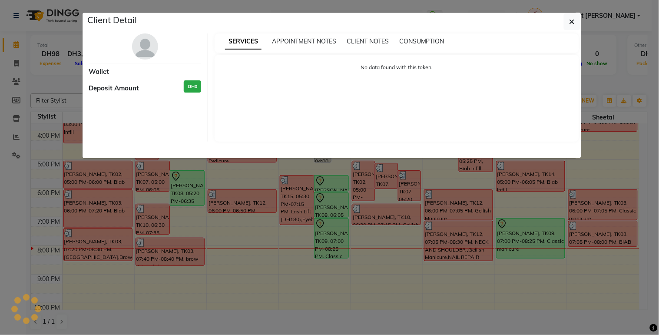
select select "7"
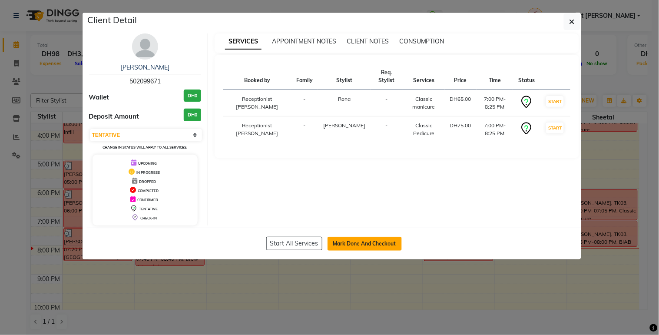
click at [361, 241] on button "Mark Done And Checkout" at bounding box center [364, 244] width 74 height 14
select select "5970"
select select "service"
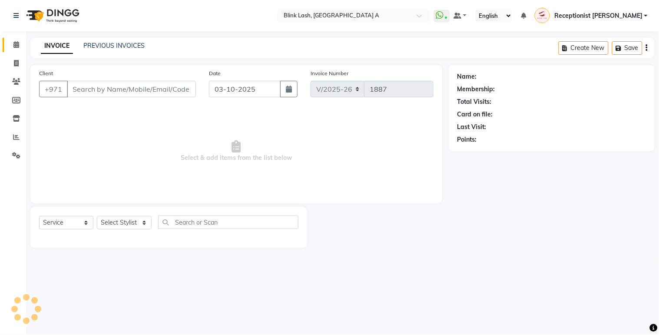
type input "502099671"
select select "89364"
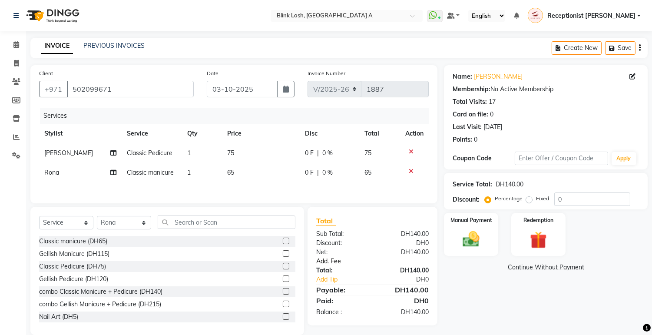
click at [334, 265] on link "Add. Fee" at bounding box center [373, 261] width 126 height 9
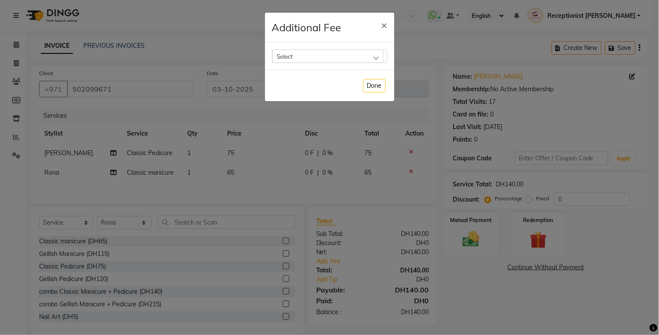
click at [341, 53] on div "Select" at bounding box center [327, 56] width 111 height 13
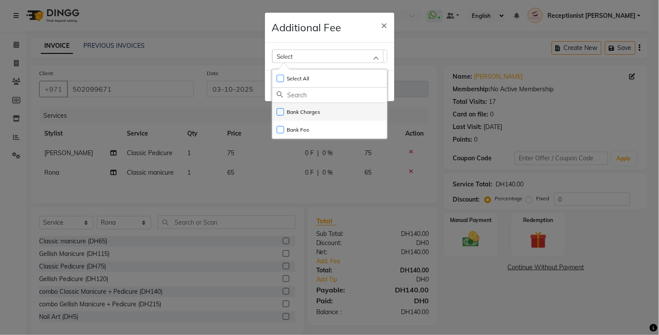
click at [302, 114] on label "Bank Charges" at bounding box center [299, 112] width 44 height 8
checkbox input "true"
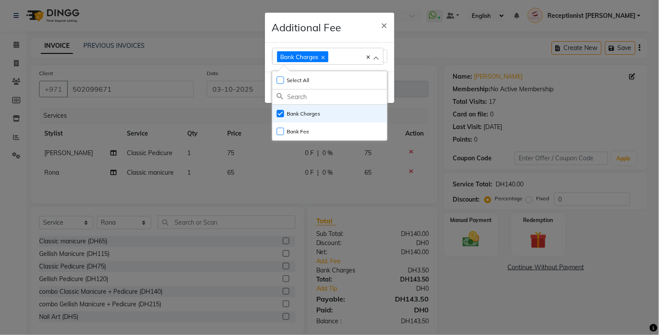
click at [470, 241] on ngb-modal-window "Additional Fee × Bank Charges Select All UnSelect All Bank Charges Bank Fee Done" at bounding box center [329, 167] width 659 height 335
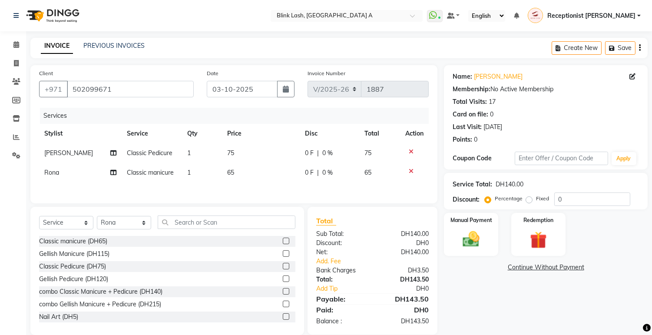
click at [470, 241] on img at bounding box center [470, 239] width 27 height 20
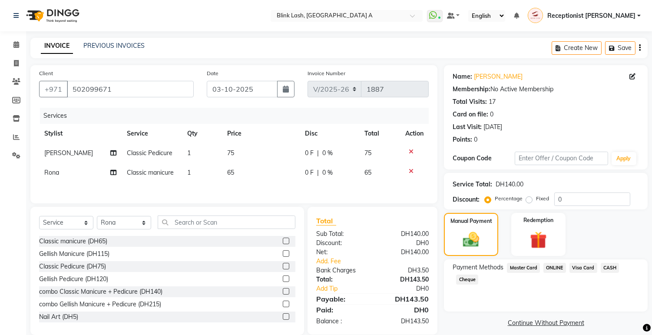
click at [582, 266] on span "Visa Card" at bounding box center [583, 268] width 28 height 10
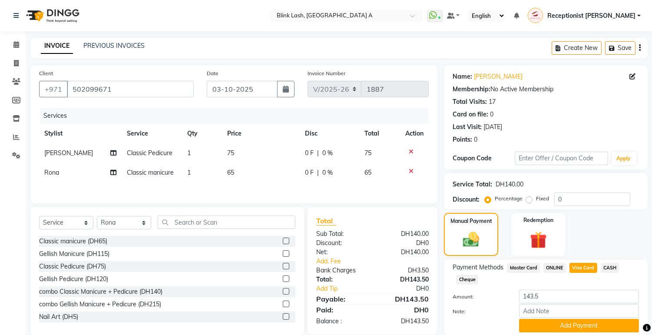
scroll to position [32, 0]
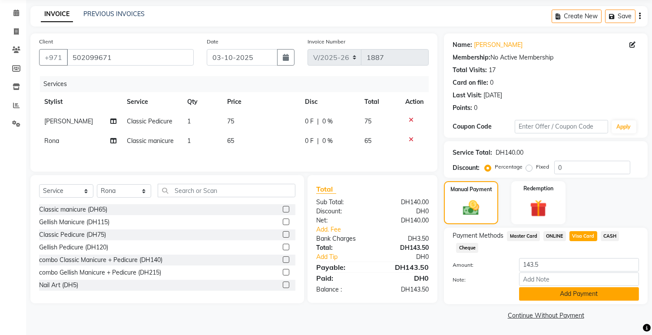
click at [582, 297] on button "Add Payment" at bounding box center [579, 293] width 120 height 13
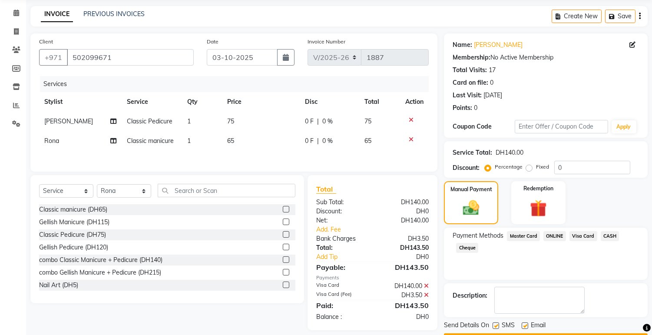
scroll to position [56, 0]
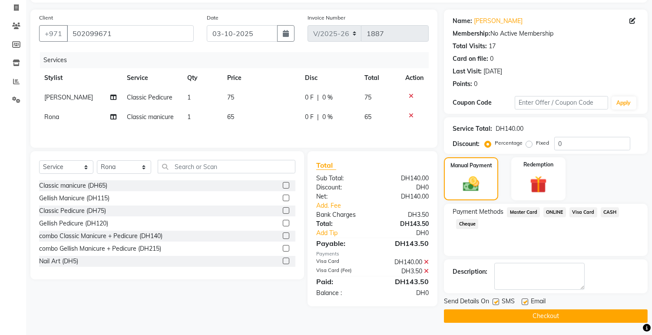
click at [585, 315] on button "Checkout" at bounding box center [546, 315] width 204 height 13
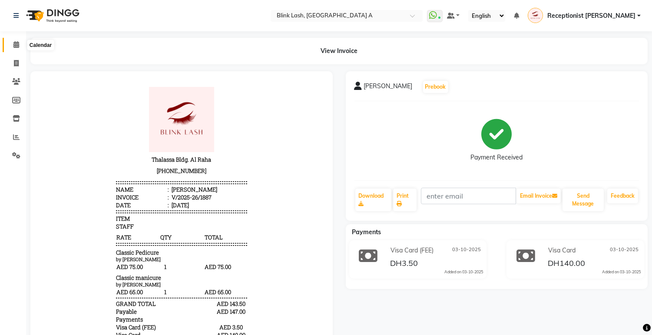
drag, startPoint x: 16, startPoint y: 42, endPoint x: 16, endPoint y: 37, distance: 4.8
click at [16, 42] on icon at bounding box center [16, 44] width 6 height 7
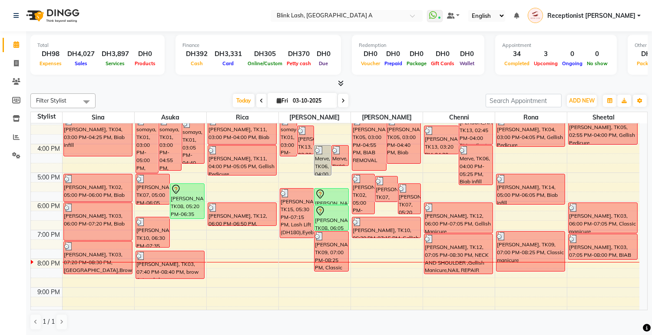
scroll to position [193, 0]
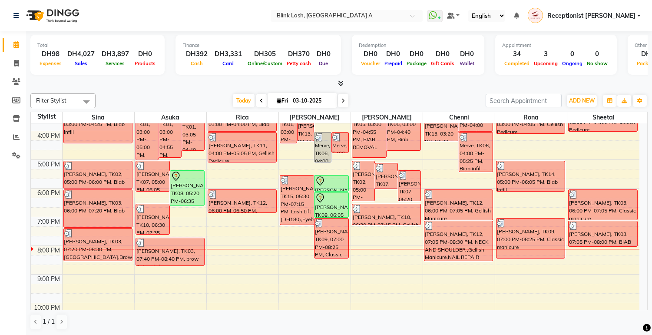
click at [342, 83] on icon at bounding box center [341, 83] width 6 height 7
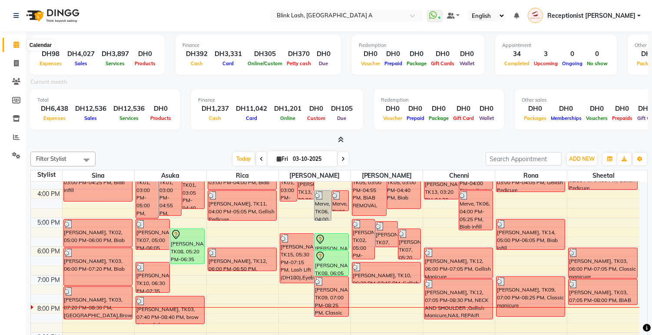
click at [17, 43] on icon at bounding box center [16, 44] width 6 height 7
click at [340, 137] on icon at bounding box center [341, 139] width 6 height 7
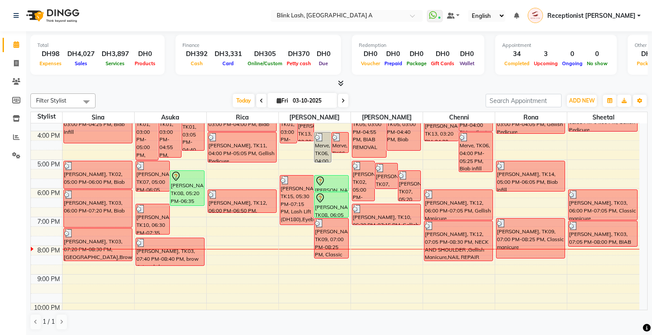
click at [341, 101] on icon at bounding box center [342, 100] width 3 height 5
type input "04-10-2025"
